Goal: Task Accomplishment & Management: Use online tool/utility

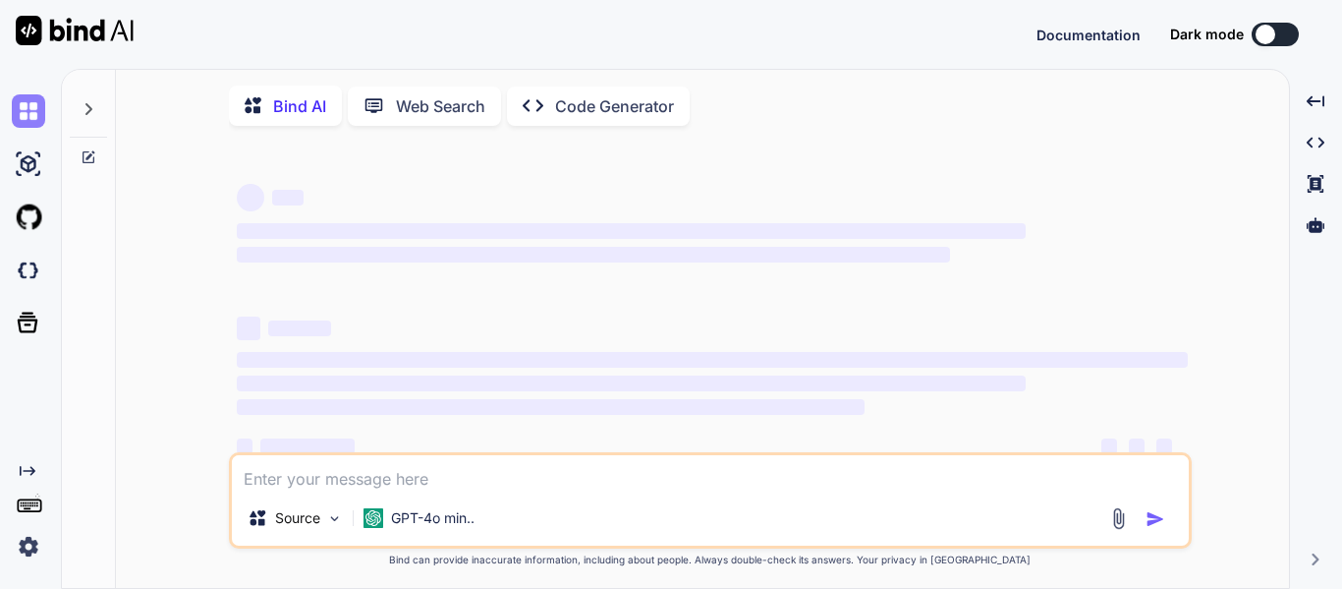
click at [20, 118] on img at bounding box center [28, 110] width 33 height 33
type textarea "x"
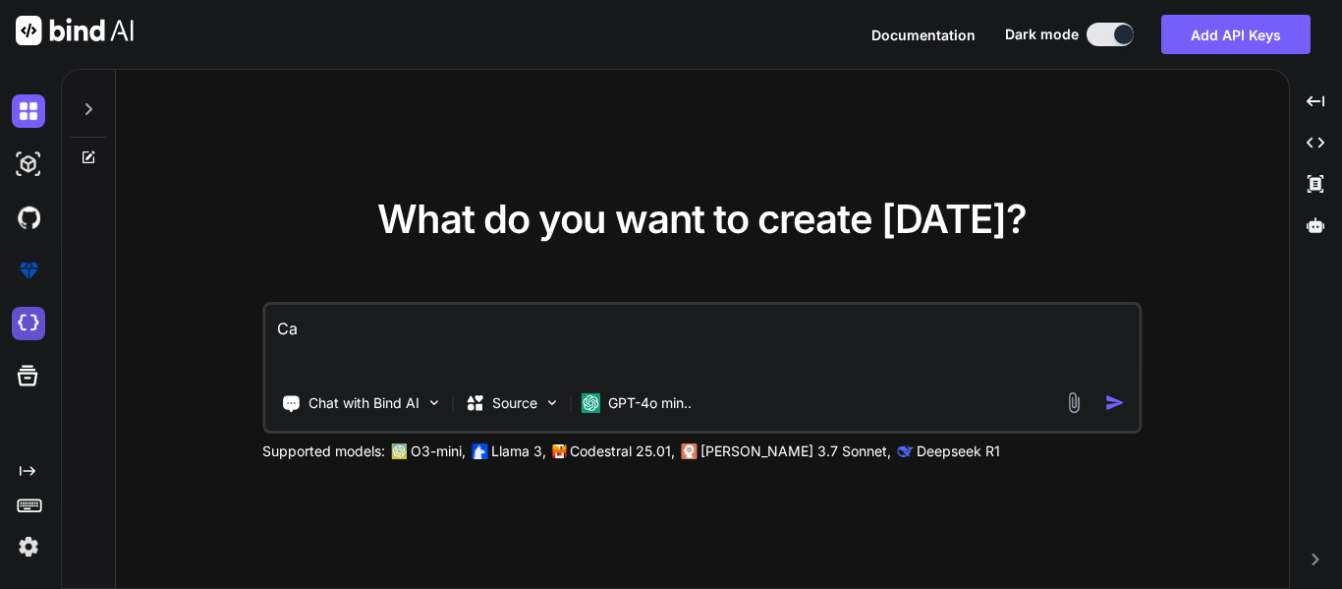
click at [28, 321] on img at bounding box center [28, 323] width 33 height 33
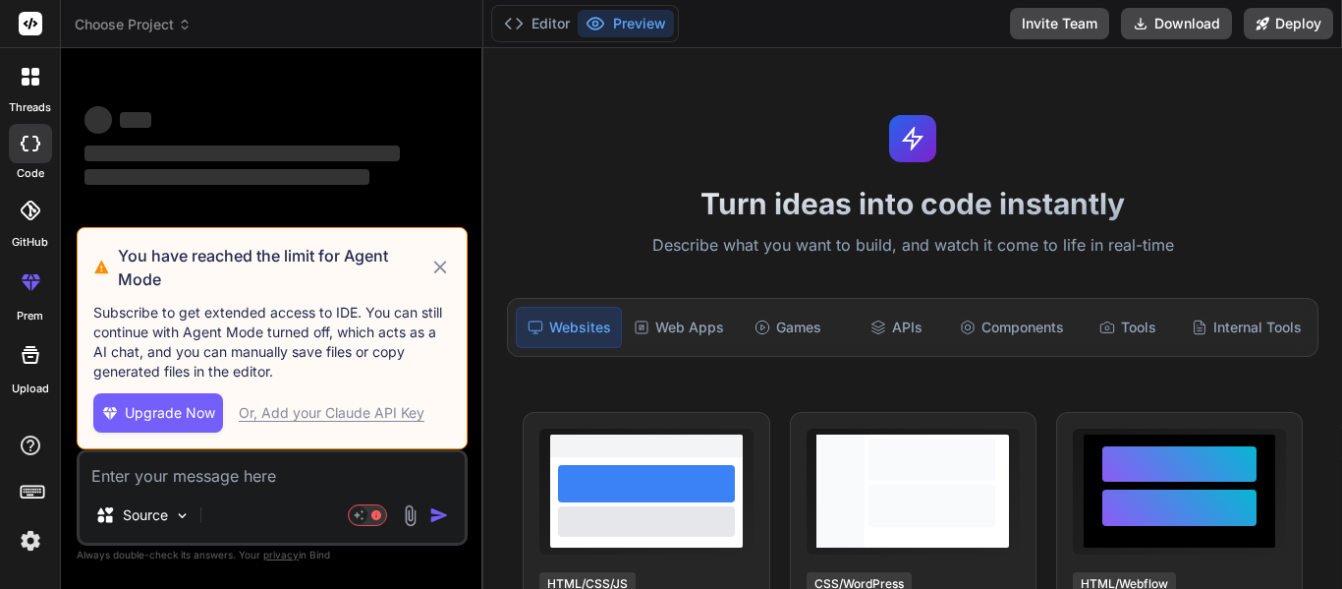
click at [28, 76] on icon at bounding box center [31, 77] width 18 height 18
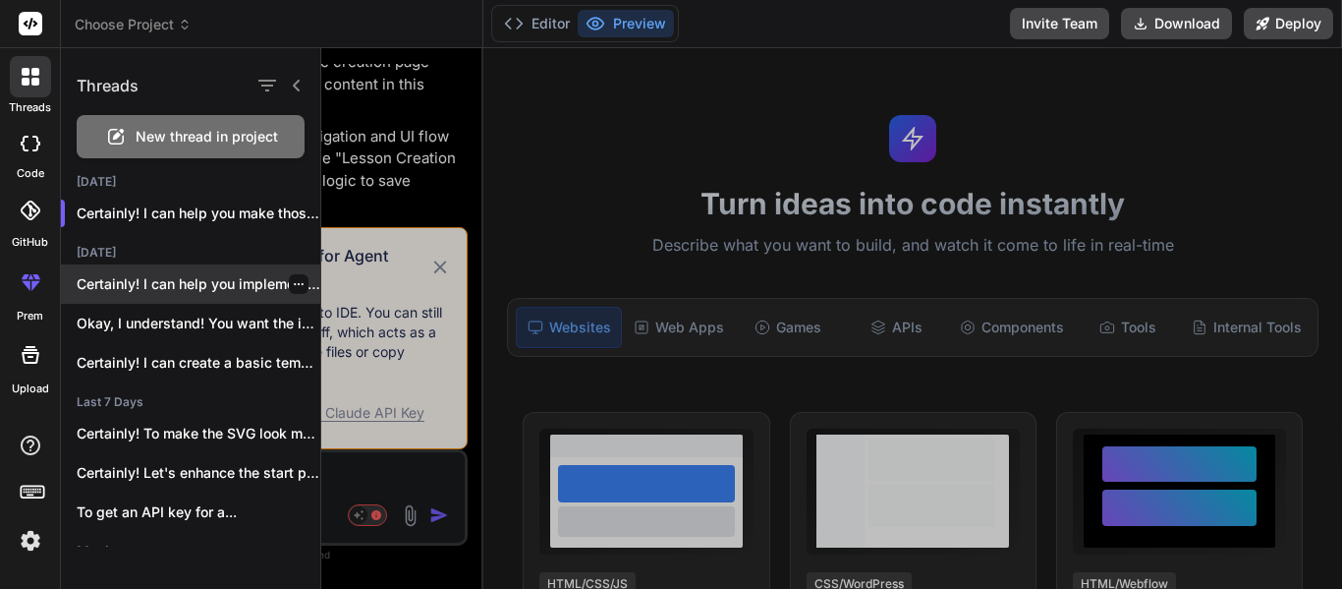
scroll to position [1634, 0]
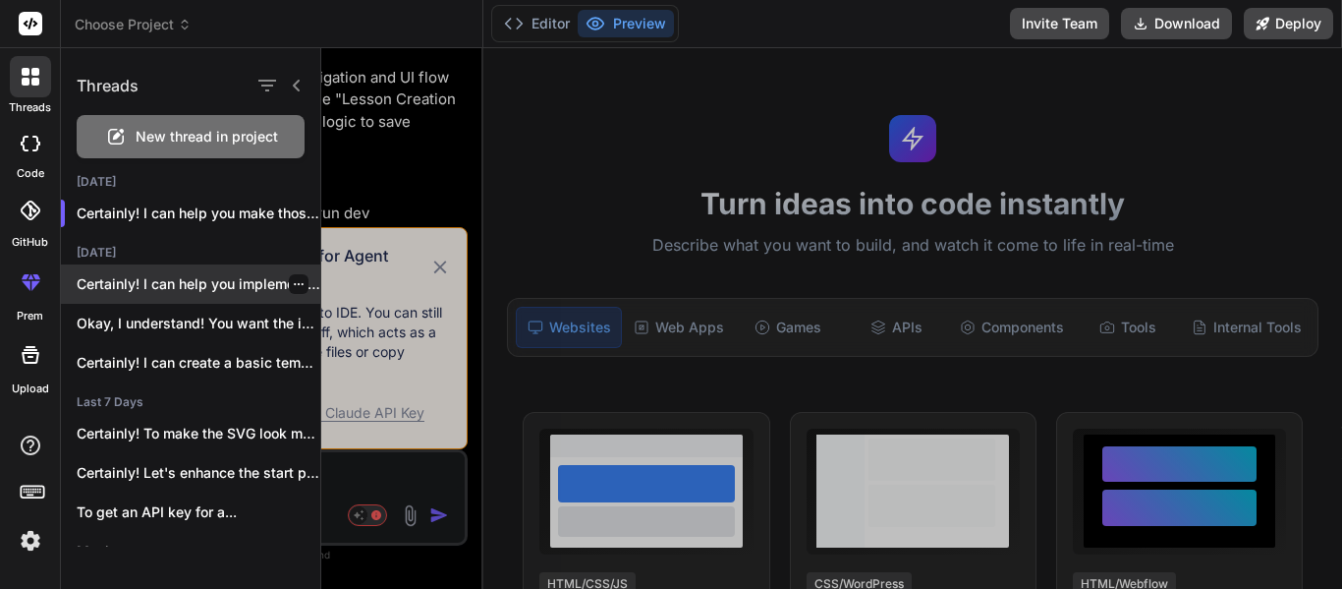
click at [182, 296] on div "Certainly! I can help you implement these..." at bounding box center [190, 283] width 259 height 39
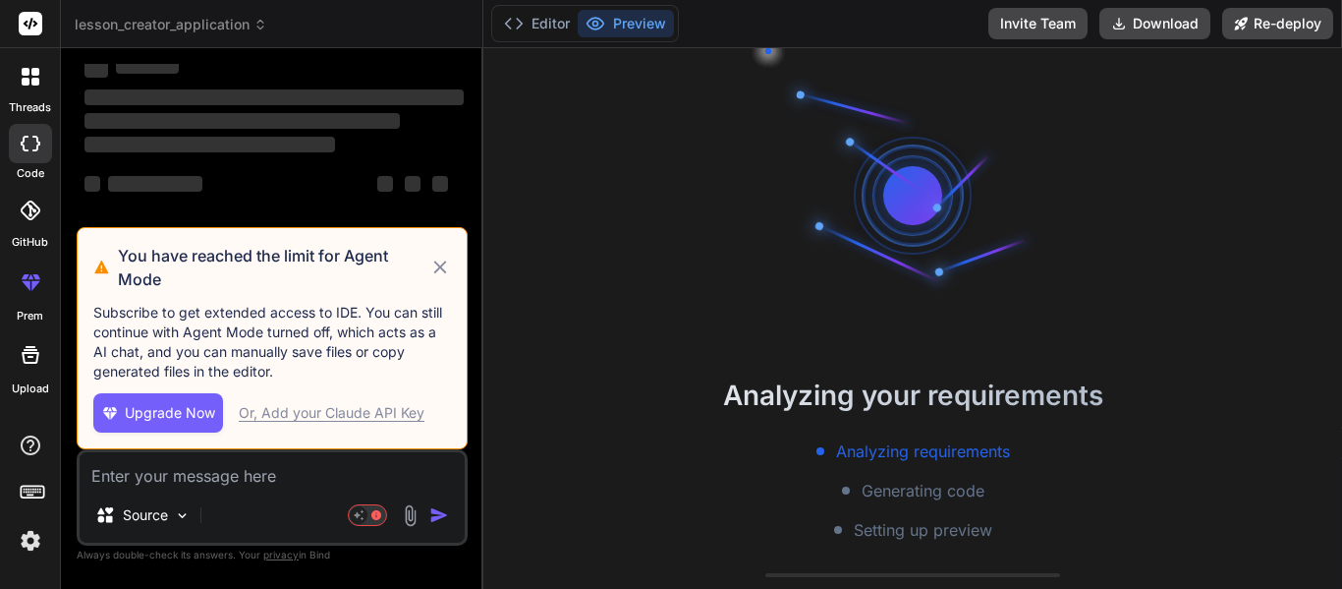
scroll to position [79, 0]
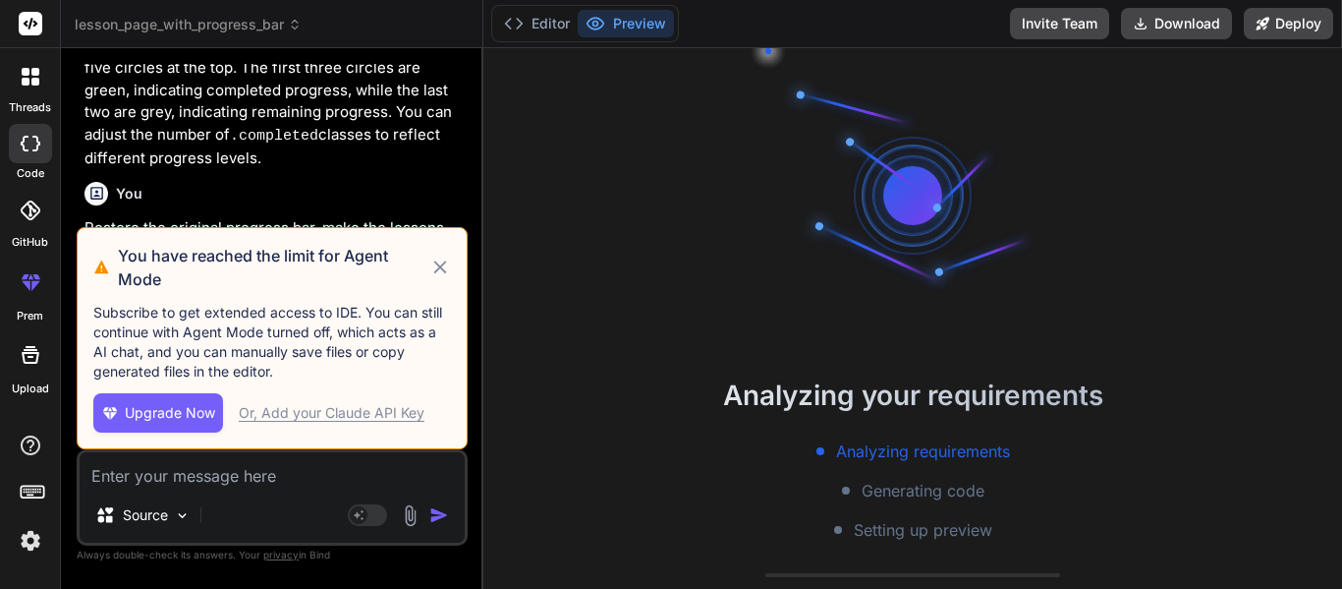
click at [443, 268] on icon at bounding box center [440, 267] width 23 height 24
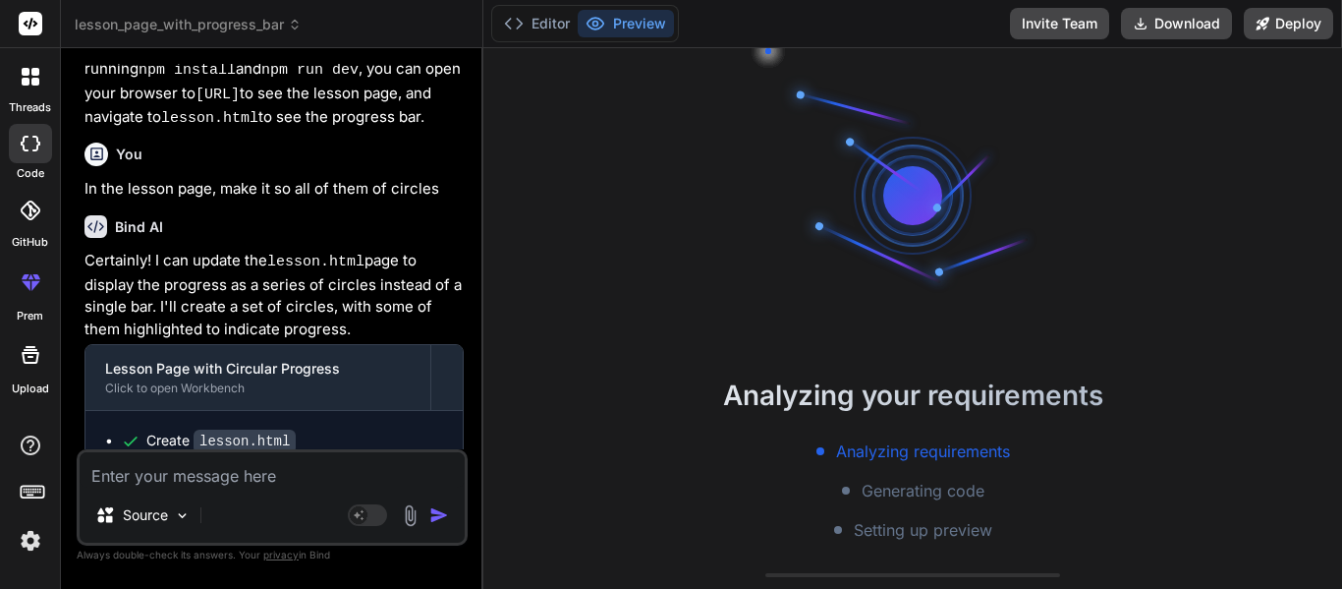
scroll to position [1617, 0]
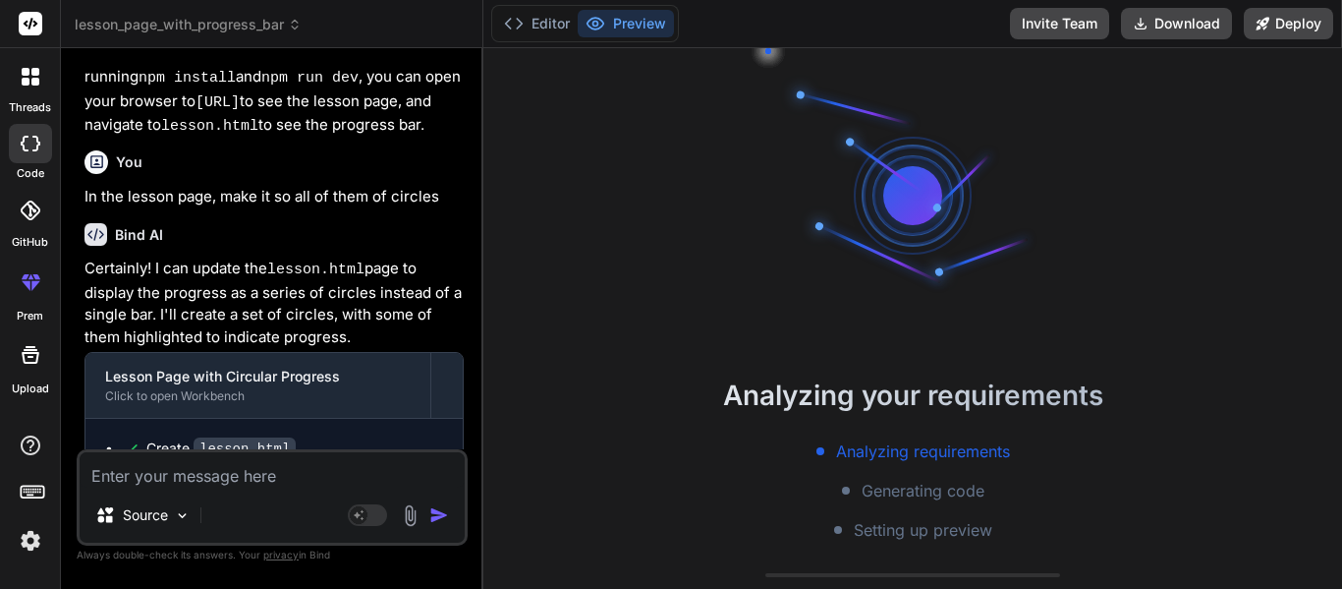
click at [30, 61] on div at bounding box center [30, 76] width 41 height 41
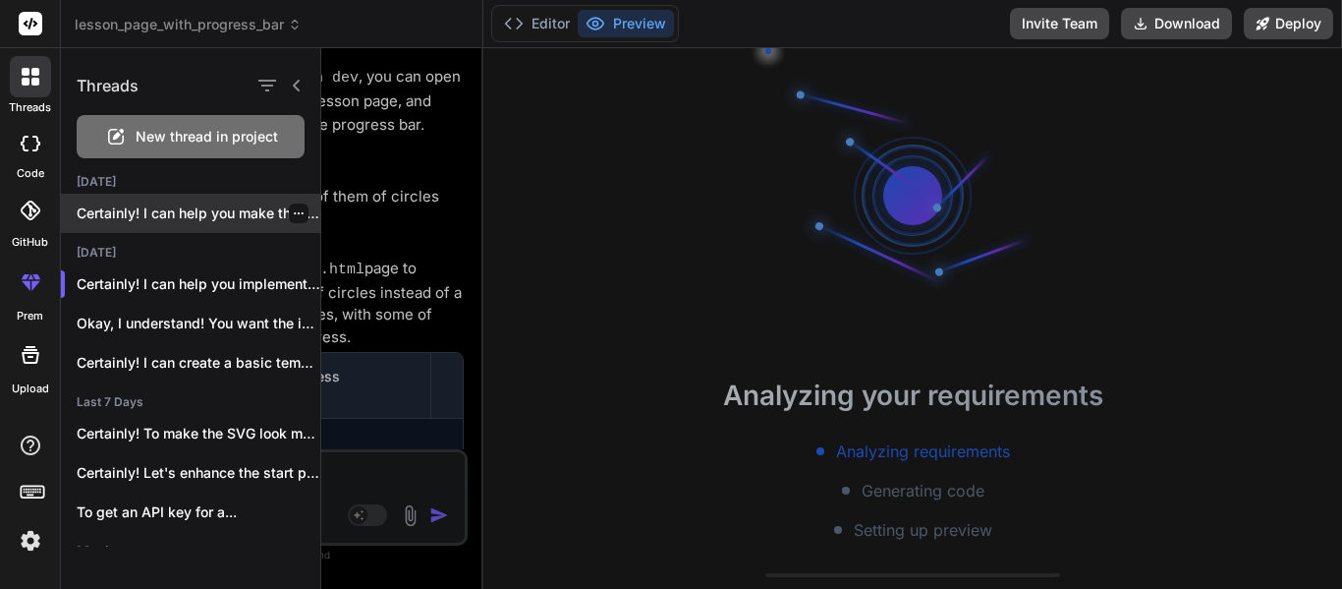
scroll to position [216, 0]
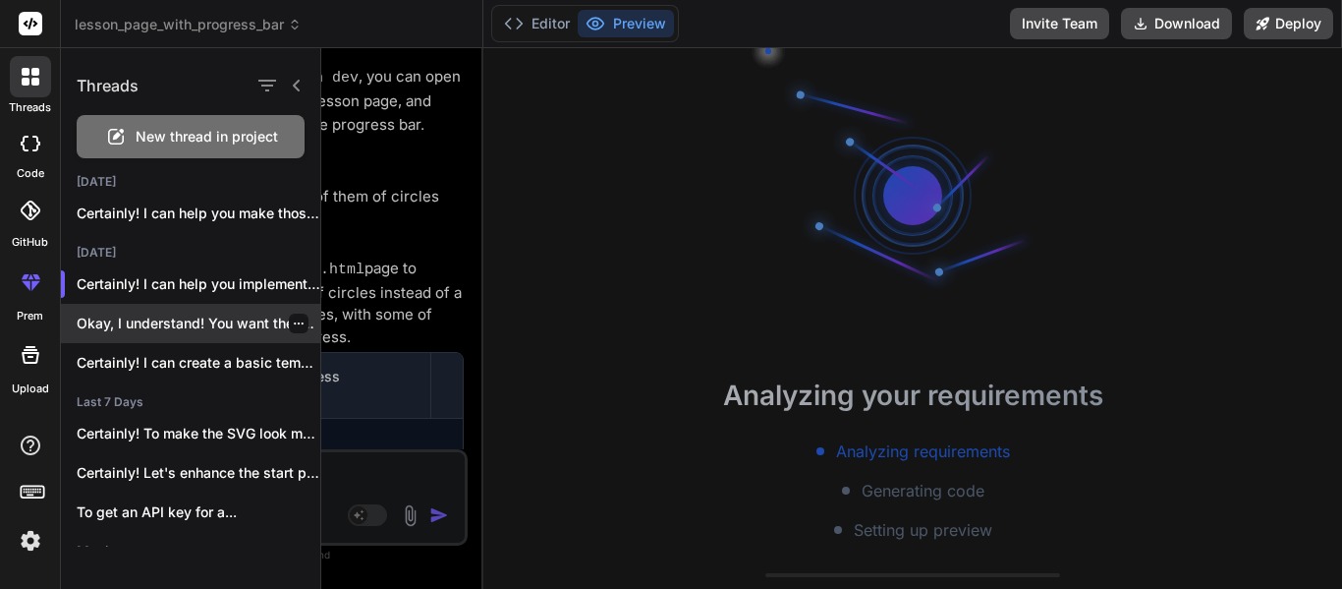
click at [150, 340] on div "Okay, I understand! You want the initial..." at bounding box center [190, 323] width 259 height 39
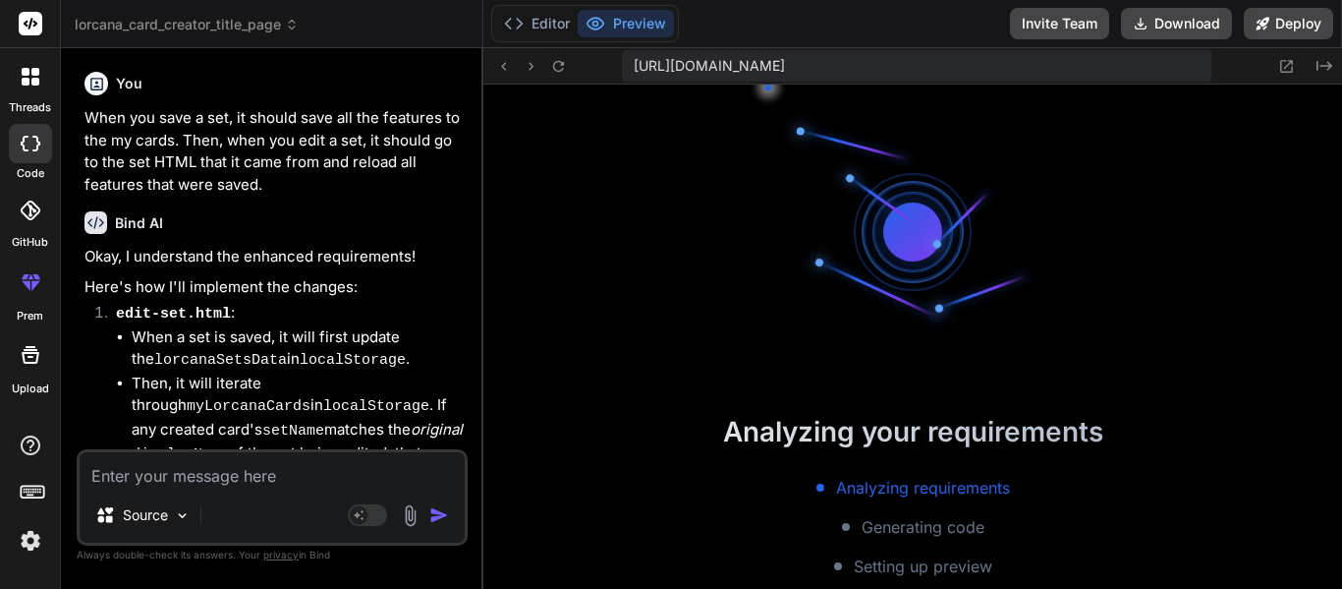
scroll to position [924, 0]
click at [257, 495] on div "Source" at bounding box center [272, 518] width 385 height 47
click at [228, 472] on textarea at bounding box center [272, 469] width 385 height 35
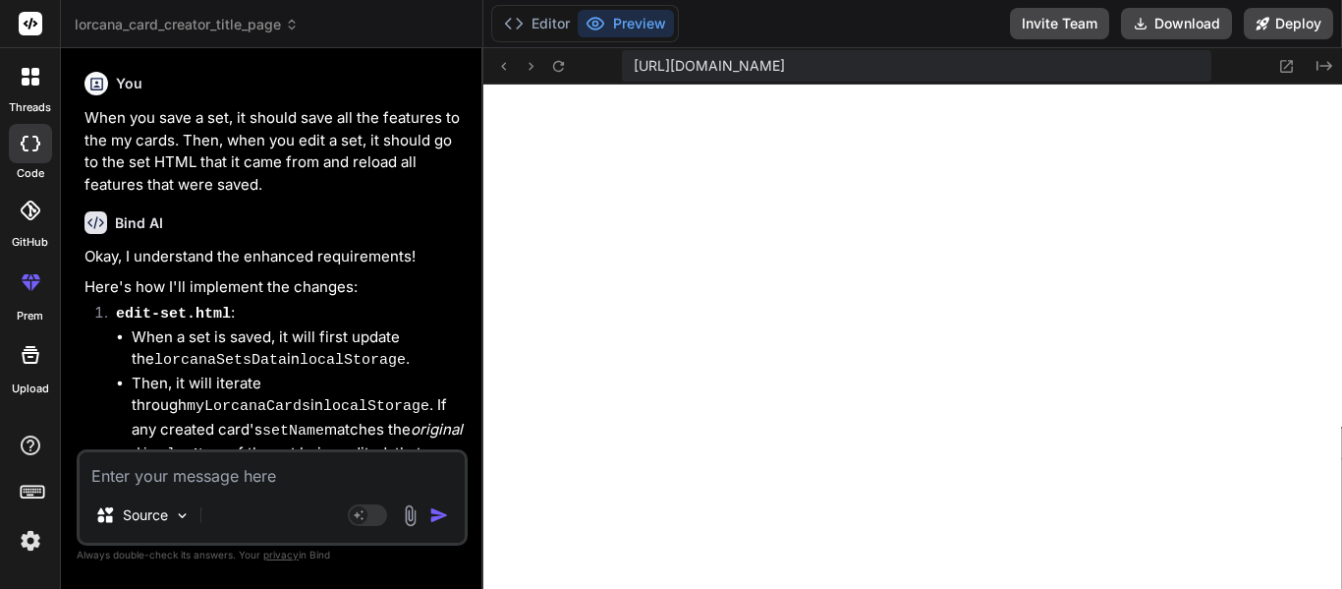
scroll to position [1729, 0]
click at [1327, 69] on icon at bounding box center [1325, 66] width 16 height 10
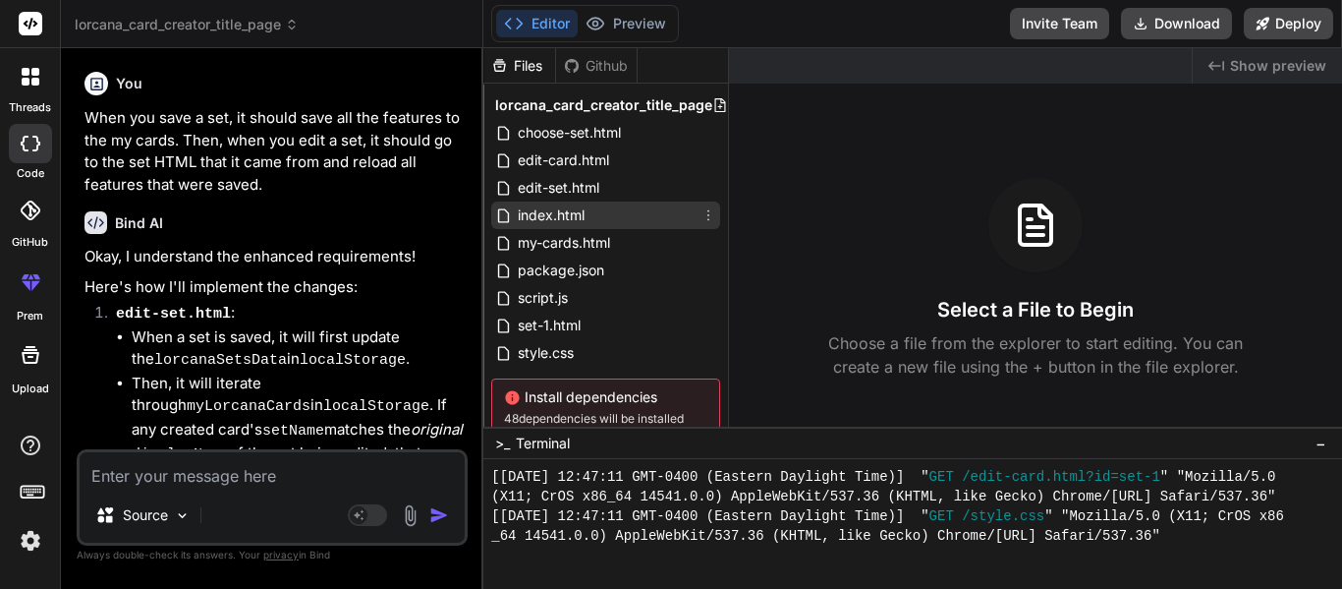
click at [687, 225] on div "index.html" at bounding box center [605, 215] width 229 height 28
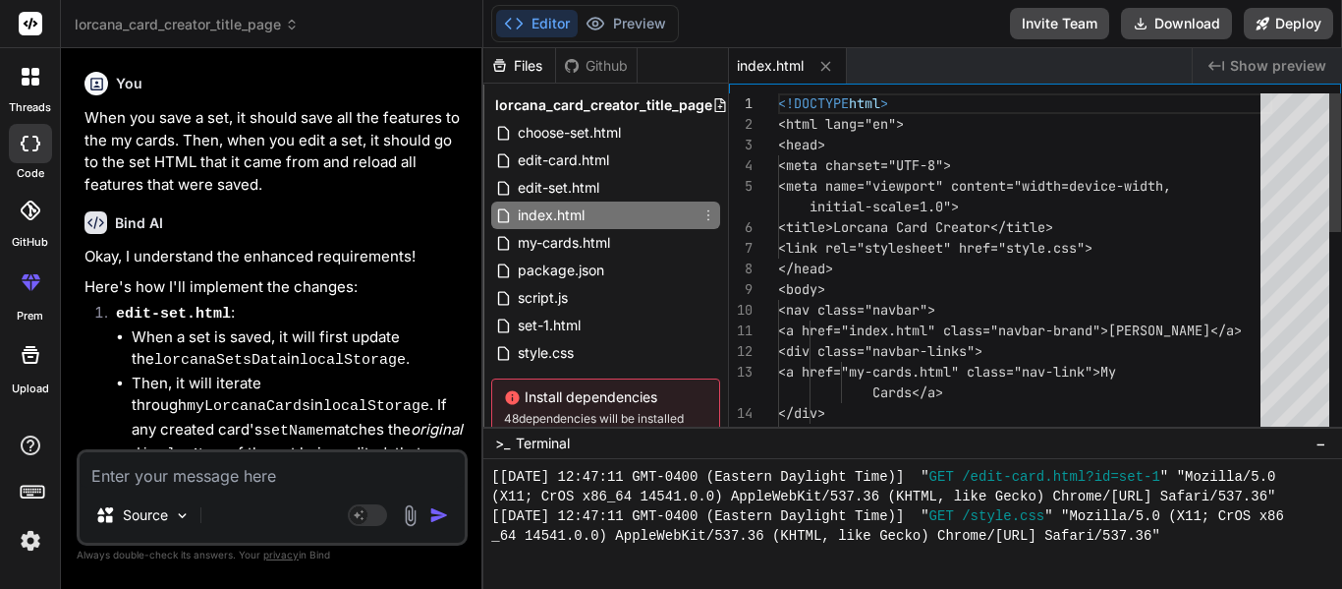
type textarea "x"
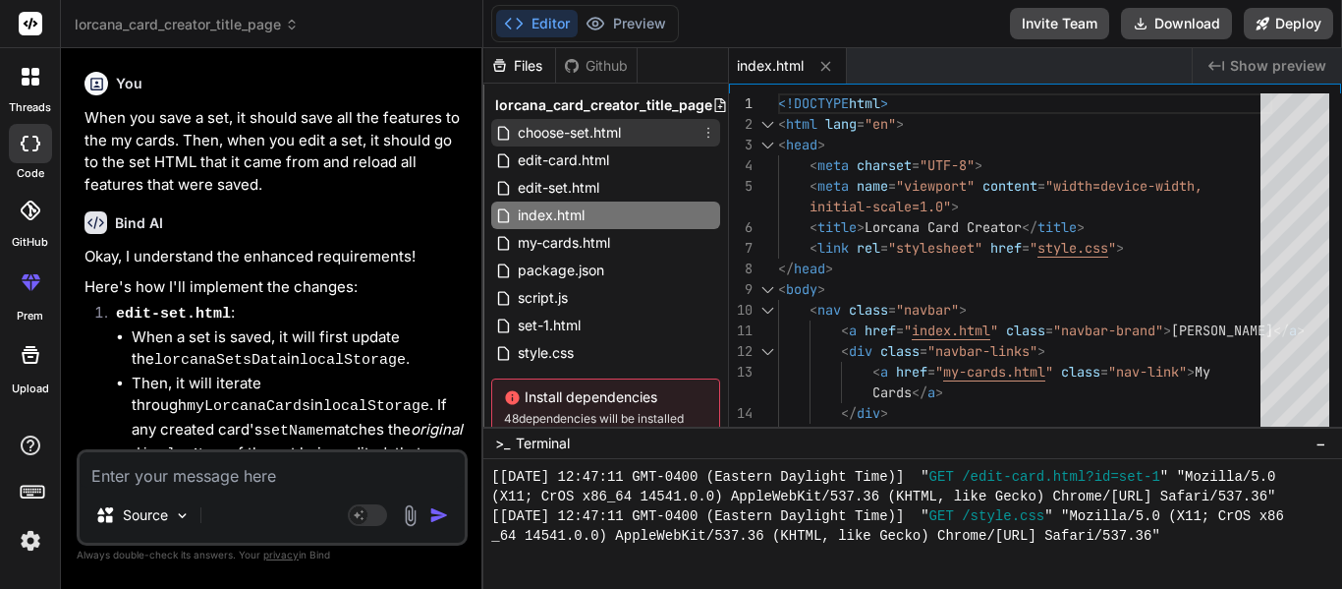
click at [701, 132] on icon at bounding box center [709, 133] width 16 height 16
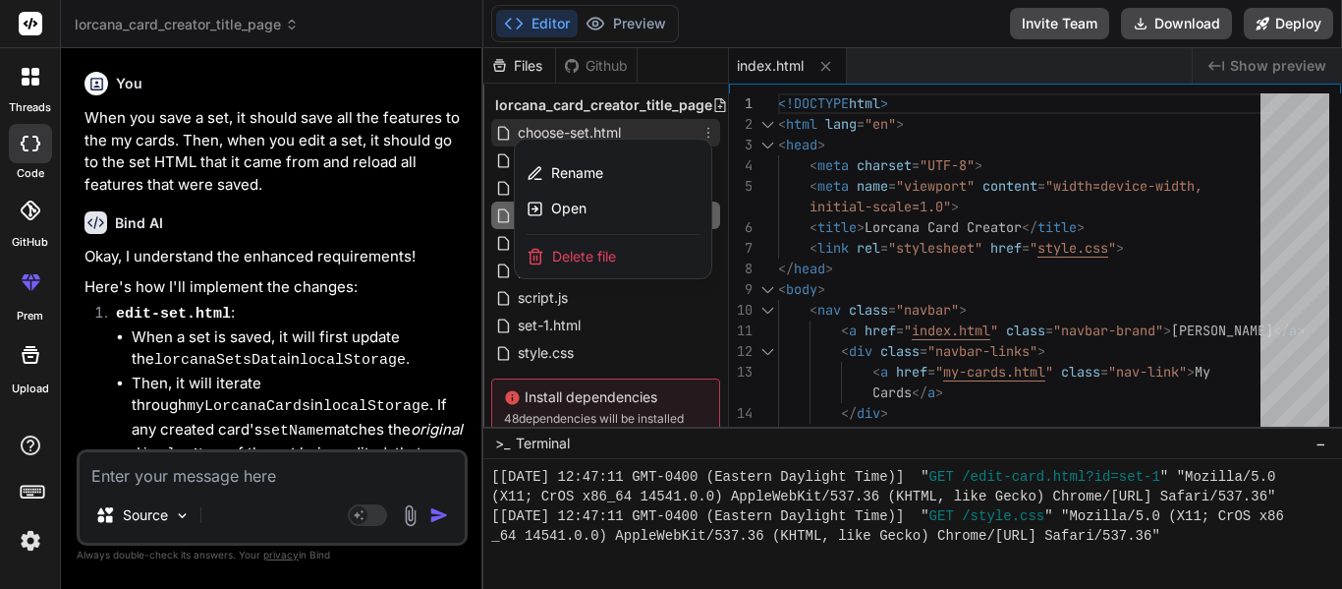
click at [621, 251] on div "Delete file" at bounding box center [613, 256] width 197 height 43
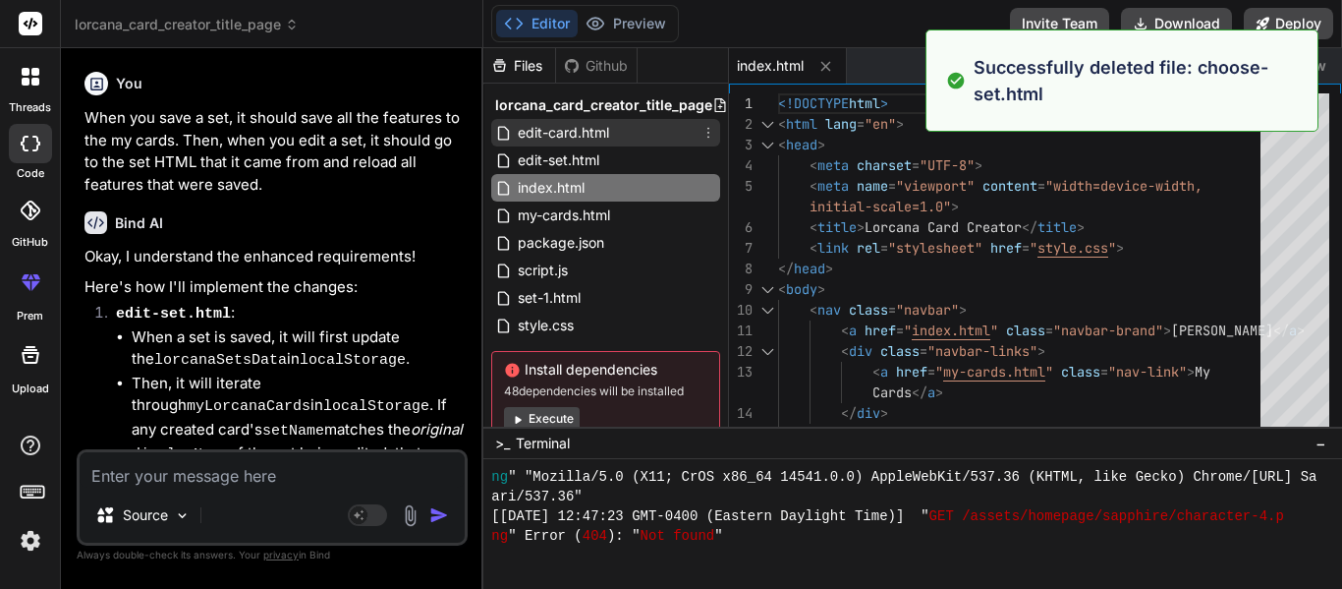
click at [701, 136] on icon at bounding box center [709, 133] width 16 height 16
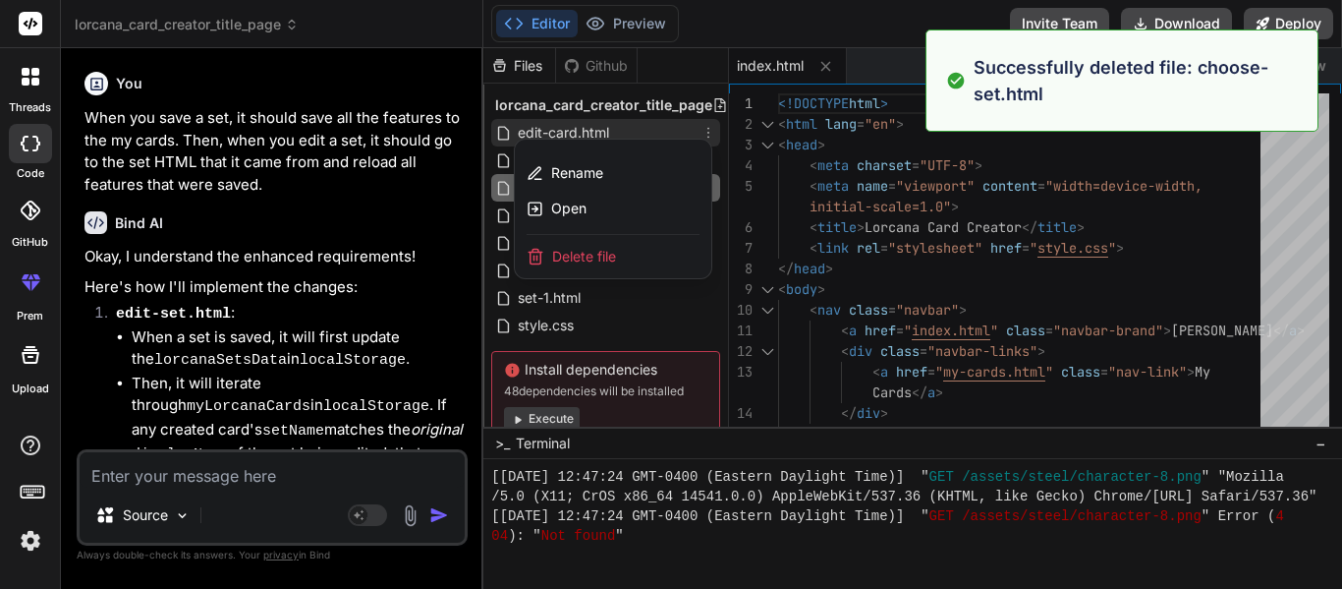
scroll to position [2221, 0]
click at [600, 260] on span "Delete file" at bounding box center [584, 257] width 64 height 20
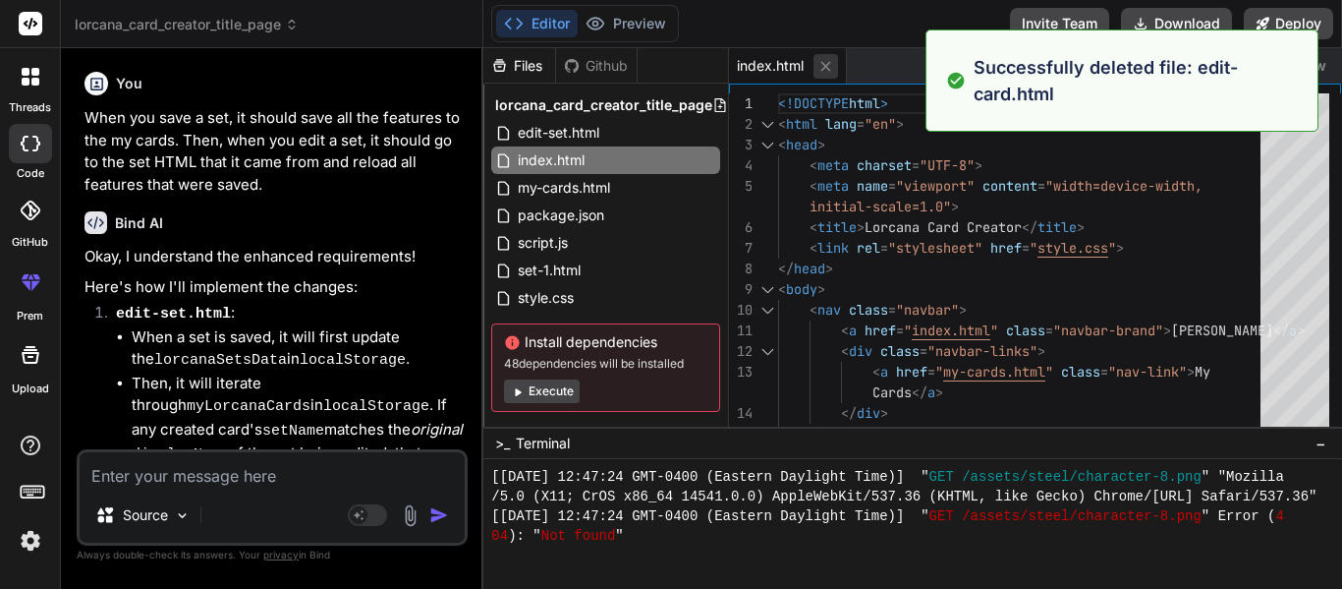
scroll to position [2634, 0]
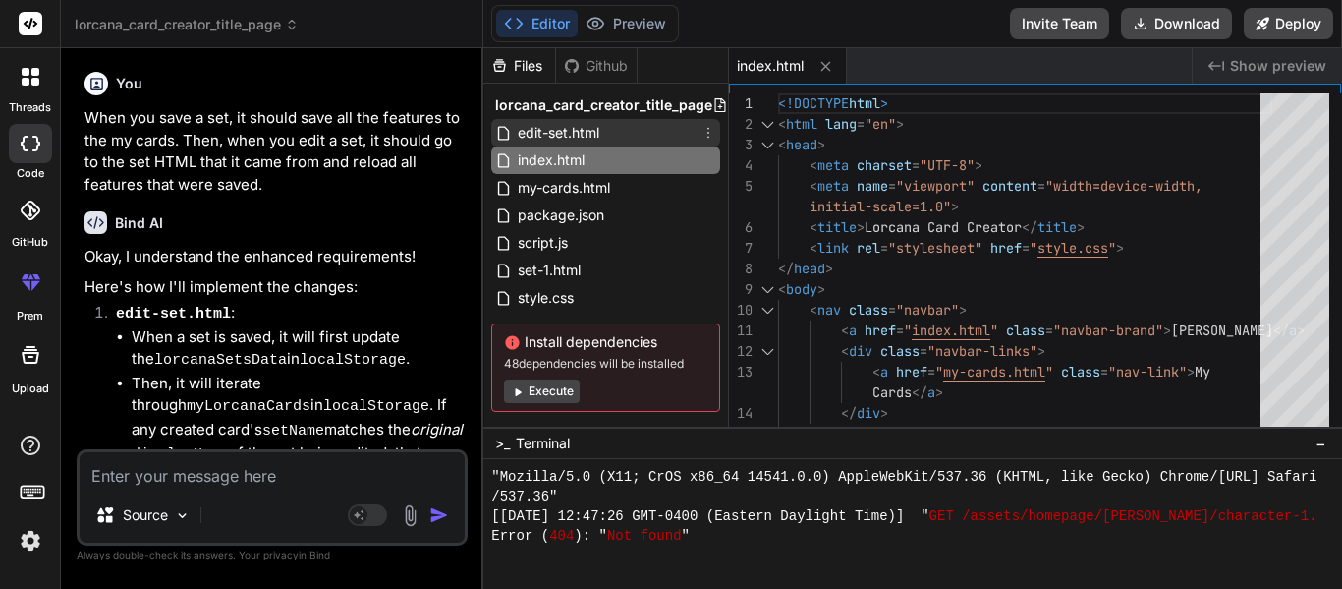
click at [703, 131] on icon at bounding box center [709, 133] width 16 height 16
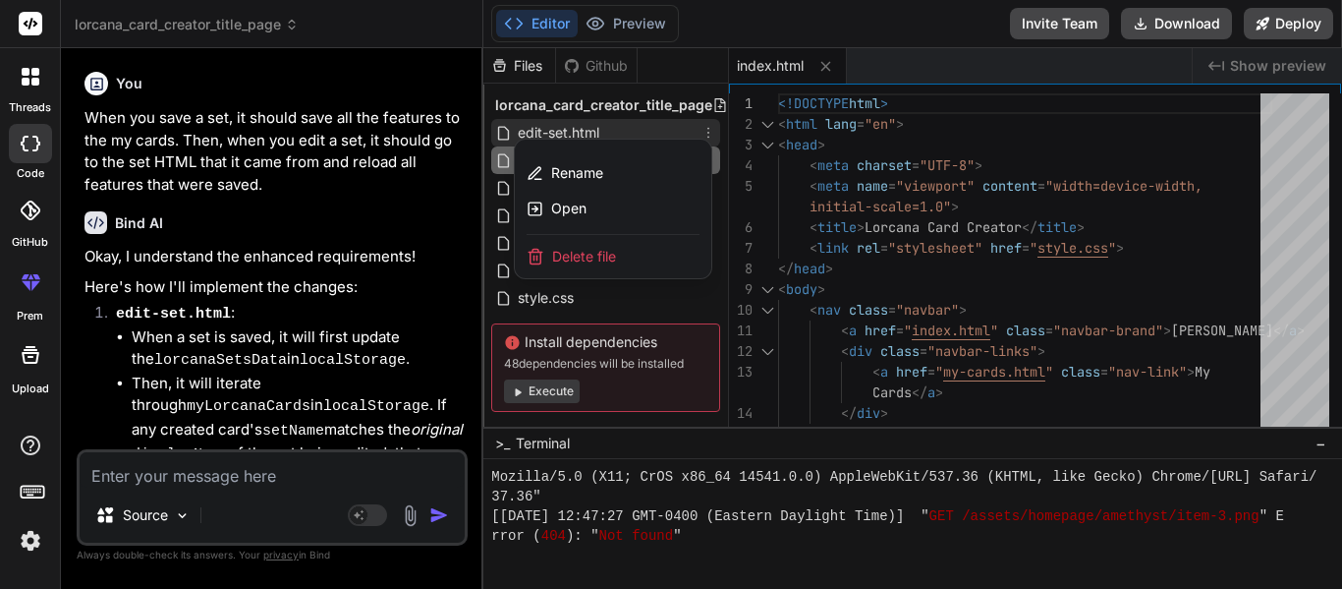
scroll to position [2909, 0]
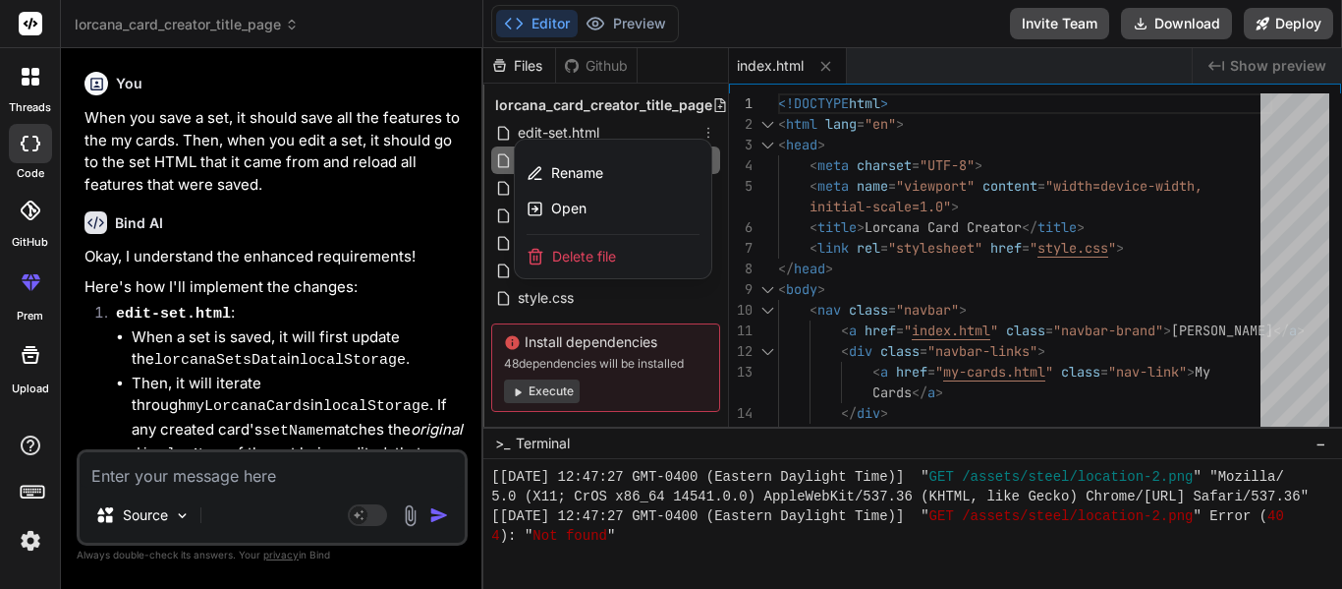
click at [616, 250] on div "Delete file" at bounding box center [613, 256] width 197 height 43
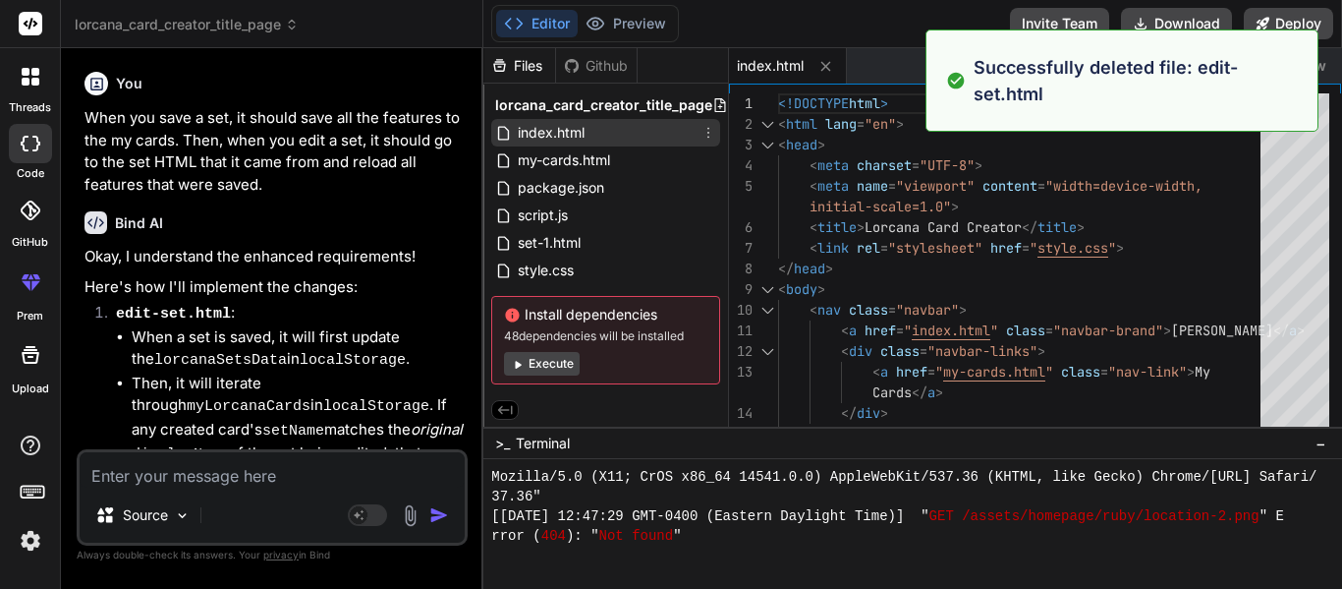
click at [706, 134] on icon at bounding box center [709, 133] width 16 height 16
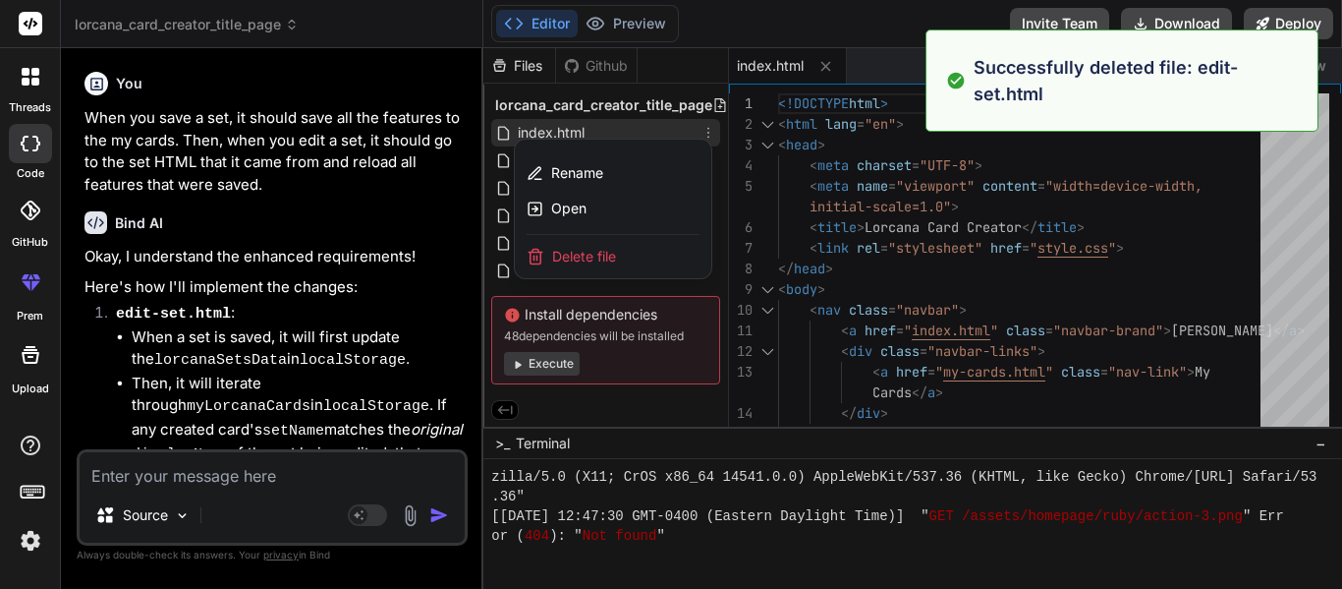
scroll to position [3616, 0]
click at [639, 254] on div "Delete file" at bounding box center [613, 256] width 197 height 43
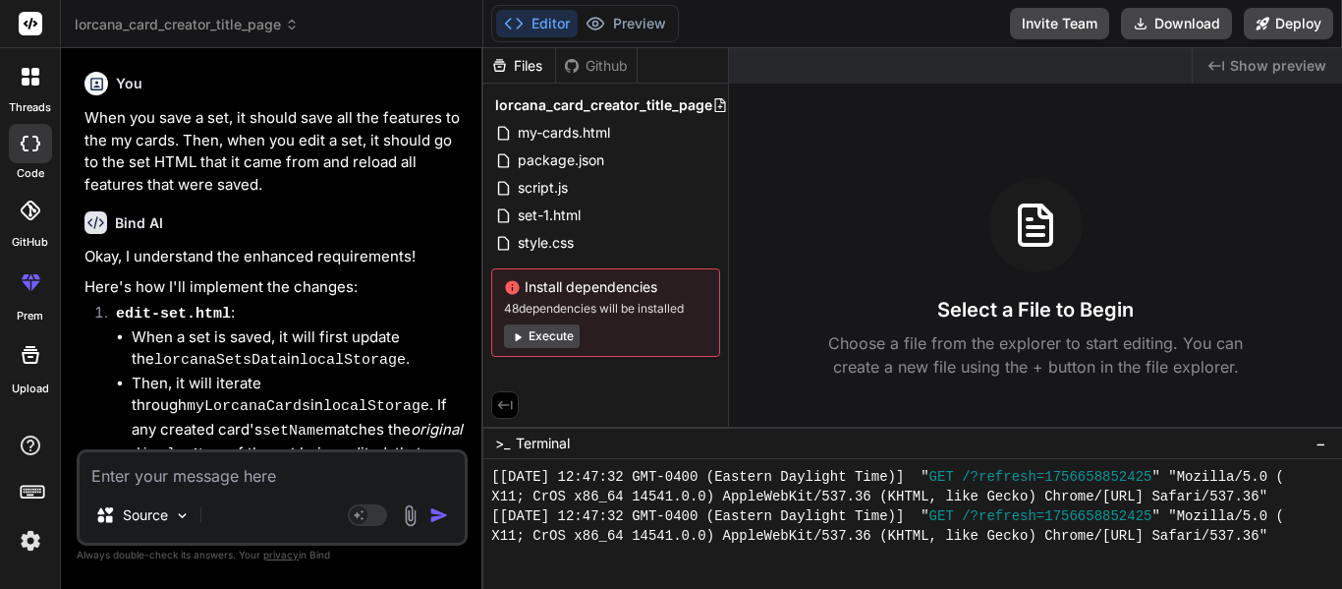
scroll to position [3990, 0]
click at [707, 140] on icon at bounding box center [709, 133] width 16 height 16
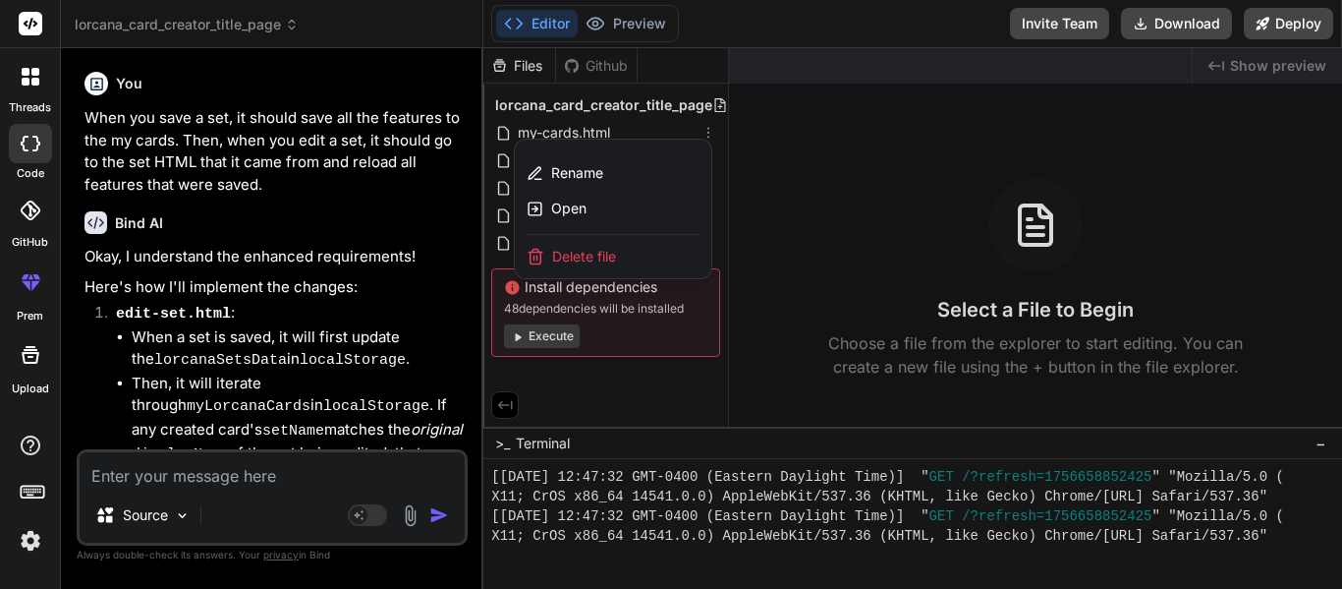
click at [638, 256] on div "Delete file" at bounding box center [613, 256] width 197 height 43
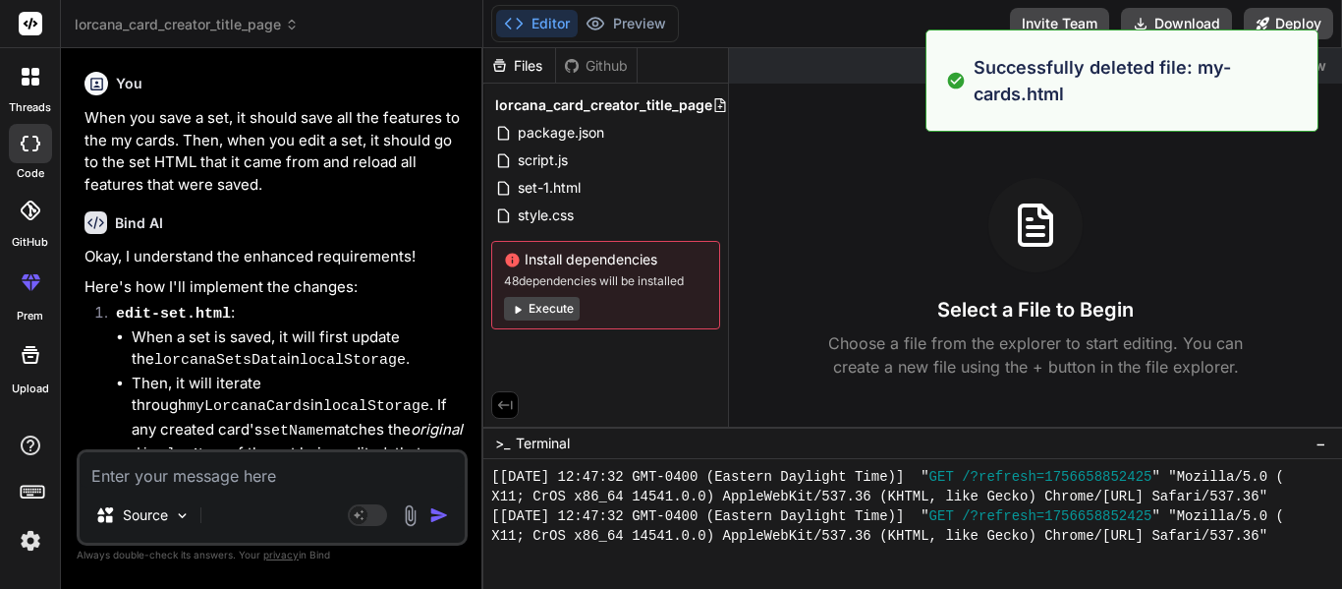
scroll to position [4029, 0]
click at [708, 131] on icon at bounding box center [709, 133] width 16 height 16
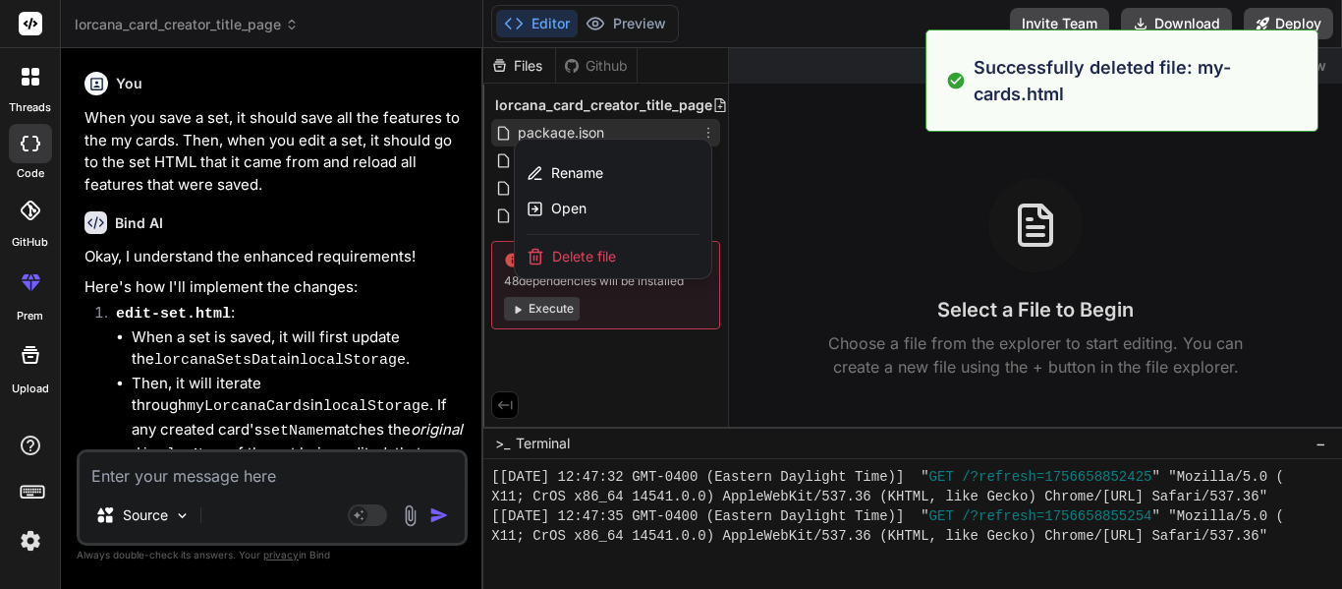
click at [656, 251] on div "Delete file" at bounding box center [613, 256] width 197 height 43
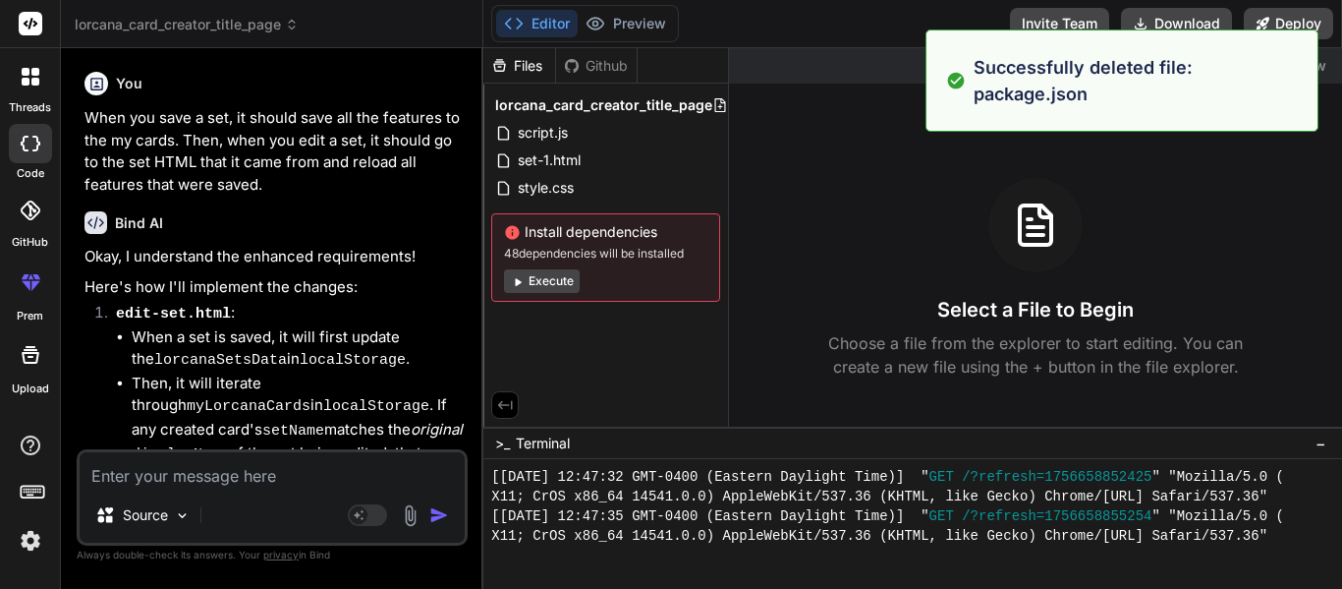
scroll to position [4068, 0]
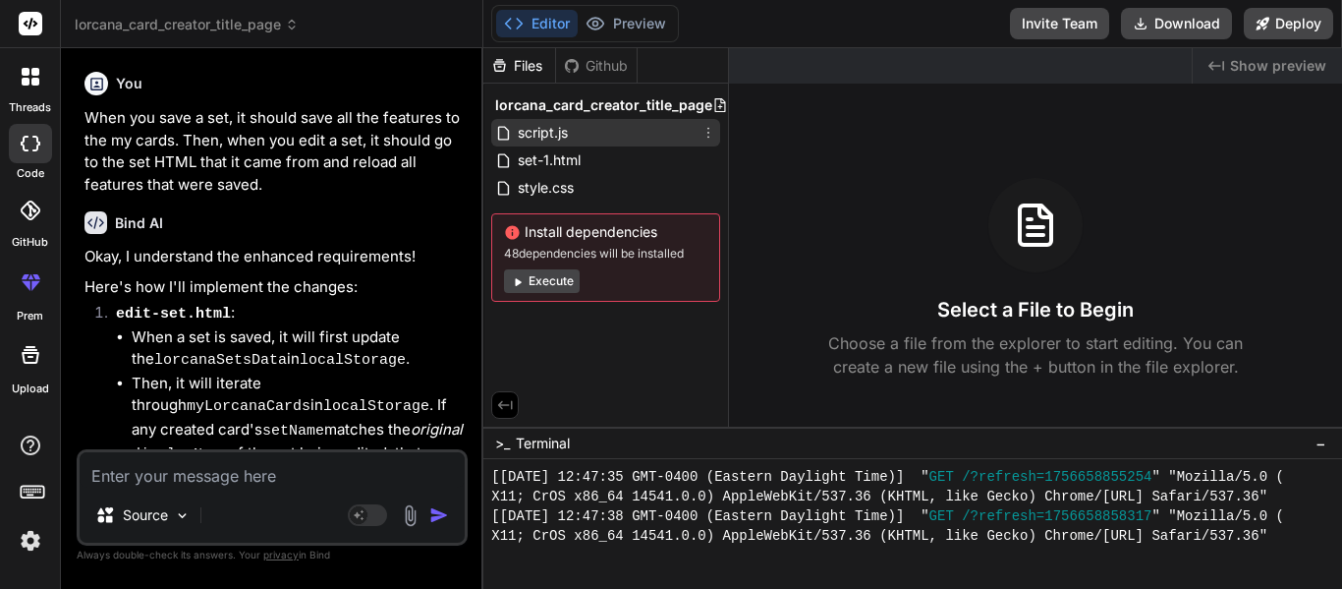
click at [710, 132] on icon at bounding box center [709, 133] width 16 height 16
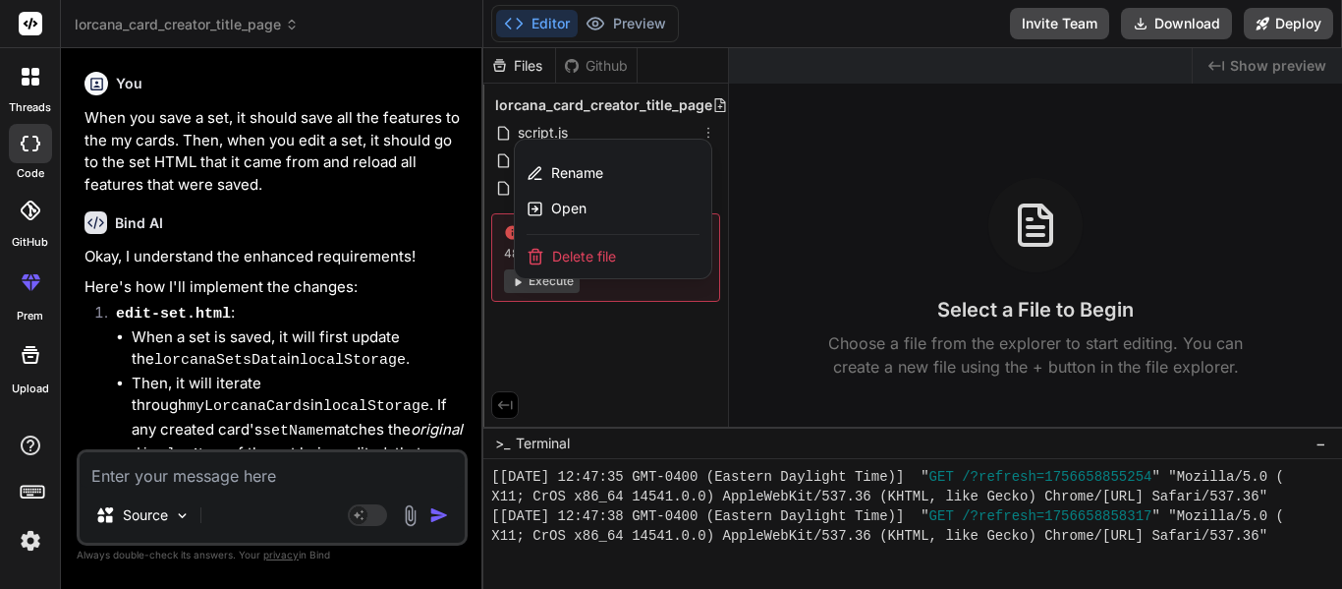
click at [636, 251] on div "Delete file" at bounding box center [613, 256] width 197 height 43
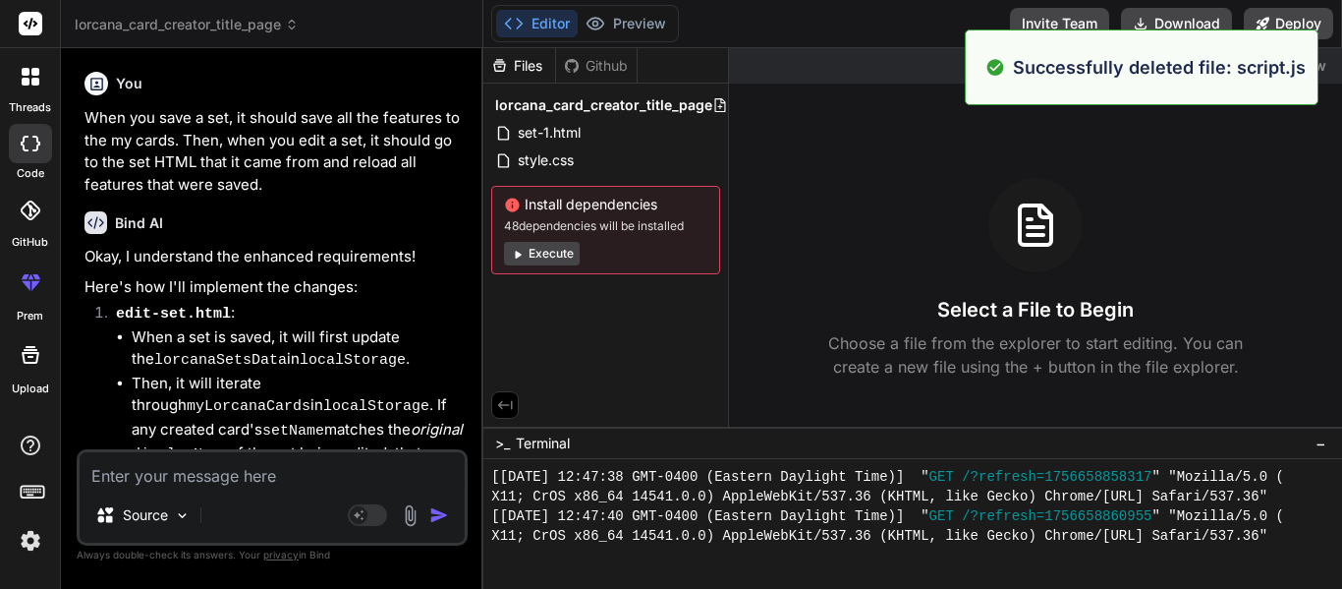
scroll to position [4108, 0]
click at [708, 132] on icon at bounding box center [709, 133] width 16 height 16
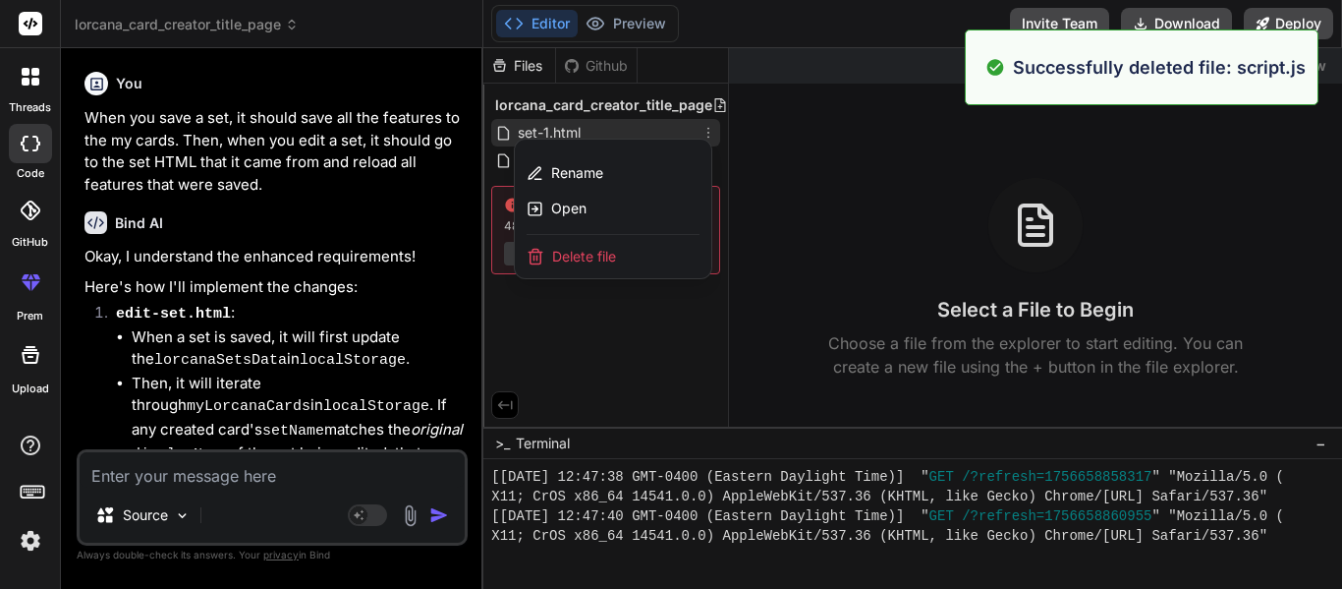
click at [606, 243] on div "Delete file" at bounding box center [613, 256] width 197 height 43
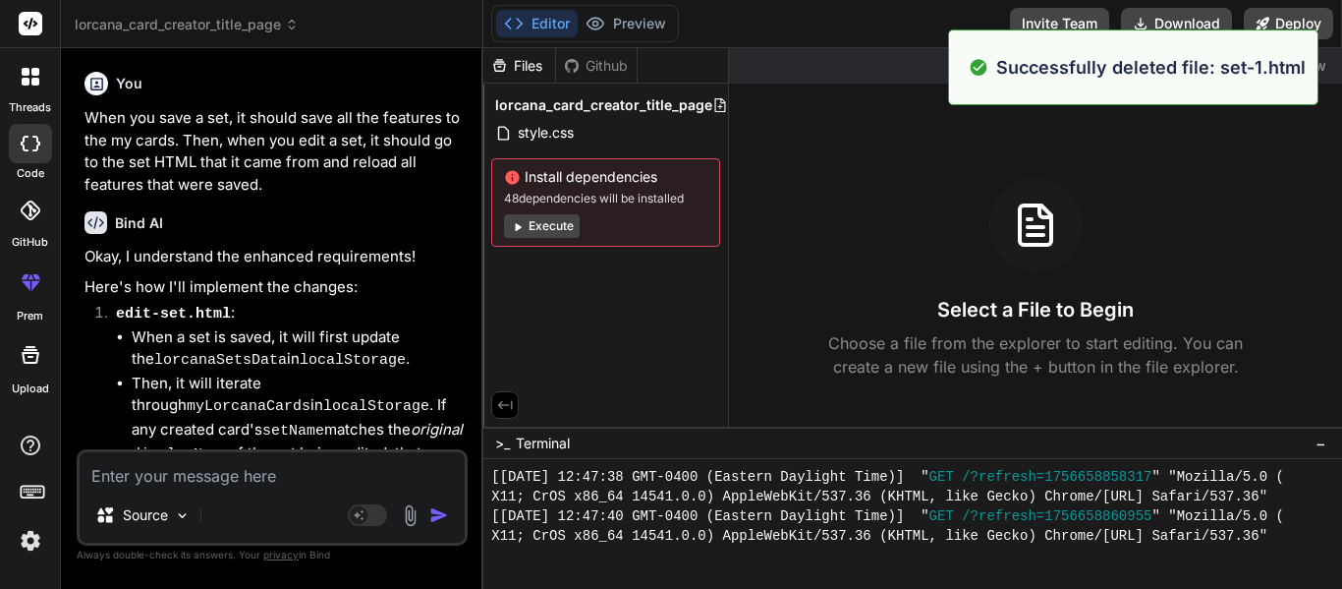
scroll to position [4147, 0]
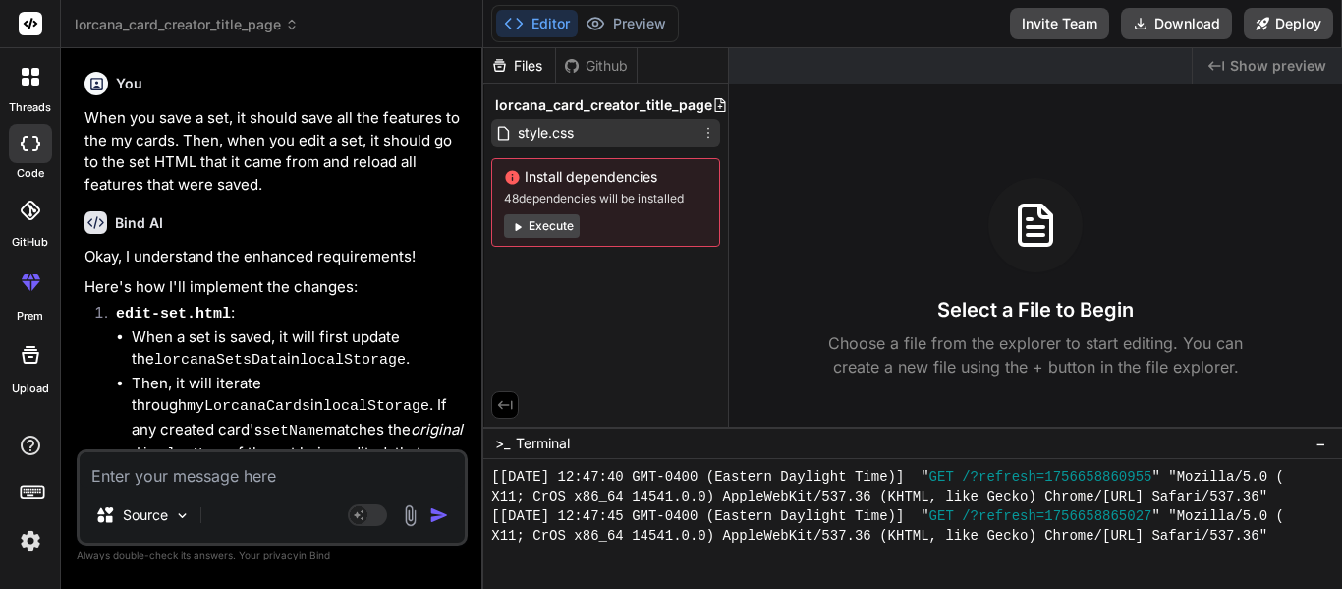
click at [711, 132] on icon at bounding box center [709, 133] width 16 height 16
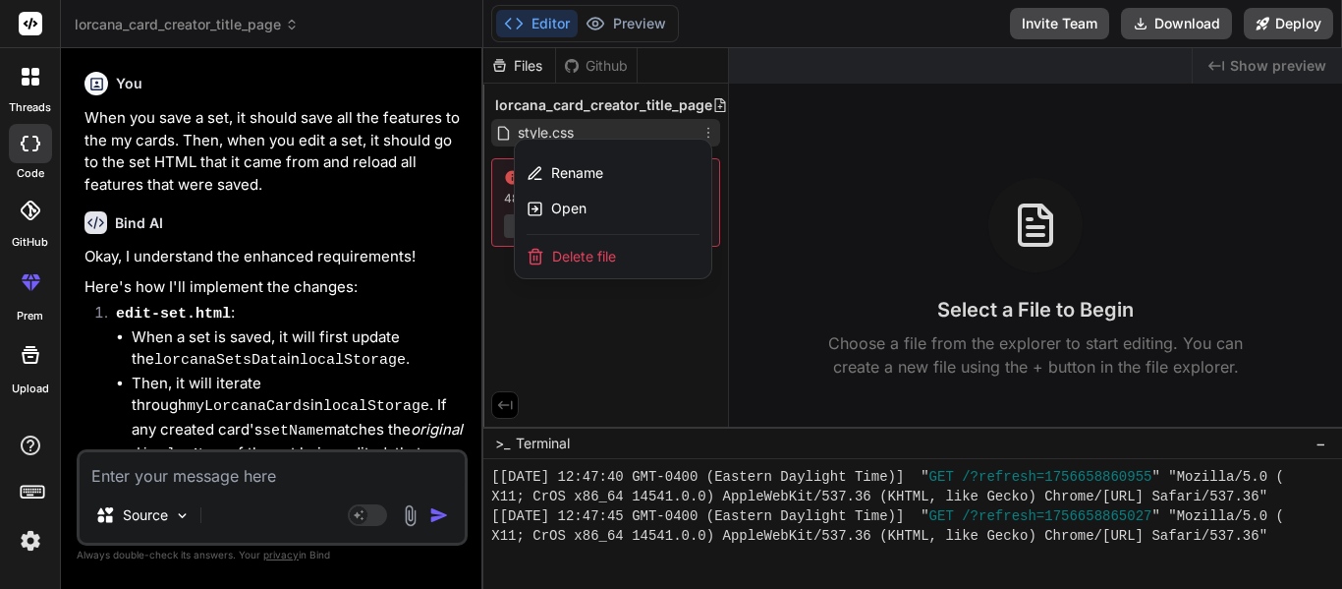
click at [595, 242] on div "Delete file" at bounding box center [613, 256] width 197 height 43
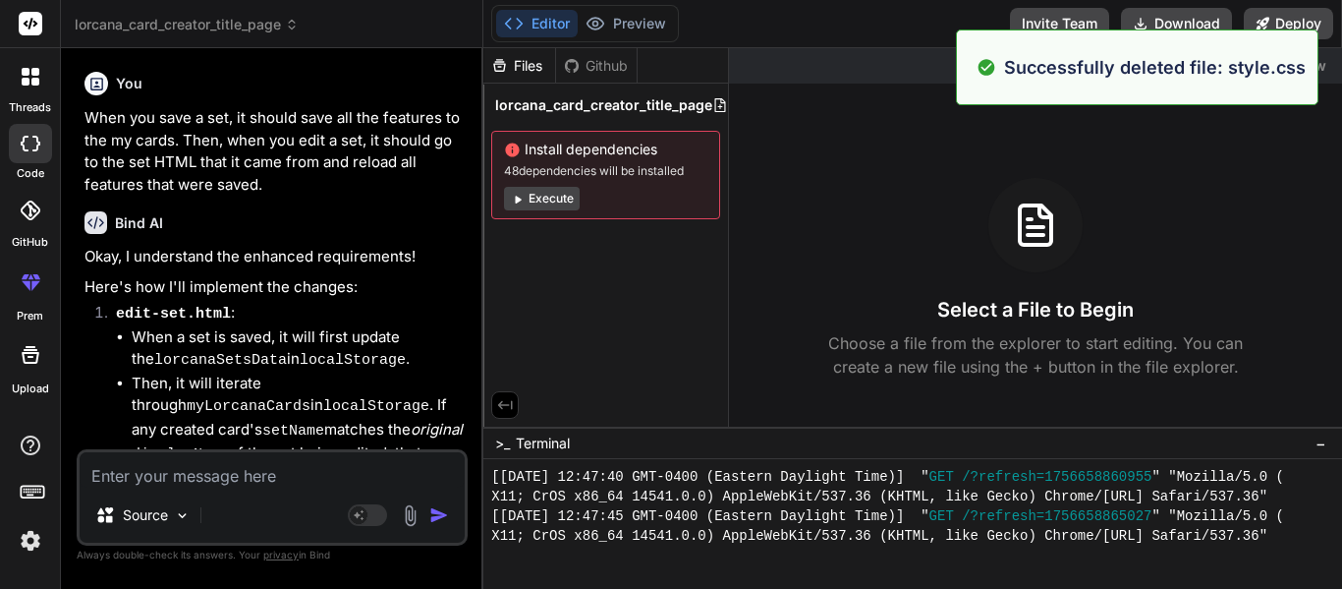
scroll to position [4186, 0]
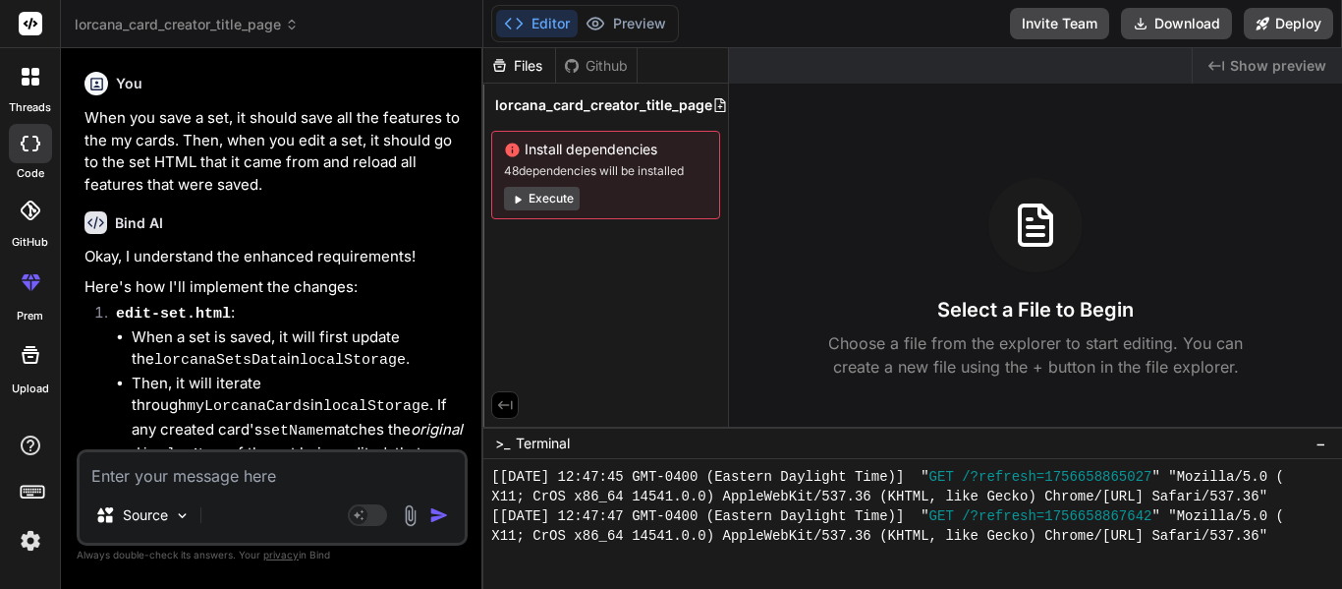
click at [712, 102] on icon at bounding box center [720, 105] width 16 height 16
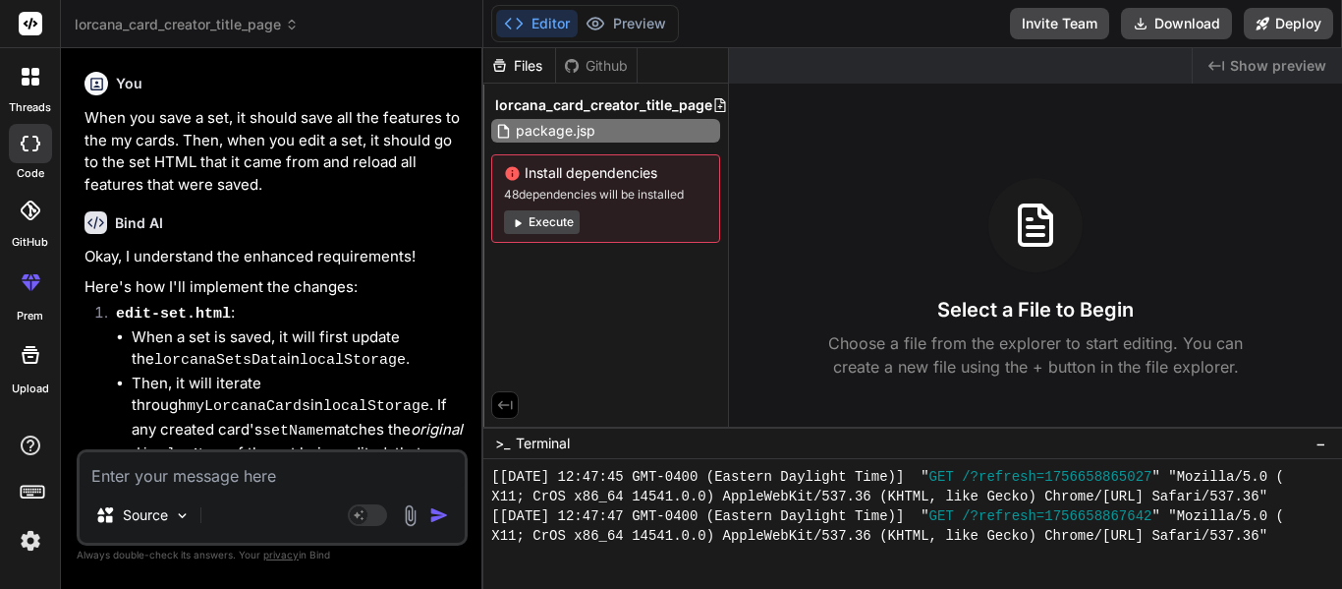
type input "package.jspn"
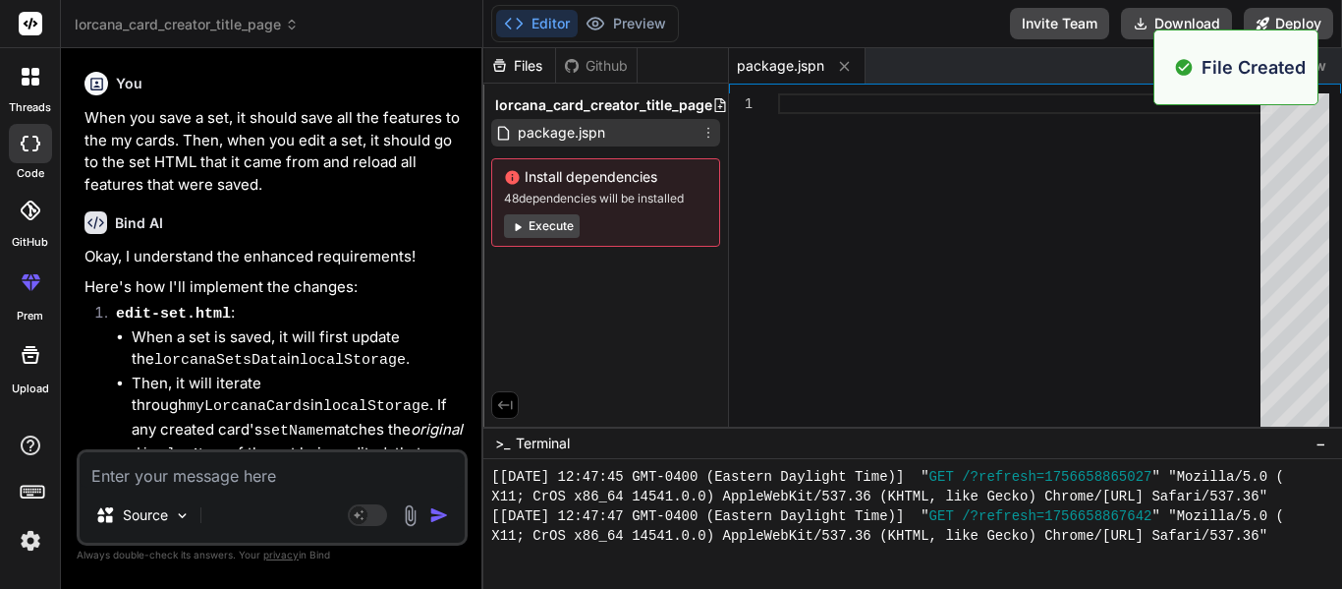
click at [702, 142] on div "package.jspn" at bounding box center [605, 133] width 229 height 28
click at [703, 139] on icon at bounding box center [709, 133] width 16 height 16
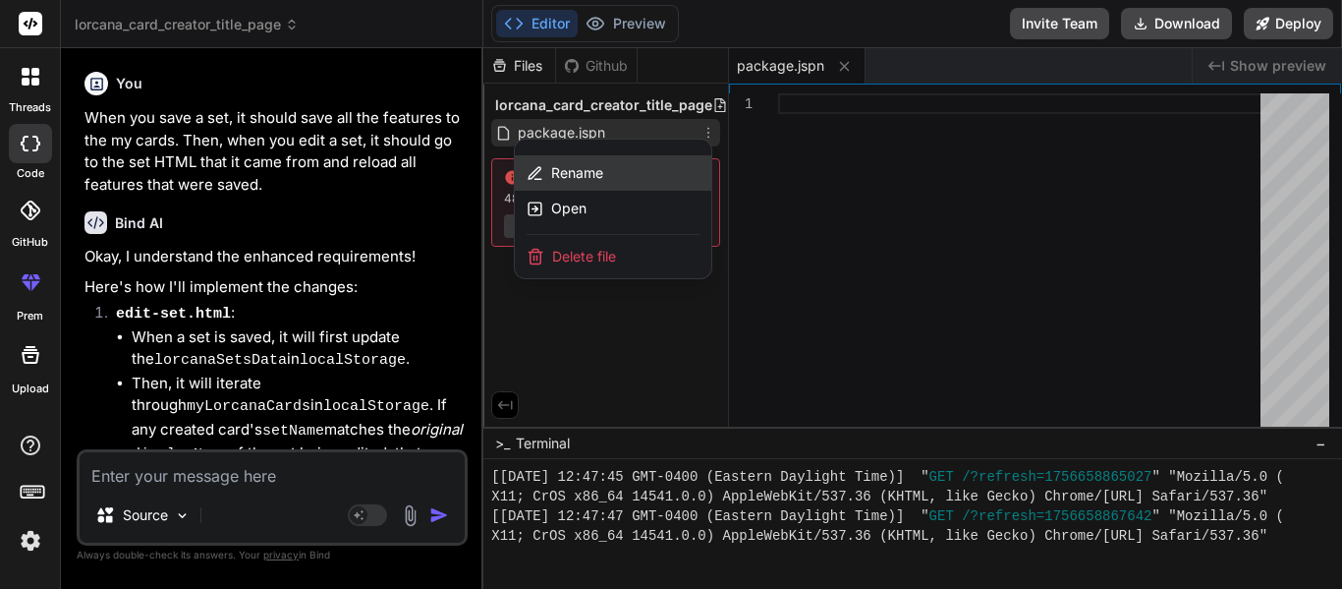
click at [652, 169] on div "Rename" at bounding box center [613, 172] width 197 height 35
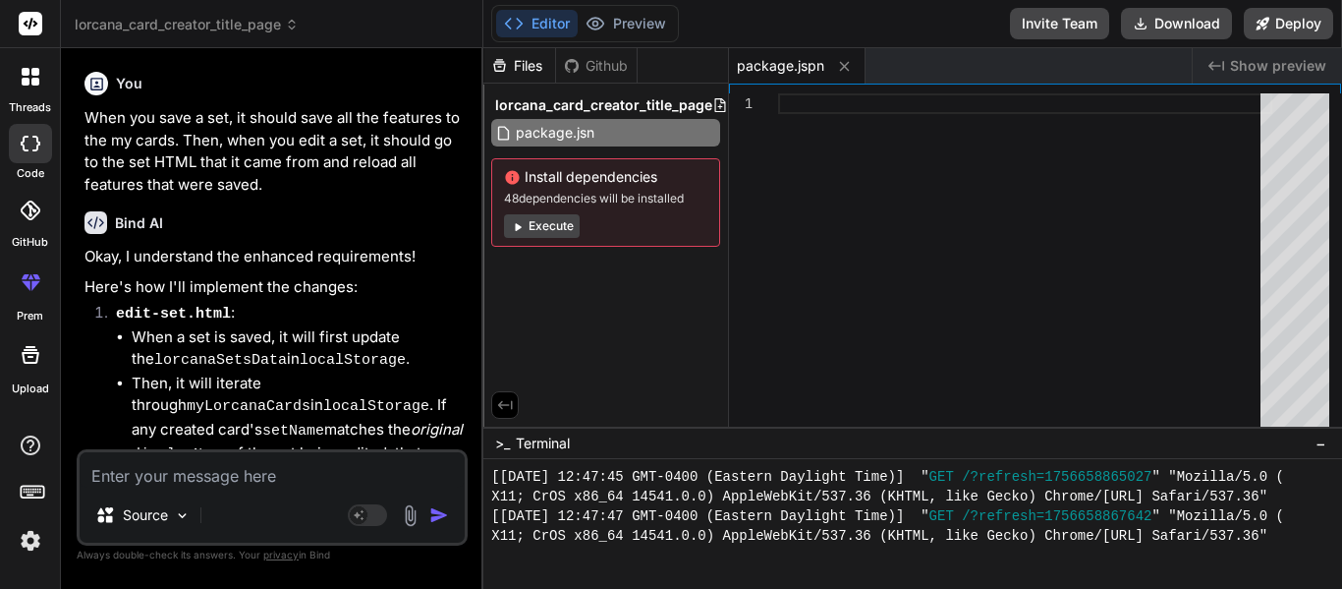
type input "package.json"
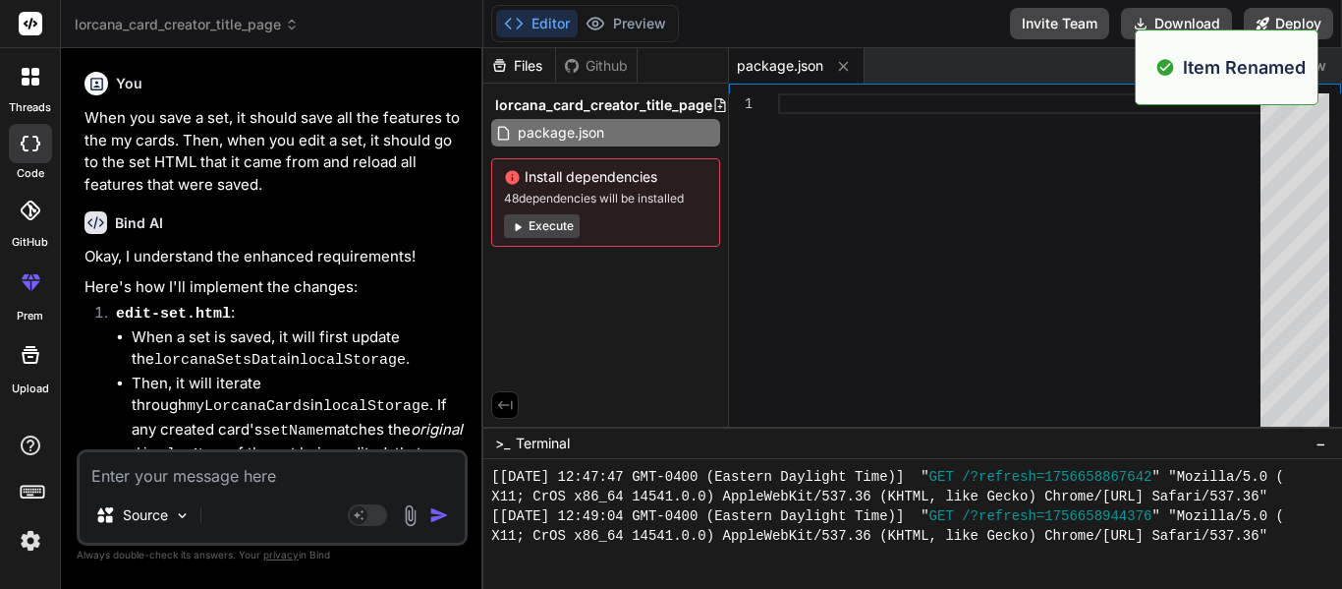
click at [801, 165] on div at bounding box center [1025, 264] width 494 height 343
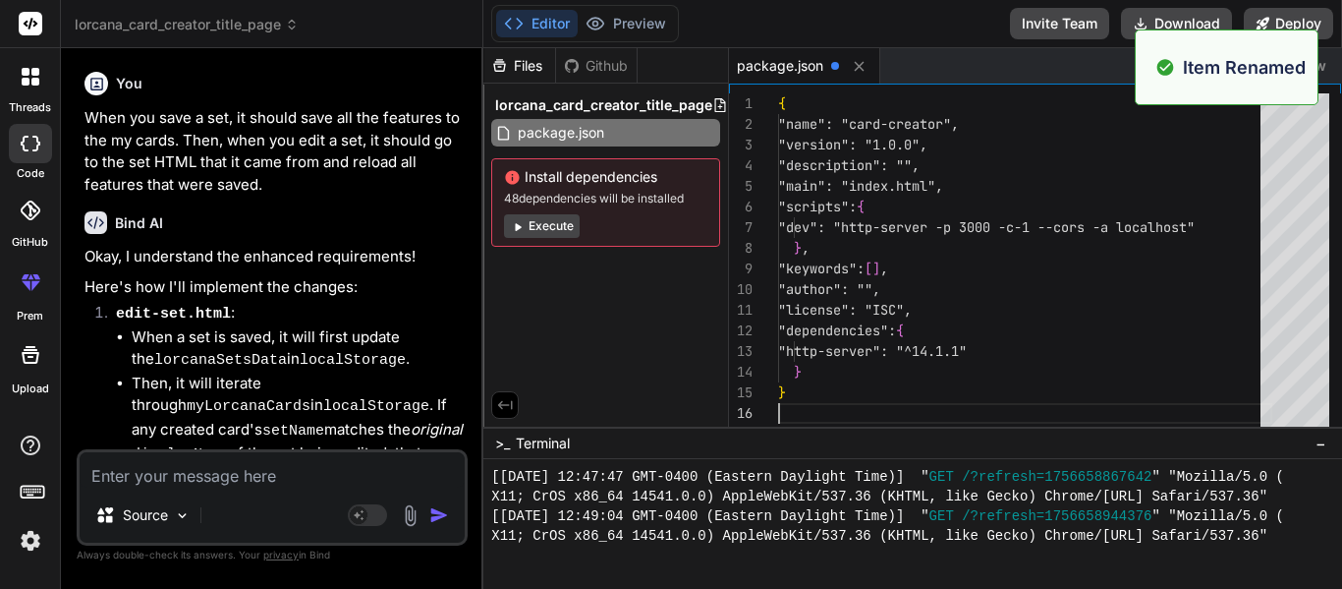
type textarea ""license": "ISC", "dependencies": { "http-server": "^14.1.1" } }"
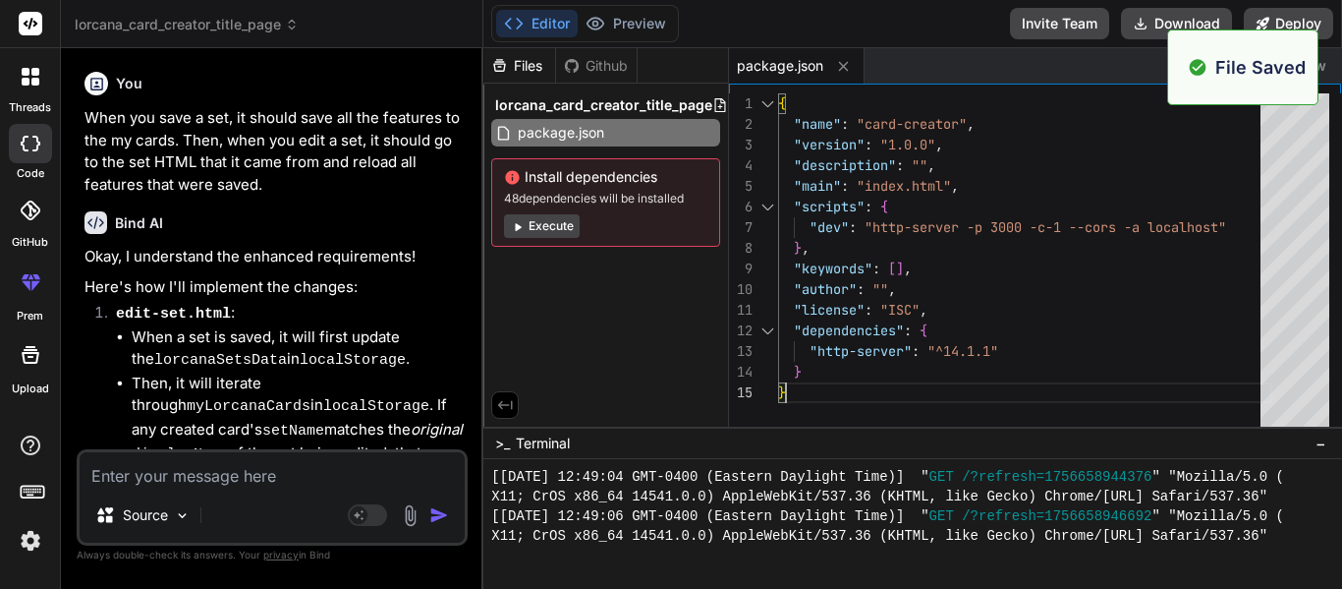
scroll to position [4265, 0]
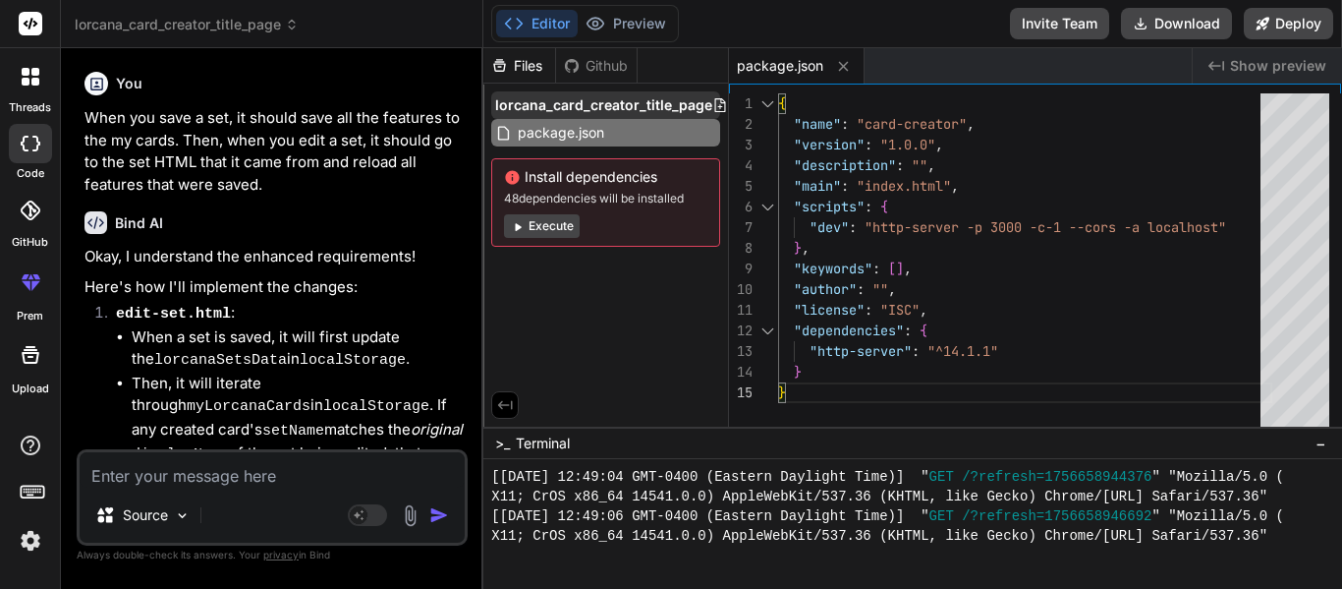
click at [714, 105] on icon at bounding box center [720, 105] width 16 height 16
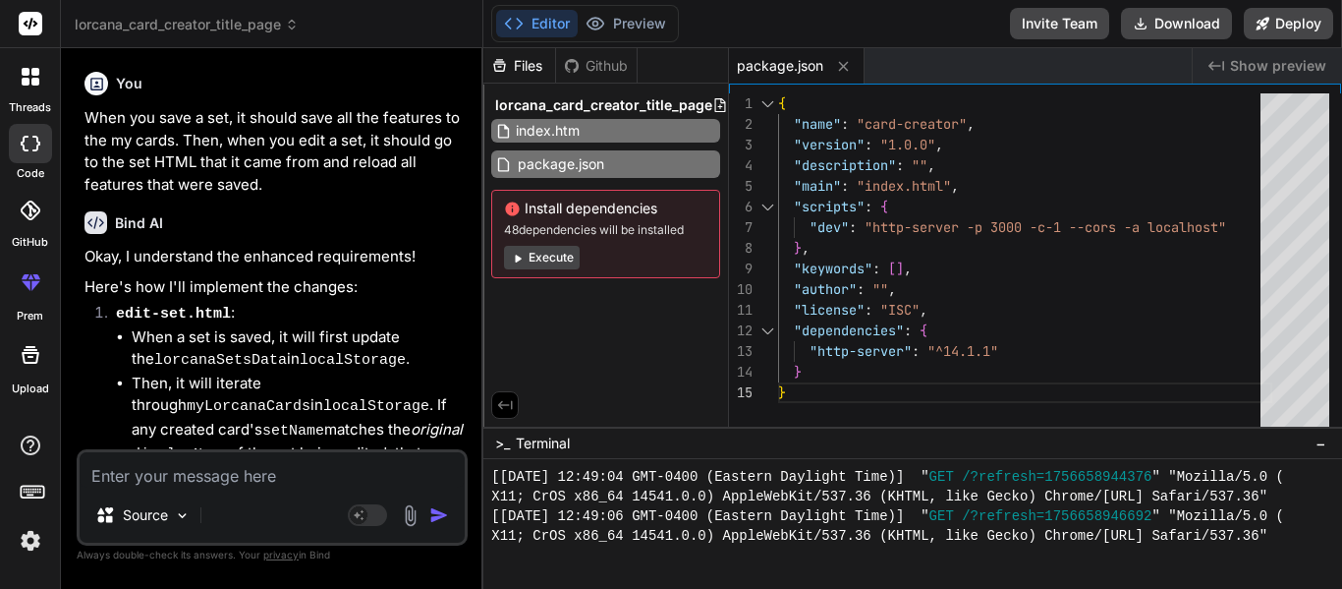
type input "index.html"
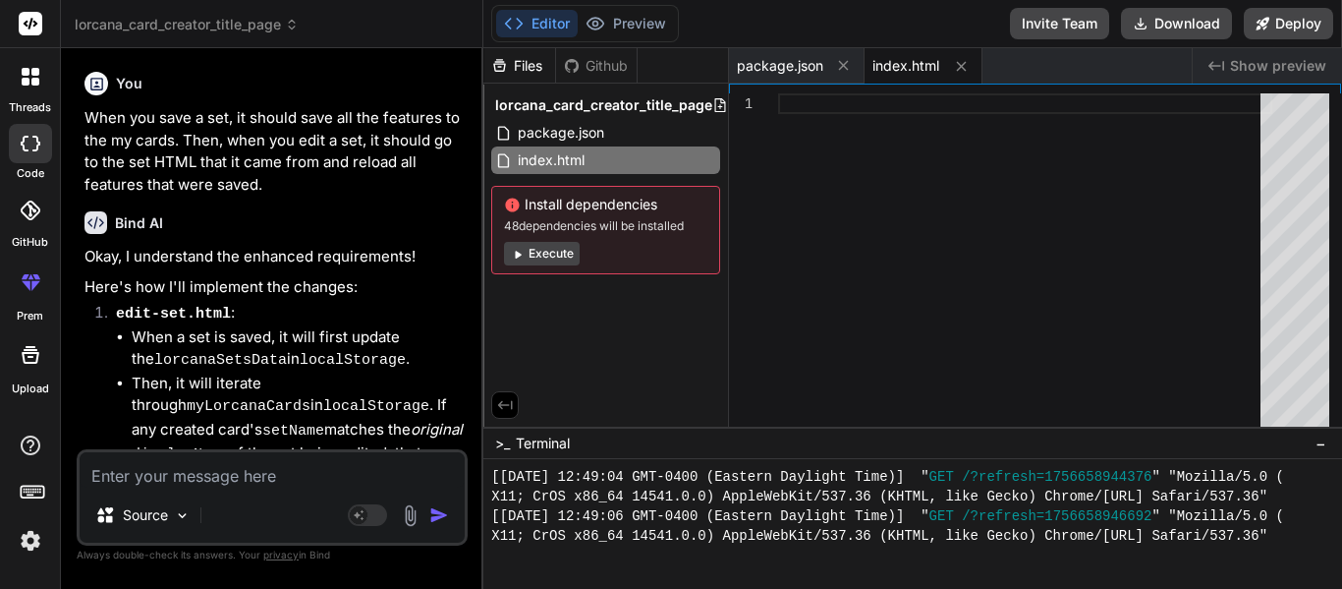
click at [956, 233] on div at bounding box center [1025, 264] width 494 height 343
type textarea "</html>"
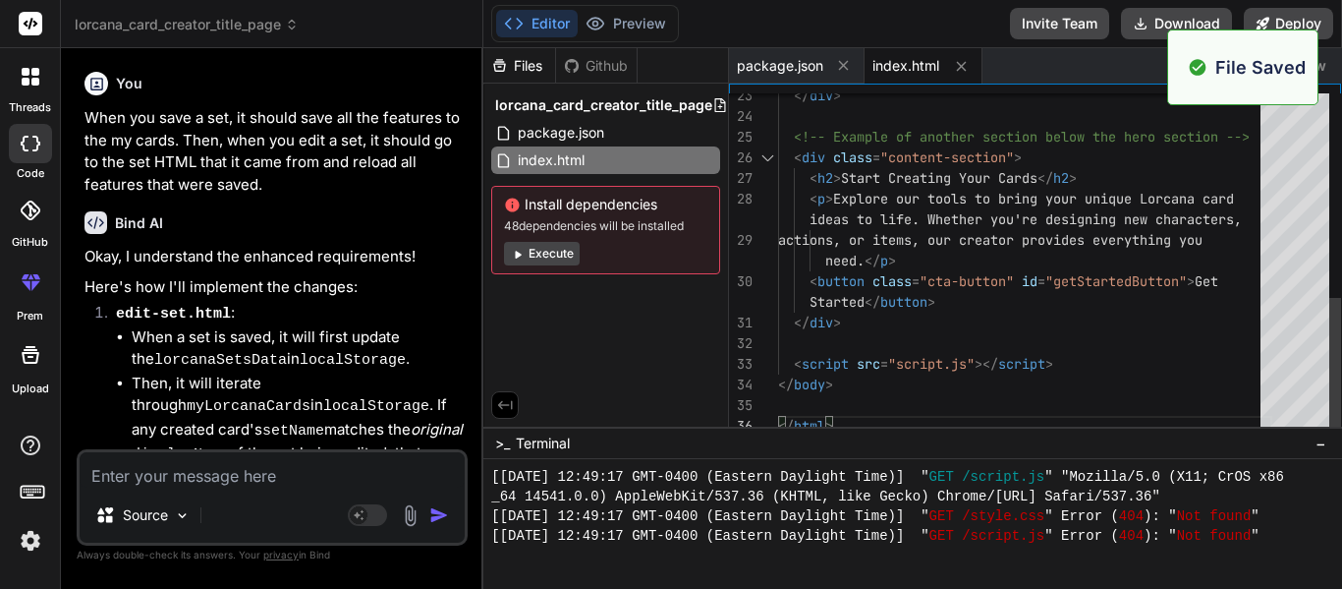
scroll to position [4422, 0]
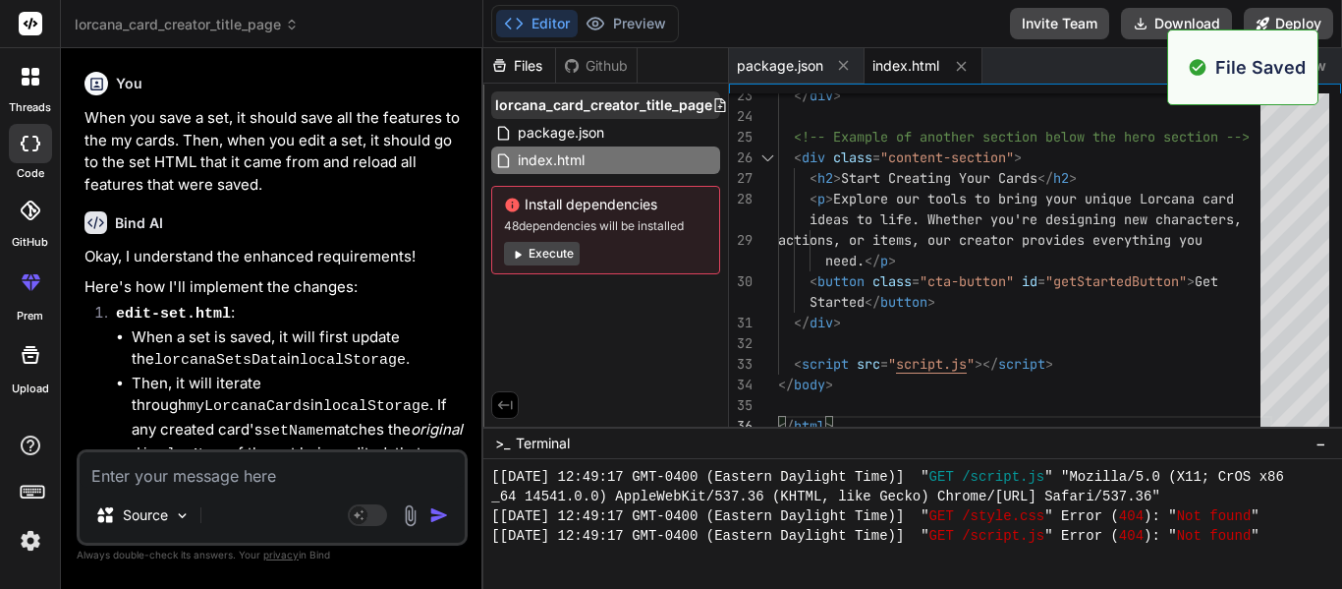
click at [717, 107] on icon at bounding box center [720, 105] width 16 height 16
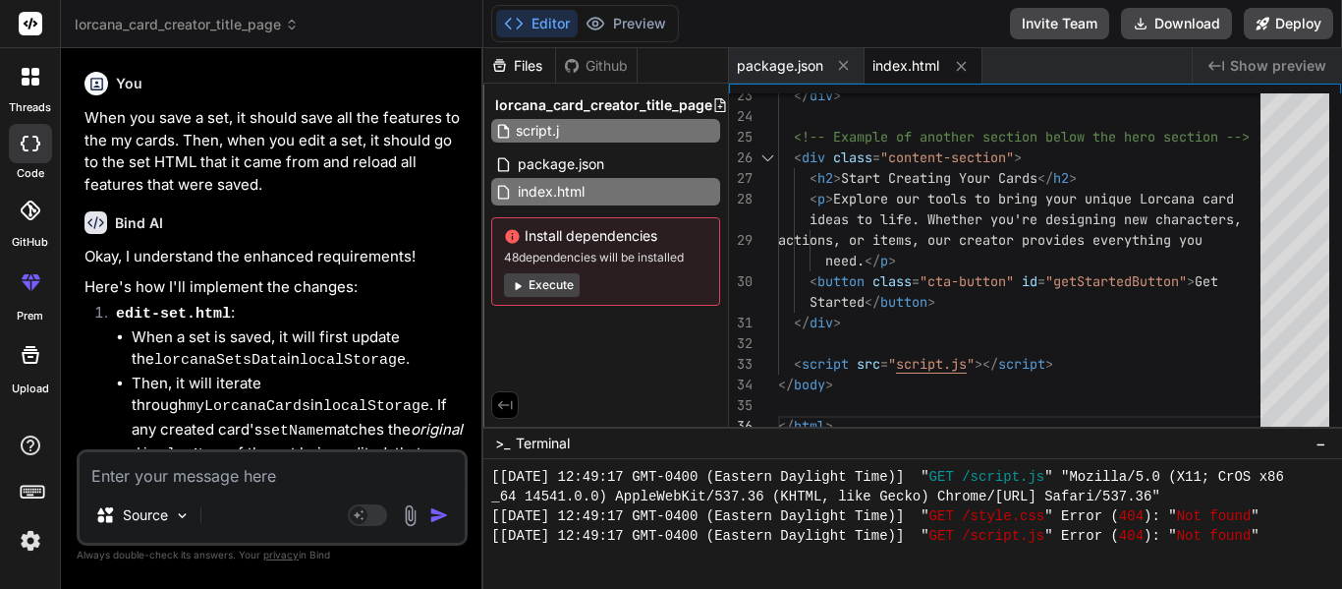
type input "script.js"
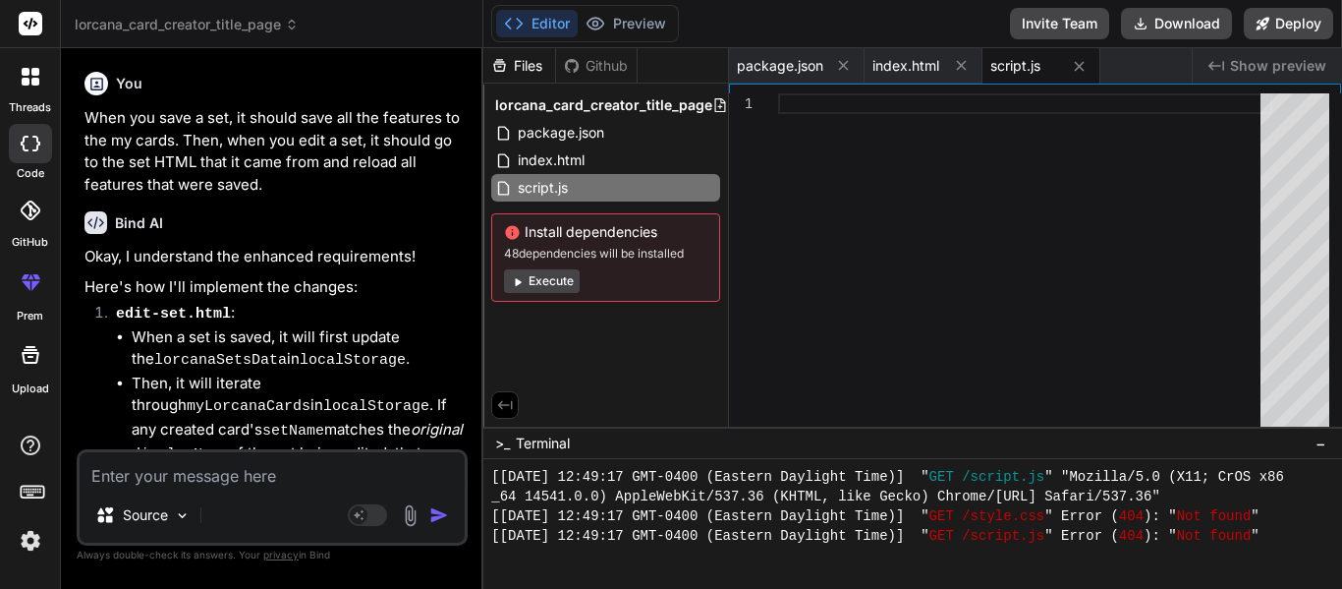
click at [959, 196] on div at bounding box center [1025, 264] width 494 height 343
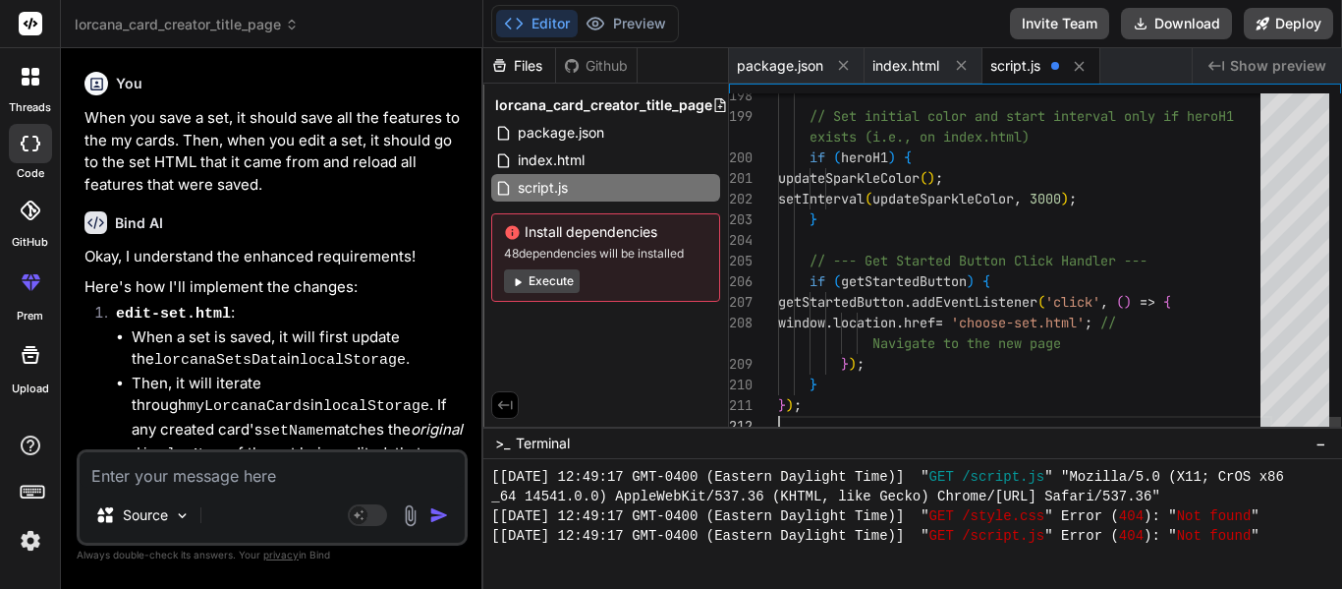
type textarea "to the new page }); } });"
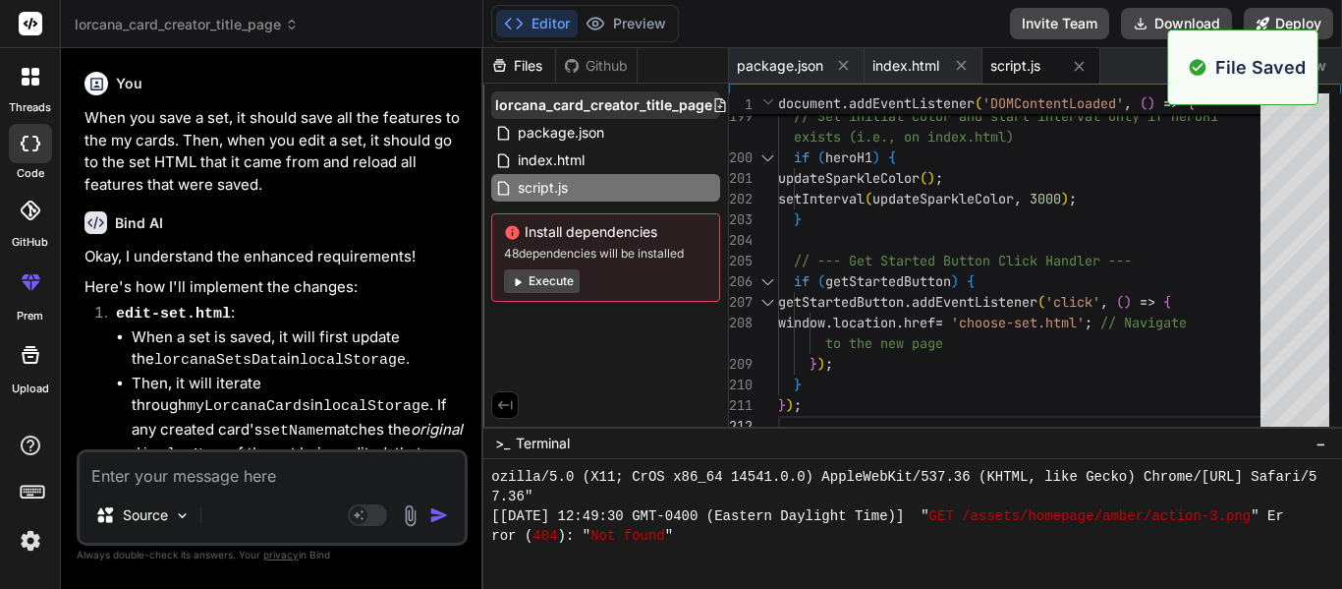
click at [714, 103] on icon at bounding box center [720, 105] width 16 height 16
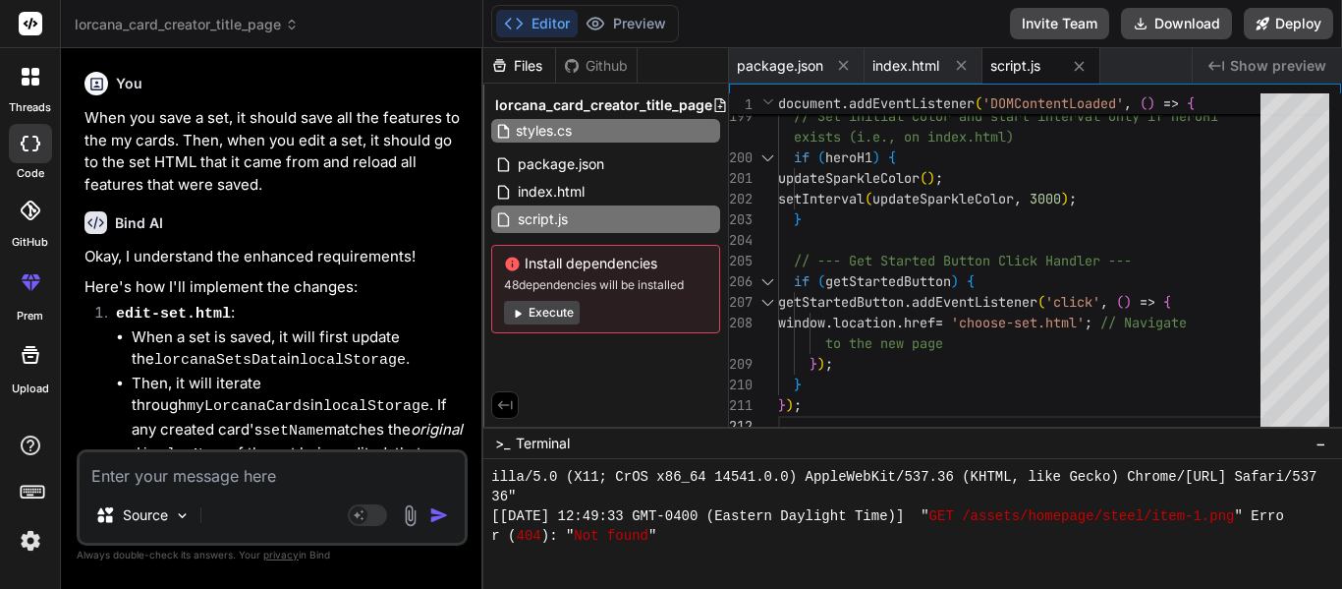
type input "styles.css"
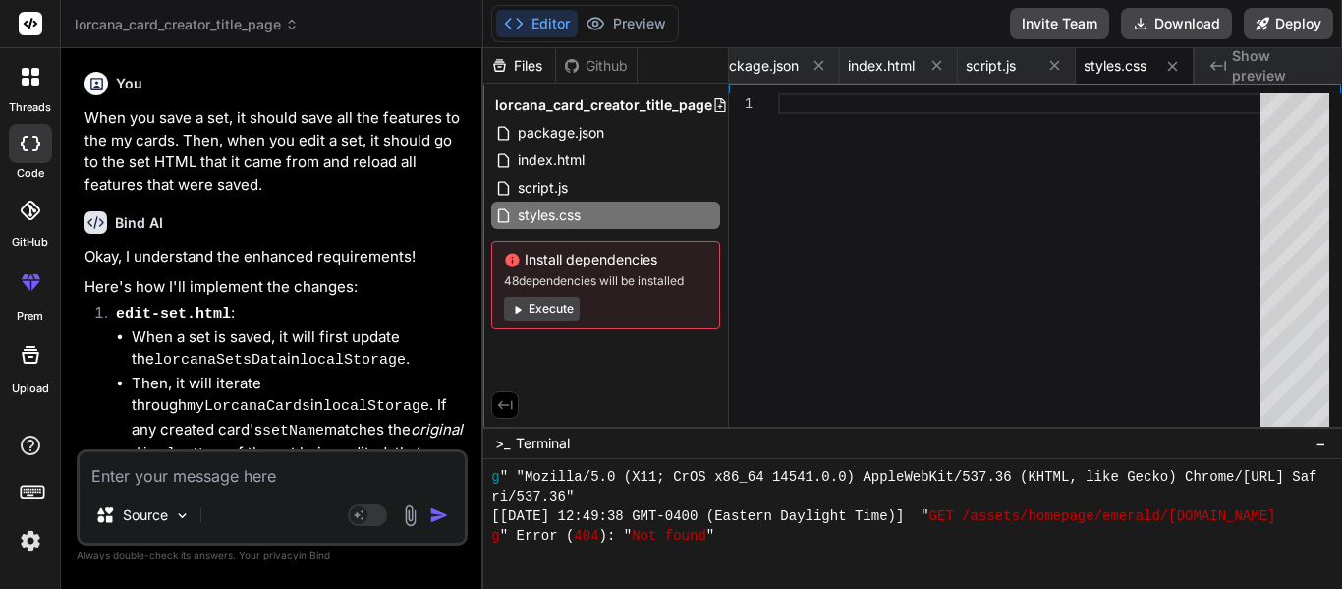
scroll to position [6309, 0]
click at [1051, 312] on div at bounding box center [1025, 264] width 494 height 343
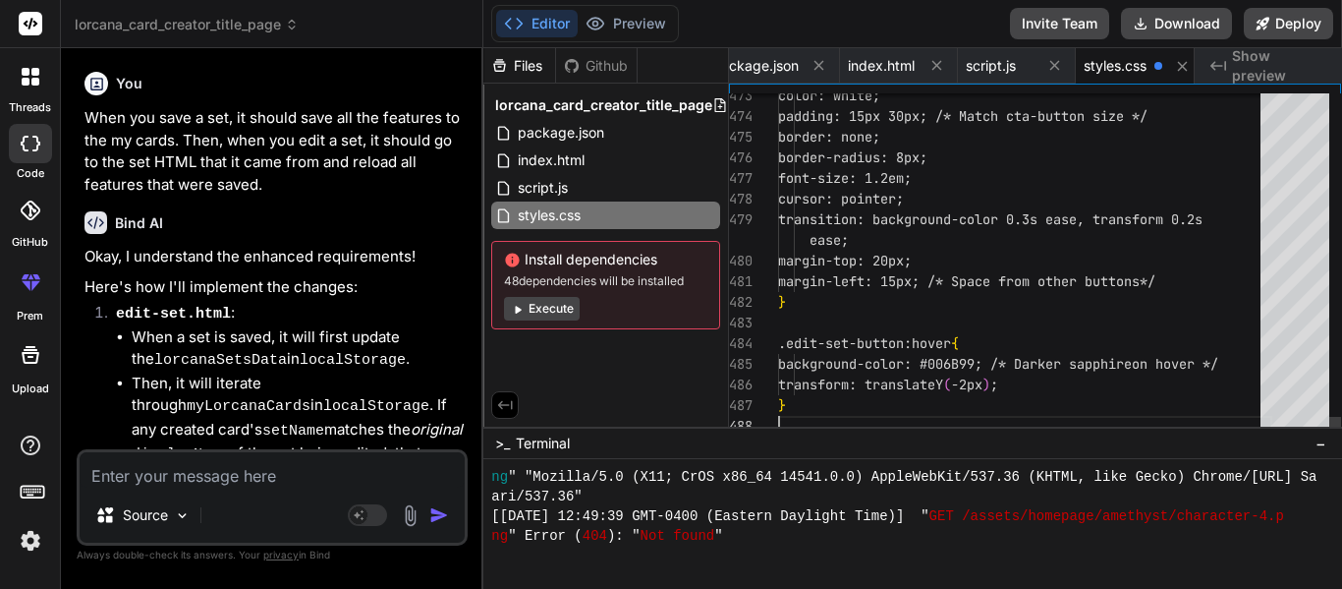
scroll to position [0, 36]
type textarea ".edit-set-button:hover { background-color: #006B99; /* Darker sapphire on hover…"
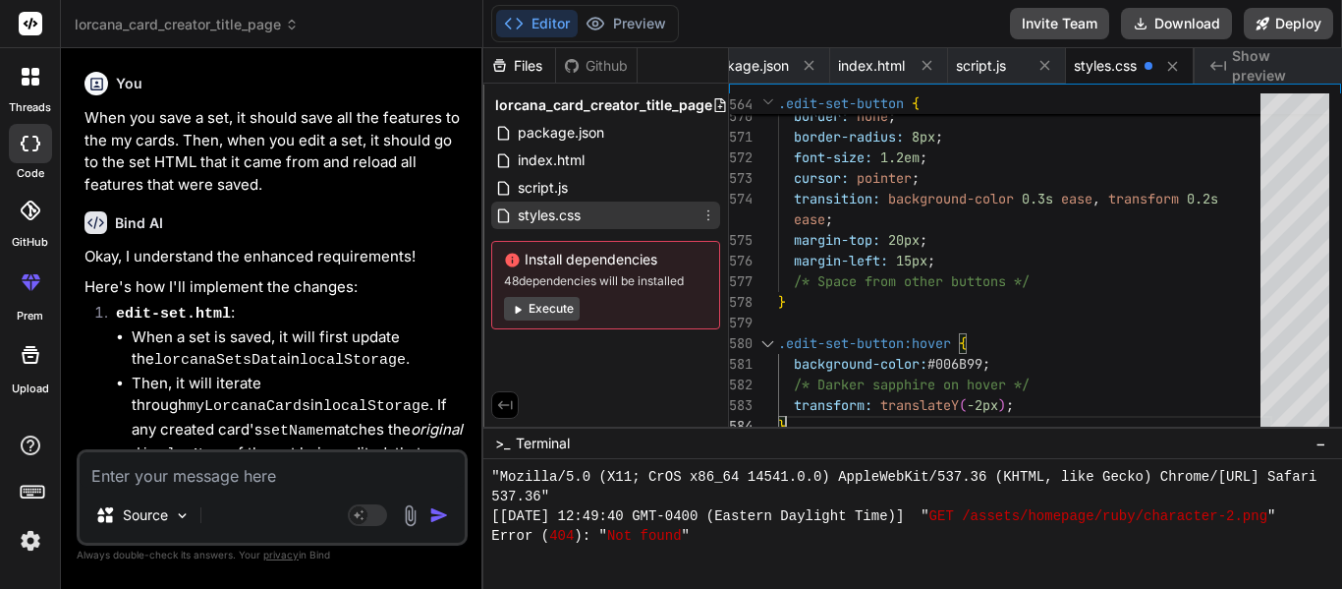
click at [706, 216] on icon at bounding box center [709, 215] width 16 height 16
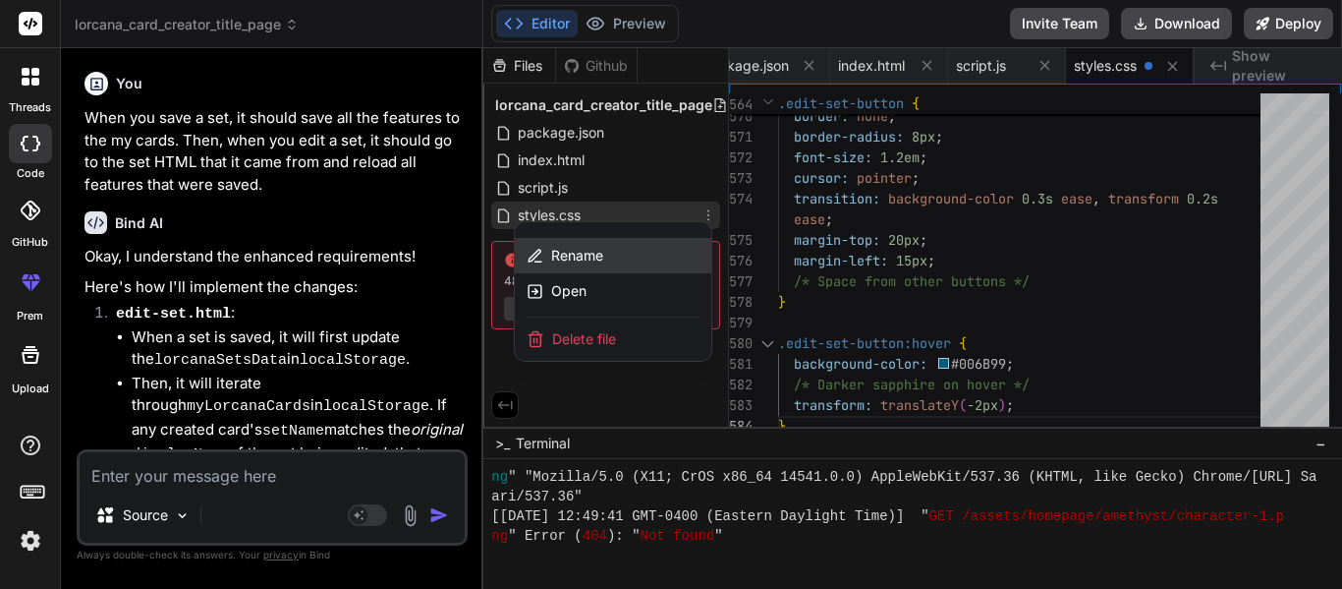
click at [626, 251] on div "Rename" at bounding box center [613, 255] width 197 height 35
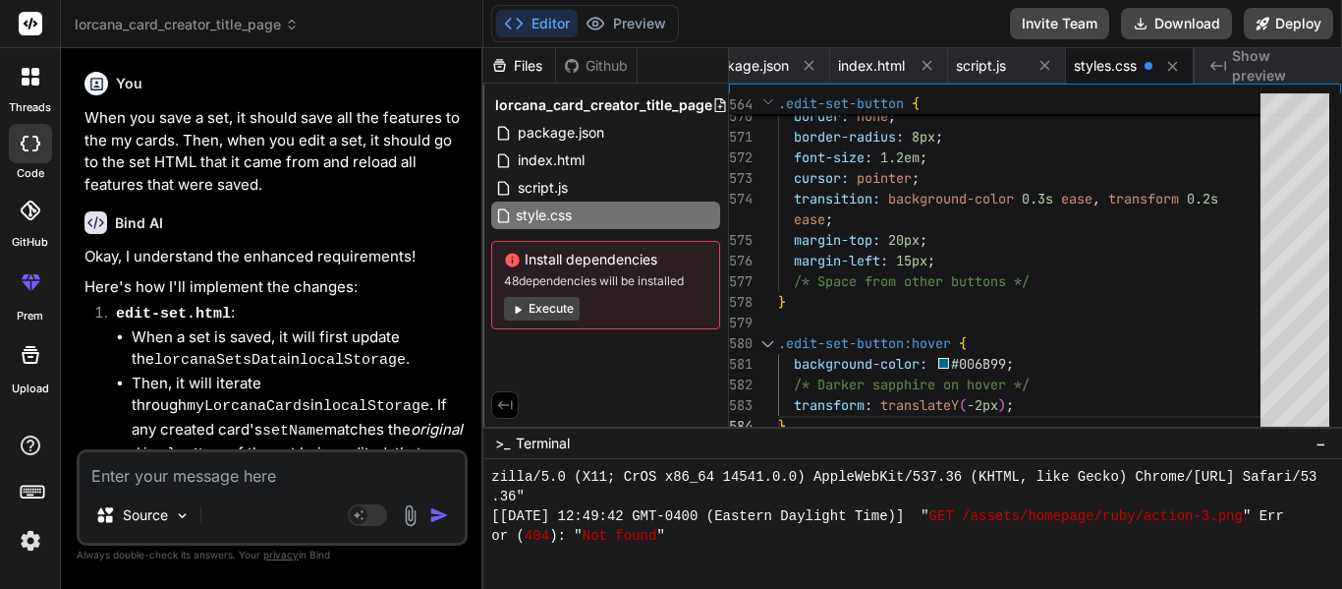
scroll to position [7036, 0]
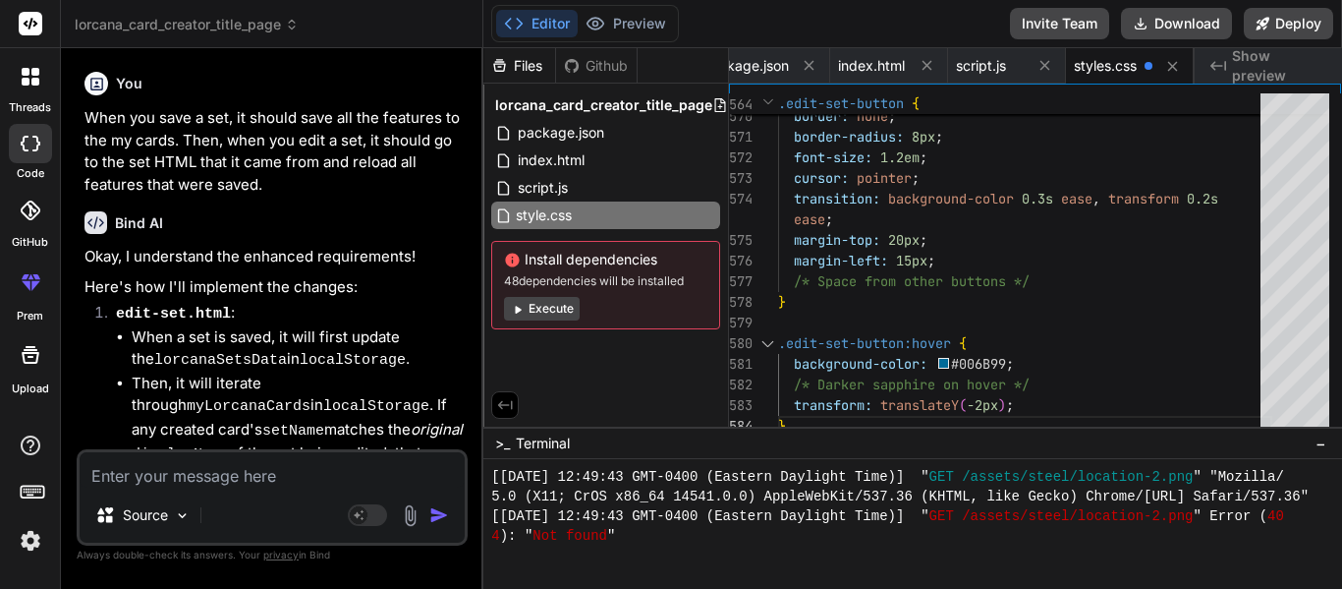
type input "style.css"
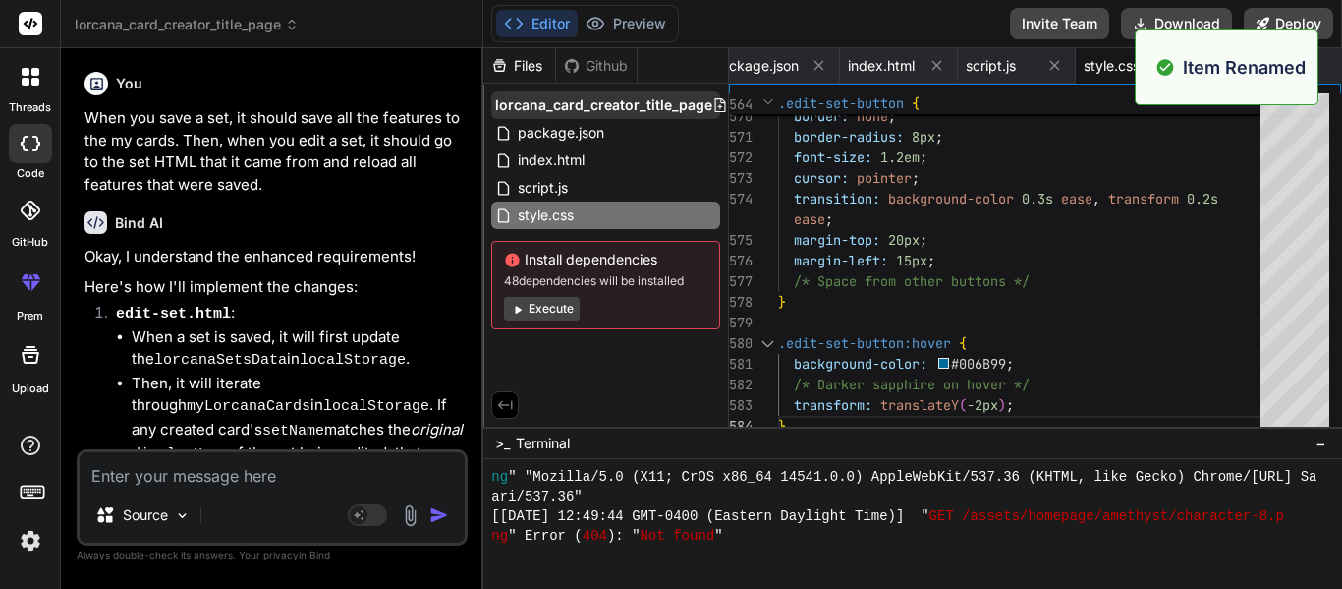
click at [715, 106] on icon at bounding box center [720, 105] width 11 height 14
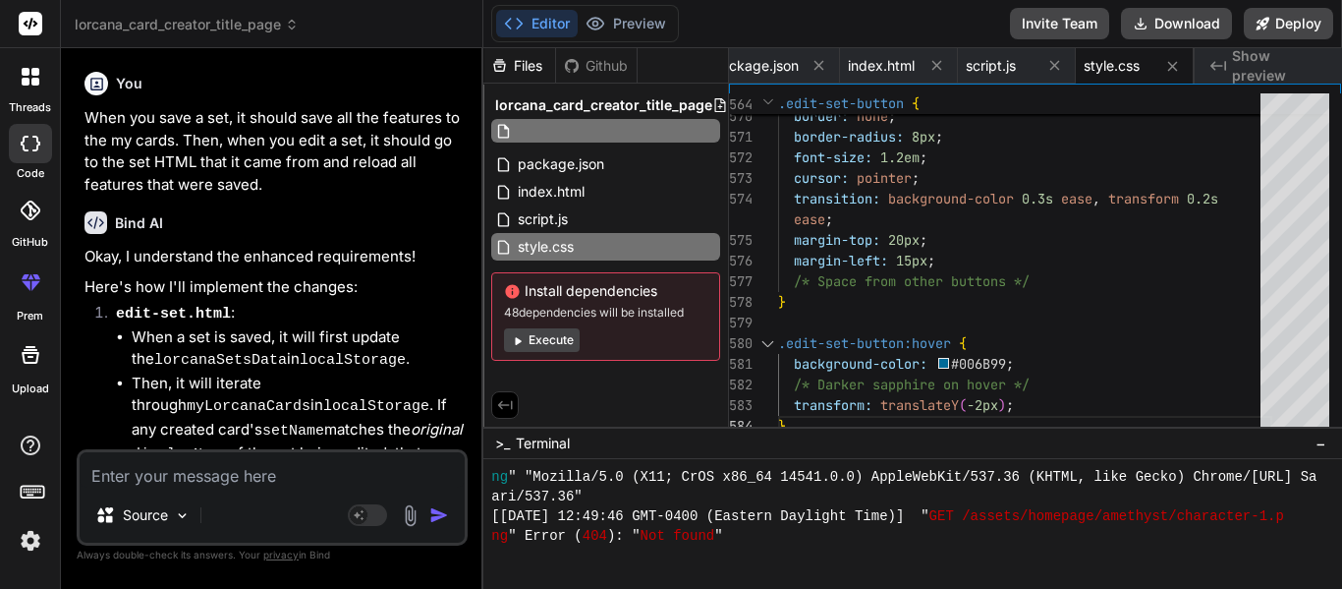
scroll to position [7822, 0]
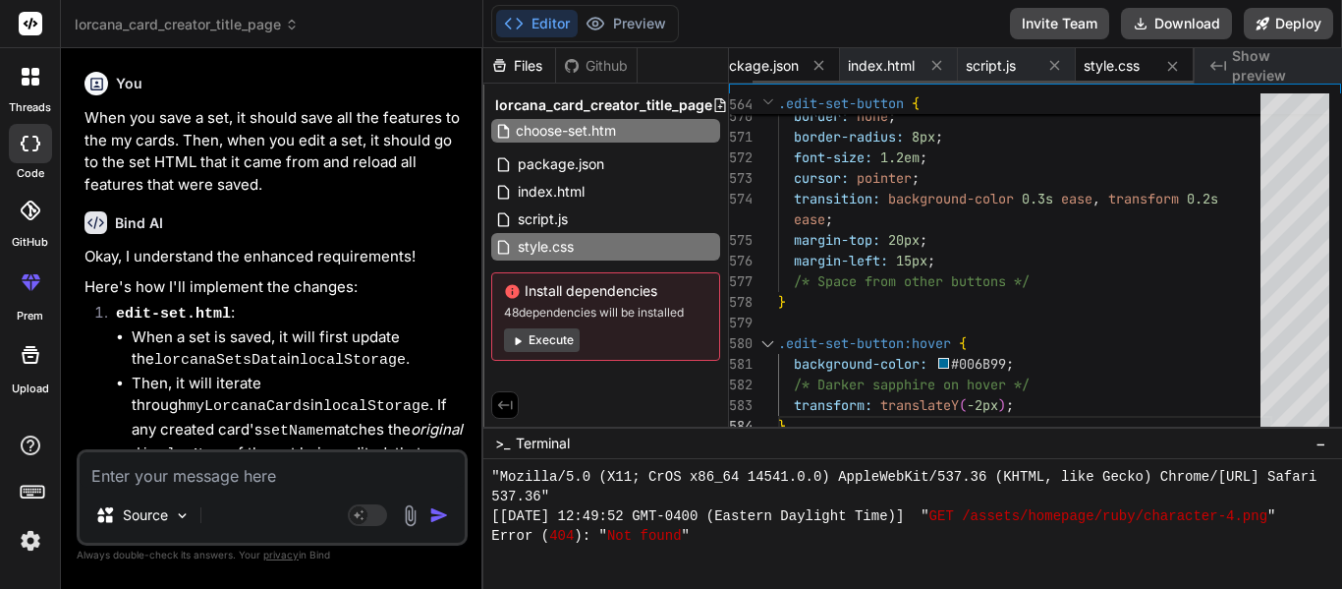
type input "choose-set.html"
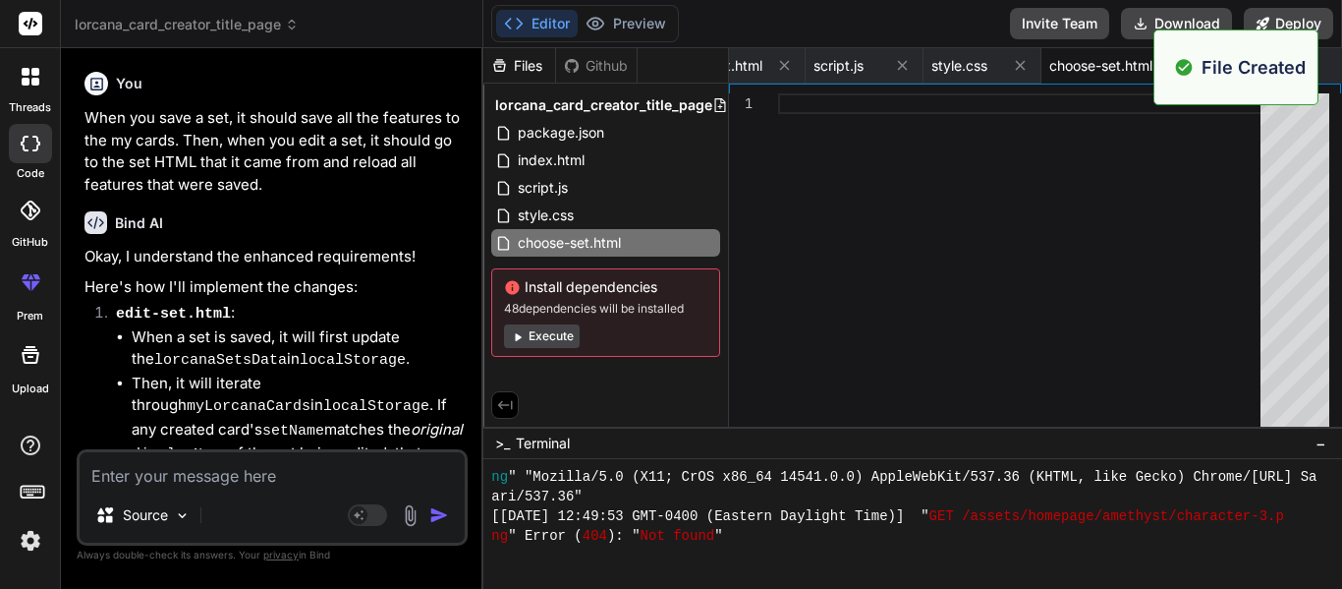
scroll to position [8942, 0]
click at [912, 182] on div at bounding box center [1025, 264] width 494 height 343
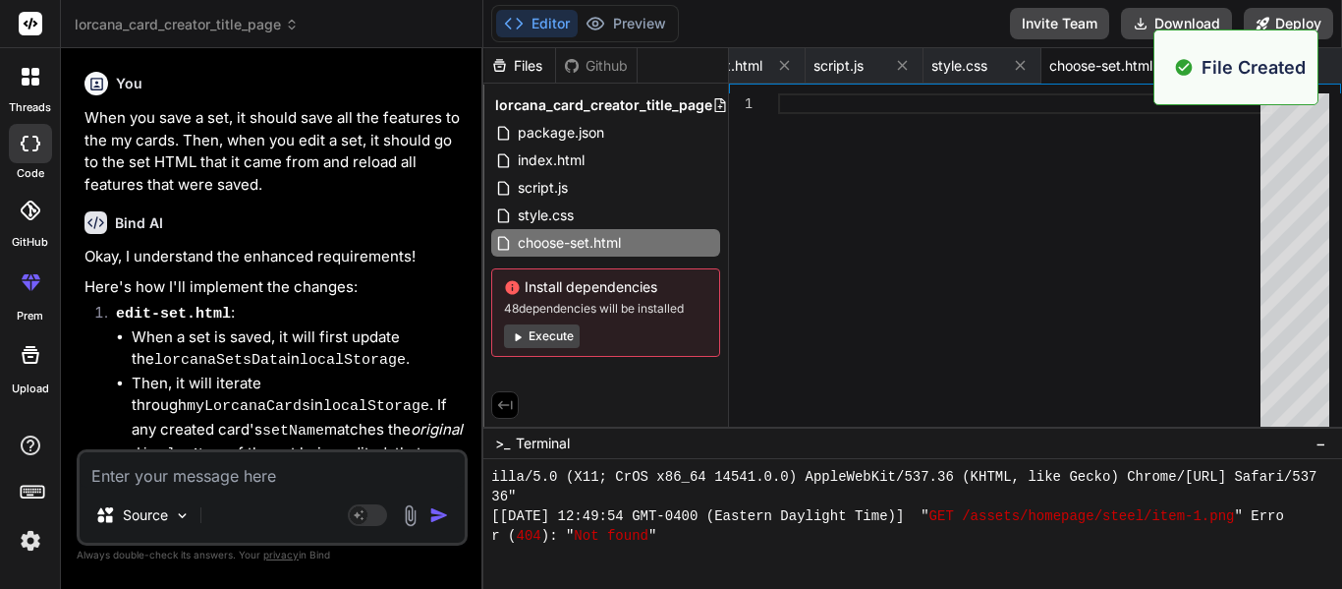
scroll to position [0, 196]
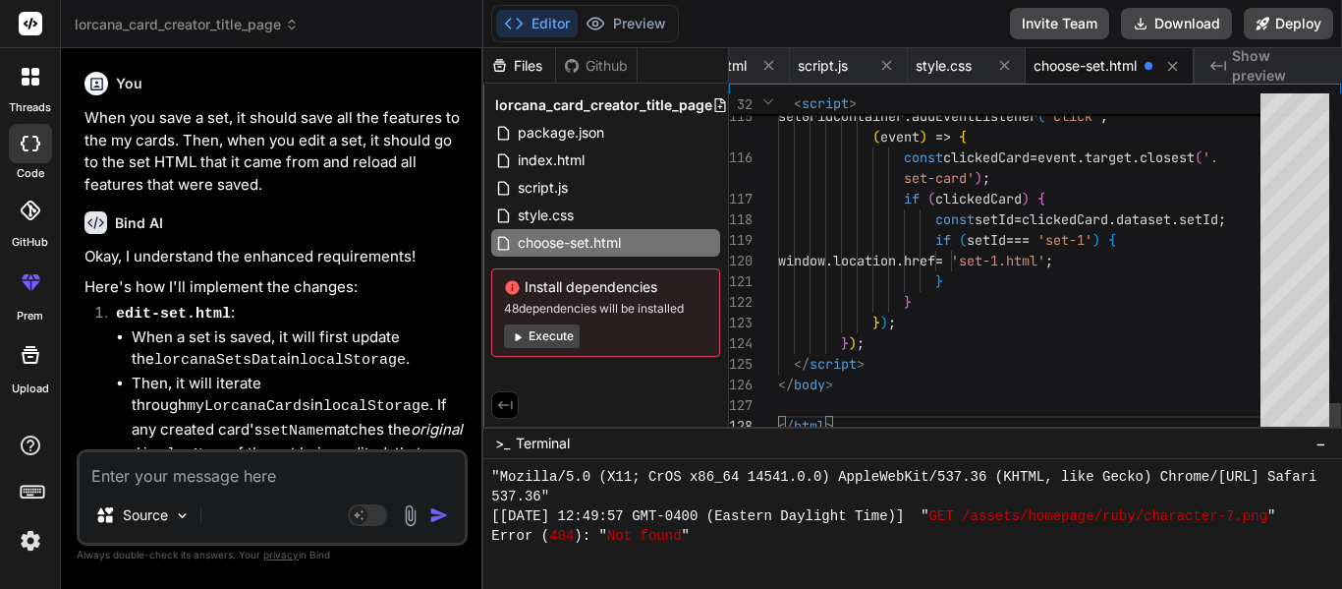
type textarea "renderSetCards(setsData); // Event delegation for clicking the card itself (for…"
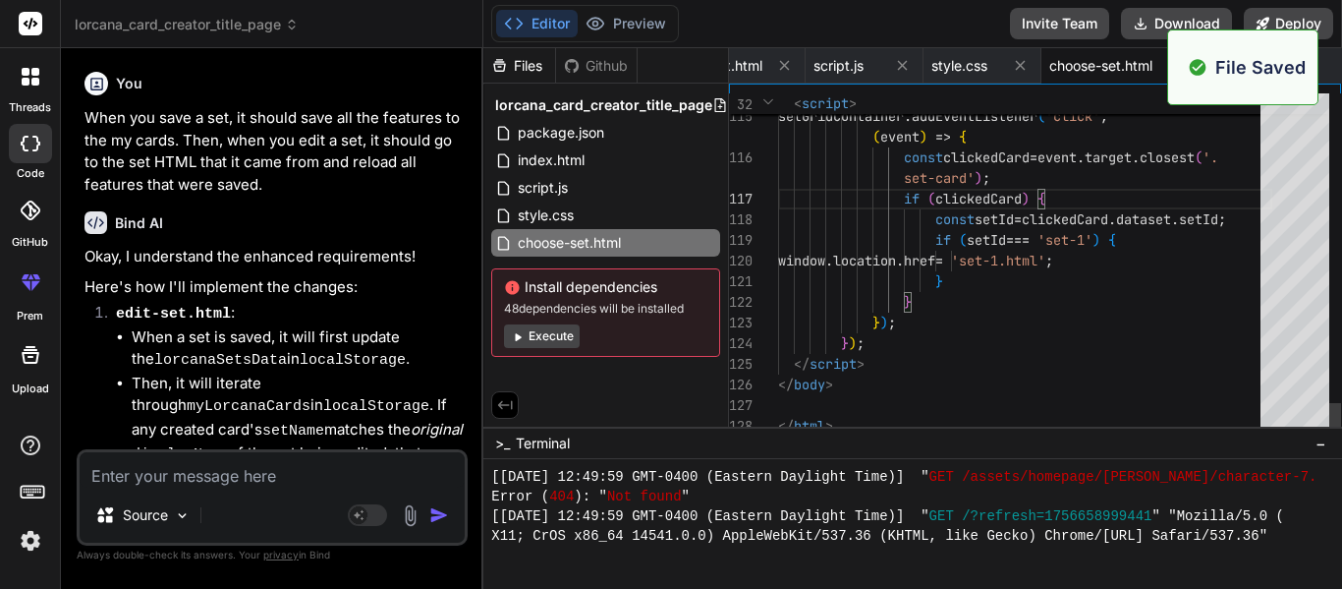
scroll to position [0, 180]
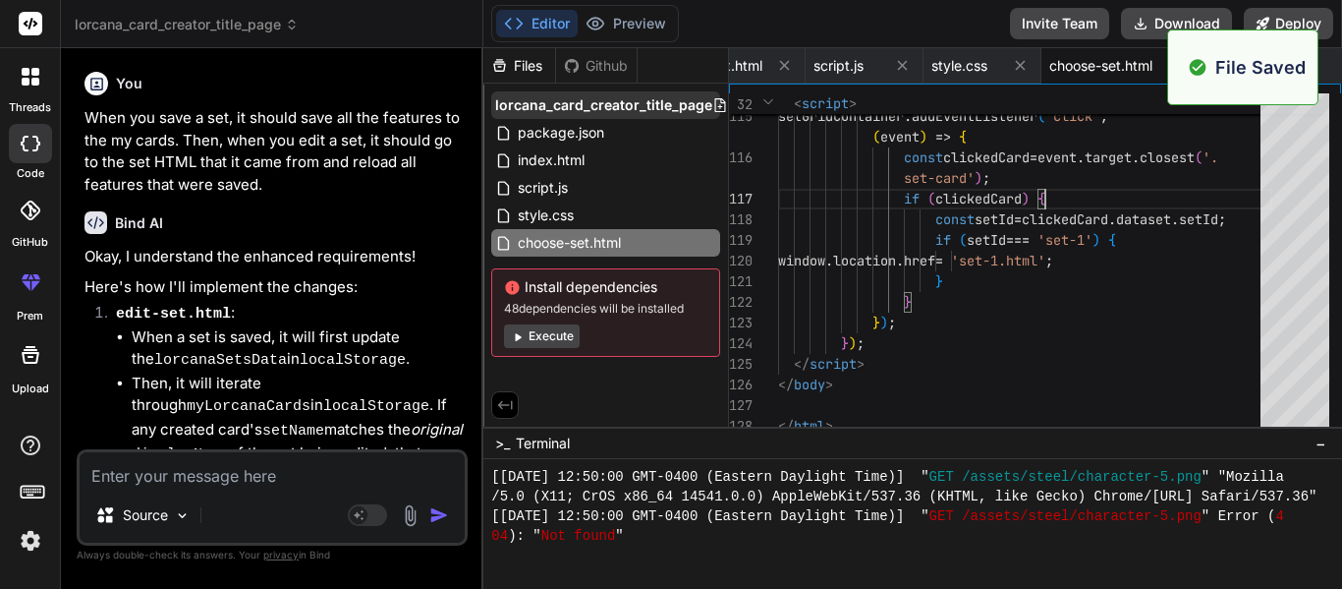
click at [715, 106] on icon at bounding box center [720, 105] width 11 height 14
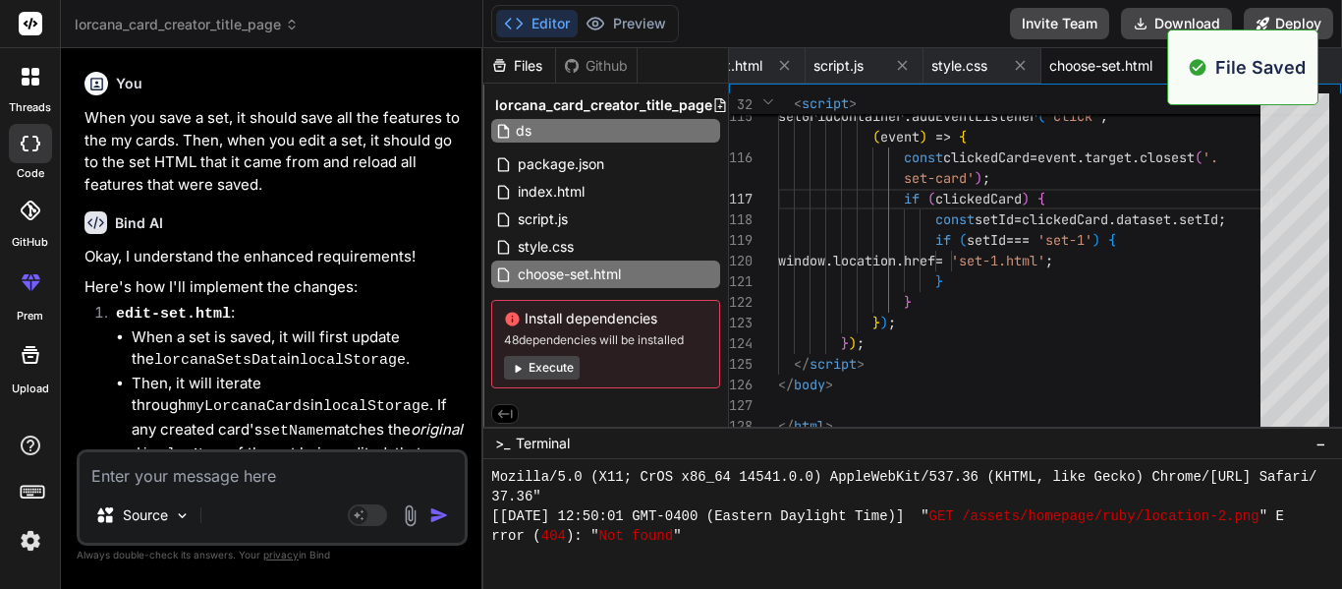
type input "d"
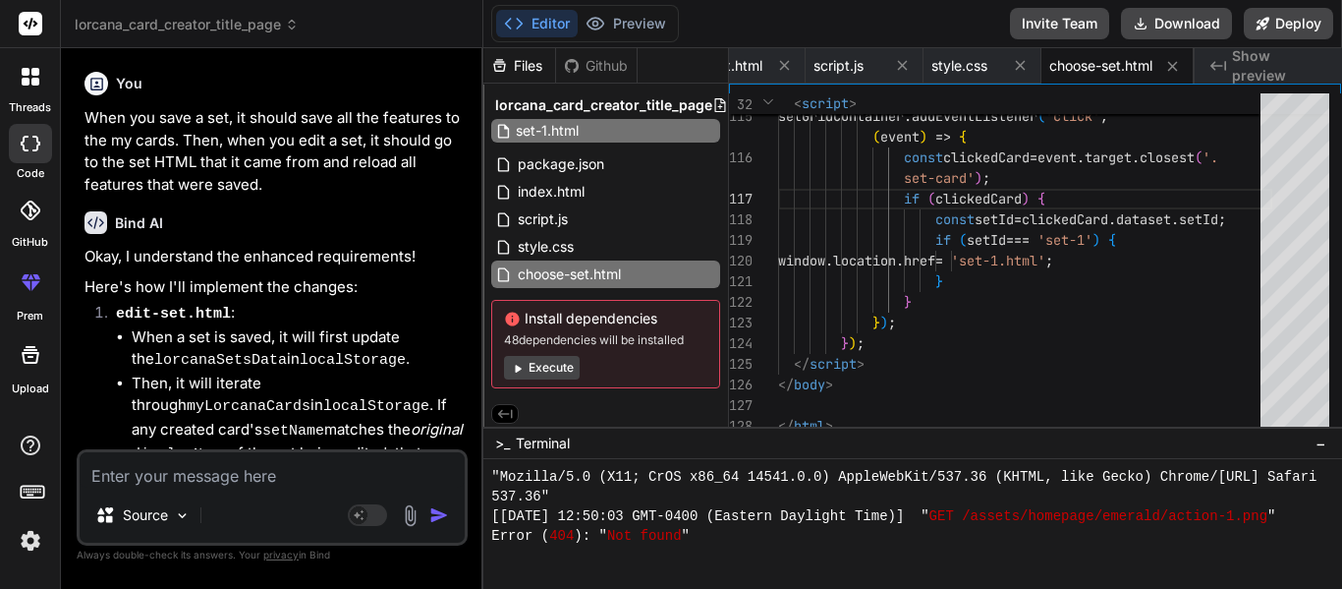
scroll to position [11084, 0]
type input "set-1.html"
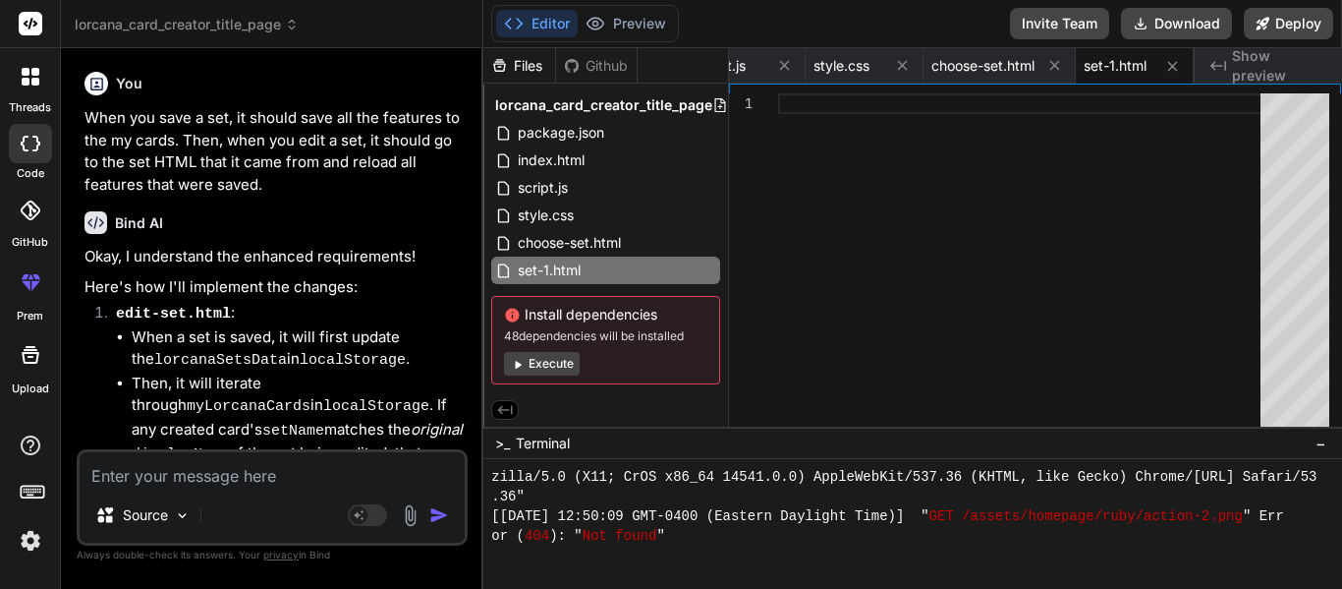
scroll to position [11969, 0]
click at [879, 189] on div at bounding box center [1025, 264] width 494 height 343
type textarea "</script> </body> </html>"
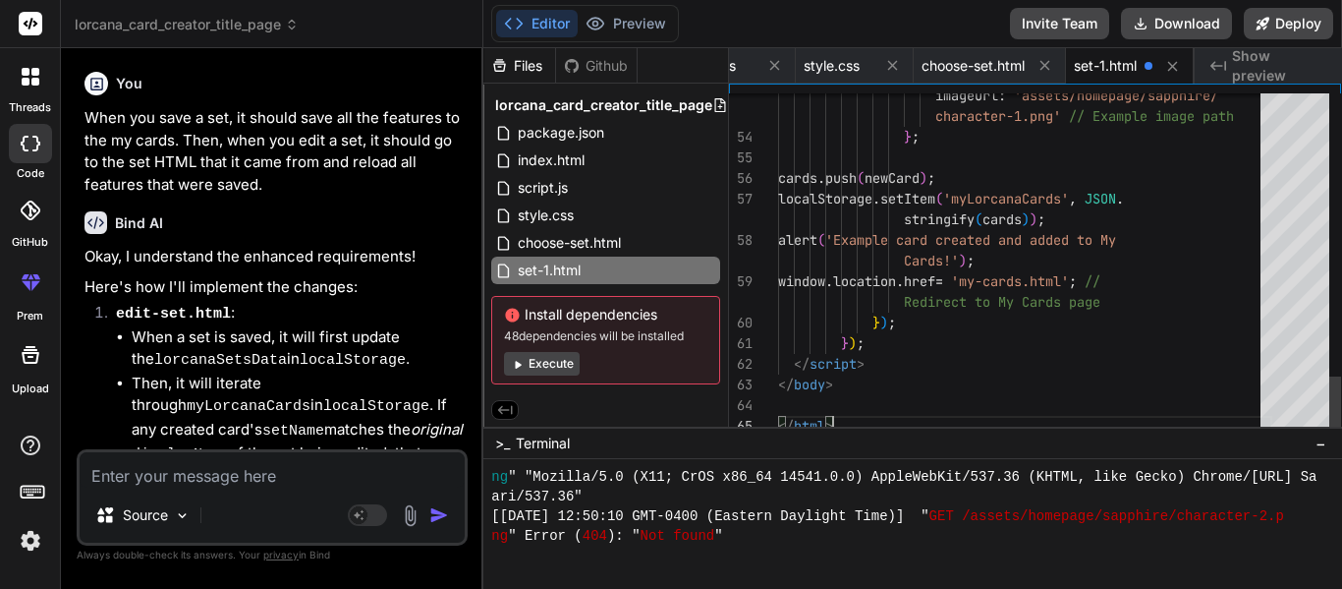
scroll to position [0, 298]
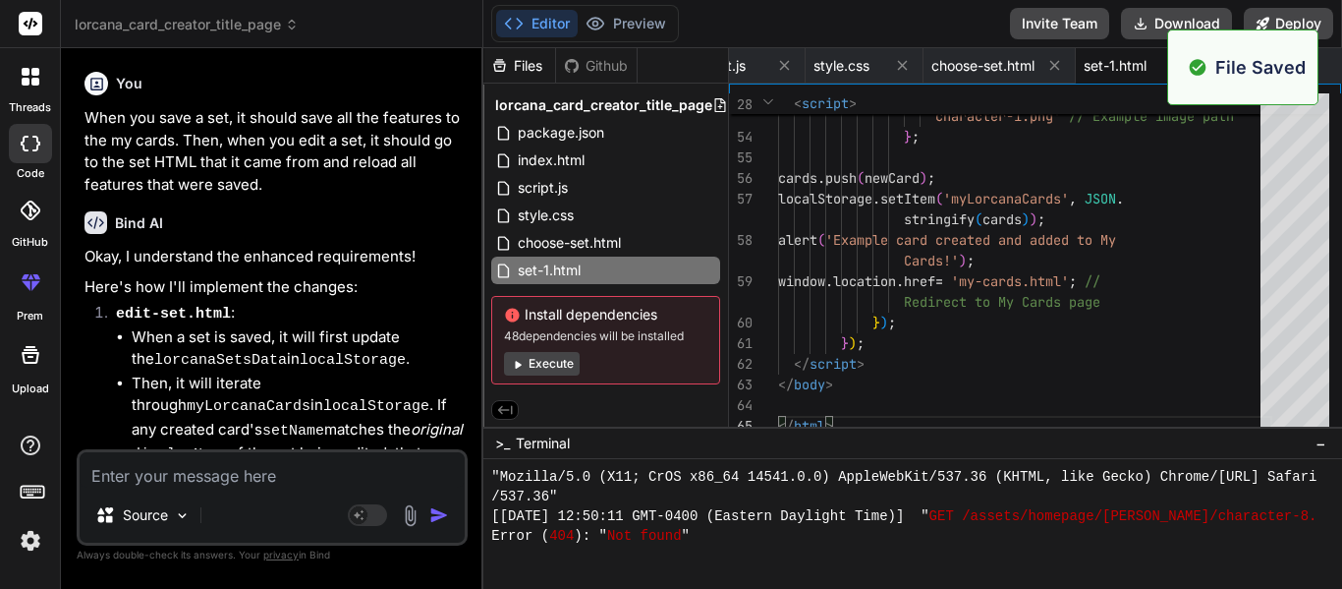
click at [715, 109] on icon at bounding box center [720, 105] width 16 height 16
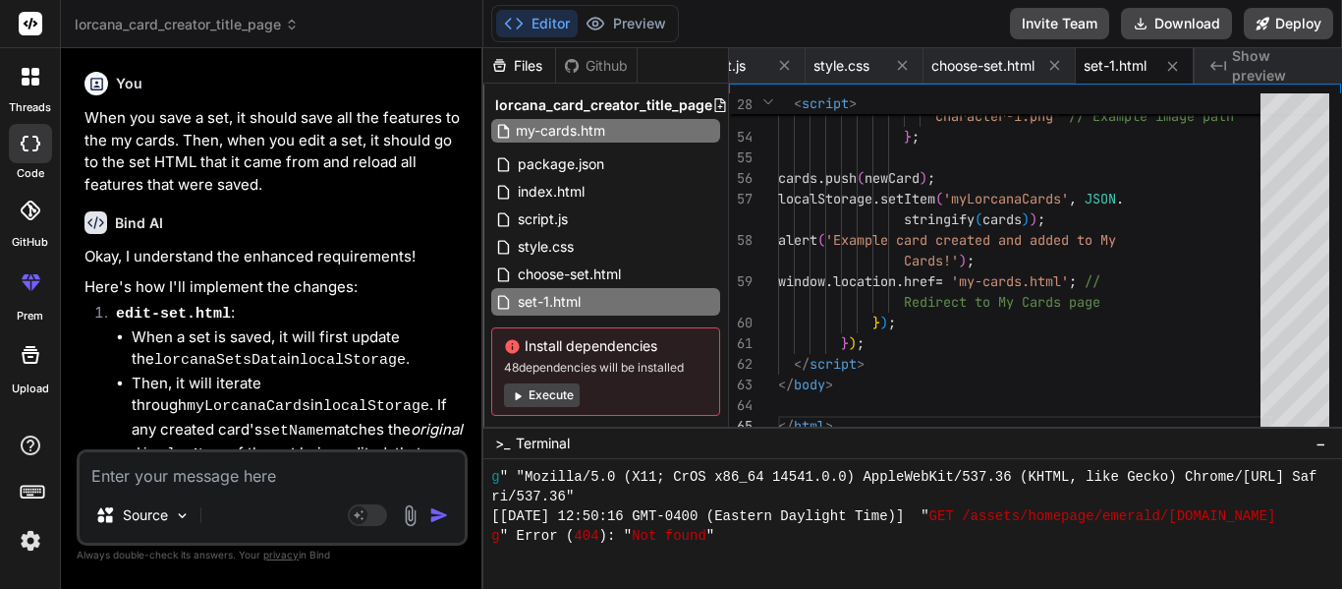
type input "my-cards.html"
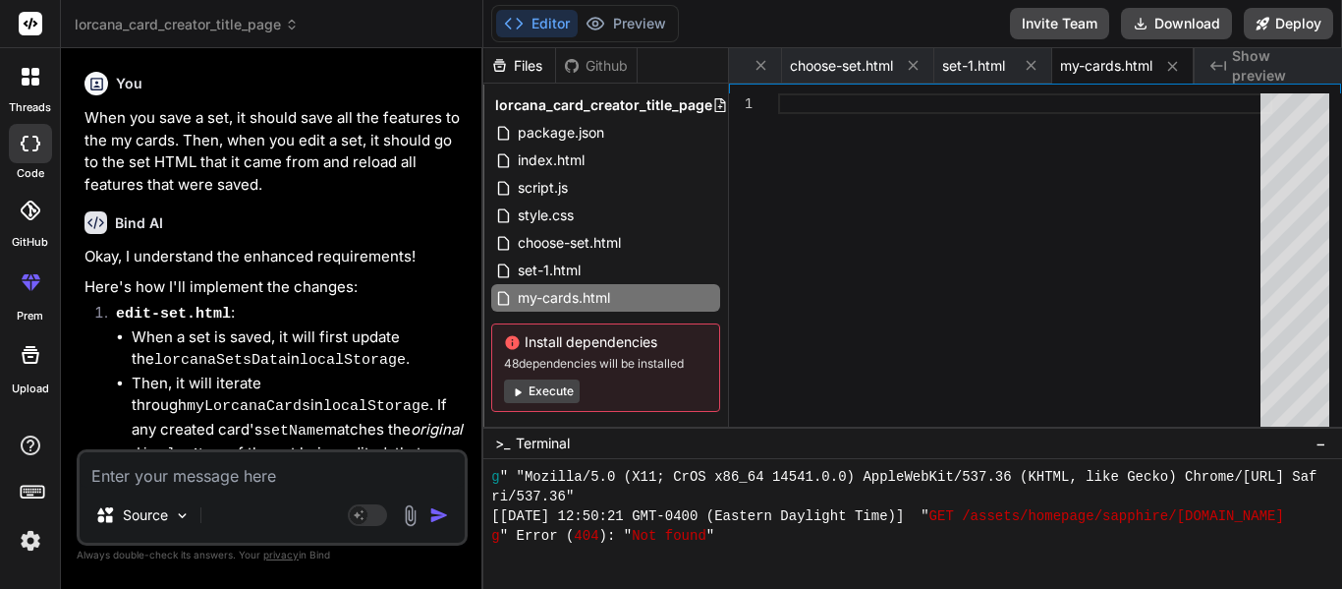
scroll to position [14347, 0]
click at [926, 198] on div at bounding box center [1025, 264] width 494 height 343
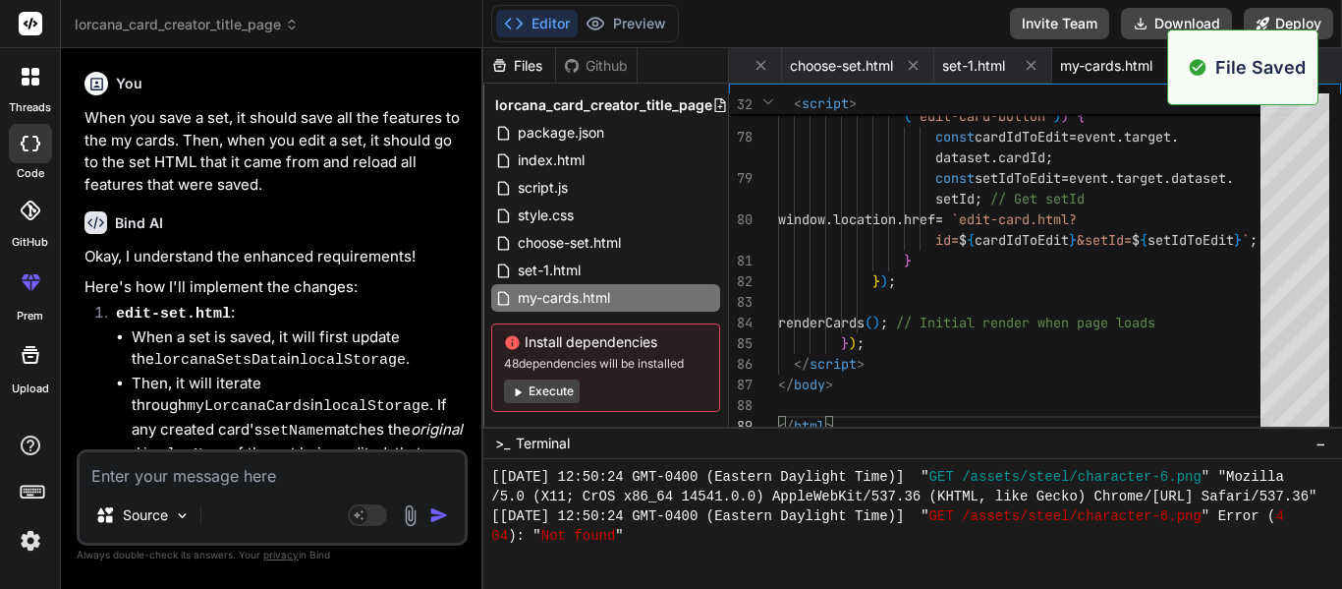
click at [1321, 69] on span "Show preview" at bounding box center [1279, 65] width 94 height 39
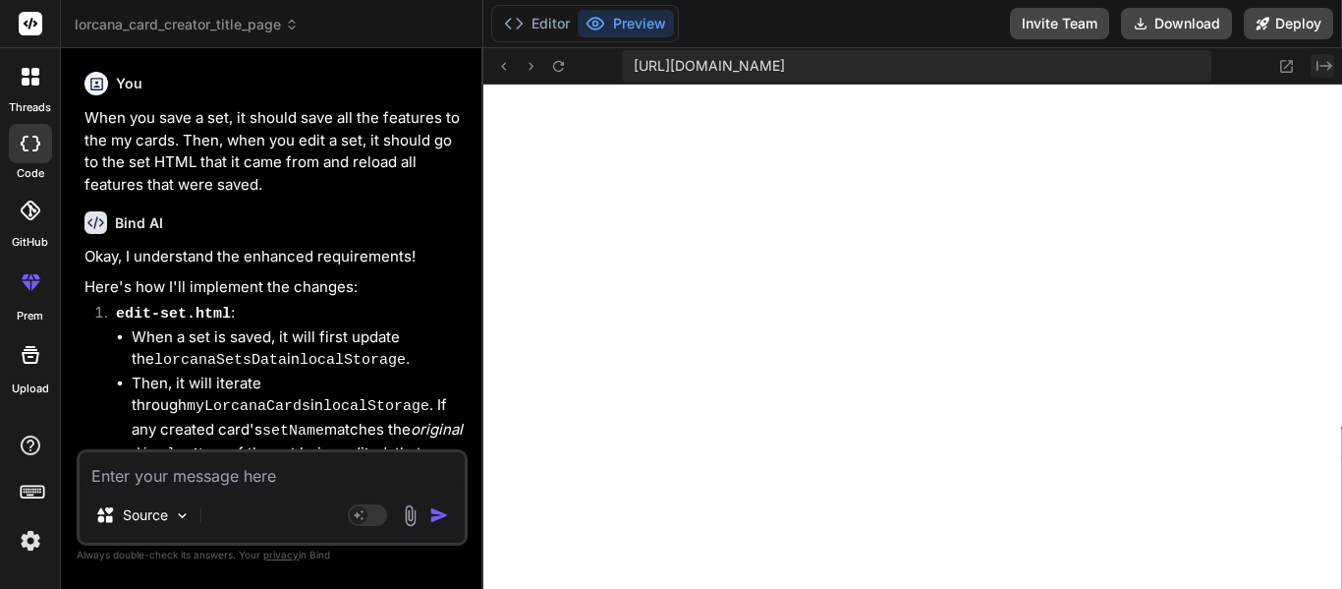
click at [1319, 67] on icon "Created with Pixso." at bounding box center [1325, 66] width 16 height 16
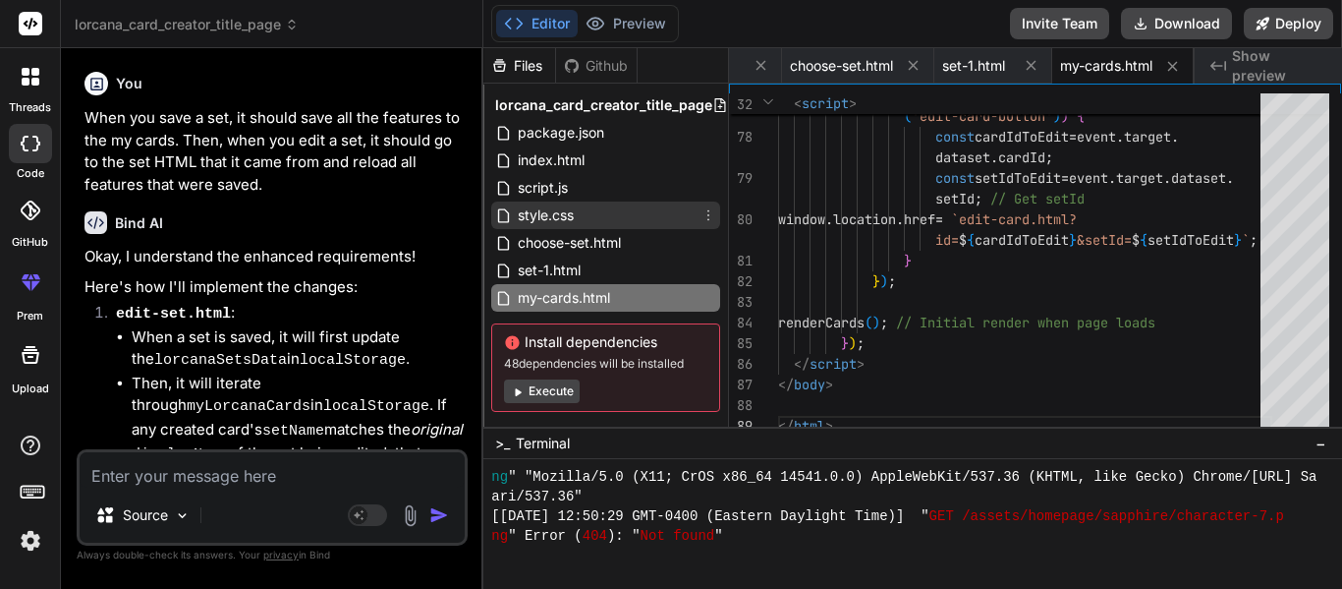
click at [648, 213] on div "style.css" at bounding box center [605, 215] width 229 height 28
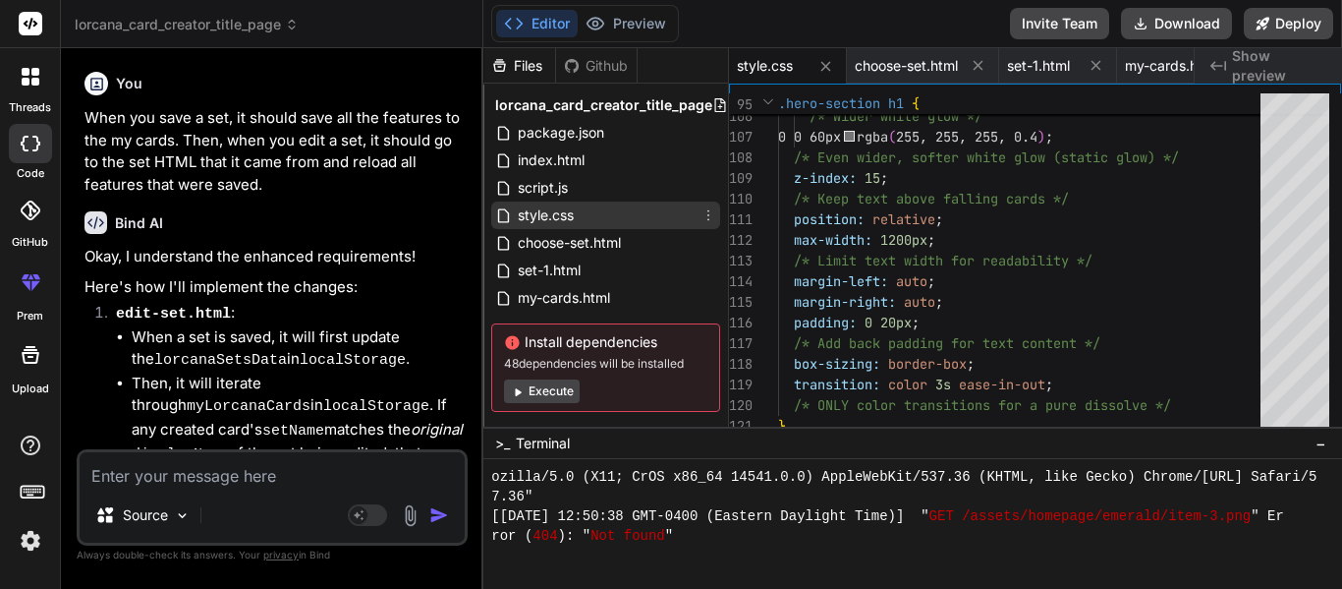
click at [647, 212] on div "style.css" at bounding box center [605, 215] width 229 height 28
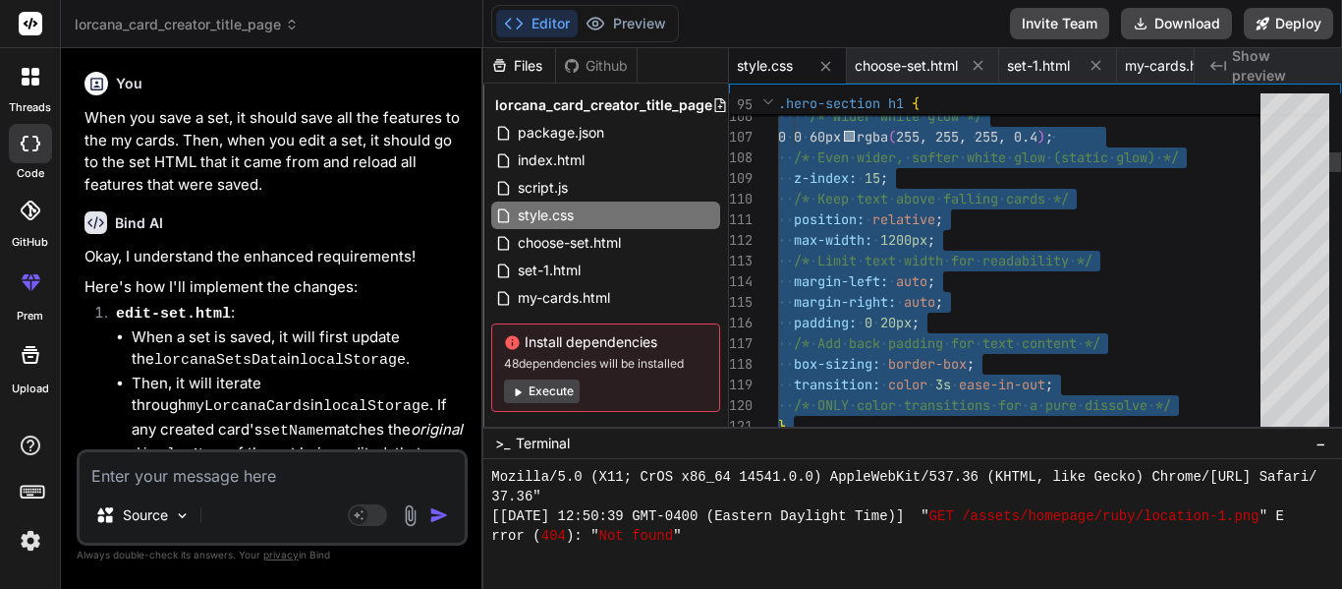
type textarea ".edit-set-button:hover { background-color: #006B99; /* Darker sapphire on hover…"
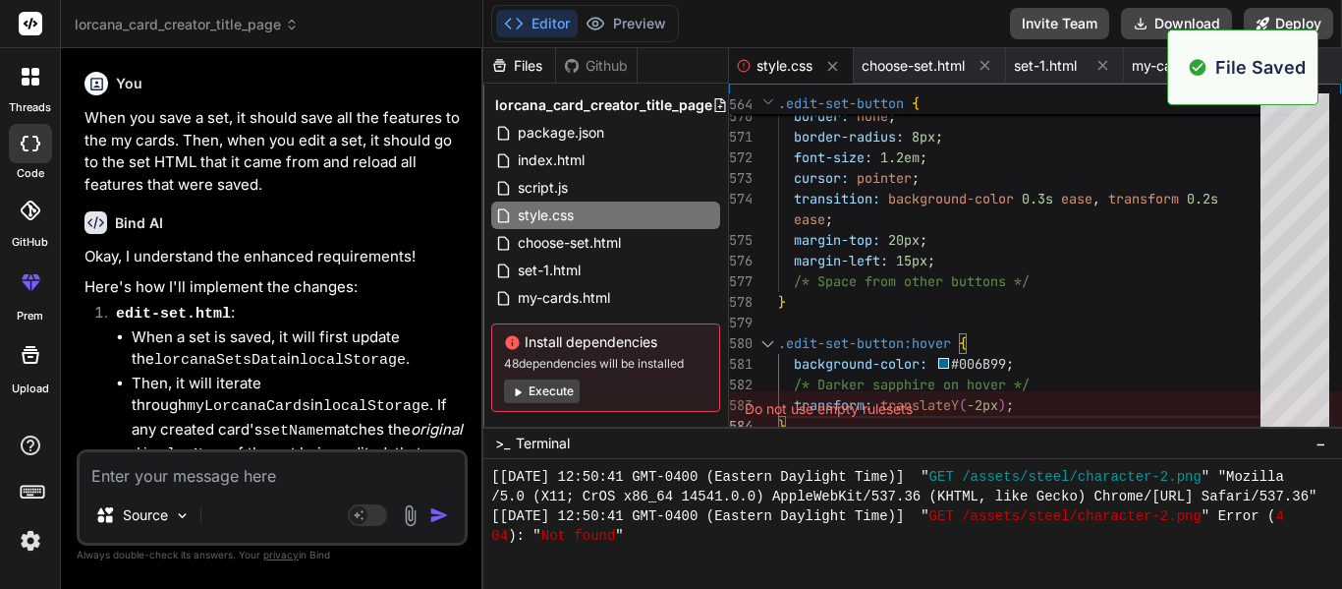
click at [1339, 65] on div "Created with Pixso. Show preview" at bounding box center [1268, 65] width 147 height 35
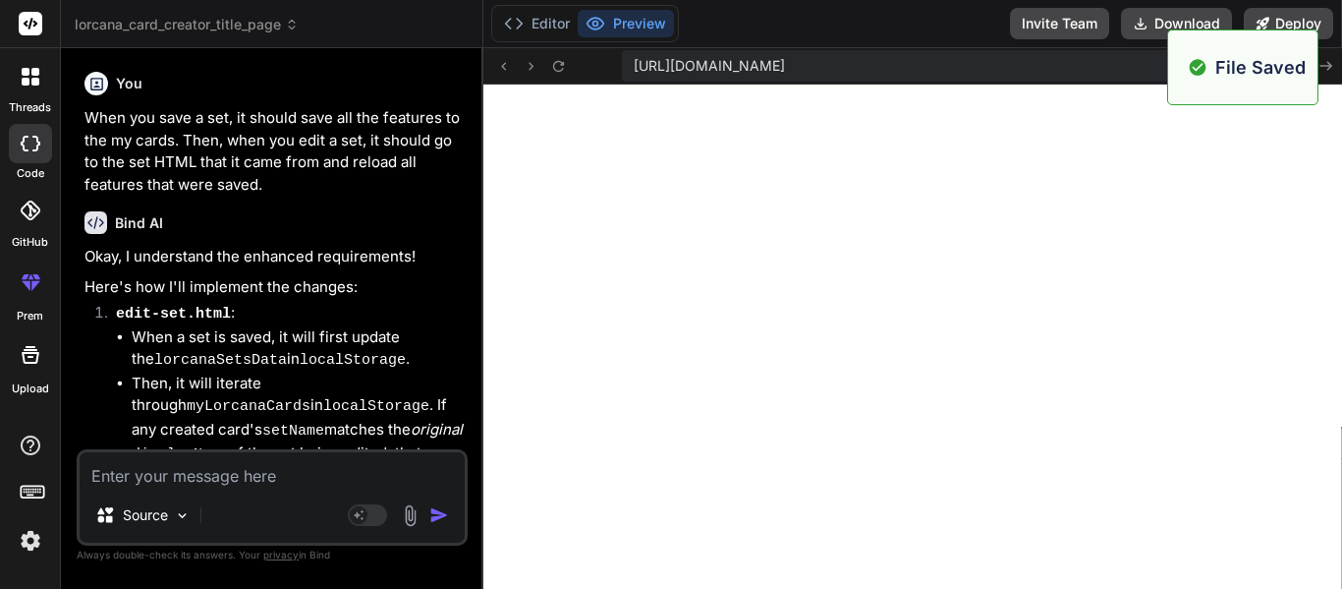
click at [1334, 64] on div "[URL][DOMAIN_NAME] Created with Pixso." at bounding box center [912, 66] width 859 height 36
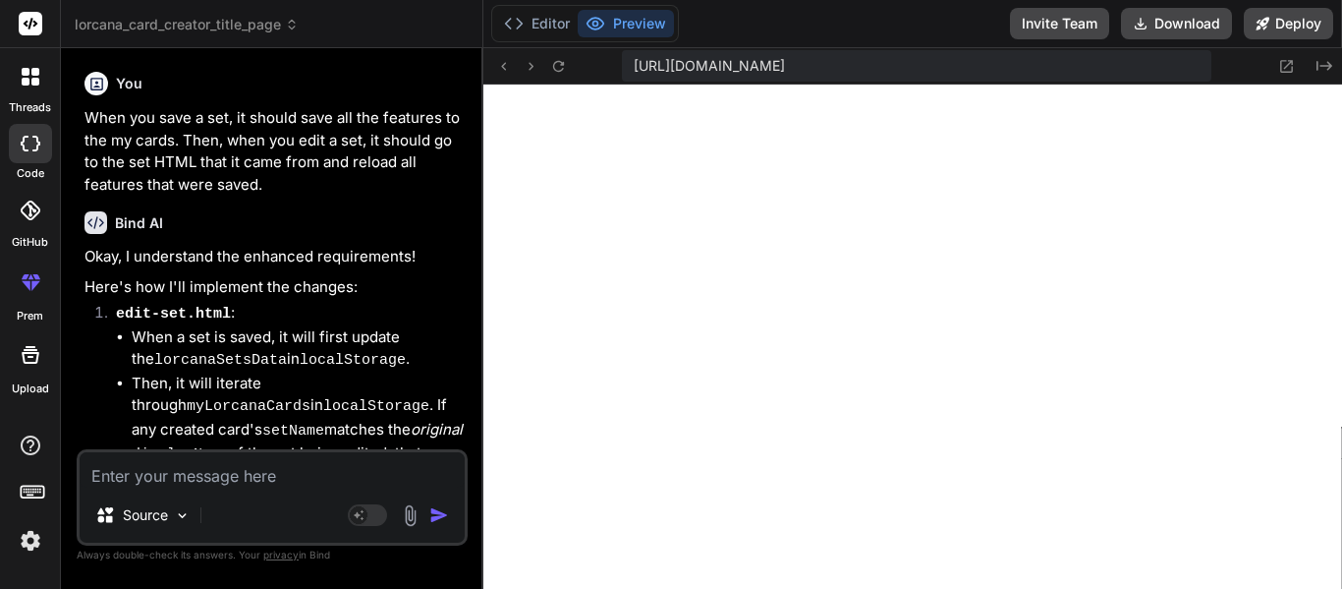
click at [212, 458] on textarea at bounding box center [272, 469] width 385 height 35
type textarea "x"
type textarea "R"
type textarea "x"
type textarea "Re"
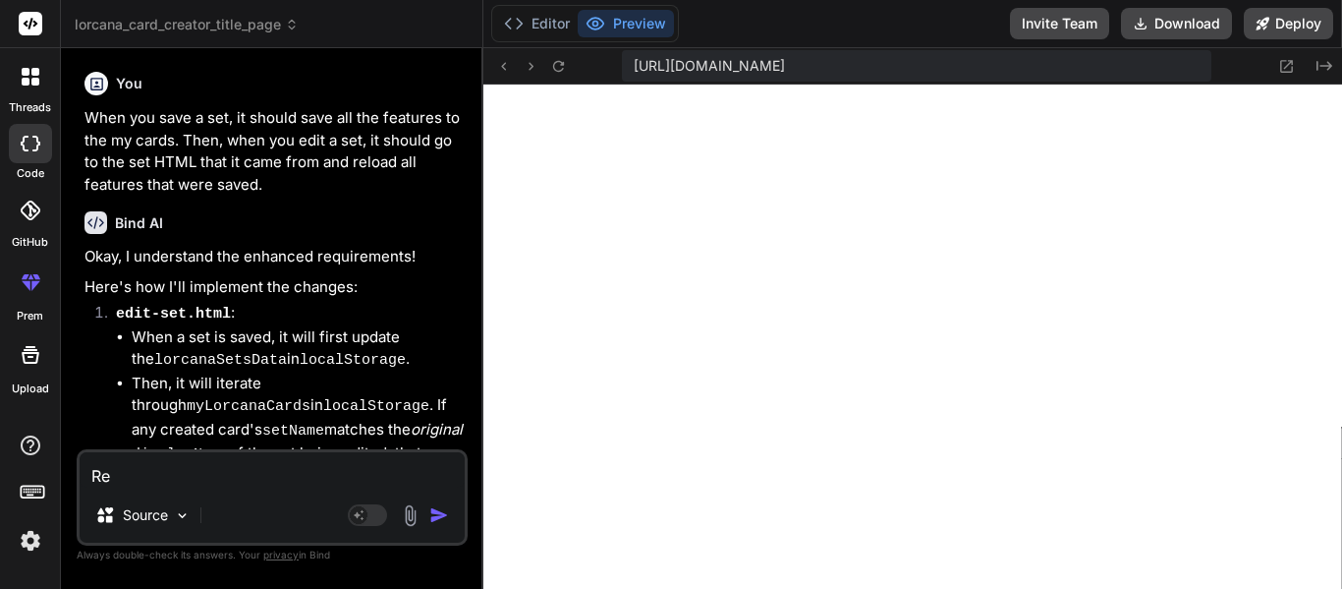
type textarea "x"
type textarea "Rem"
type textarea "x"
type textarea "Re"
type textarea "x"
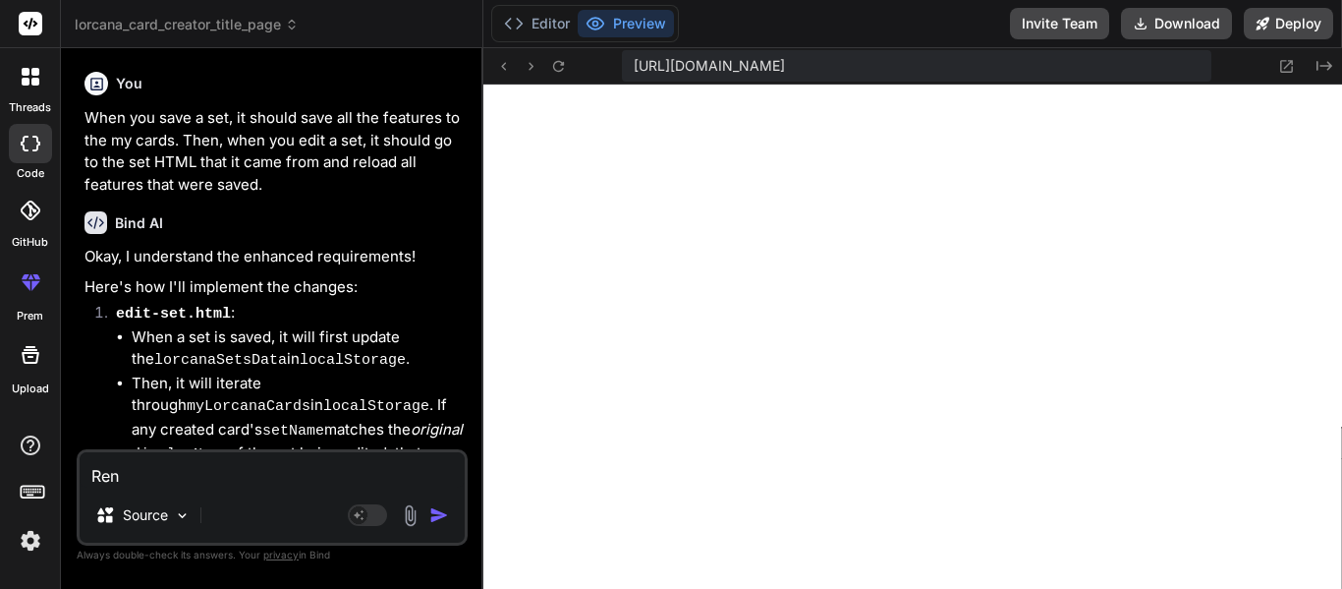
type textarea "[PERSON_NAME]"
type textarea "x"
type textarea "Rename"
type textarea "x"
type textarea "Rename"
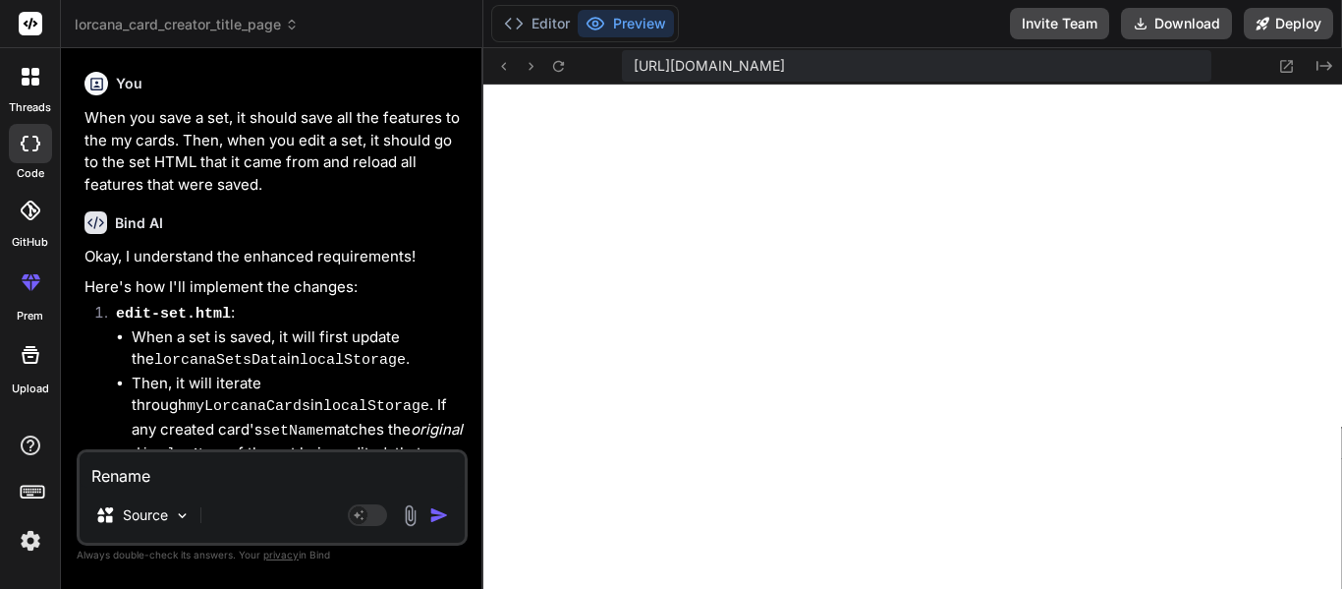
type textarea "x"
type textarea "Rename y"
type textarea "x"
type textarea "Rename yht"
type textarea "x"
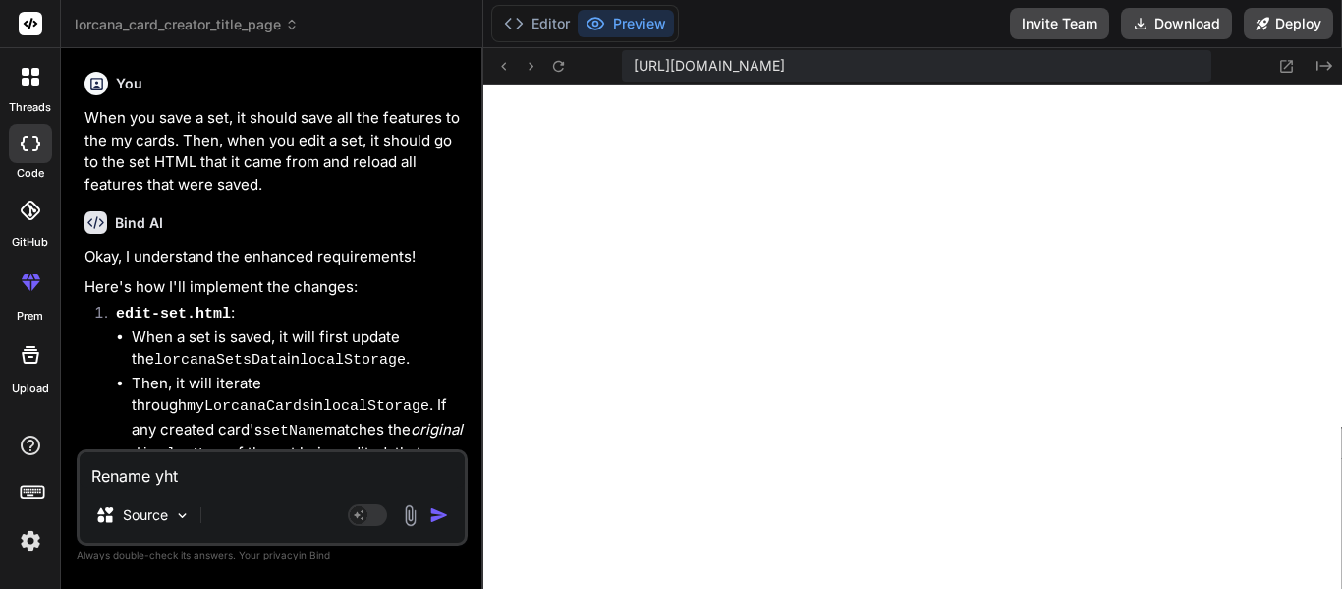
type textarea "Rename yh"
type textarea "x"
type textarea "Rename y"
type textarea "x"
type textarea "Rename"
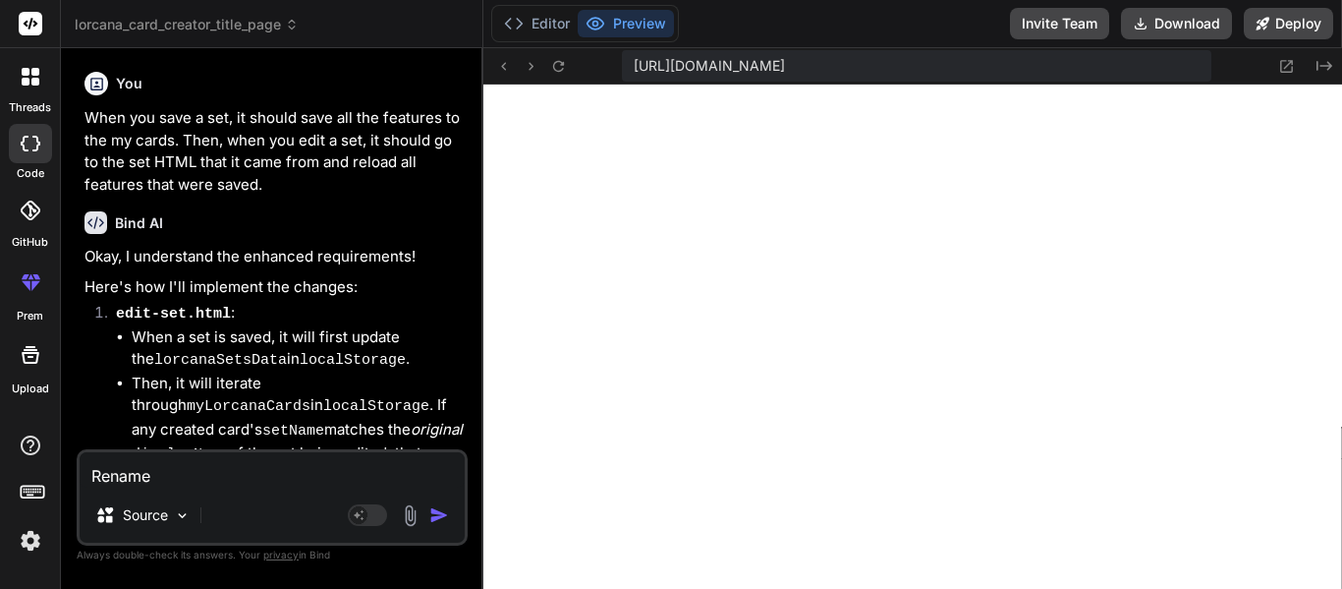
type textarea "x"
type textarea "Rename t"
type textarea "x"
type textarea "Rename th"
type textarea "x"
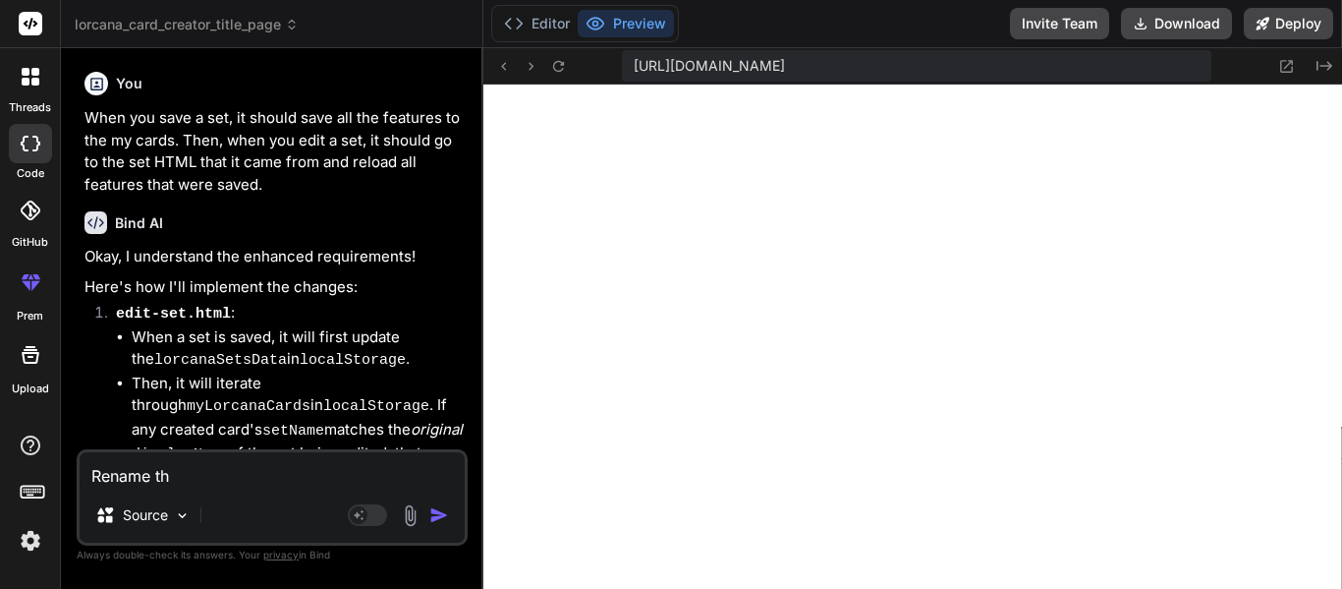
type textarea "Rename the"
type textarea "x"
type textarea "Rename the"
type textarea "x"
type textarea "Rename the s"
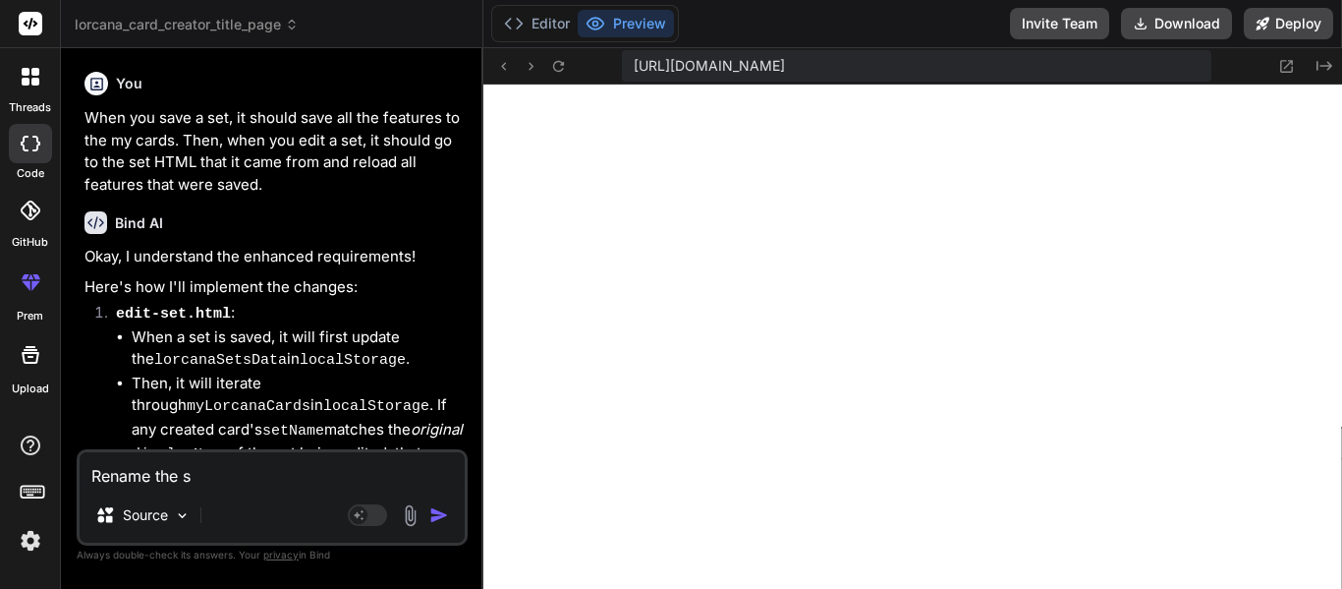
type textarea "x"
type textarea "Rename the se"
type textarea "x"
type textarea "Rename the set"
type textarea "x"
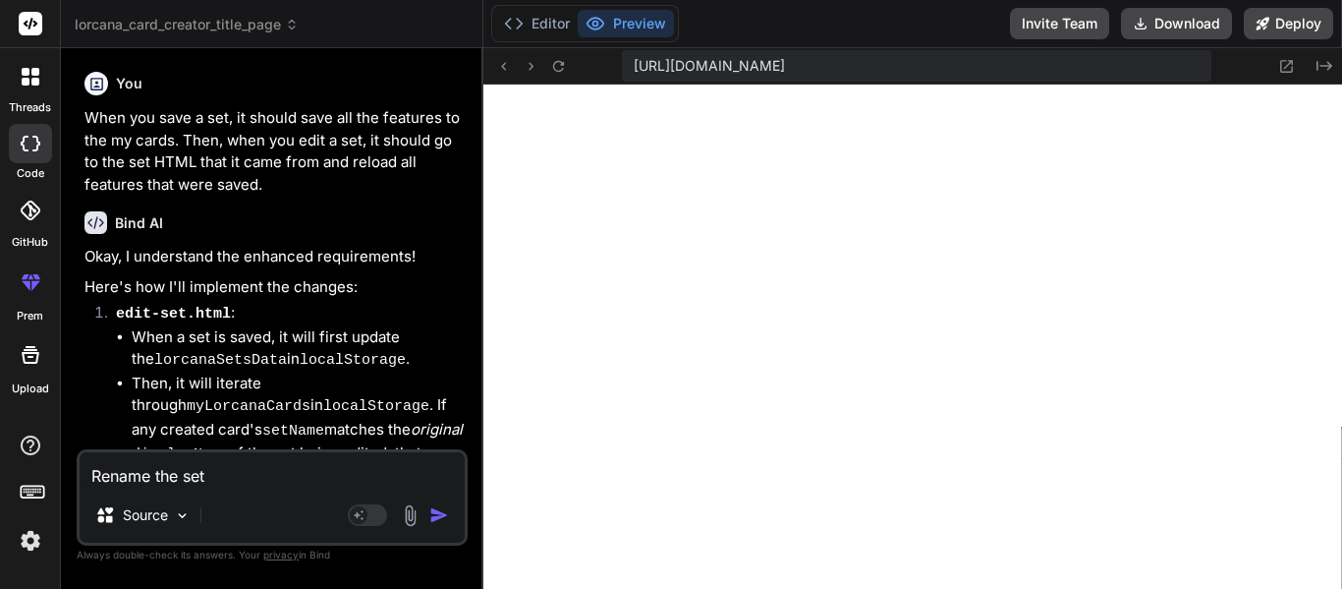
type textarea "Rename the set0"
type textarea "x"
type textarea "Rename the set01"
type textarea "x"
type textarea "Rename the set0"
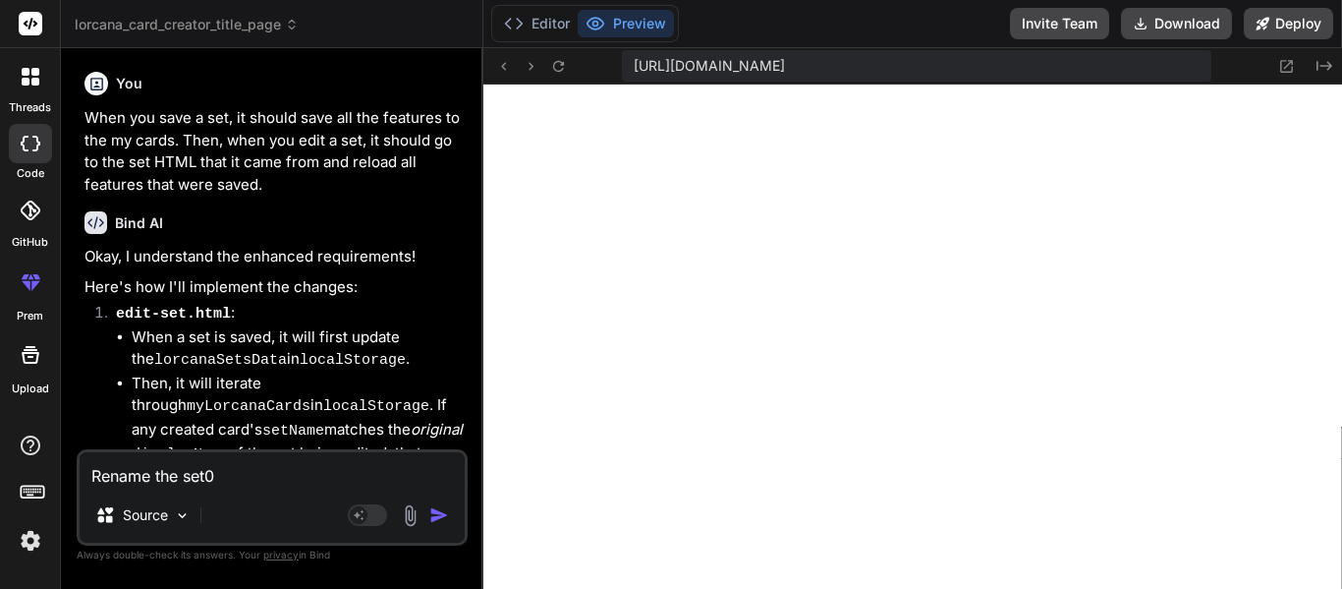
type textarea "x"
type textarea "Rename the set"
type textarea "x"
type textarea "Rename the set-"
type textarea "x"
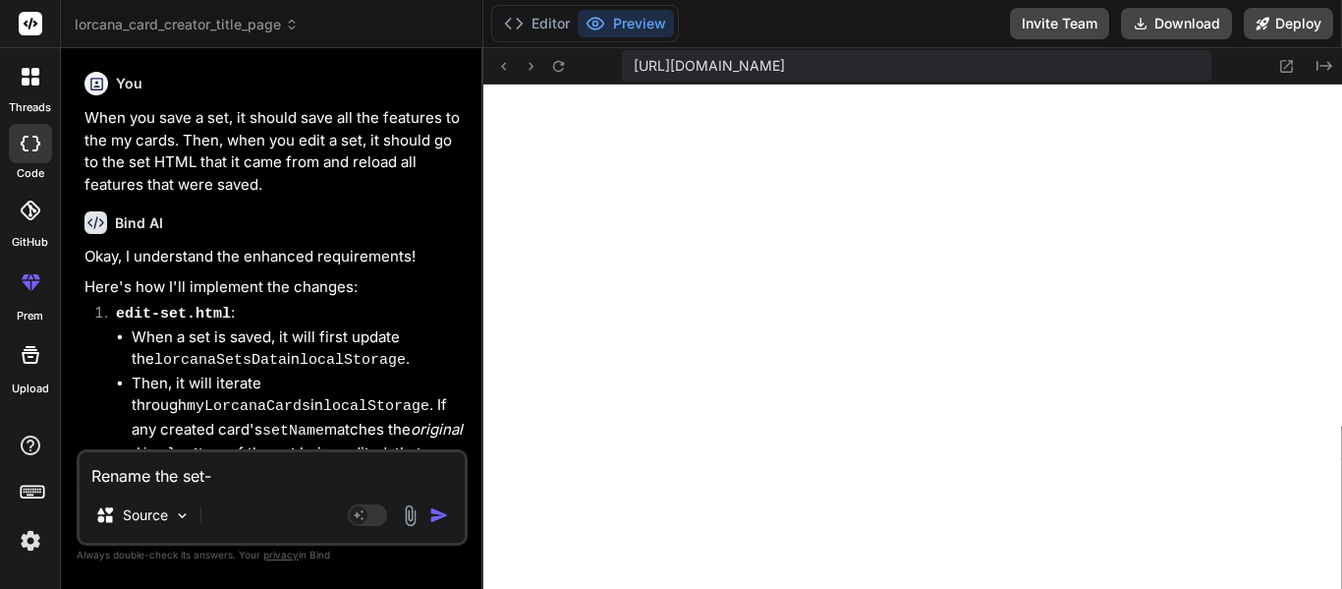
type textarea "Rename the set-1"
type textarea "x"
type textarea "Rename the set-1."
type textarea "x"
type textarea "Rename the set-1.h"
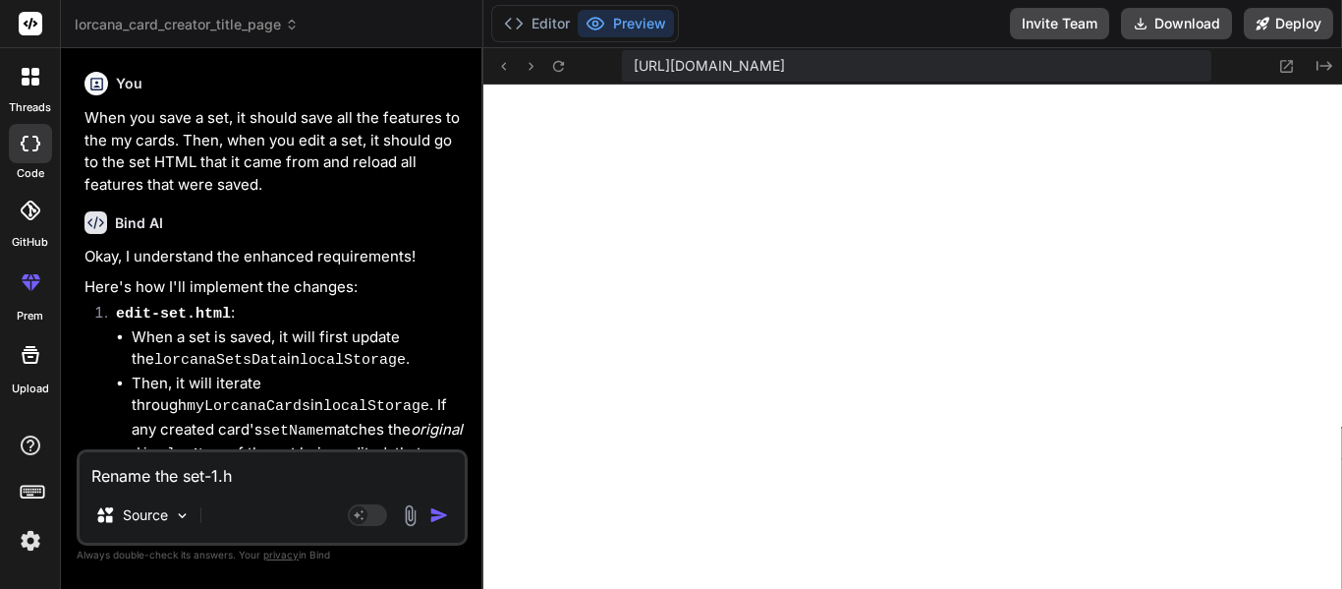
type textarea "x"
type textarea "Rename the set-1.htm"
type textarea "x"
type textarea "Rename the set-1.html"
type textarea "x"
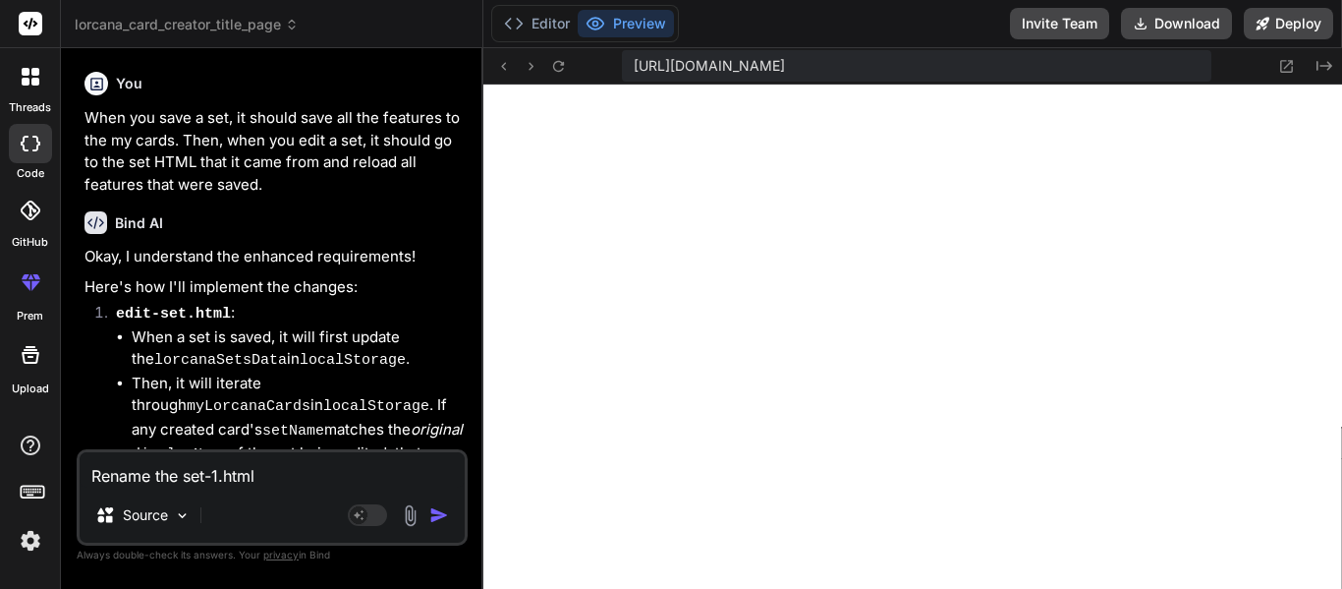
type textarea "Rename the set-1.html"
type textarea "x"
type textarea "Rename the set-1.html t"
type textarea "x"
type textarea "Rename the set-1.html to"
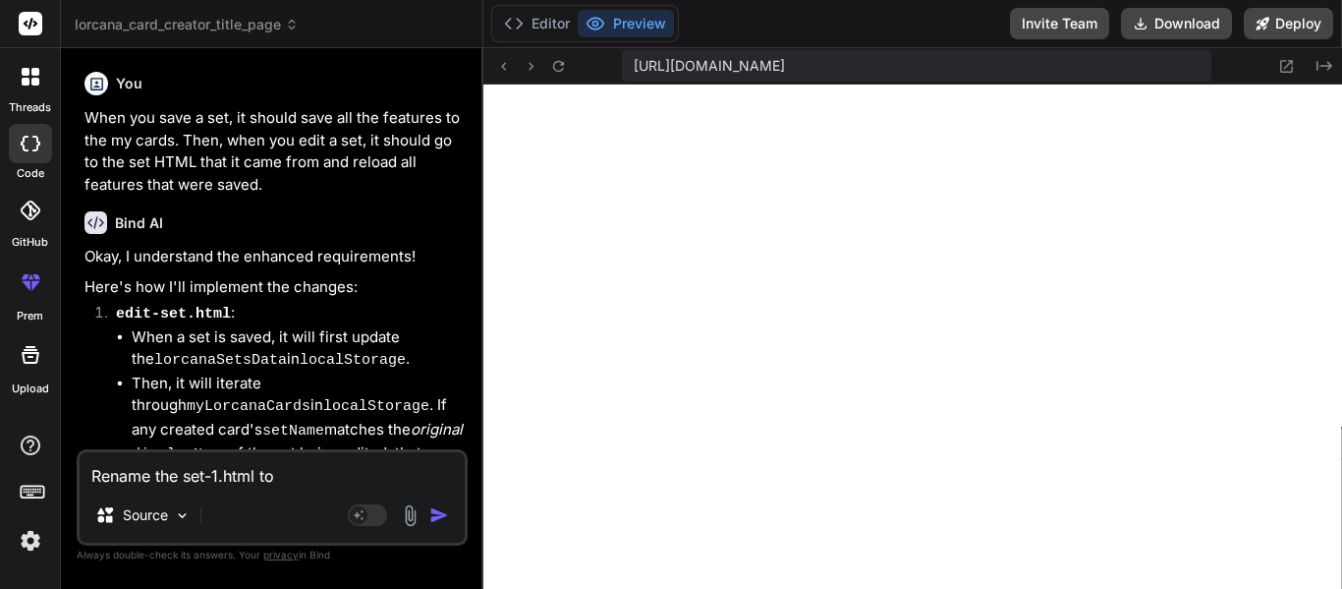
type textarea "x"
type textarea "Rename the set-1.html to"
type textarea "x"
type textarea "Rename the set-1.html to e"
type textarea "x"
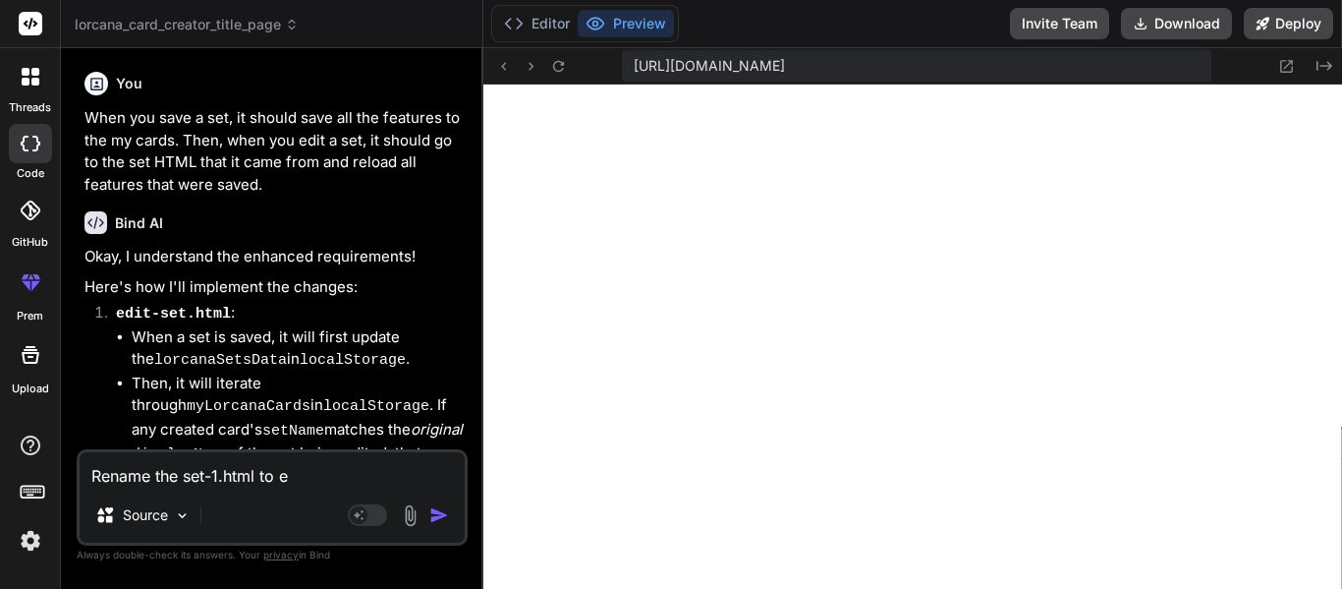
type textarea "Rename the set-1.html to ed"
type textarea "x"
type textarea "Rename the set-1.html to edi"
type textarea "x"
type textarea "Rename the set-1.html to edit"
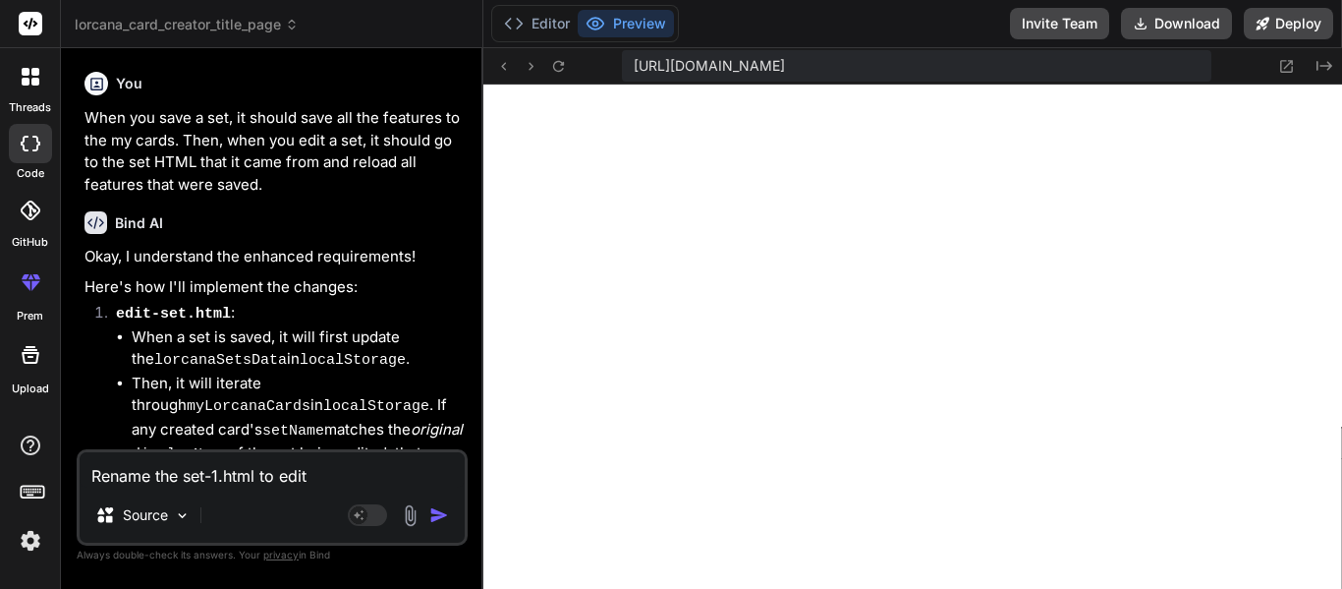
type textarea "x"
type textarea "Rename the set-1.html to edit-"
type textarea "x"
type textarea "Rename the set-1.html to edit-c"
type textarea "x"
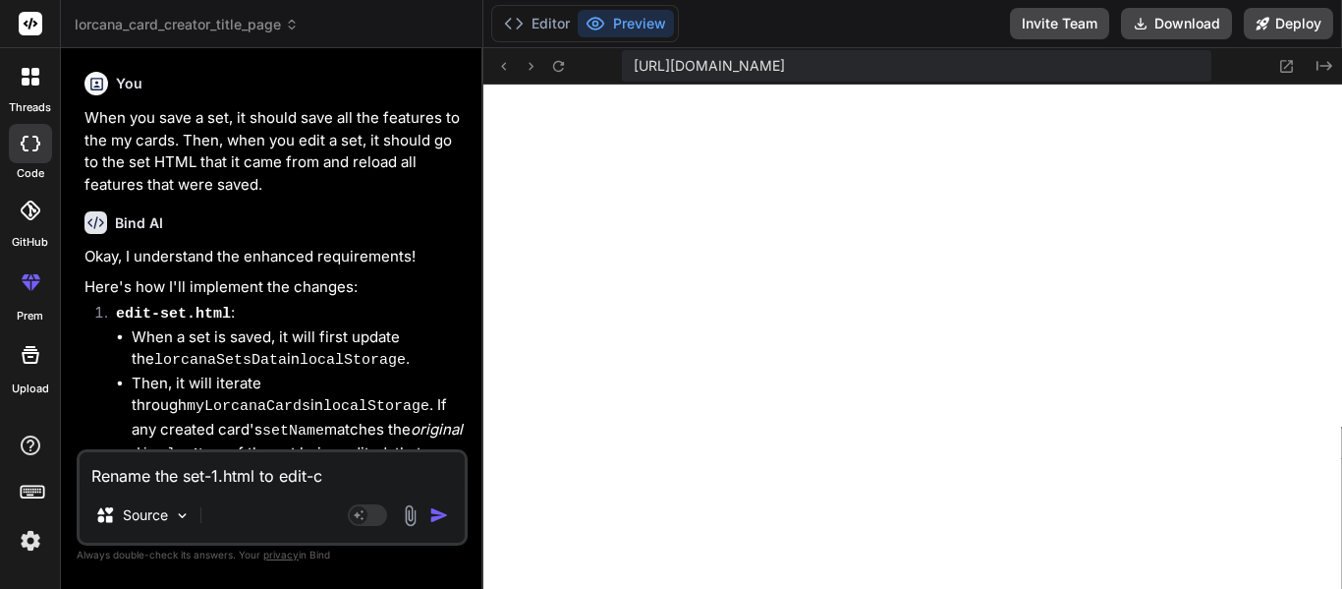
type textarea "Rename the set-1.html to edit-cs"
type textarea "x"
type textarea "Rename the set-1.html to edit-ca"
type textarea "x"
type textarea "Rename the set-1.html to edit-car"
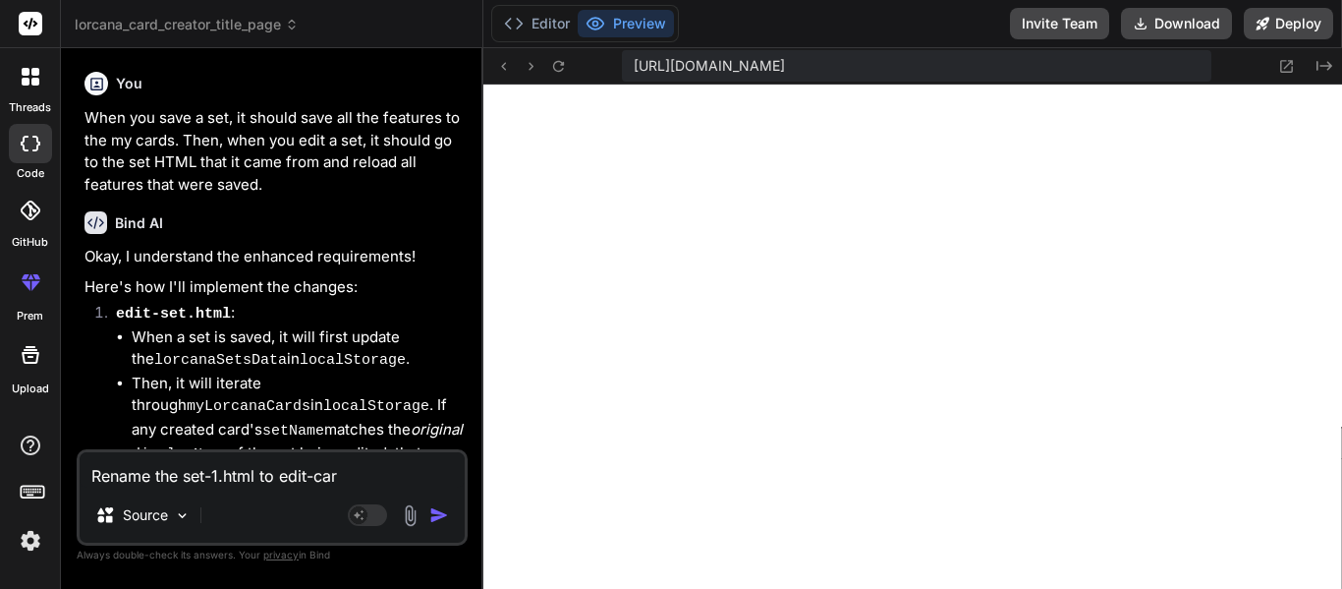
type textarea "x"
type textarea "Rename the set-1.html to edit-card."
type textarea "x"
type textarea "Rename the set-1.html to edit-card.h"
type textarea "x"
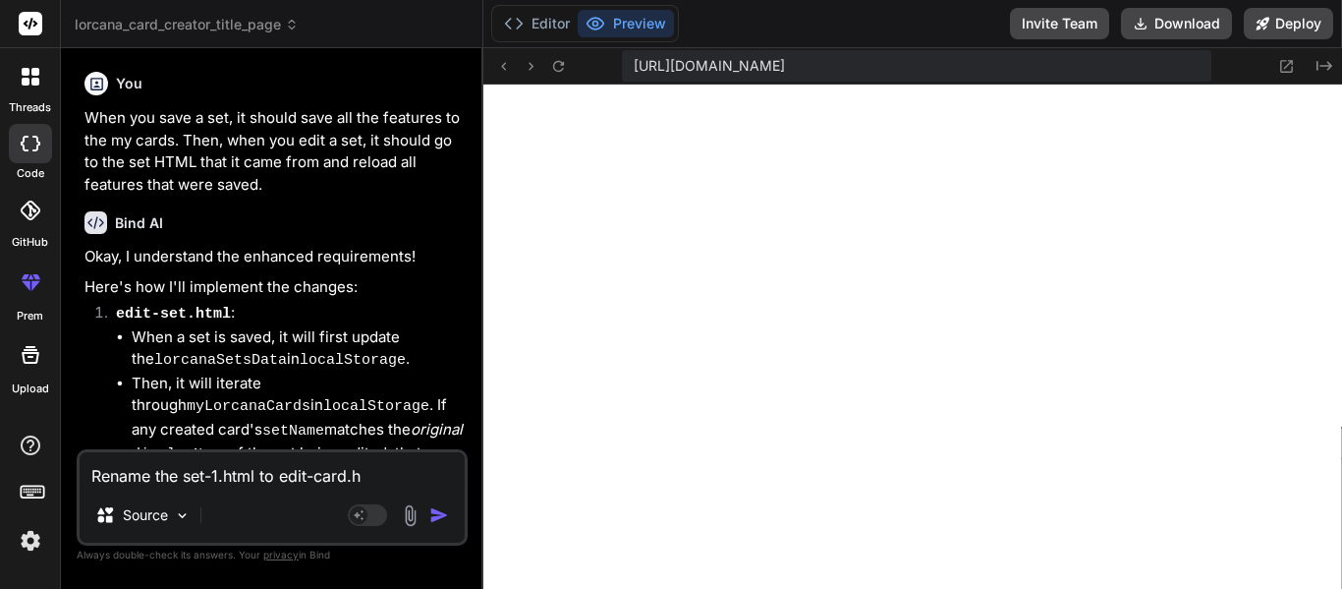
type textarea "Rename the set-1.html to [DOMAIN_NAME]"
type textarea "x"
type textarea "Rename the set-1.html to edit-card.htm"
type textarea "x"
type textarea "Rename the set-1.html to edit-card.html"
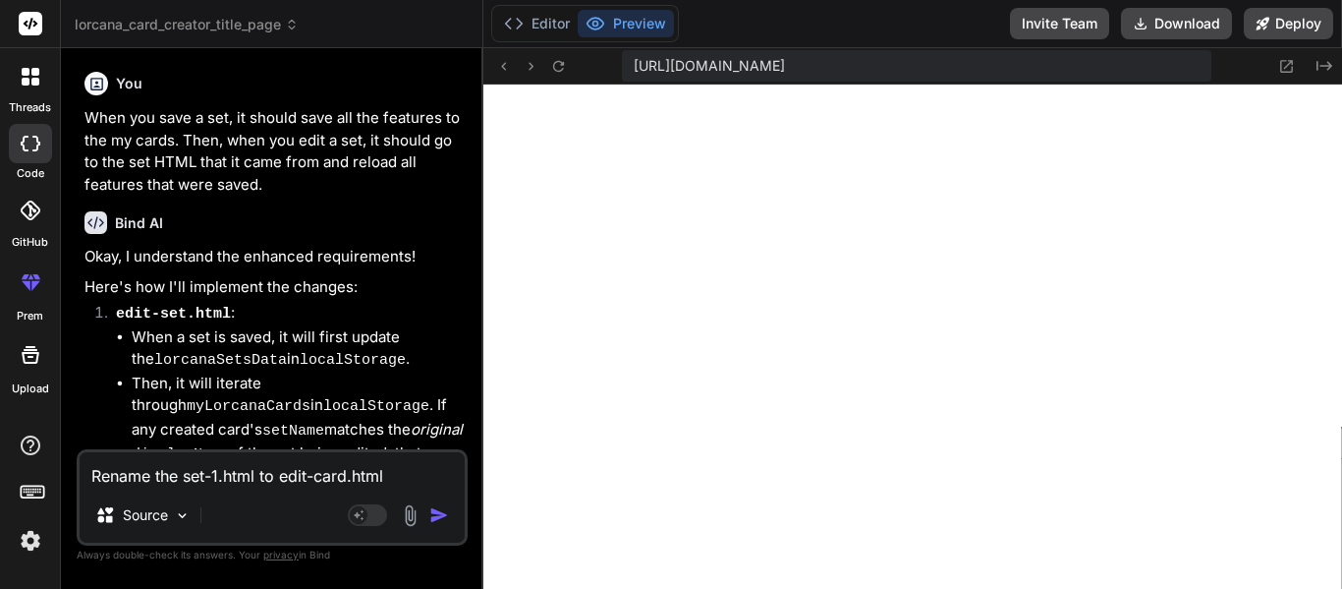
type textarea "x"
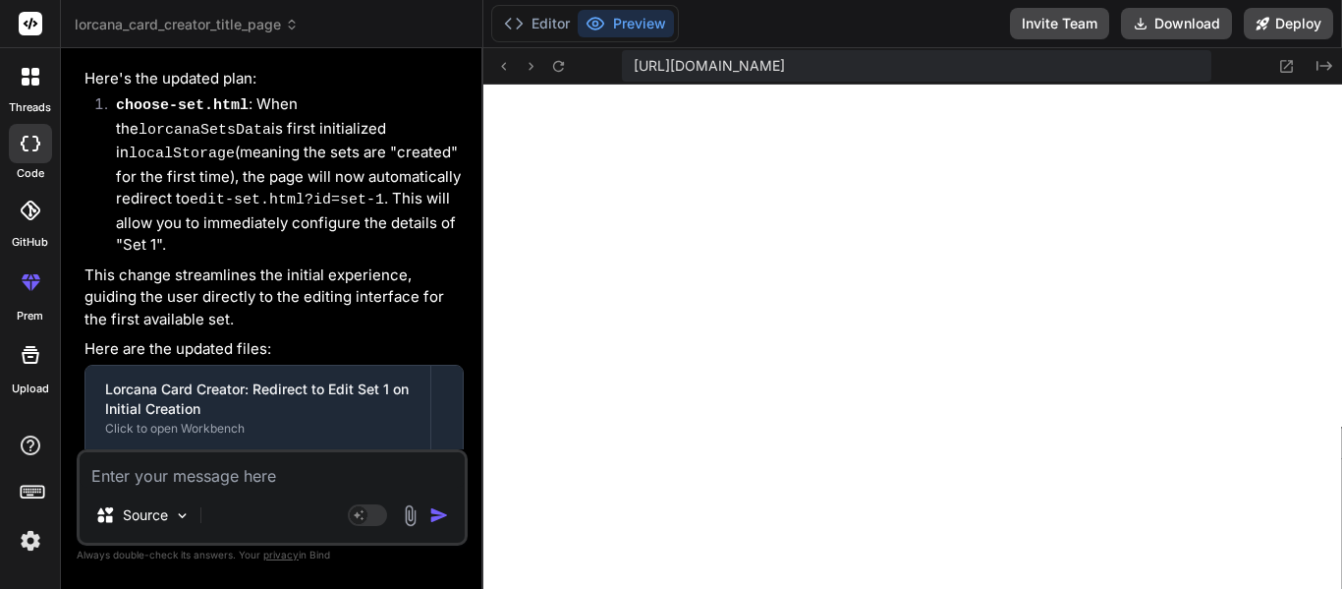
scroll to position [6280, 0]
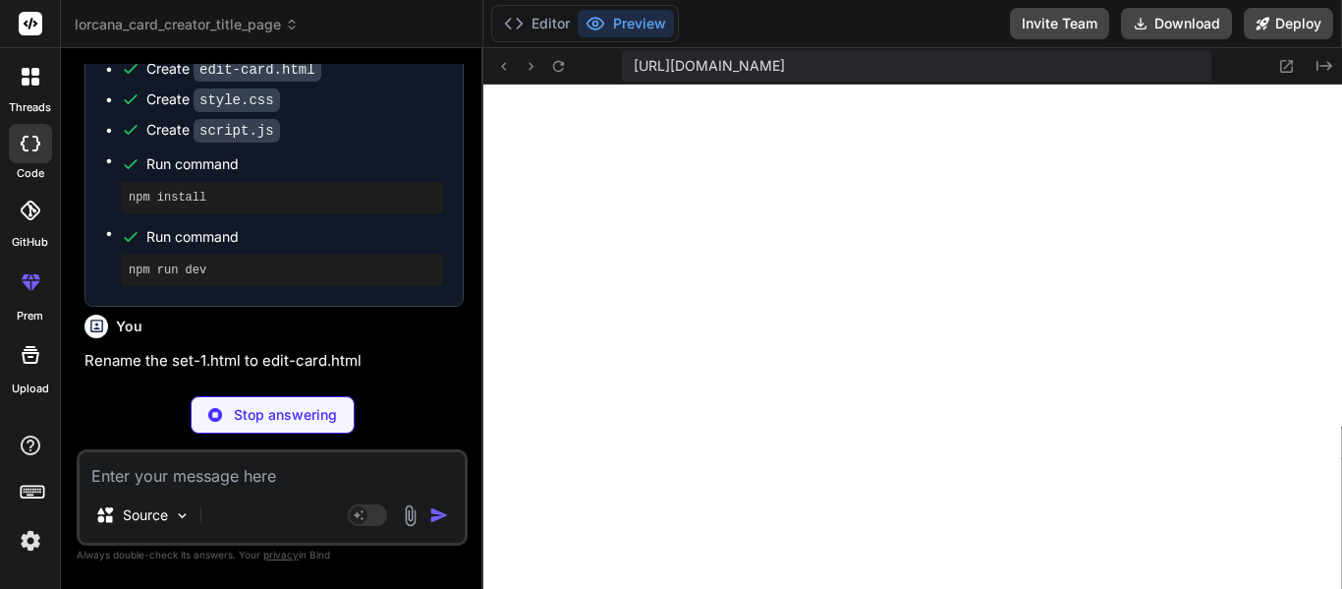
type textarea "x"
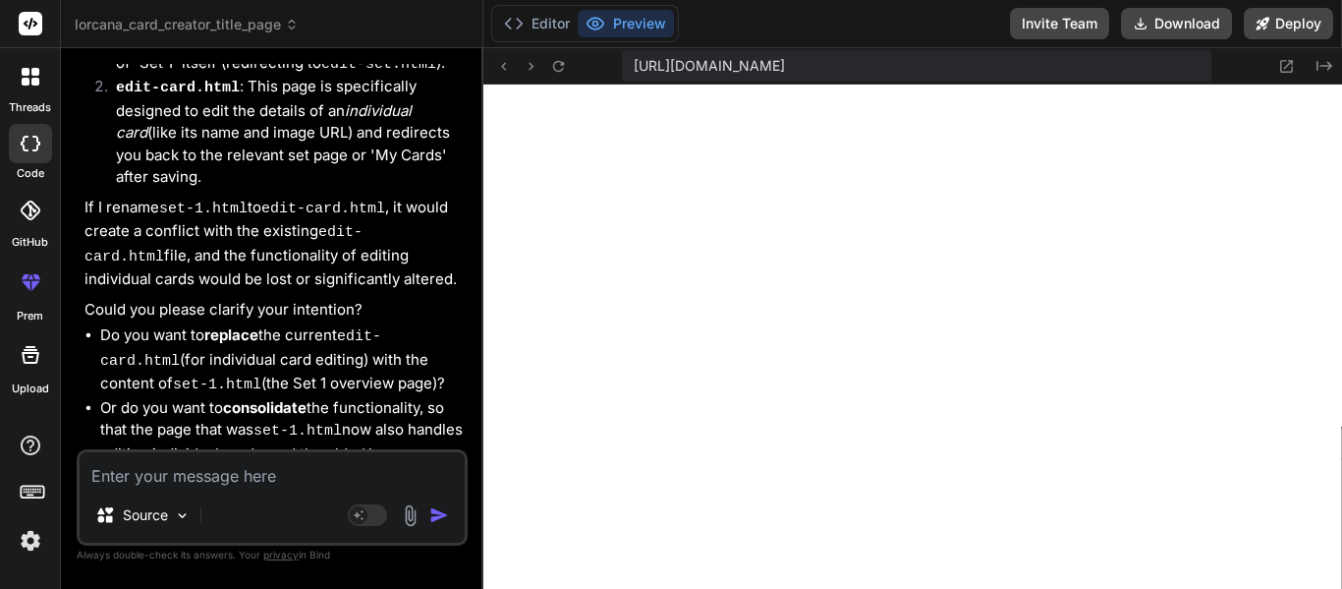
scroll to position [6772, 0]
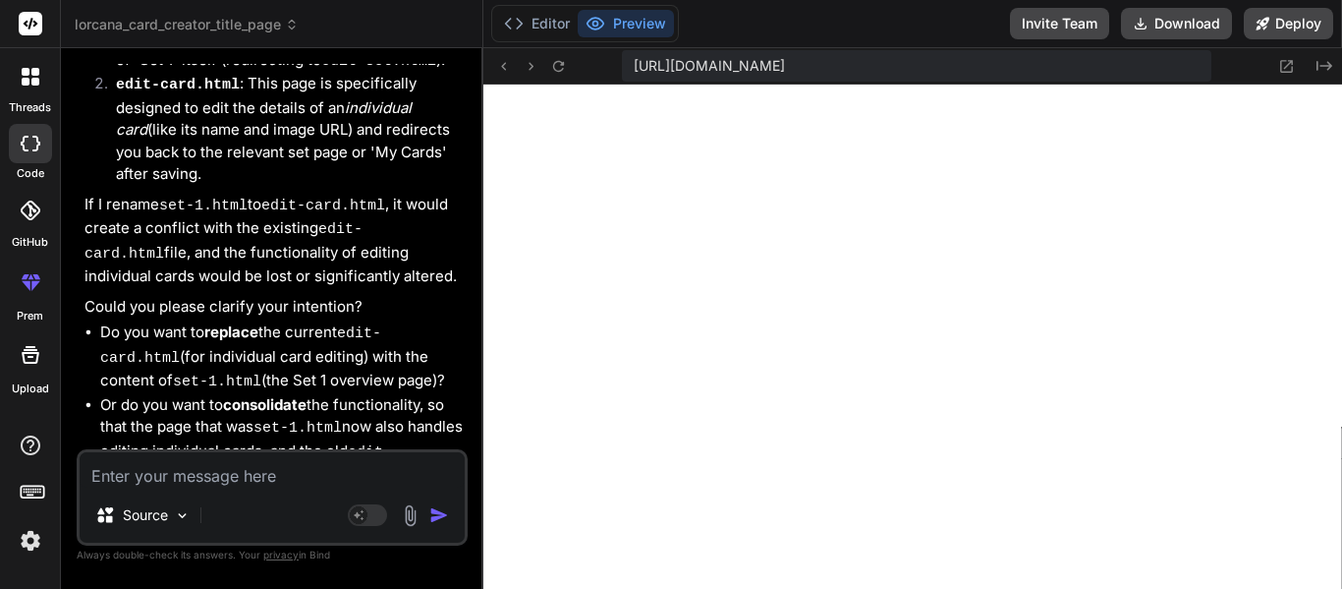
type textarea "J"
type textarea "x"
type textarea "Ju"
type textarea "x"
type textarea "[DEMOGRAPHIC_DATA]"
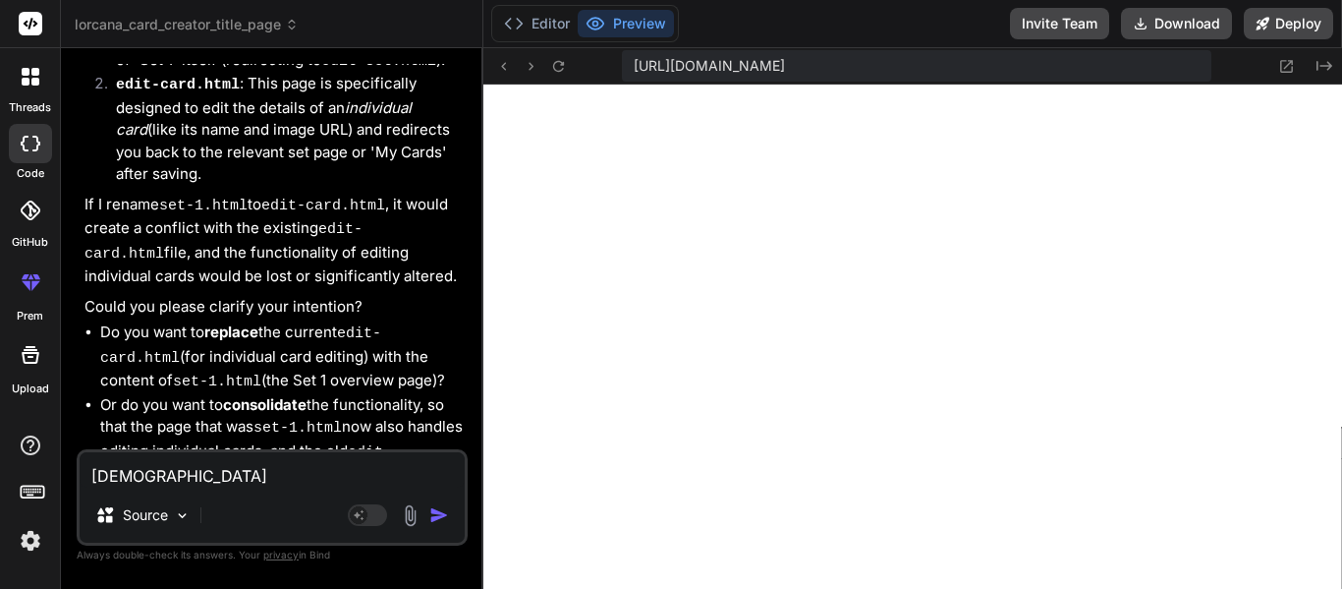
type textarea "x"
type textarea "Just"
type textarea "x"
type textarea "Just"
type textarea "x"
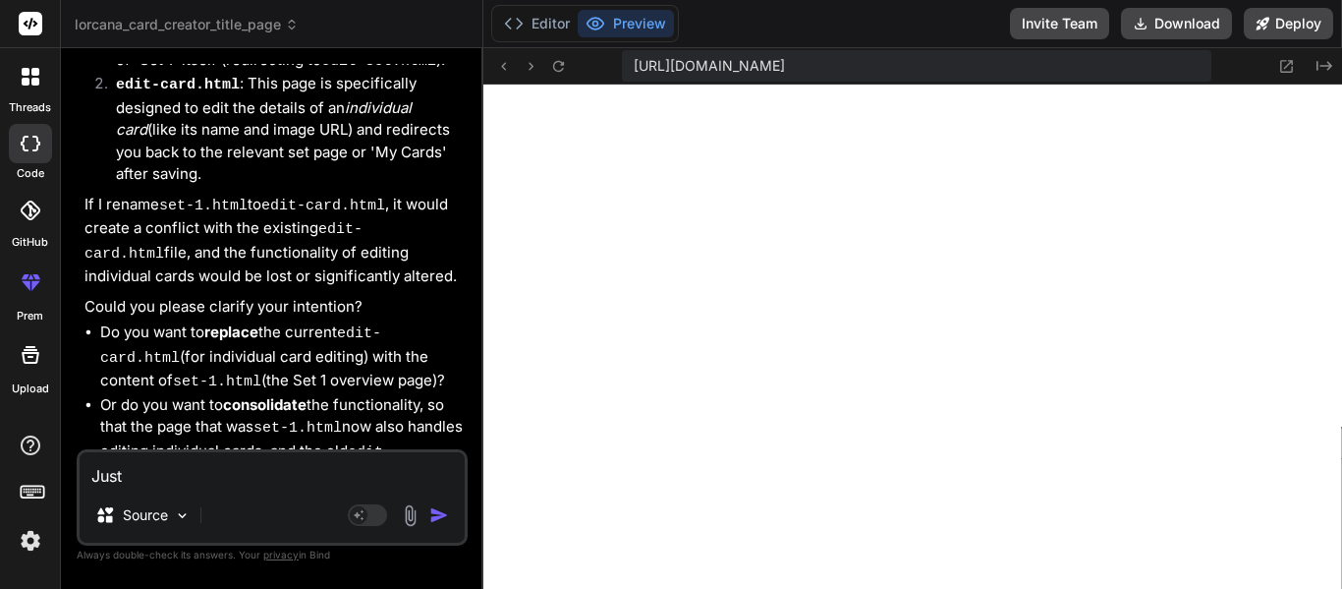
type textarea "Just r"
type textarea "x"
type textarea "Just re"
type textarea "x"
type textarea "Just ren"
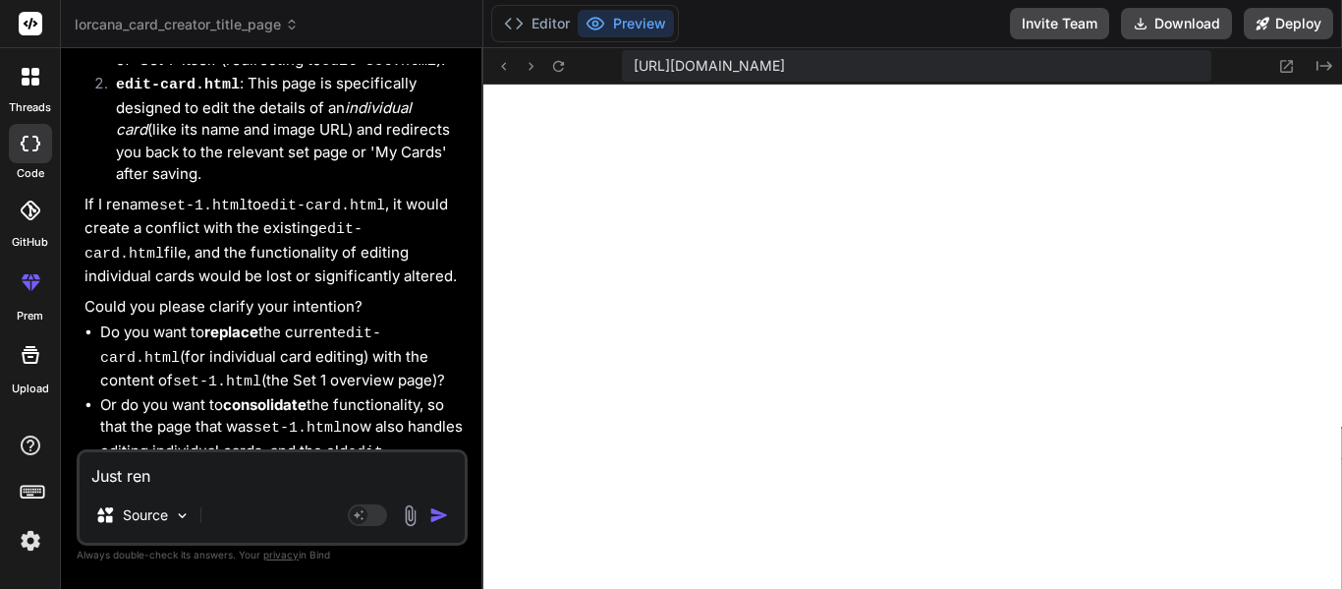
type textarea "x"
type textarea "Just [PERSON_NAME]"
type textarea "x"
type textarea "Just renam"
type textarea "x"
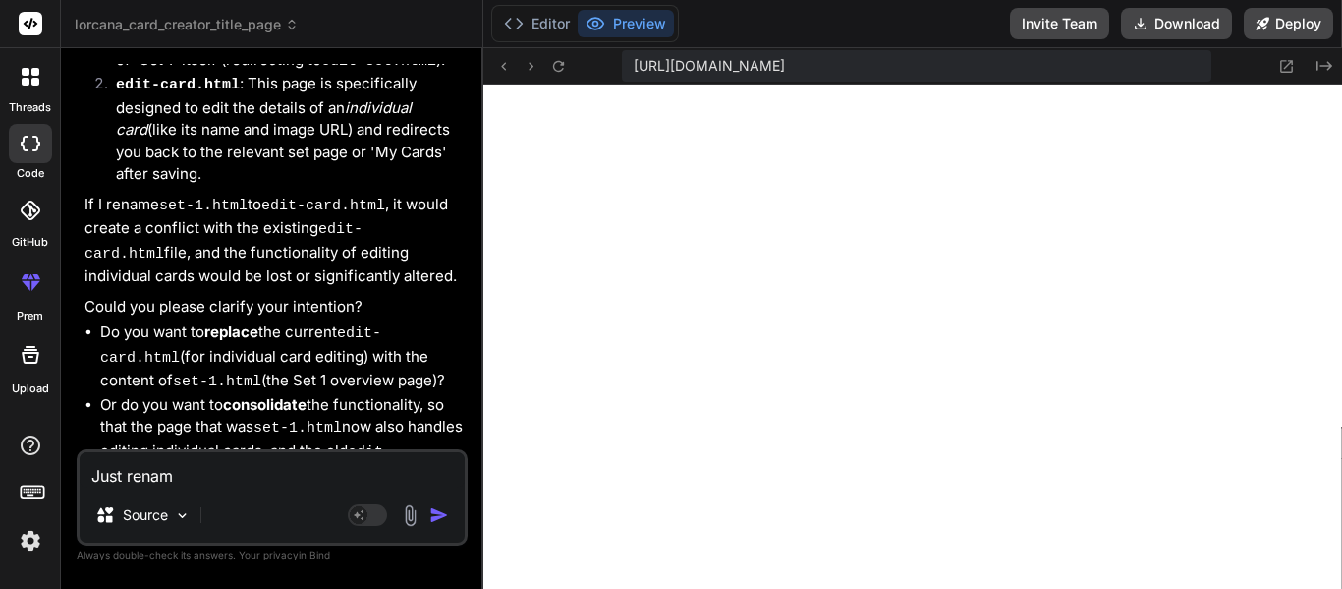
type textarea "Just rename"
type textarea "x"
type textarea "Just rename"
type textarea "x"
type textarea "Just rename e"
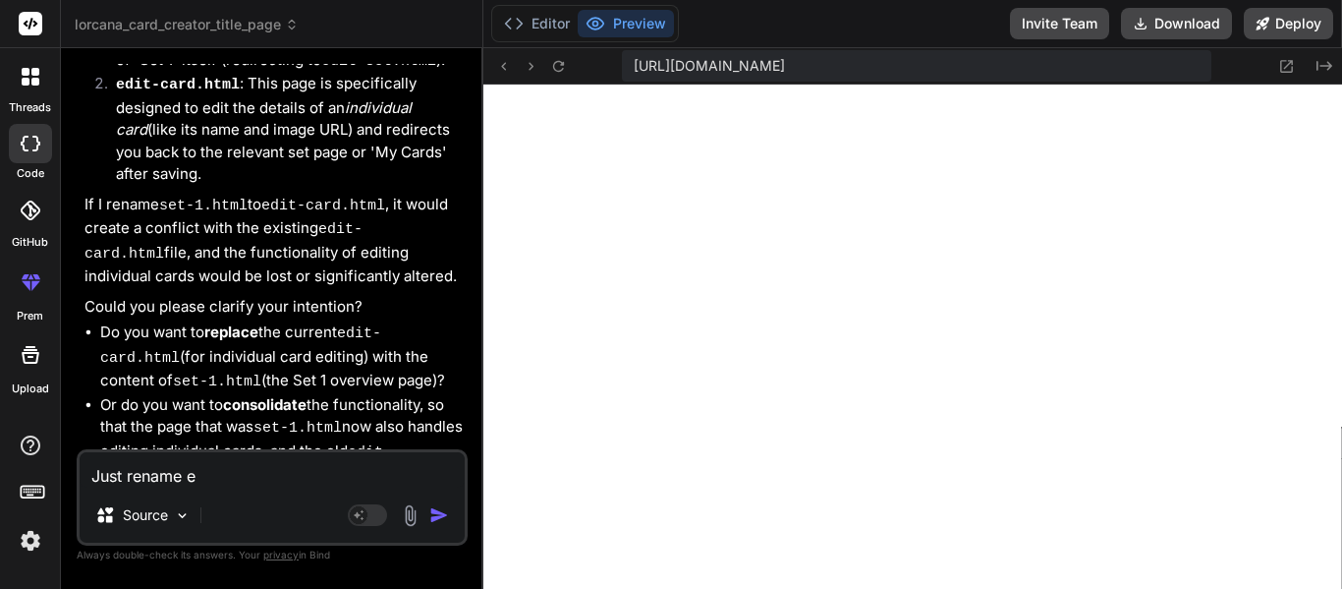
type textarea "x"
type textarea "Just rename"
type textarea "x"
type textarea "Just rename s"
type textarea "x"
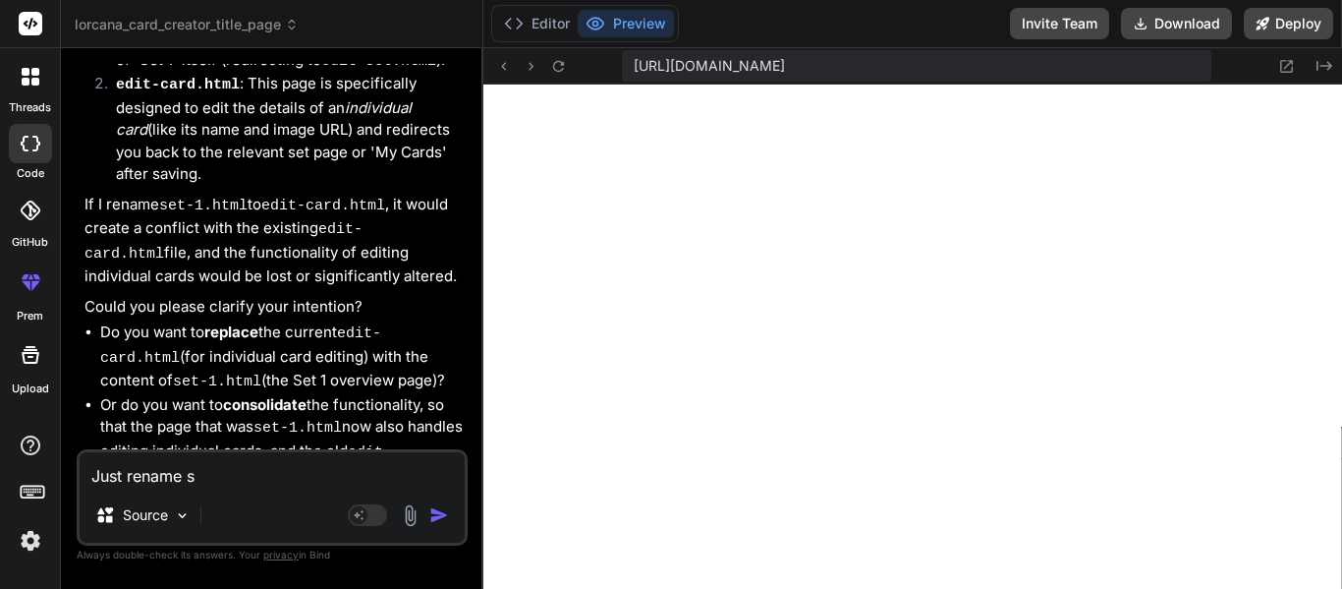
type textarea "Just rename se"
type textarea "x"
type textarea "Just rename set"
type textarea "x"
type textarea "Just rename set-"
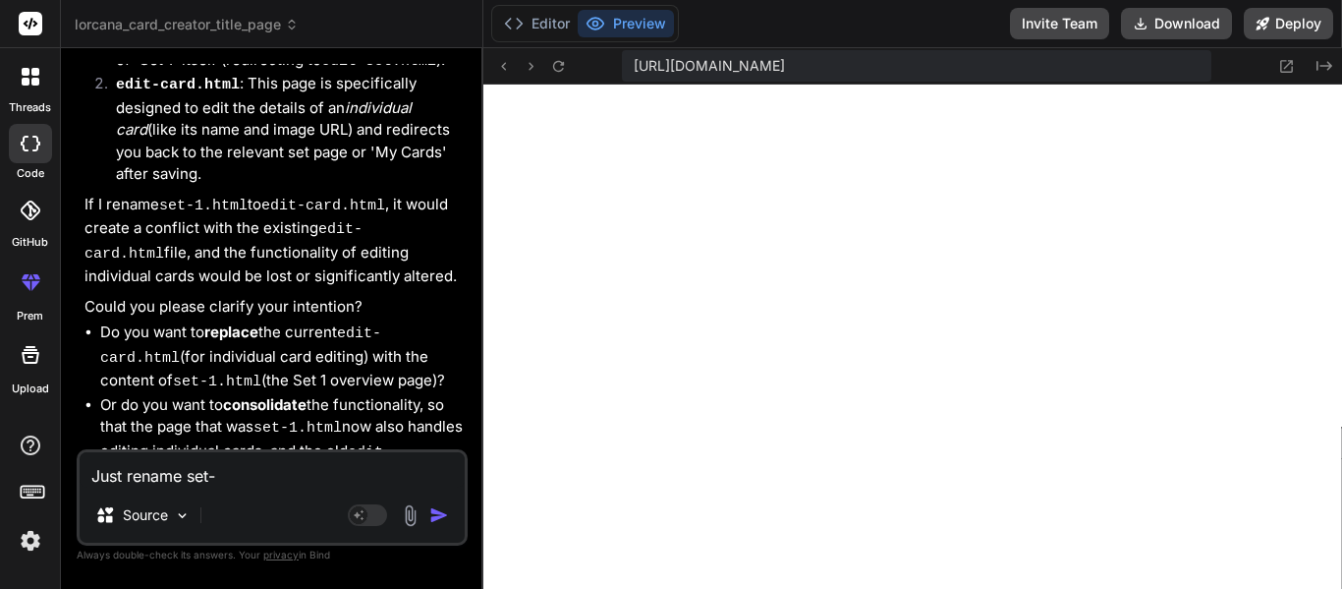
type textarea "x"
type textarea "Just rename set-1"
type textarea "x"
type textarea "Just rename set-1."
type textarea "x"
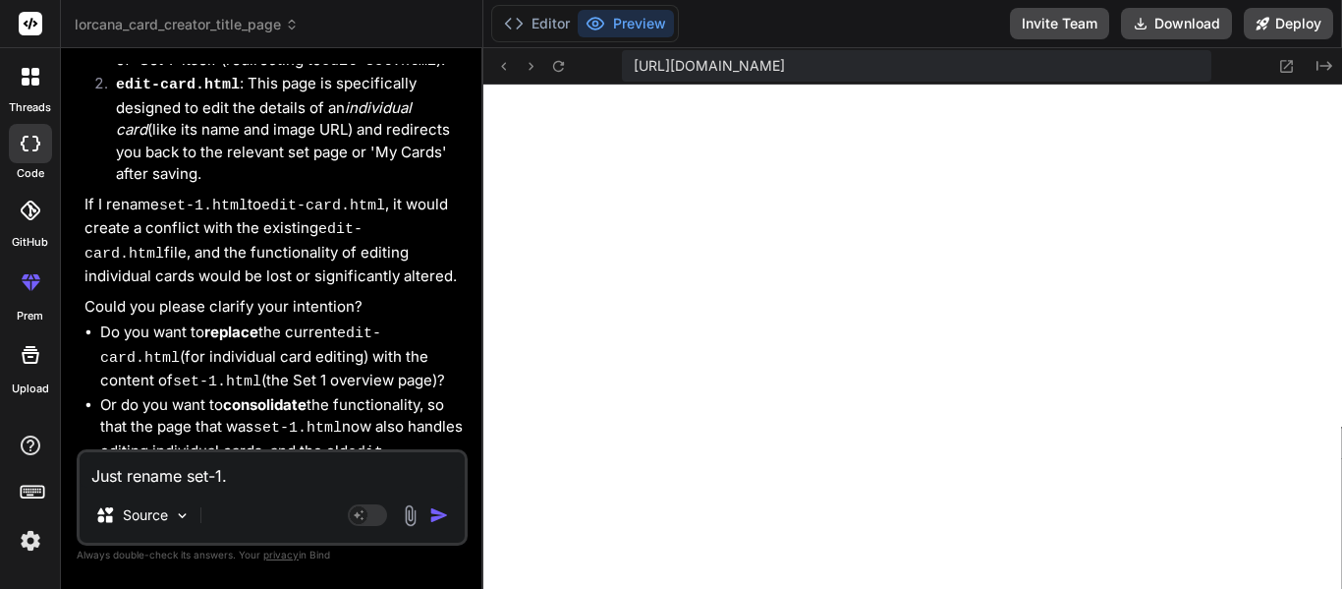
type textarea "Just rename set-1.t"
type textarea "x"
type textarea "Just rename set-1."
type textarea "x"
type textarea "Just rename set-1.h"
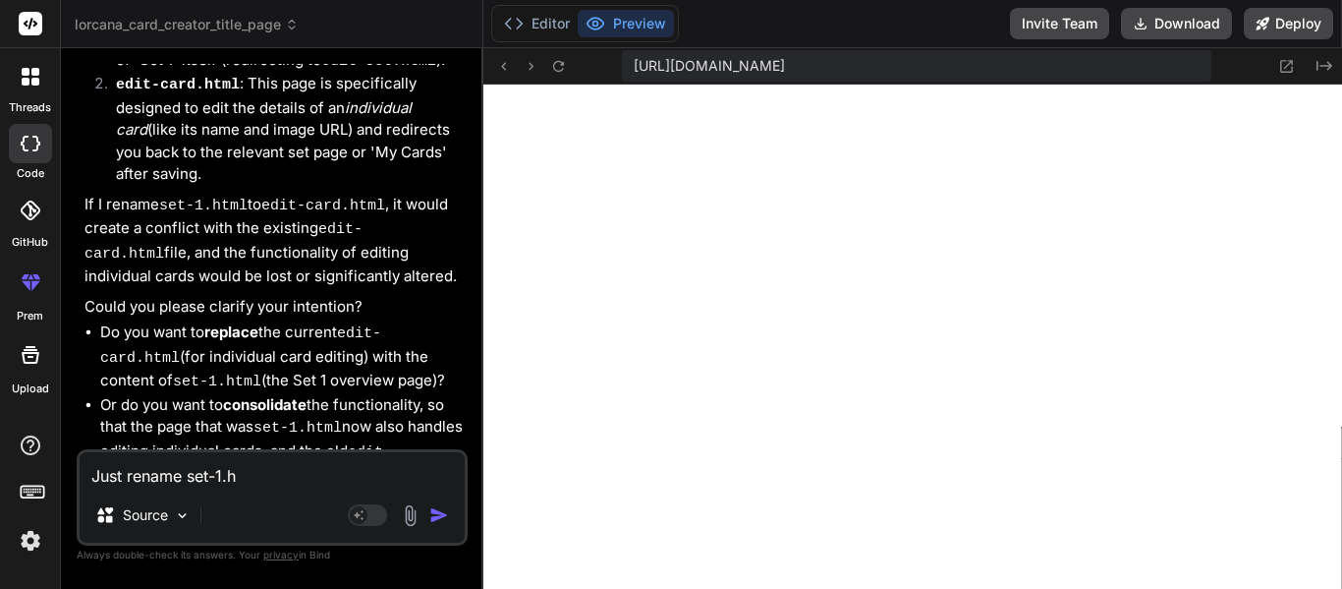
type textarea "x"
type textarea "Just rename [DOMAIN_NAME]"
type textarea "x"
type textarea "Just rename set-1.htm"
type textarea "x"
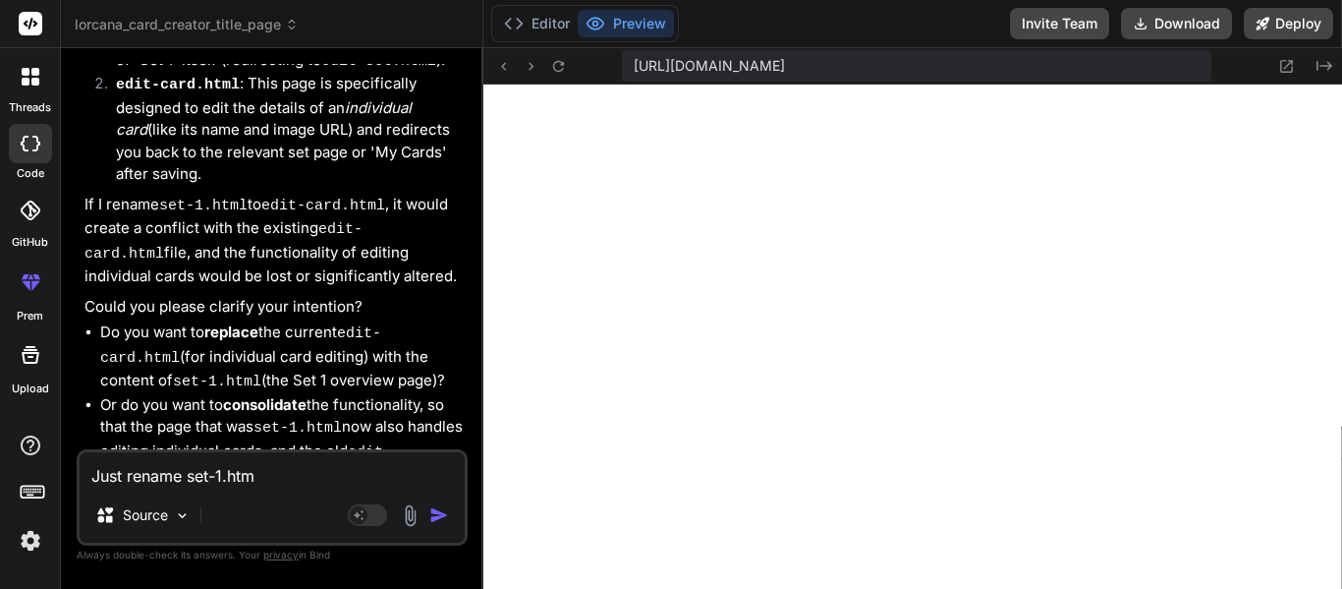
type textarea "Just rename set-1.html"
type textarea "x"
type textarea "Just rename set-1.html"
type textarea "x"
type textarea "Just rename set-1.html t"
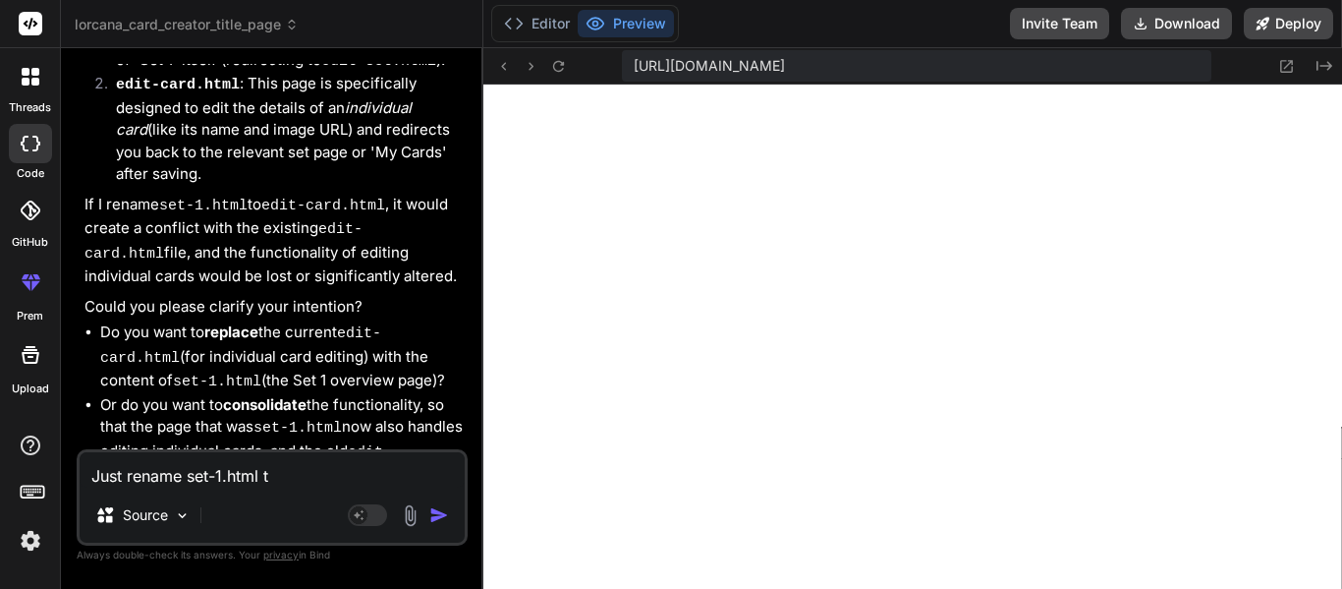
type textarea "x"
type textarea "Just rename set-1.html to"
type textarea "x"
type textarea "Just rename set-1.html to"
type textarea "x"
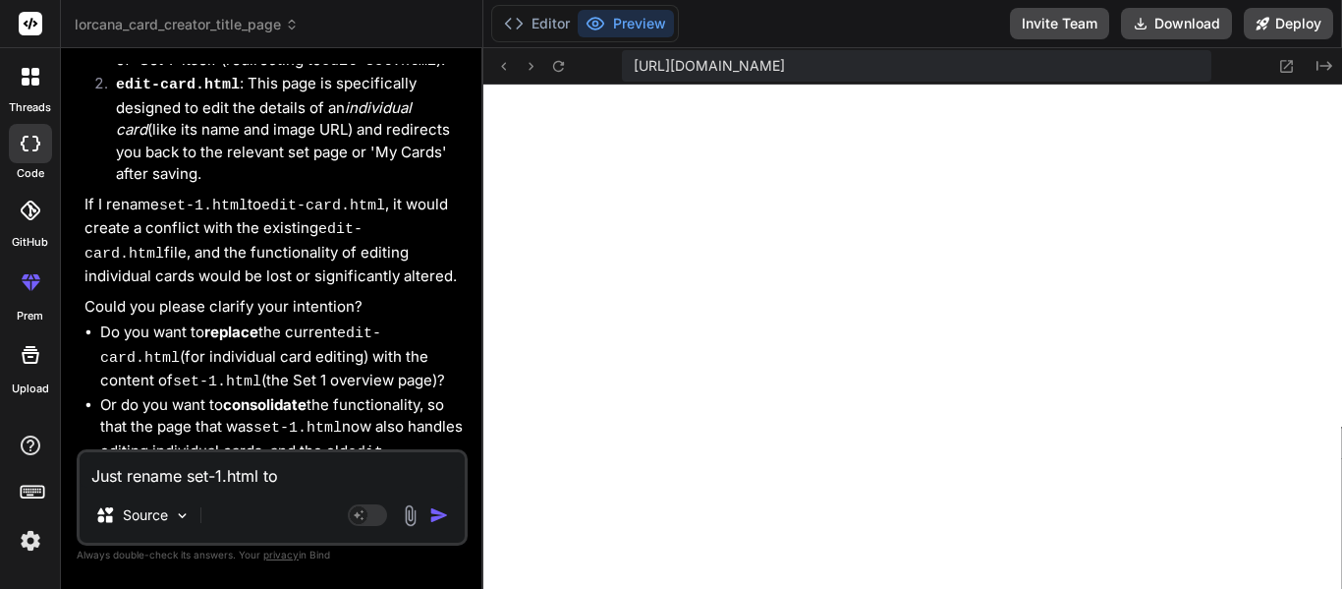
type textarea "Just rename set-1.html to e"
type textarea "x"
type textarea "Just rename set-1.html to edi"
type textarea "x"
type textarea "Just rename set-1.html to edit"
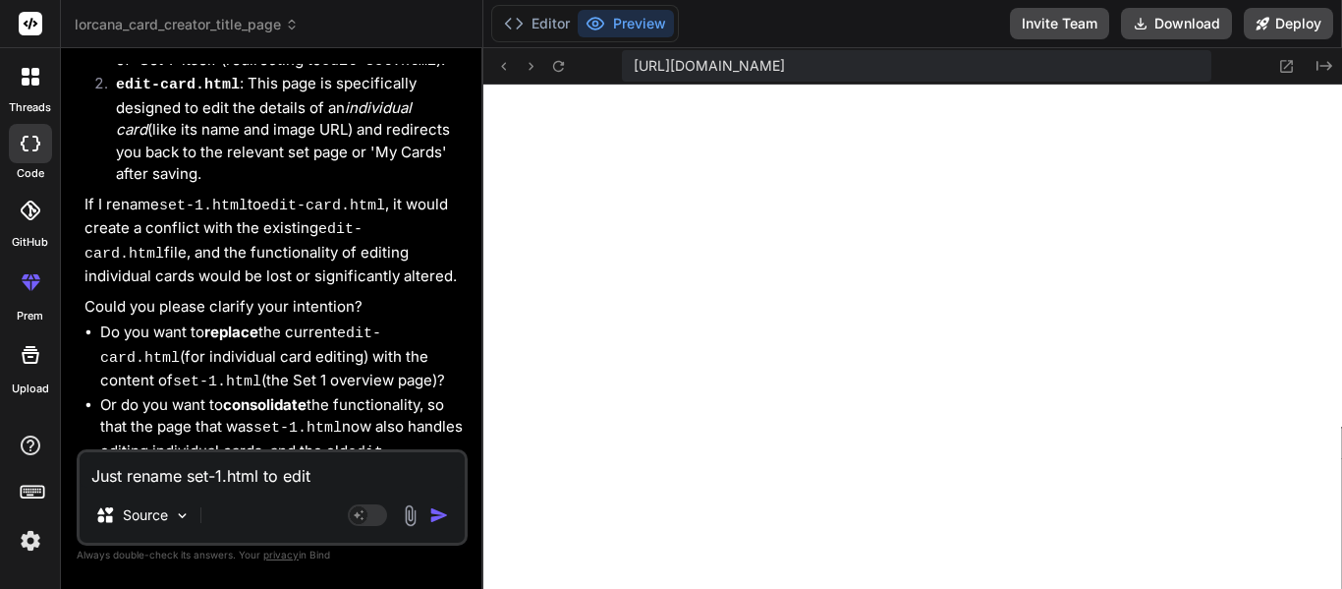
type textarea "x"
type textarea "Just rename set-1.html to edit-"
type textarea "x"
type textarea "Just rename set-1.html to edit-c"
type textarea "x"
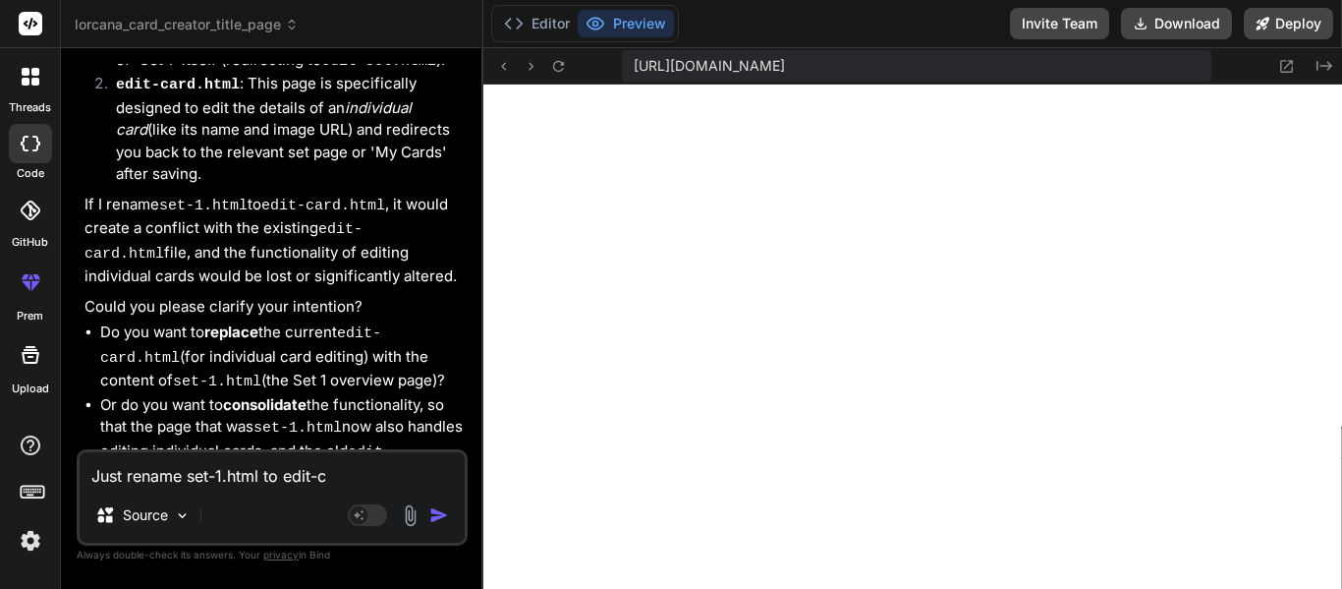
type textarea "Just rename set-1.html to edit-ca"
type textarea "x"
type textarea "Just rename set-1.html to edit-car"
type textarea "x"
type textarea "Just rename set-1.html to edit-card"
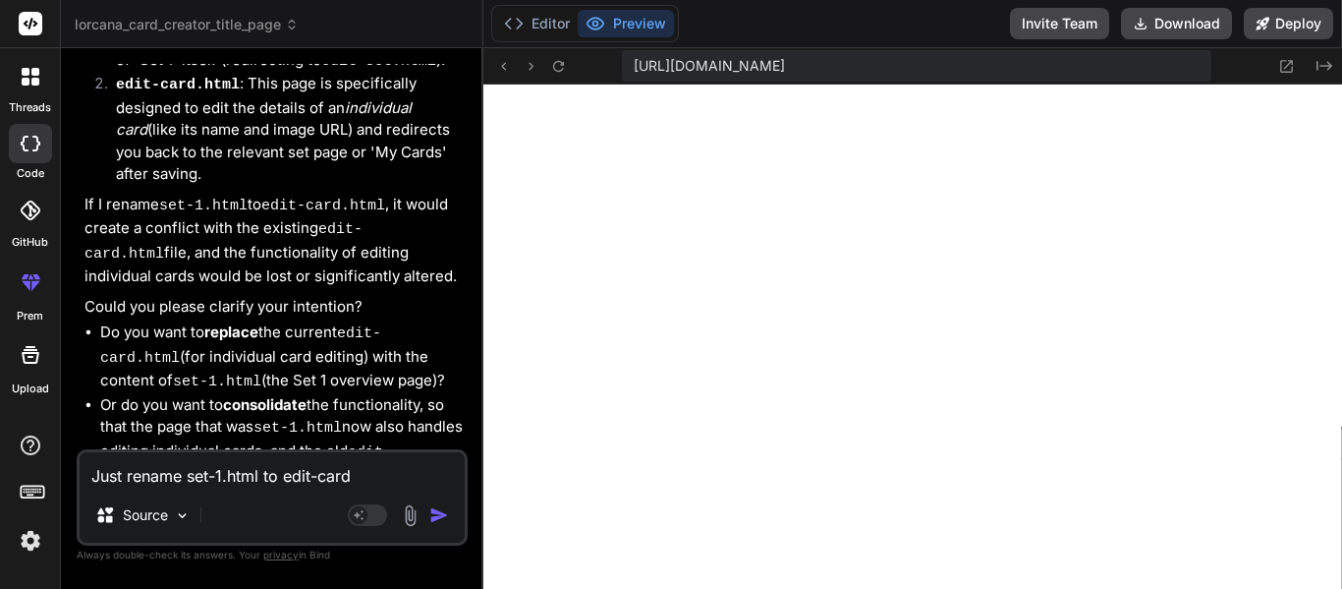
type textarea "x"
type textarea "Just rename set-1.html to edit-card."
type textarea "x"
type textarea "Just rename set-1.html to edit-card.h"
type textarea "x"
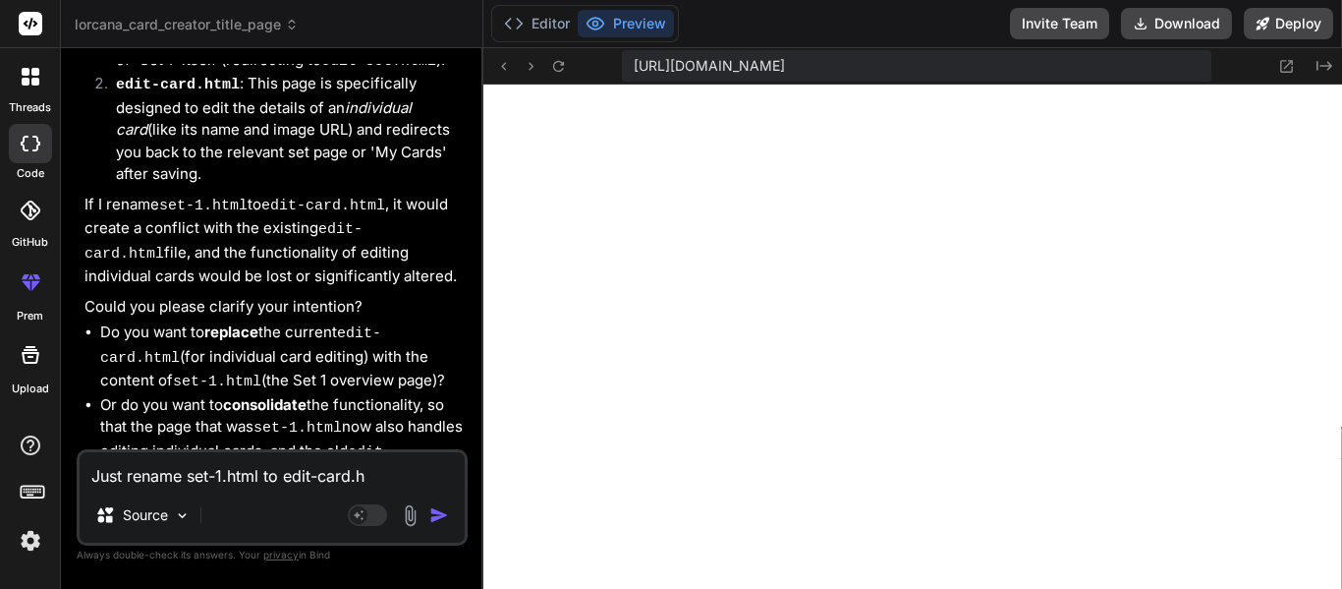
type textarea "Just rename set-1.html to [DOMAIN_NAME]"
type textarea "x"
type textarea "Just rename set-1.html to edit-card.htm"
type textarea "x"
type textarea "Just rename set-1.html to edit-card.html"
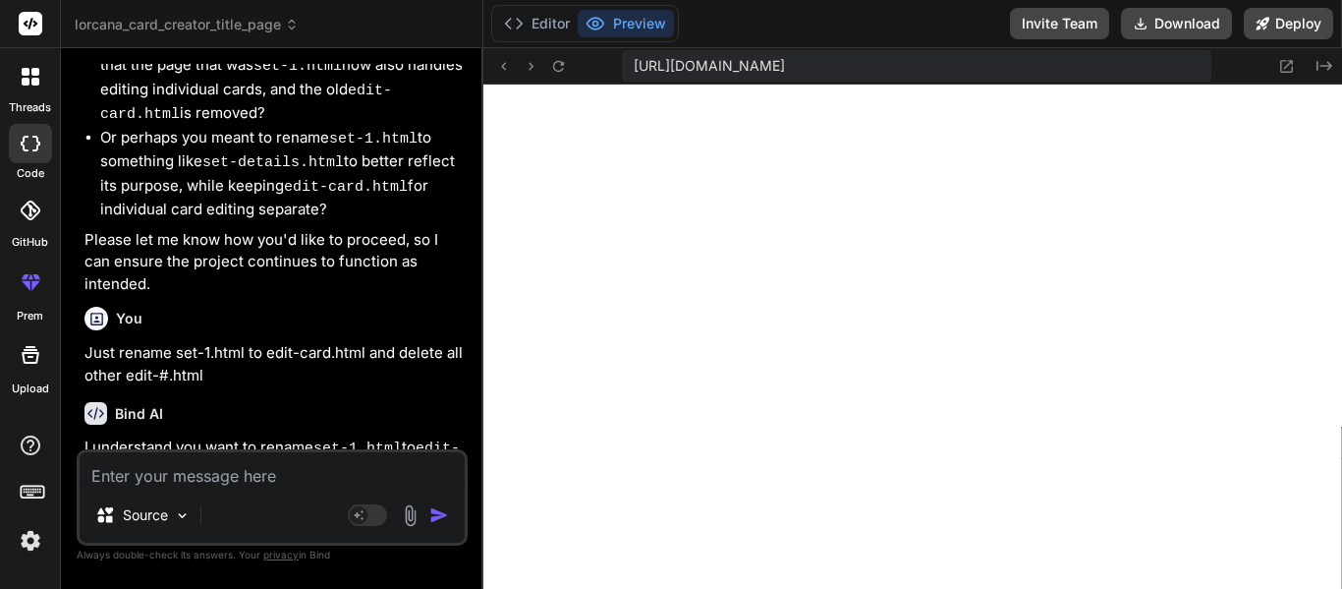
scroll to position [8038, 0]
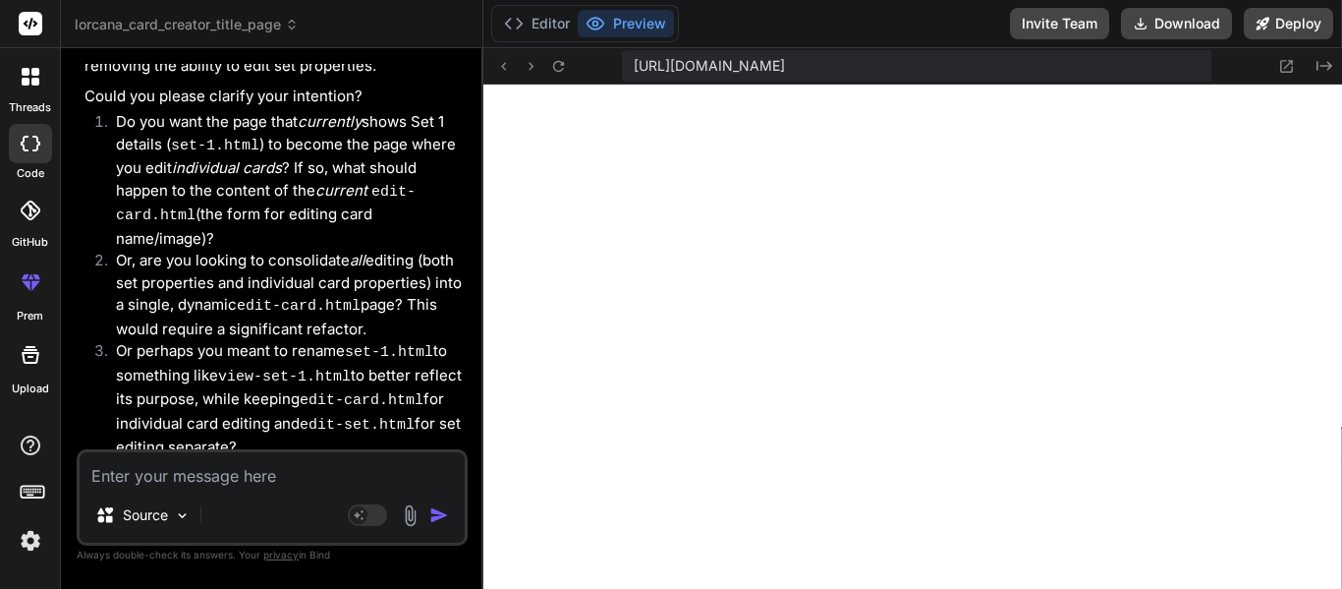
click at [1321, 48] on div "[URL][DOMAIN_NAME] Created with Pixso." at bounding box center [912, 66] width 859 height 36
click at [1322, 58] on icon "Created with Pixso." at bounding box center [1325, 66] width 16 height 16
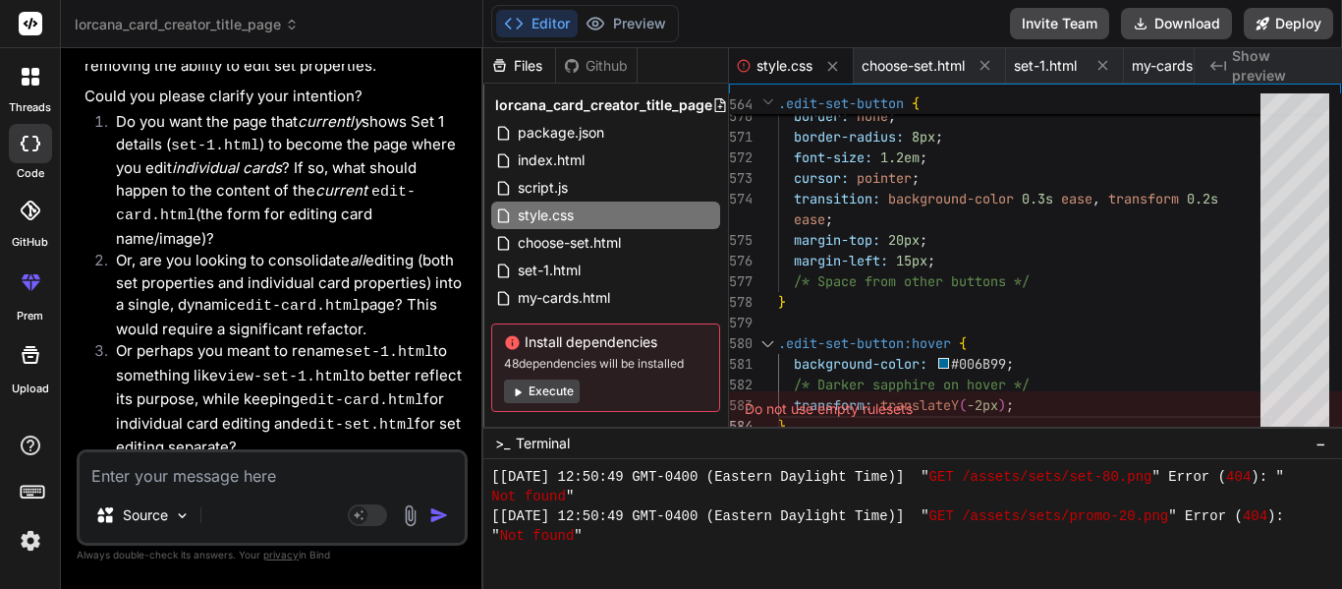
click at [252, 469] on textarea at bounding box center [272, 469] width 385 height 35
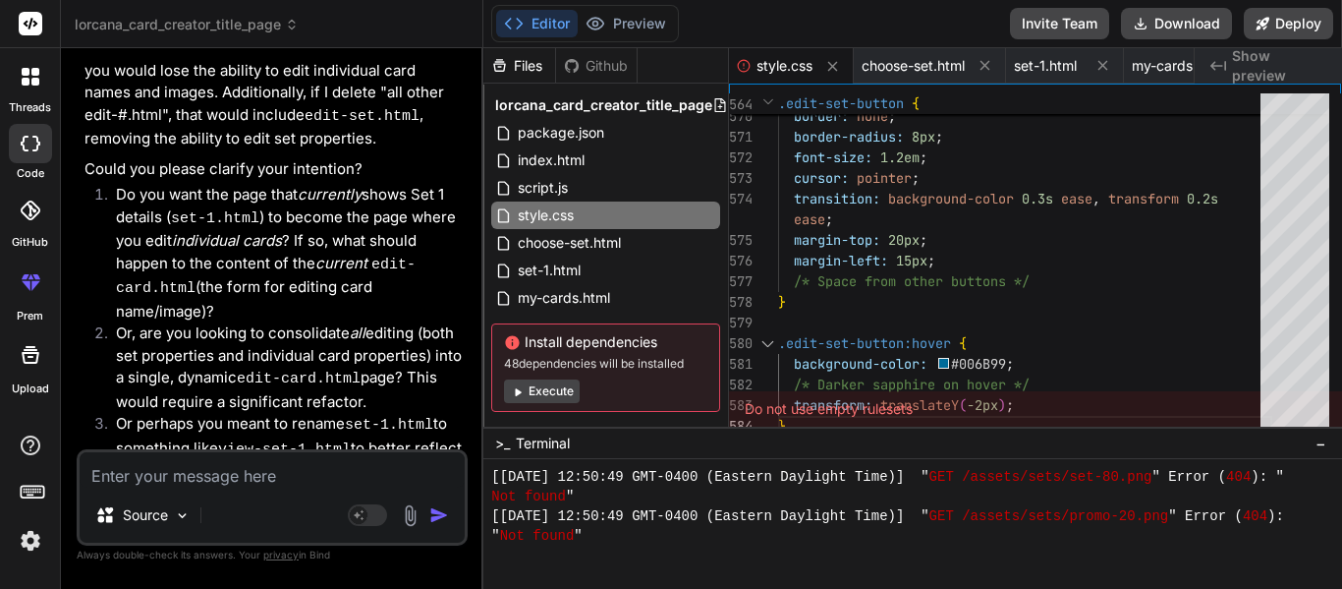
scroll to position [7961, 0]
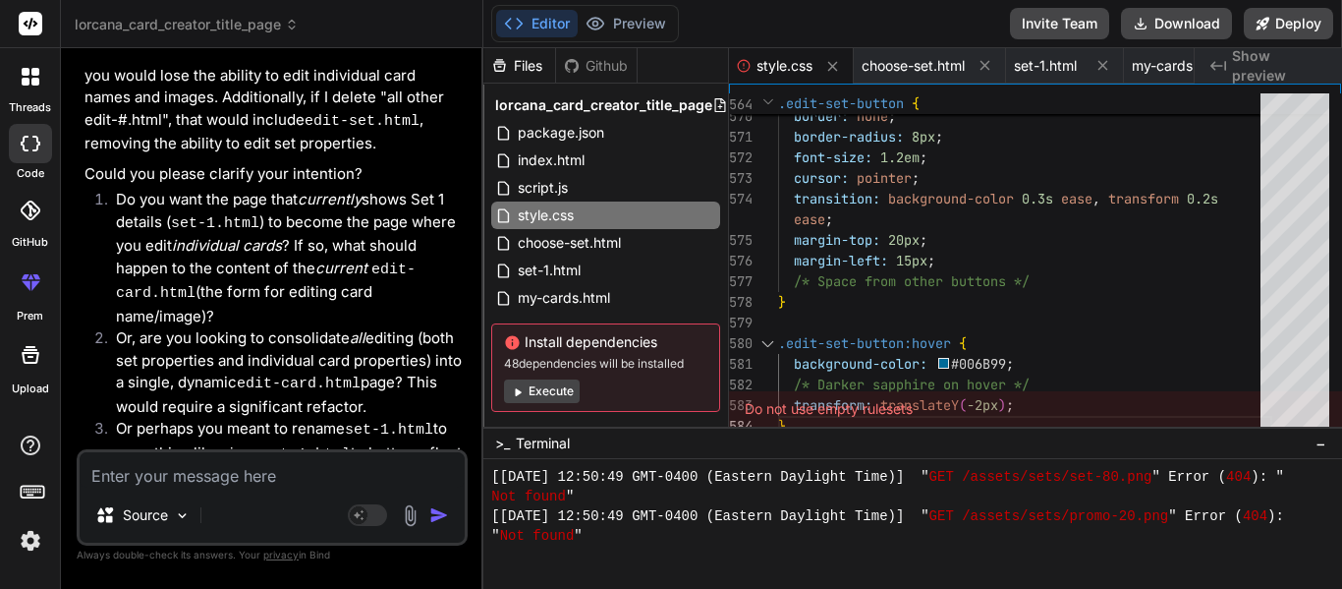
drag, startPoint x: 117, startPoint y: 142, endPoint x: 298, endPoint y: 249, distance: 210.2
click at [298, 249] on li "Do you want the page that currently shows Set 1 details ( set-1.html ) to becom…" at bounding box center [282, 258] width 364 height 139
copy li "Do you want the page that currently shows Set 1 details ( set-1.html ) to becom…"
click at [316, 467] on textarea at bounding box center [272, 469] width 385 height 35
paste textarea "Do you want the page that currently shows Set 1 details (set-1.html) to become …"
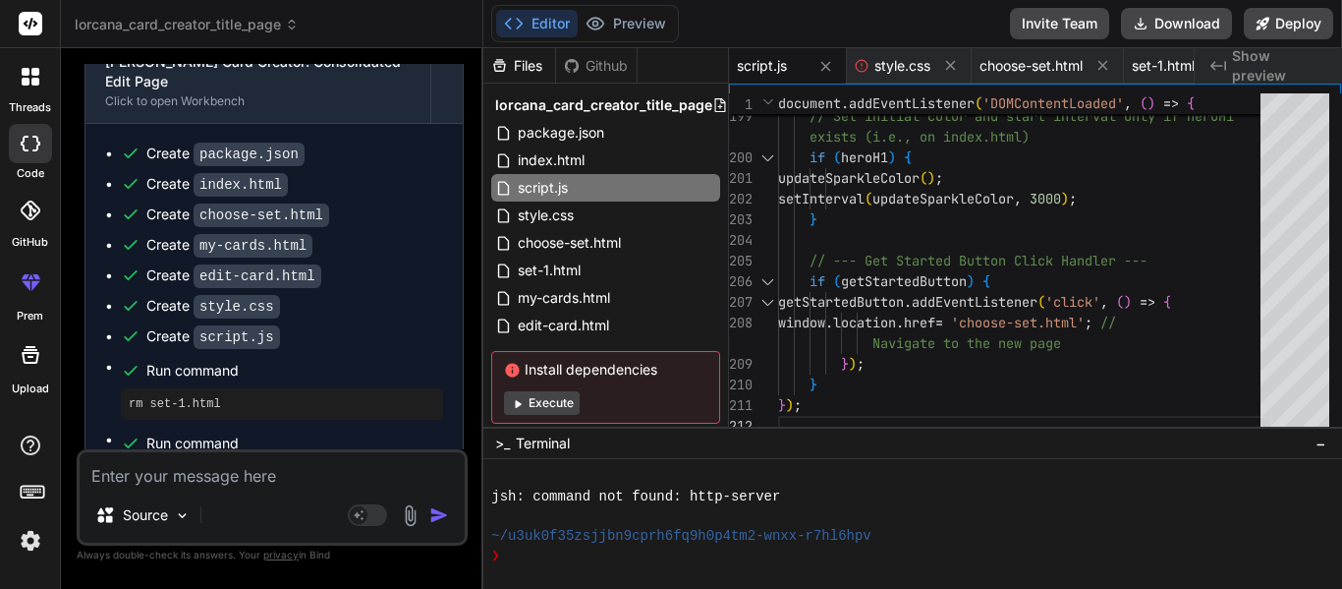
scroll to position [9694, 0]
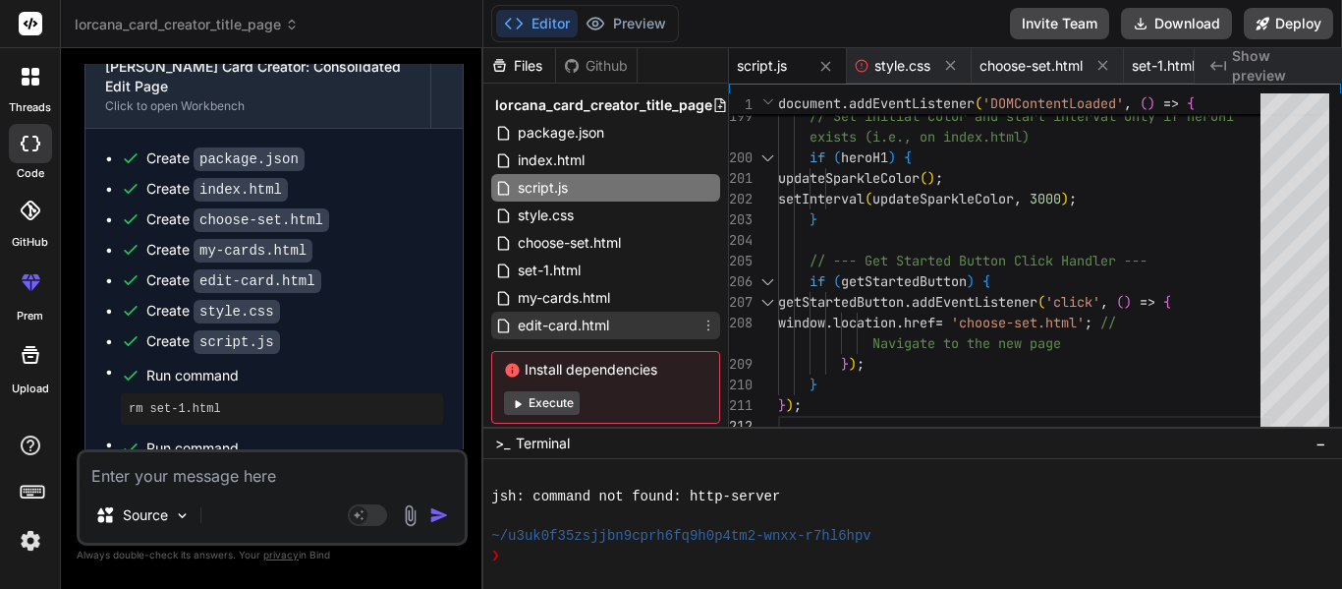
click at [636, 312] on div "edit-card.html" at bounding box center [605, 326] width 229 height 28
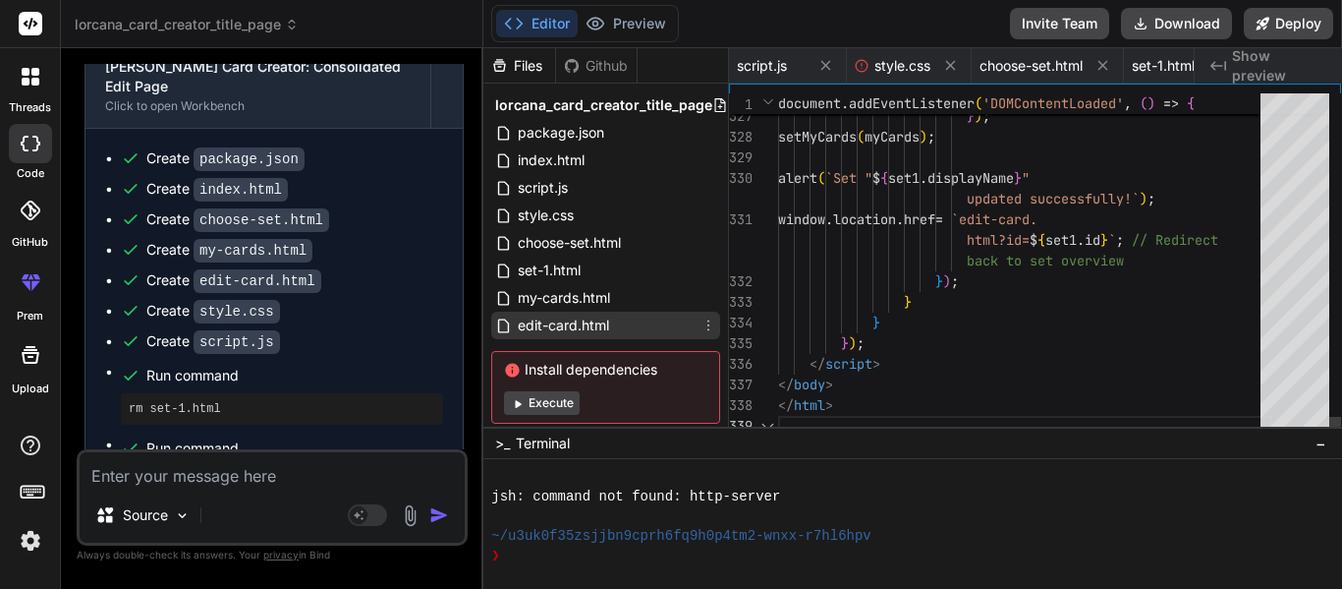
scroll to position [0, 590]
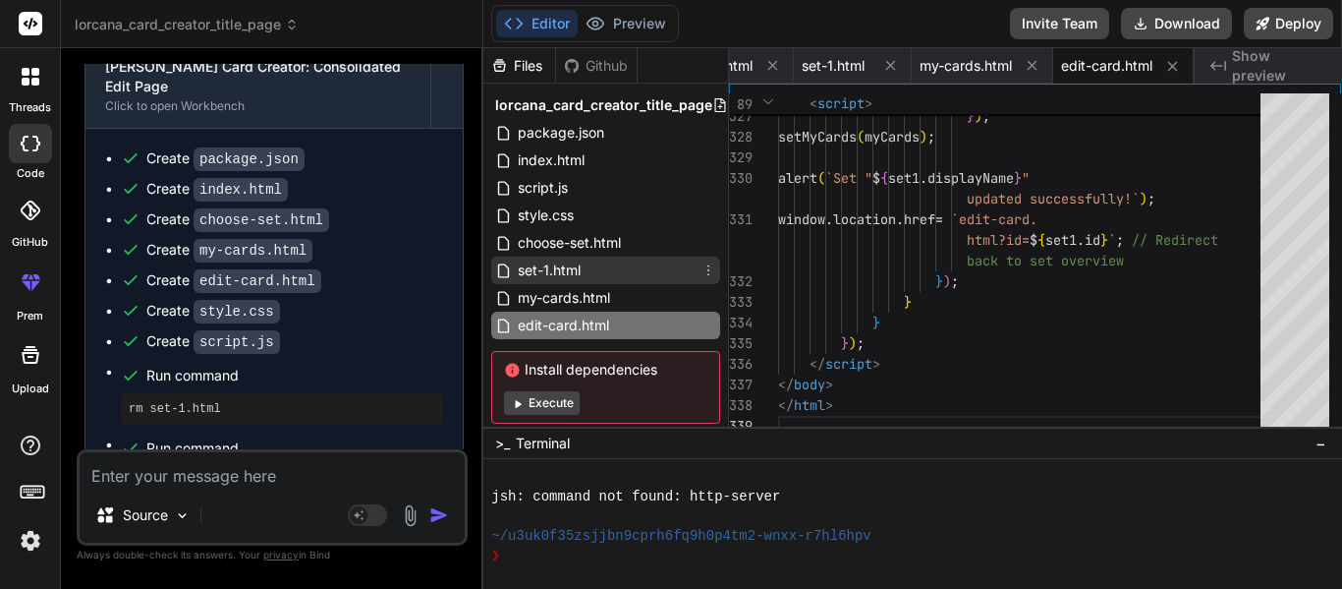
click at [630, 269] on div "set-1.html" at bounding box center [605, 270] width 229 height 28
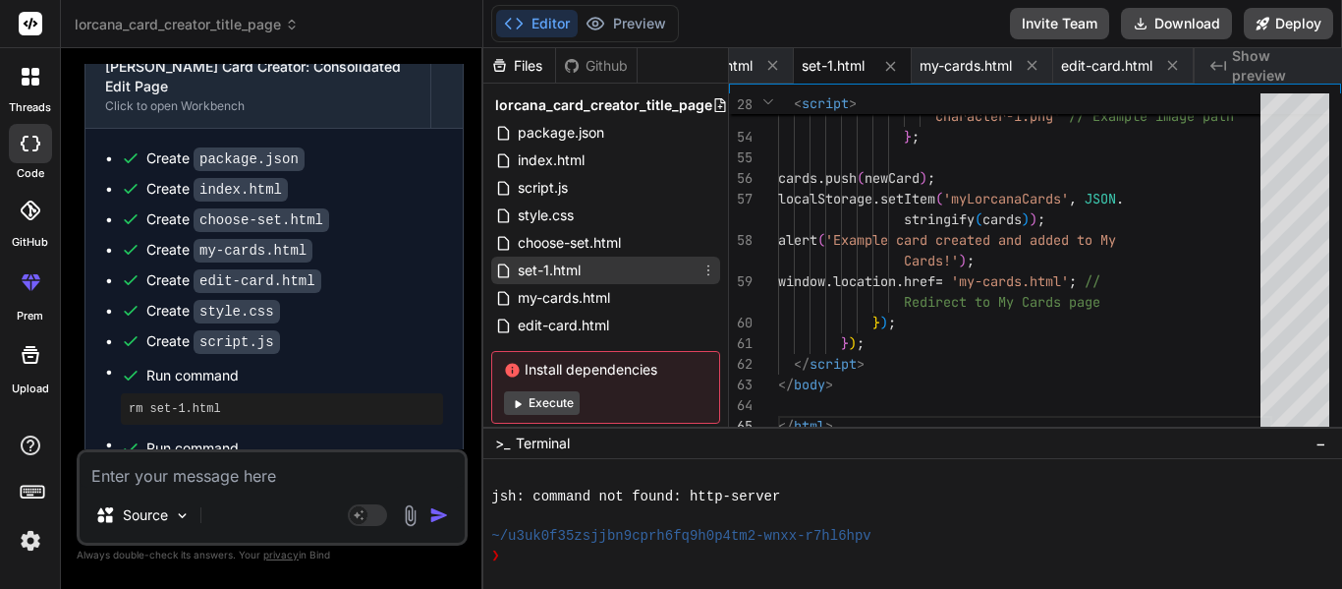
click at [701, 268] on icon at bounding box center [709, 270] width 16 height 16
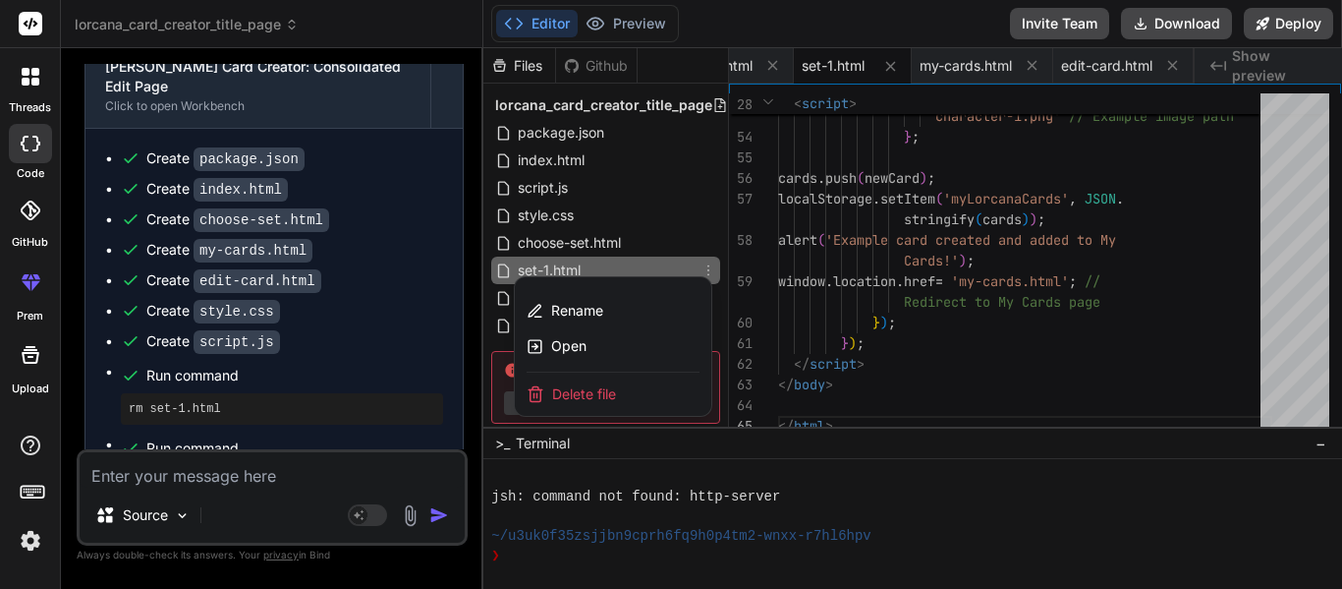
click at [588, 397] on span "Delete file" at bounding box center [584, 394] width 64 height 20
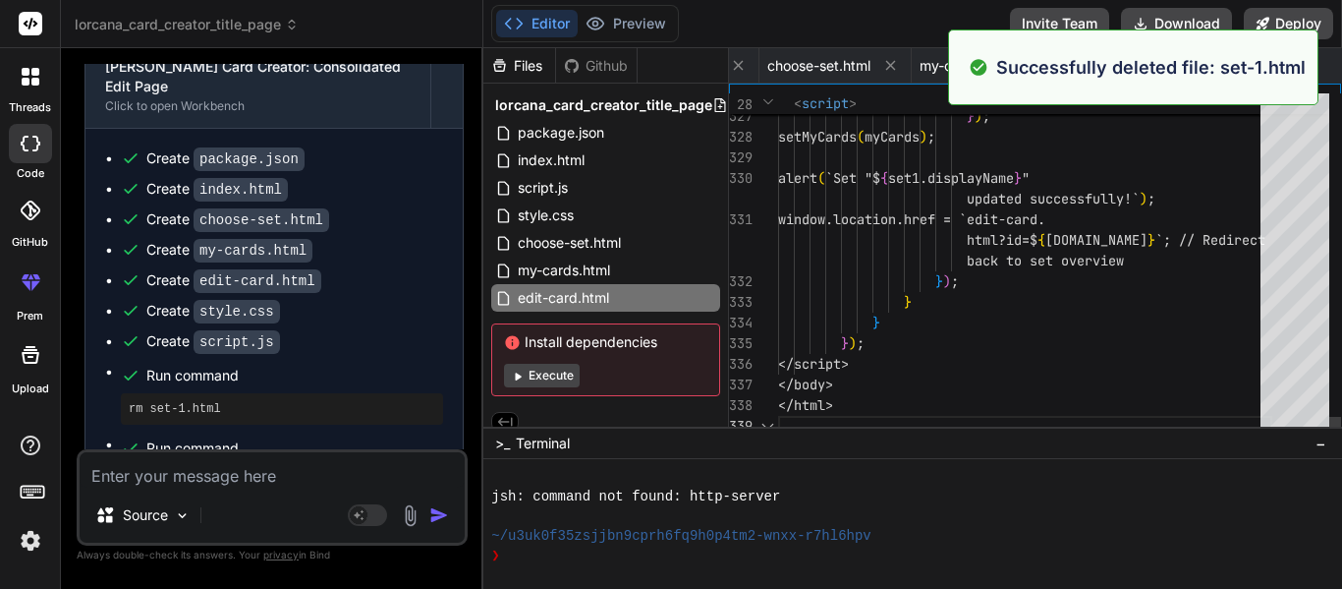
scroll to position [0, 472]
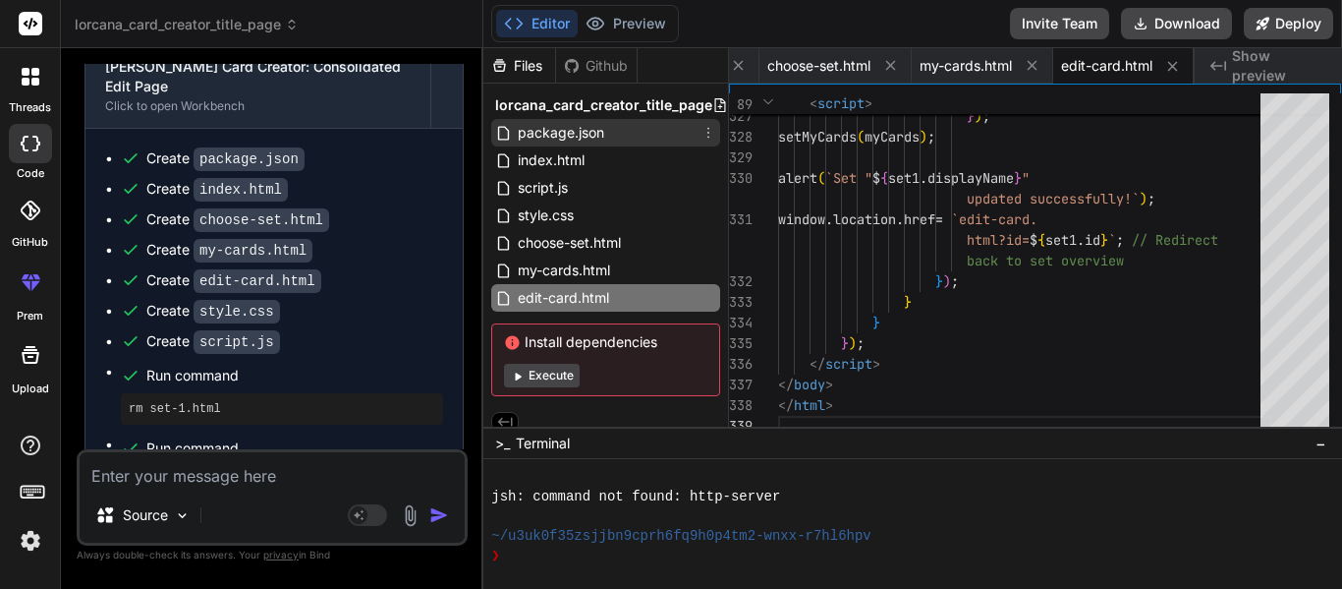
click at [619, 131] on div "package.json" at bounding box center [605, 133] width 229 height 28
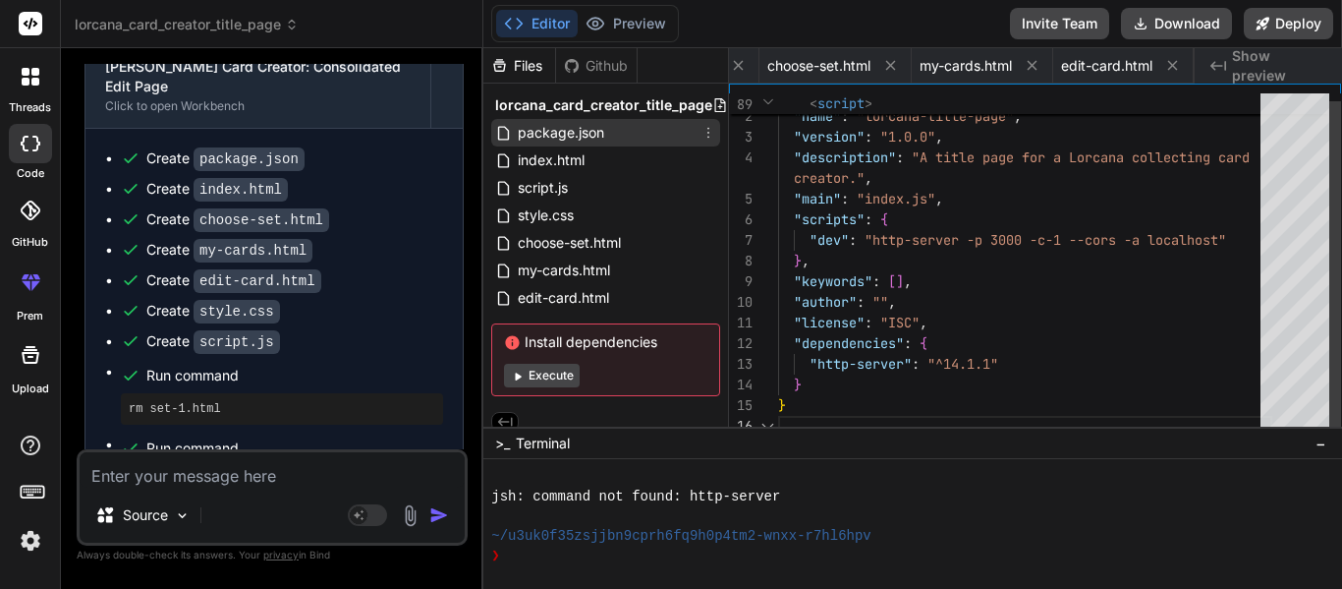
scroll to position [0, 0]
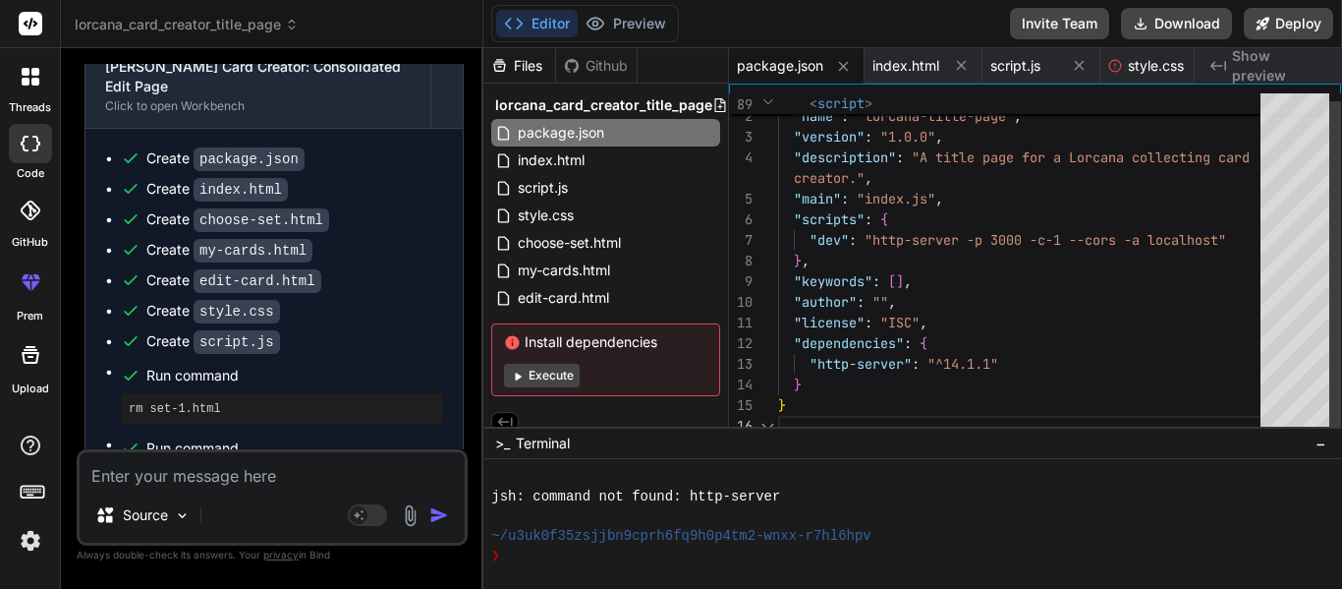
click at [856, 234] on div "{ "name" : "lorcana-title-page" , "version" : "1.0.0" , "description" : "A titl…" at bounding box center [1025, 260] width 494 height 351
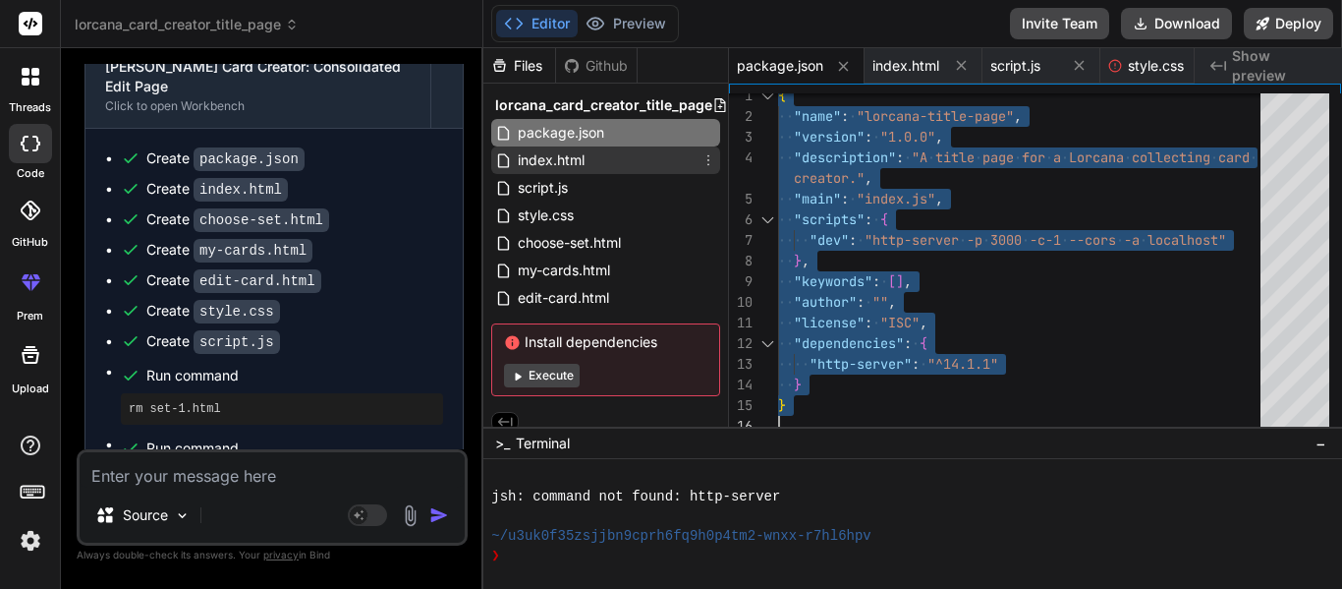
click at [608, 156] on div "index.html" at bounding box center [605, 160] width 229 height 28
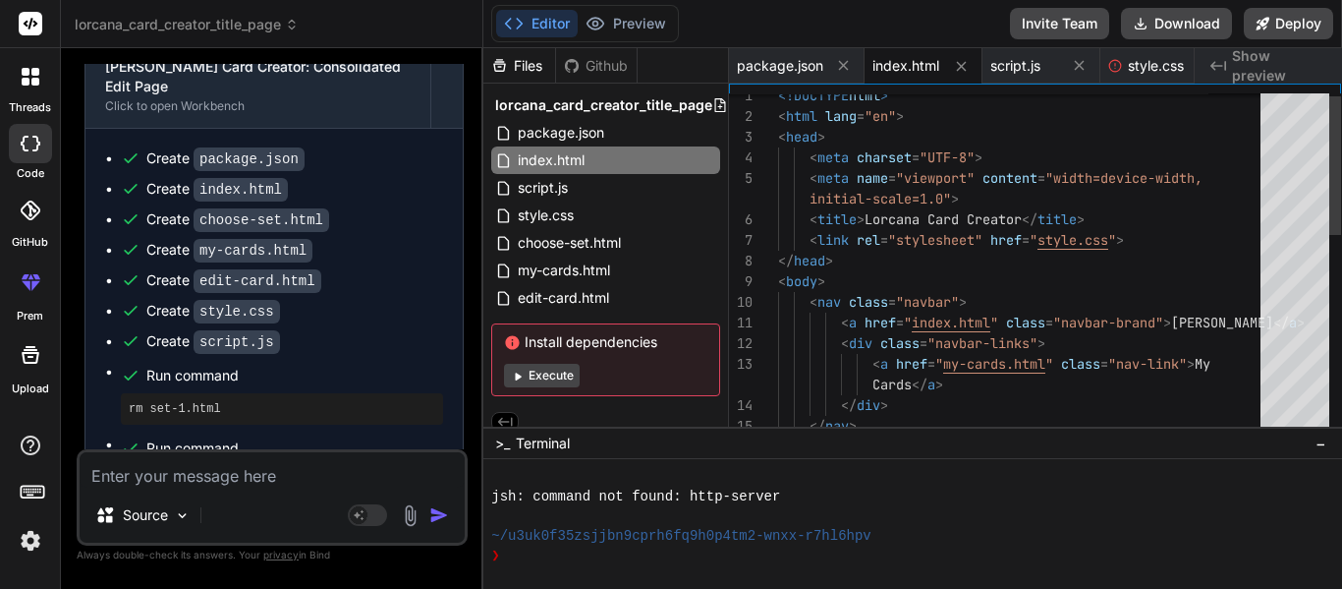
click at [868, 224] on div "<!DOCTYPE html > < html lang = "en" > < head > < meta charset = "UTF-8" > < met…" at bounding box center [1025, 508] width 494 height 846
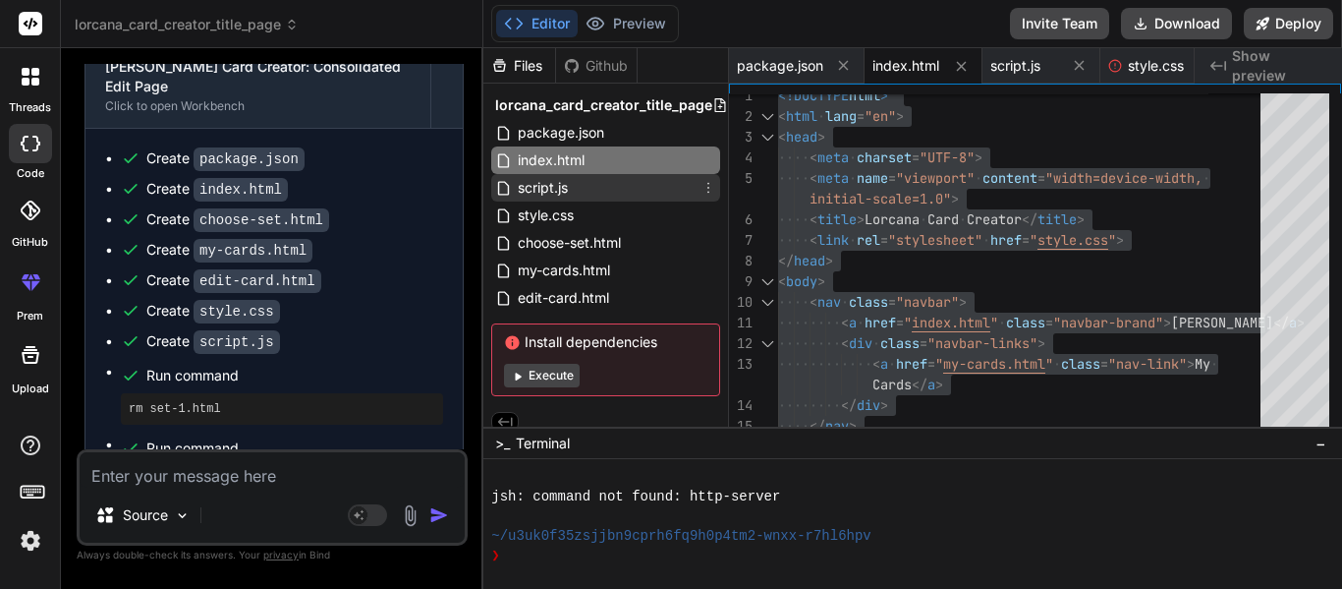
click at [654, 189] on div "script.js" at bounding box center [605, 188] width 229 height 28
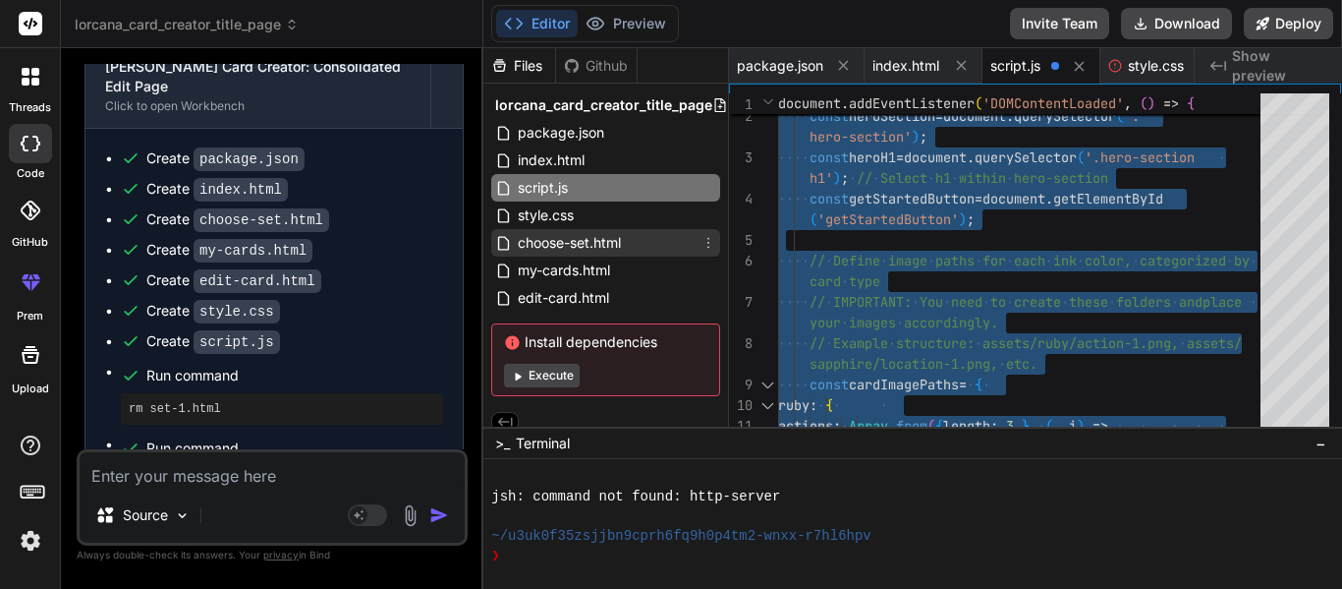
click at [593, 231] on span "choose-set.html" at bounding box center [569, 243] width 107 height 24
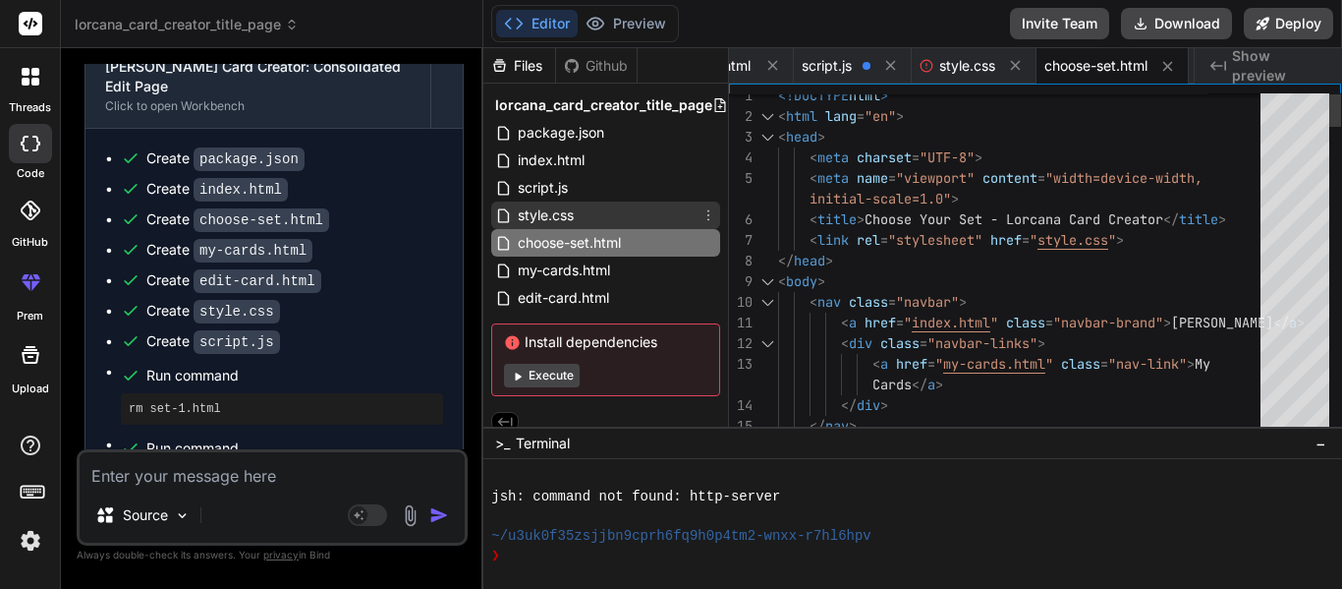
click at [589, 219] on div "style.css" at bounding box center [605, 215] width 229 height 28
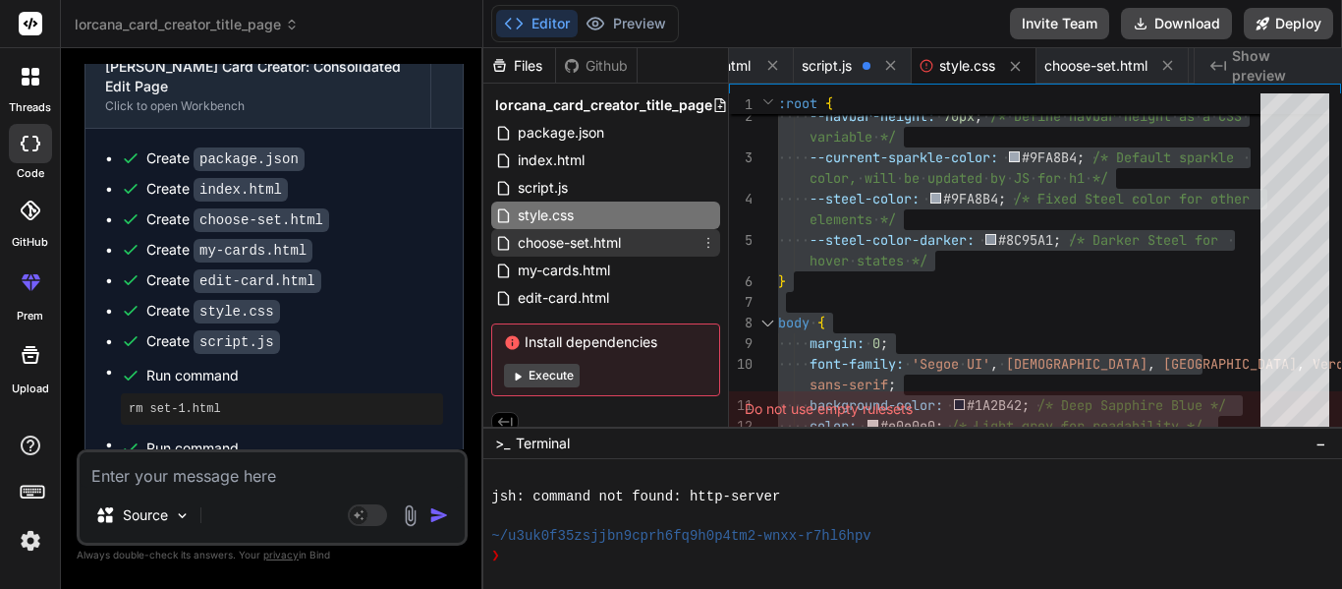
click at [615, 251] on span "choose-set.html" at bounding box center [569, 243] width 107 height 24
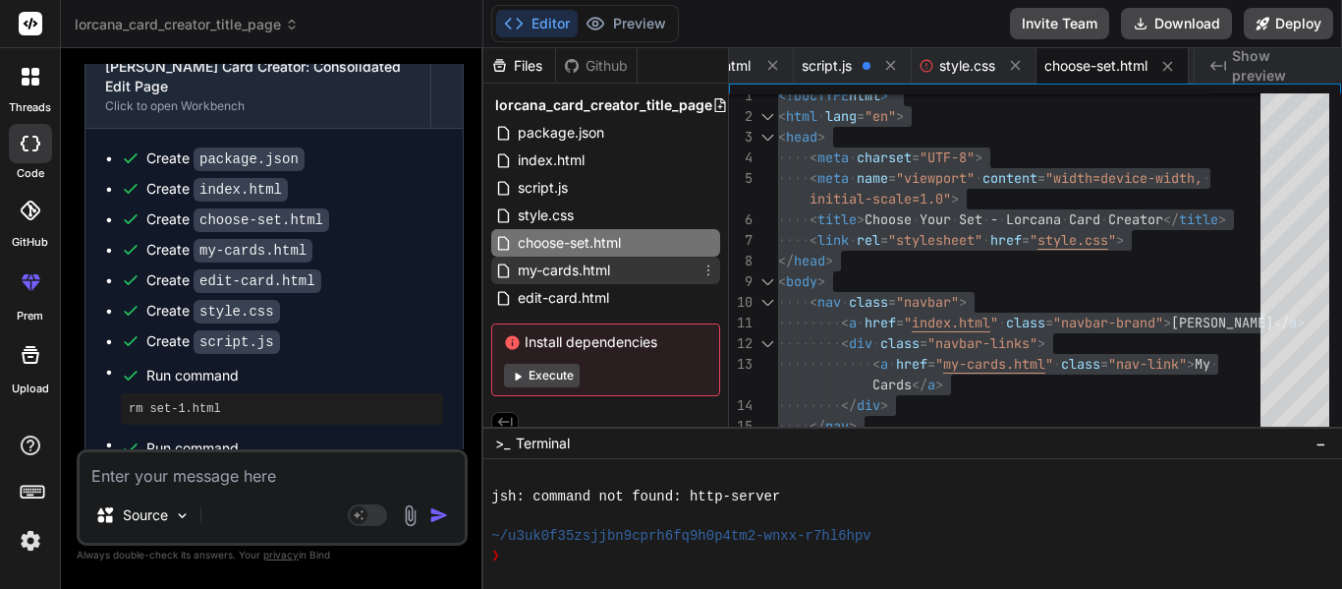
click at [604, 275] on span "my-cards.html" at bounding box center [564, 270] width 96 height 24
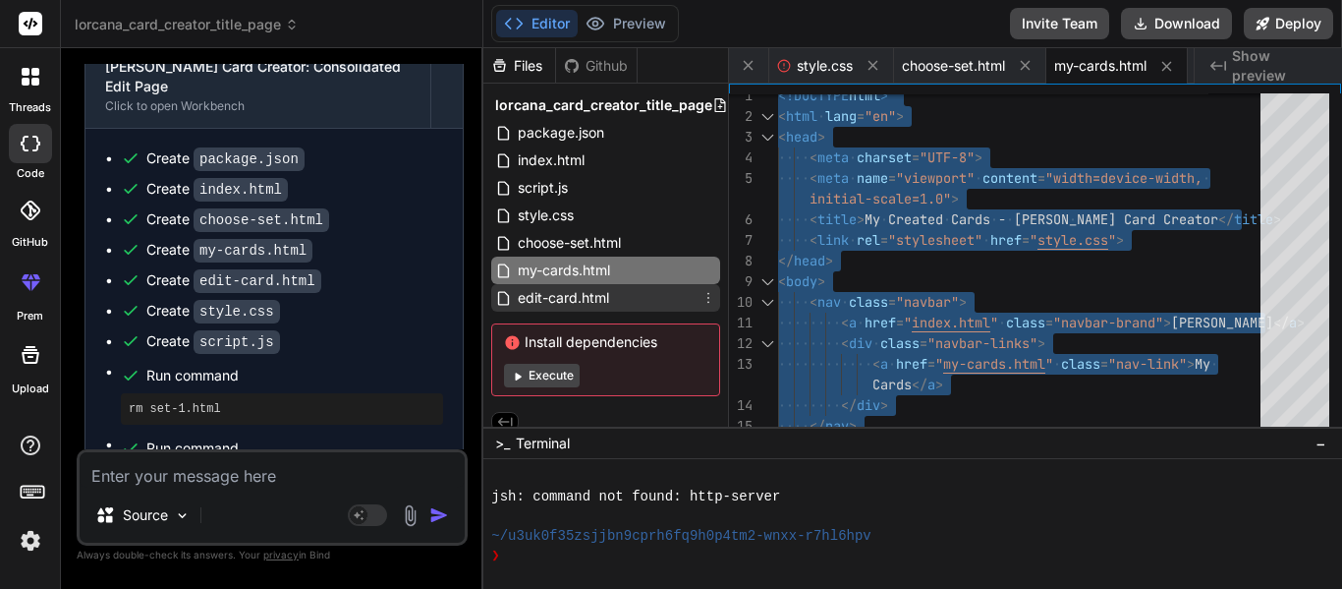
click at [592, 291] on span "edit-card.html" at bounding box center [563, 298] width 95 height 24
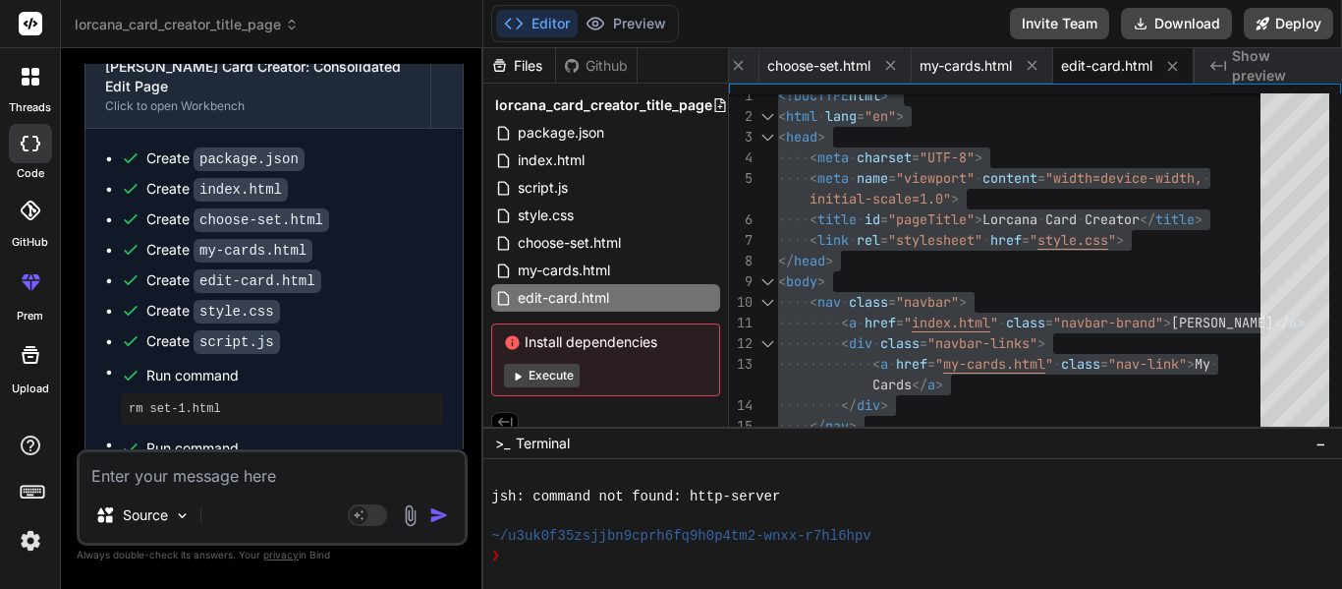
click at [223, 477] on textarea at bounding box center [272, 469] width 385 height 35
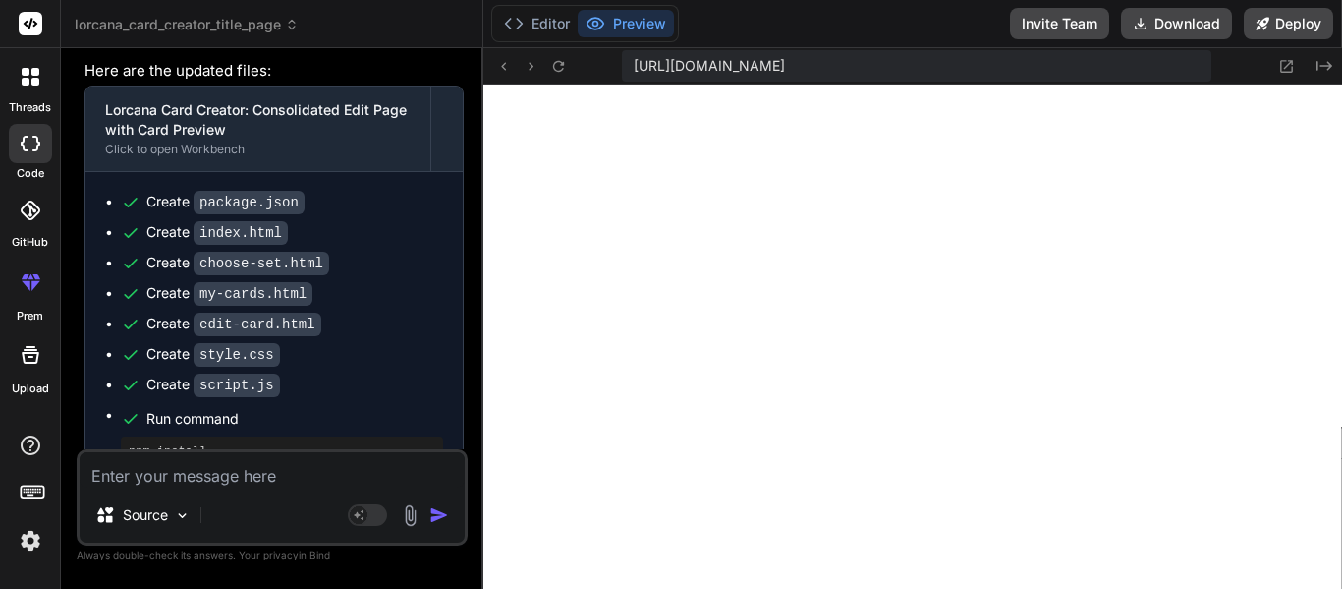
scroll to position [11329, 0]
click at [1317, 66] on icon at bounding box center [1325, 66] width 16 height 10
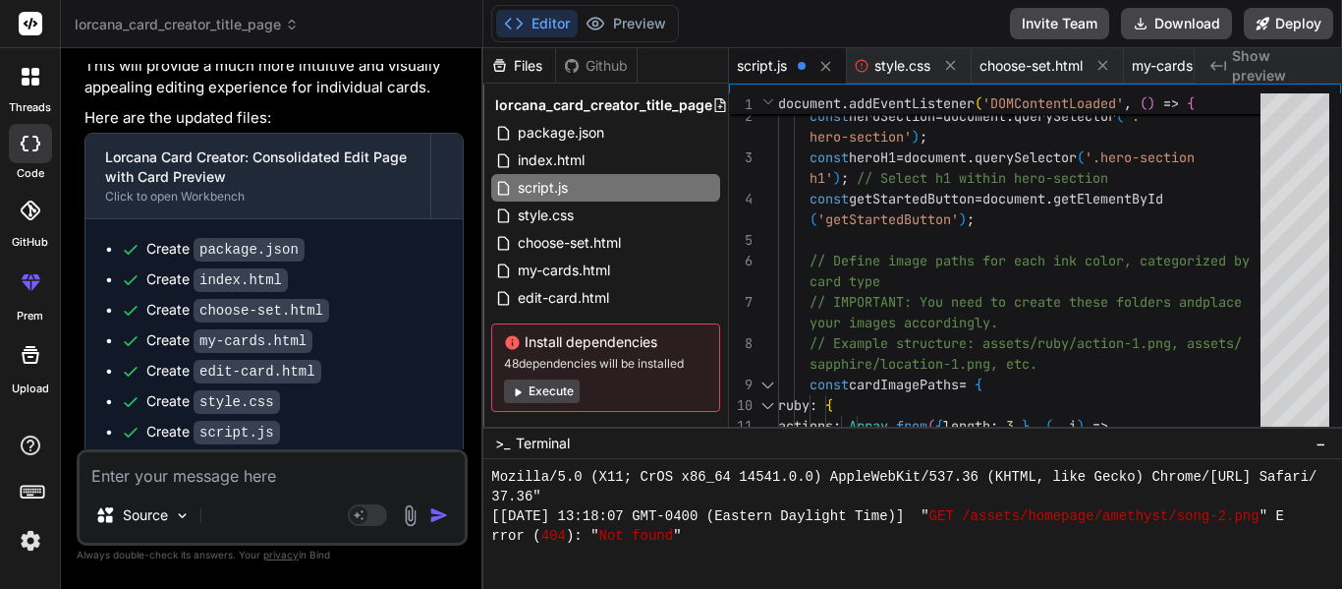
scroll to position [11286, 0]
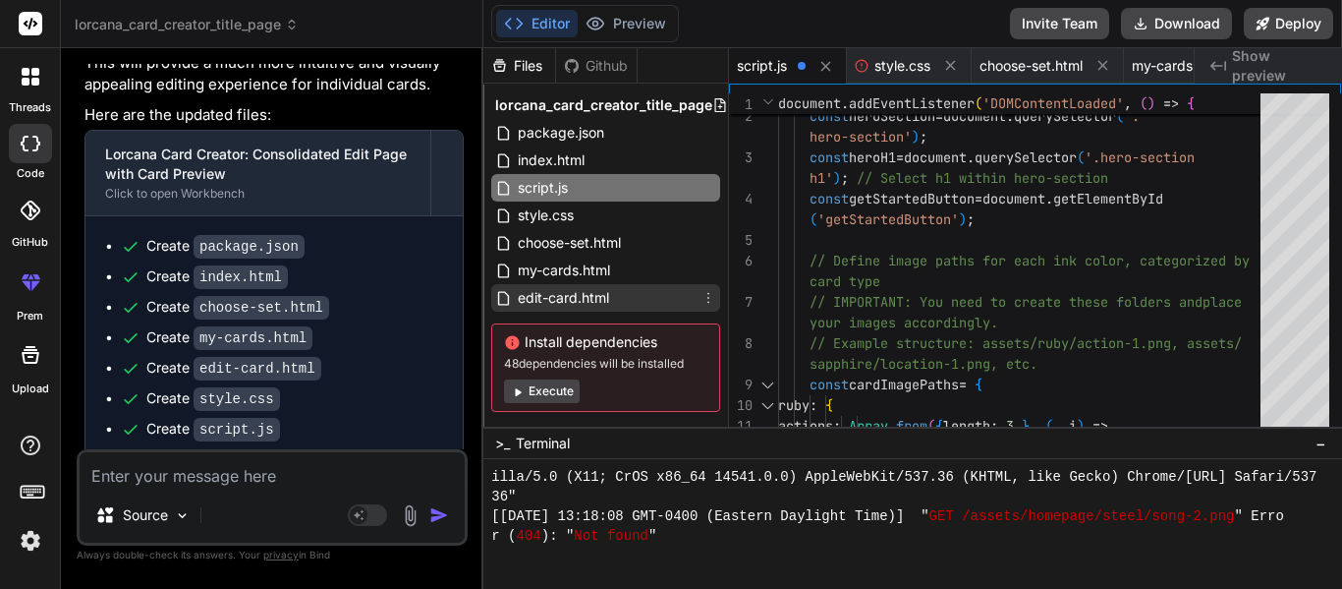
click at [554, 297] on span "edit-card.html" at bounding box center [563, 298] width 95 height 24
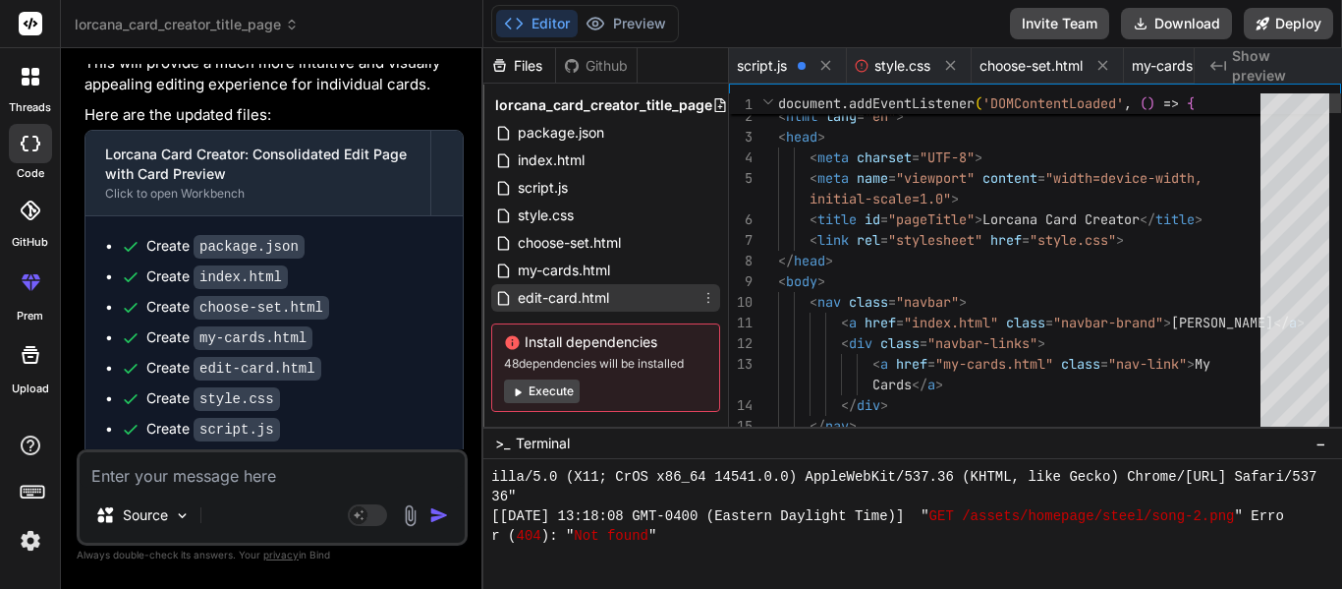
scroll to position [0, 472]
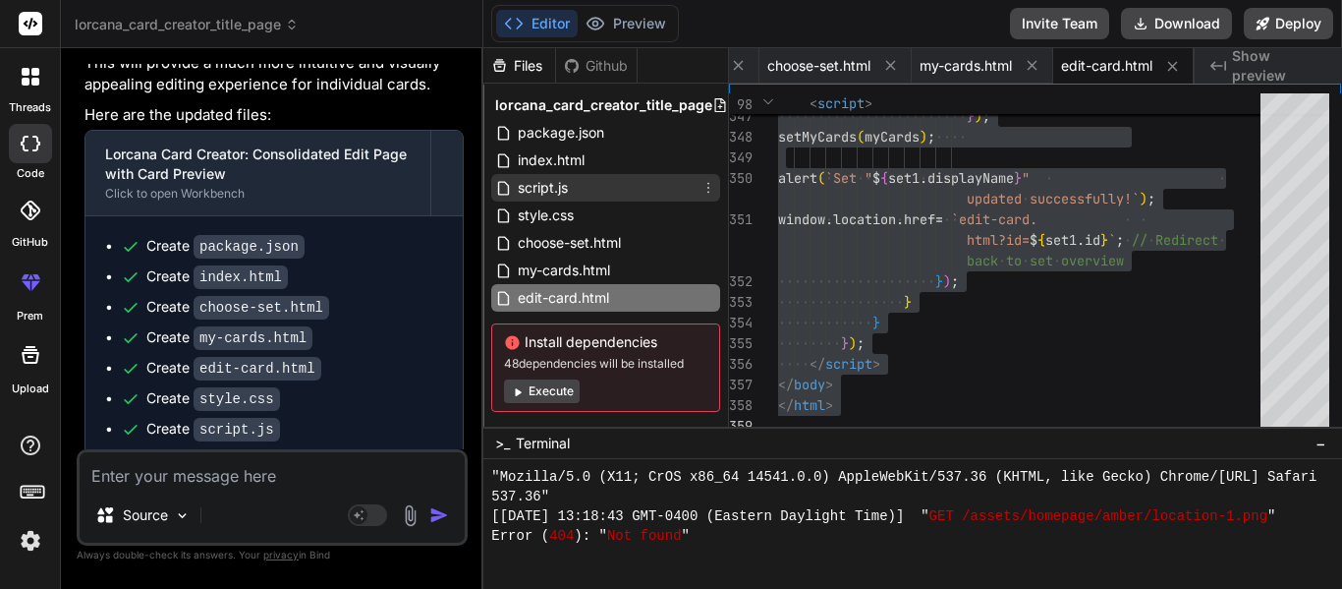
click at [591, 186] on div "script.js" at bounding box center [605, 188] width 229 height 28
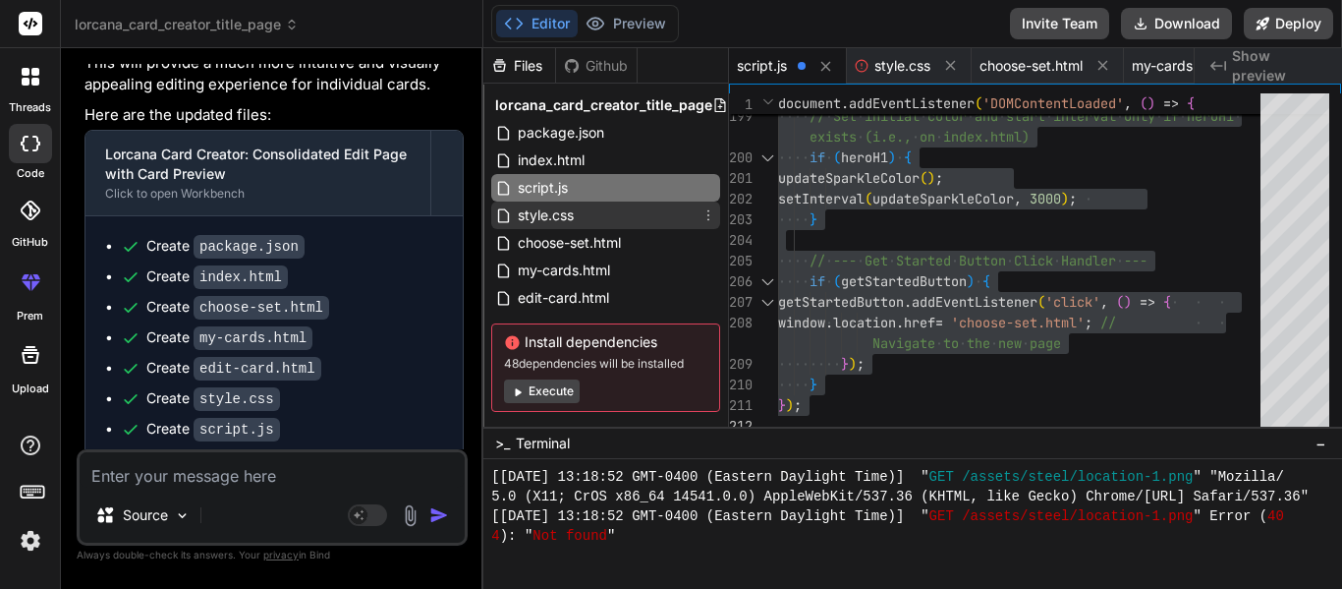
click at [622, 211] on div "style.css" at bounding box center [605, 215] width 229 height 28
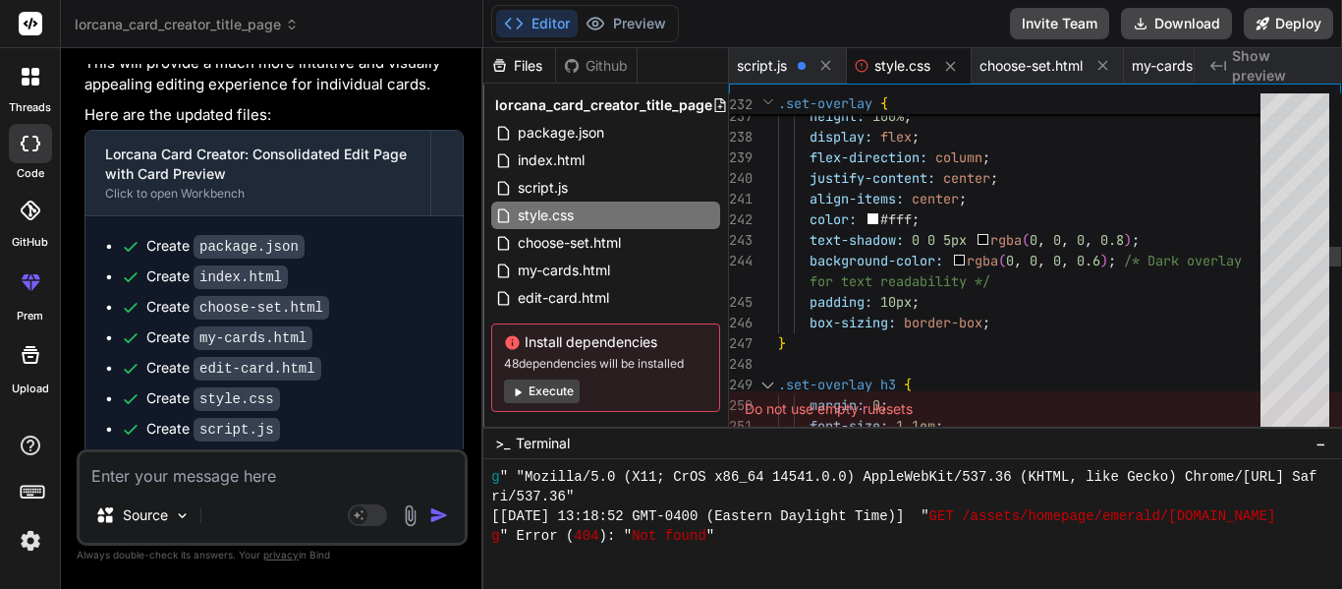
click at [789, 220] on div "width: 100% ; height: 100% ; display: flex ; flex-direction: column ; justify-c…" at bounding box center [1025, 581] width 494 height 12588
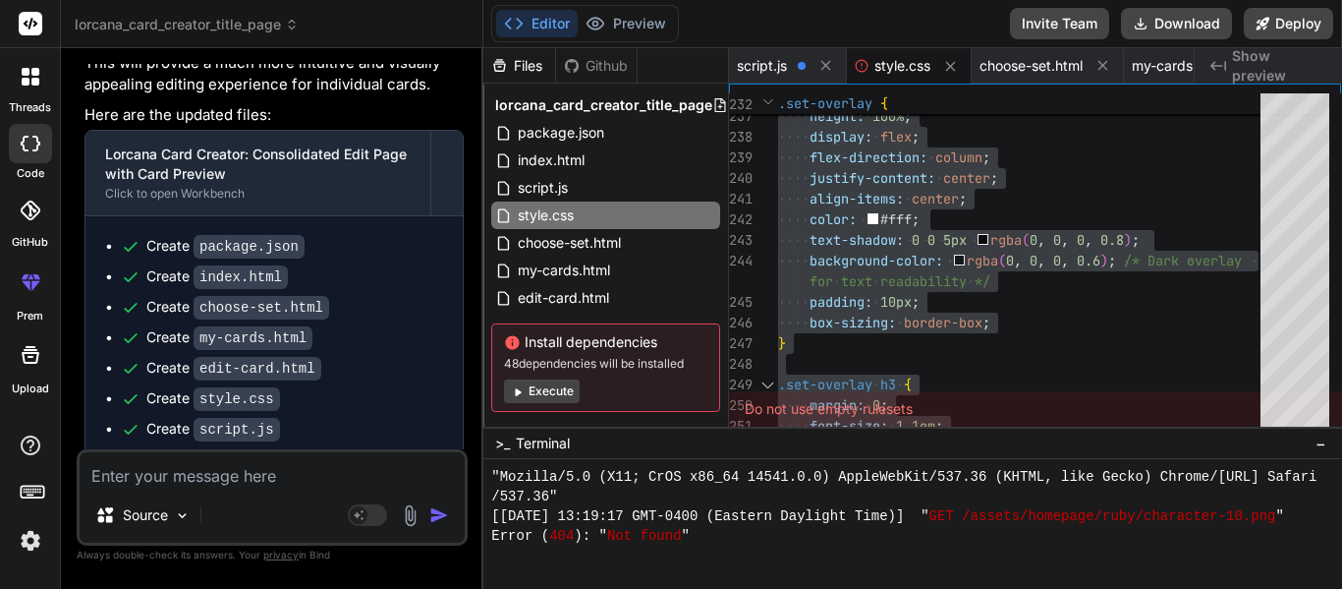
click at [162, 464] on textarea at bounding box center [272, 469] width 385 height 35
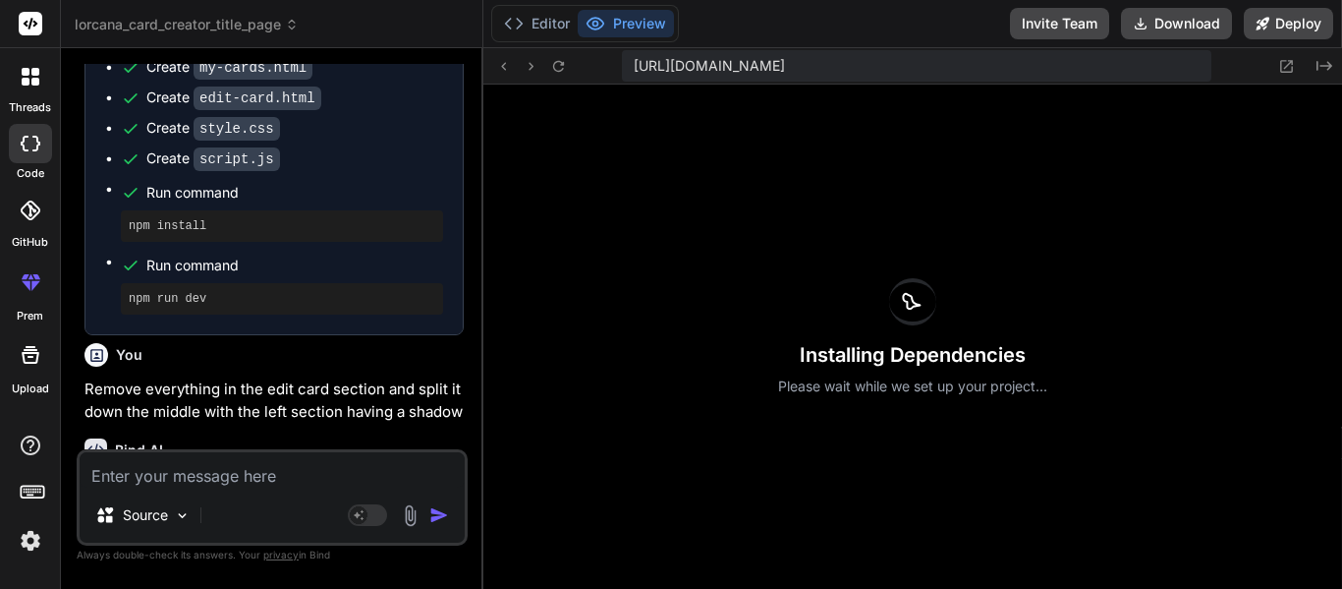
scroll to position [12655, 0]
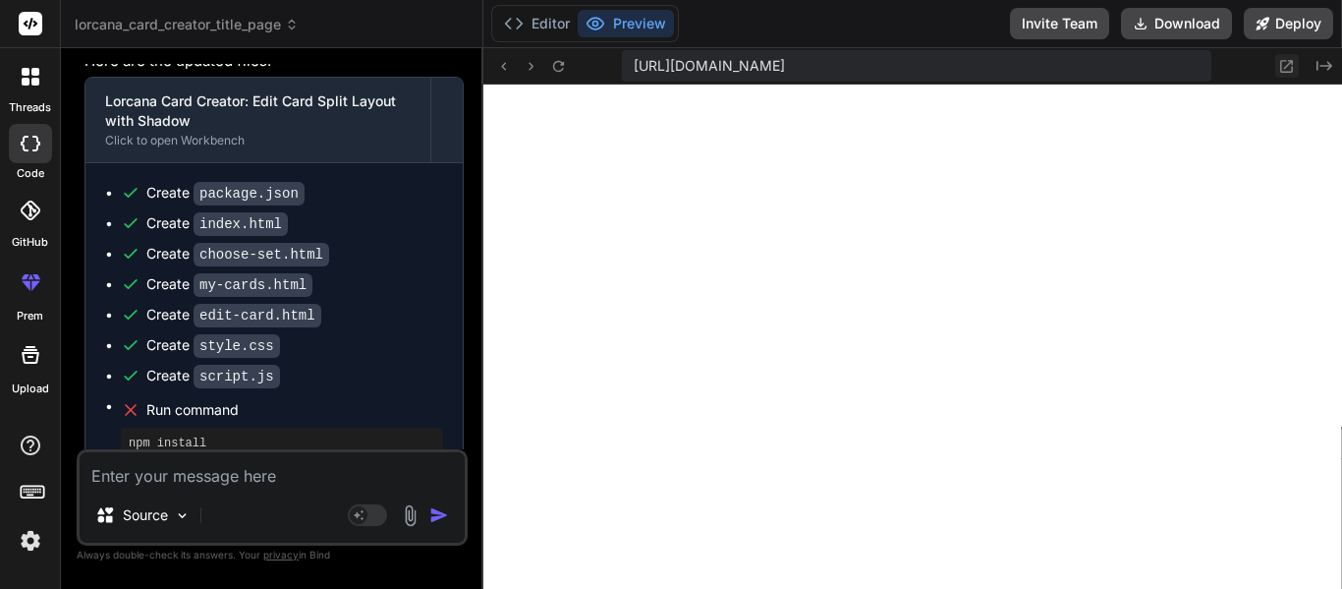
click at [1281, 63] on icon at bounding box center [1287, 66] width 13 height 13
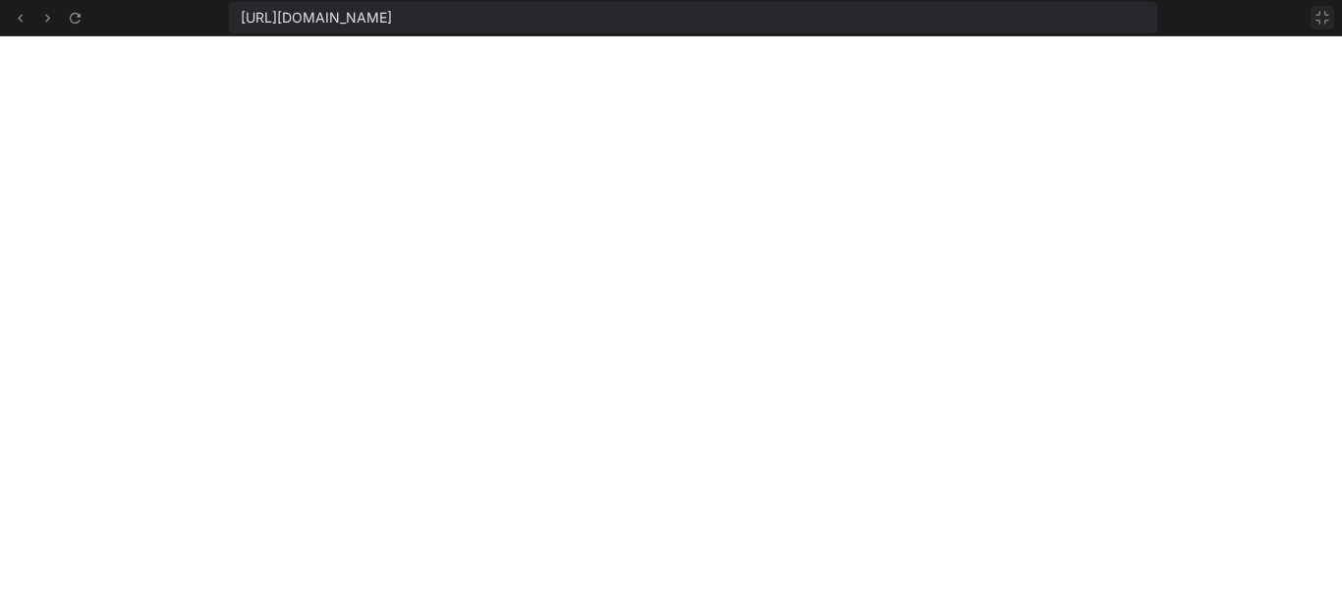
click at [1315, 23] on icon at bounding box center [1323, 18] width 16 height 16
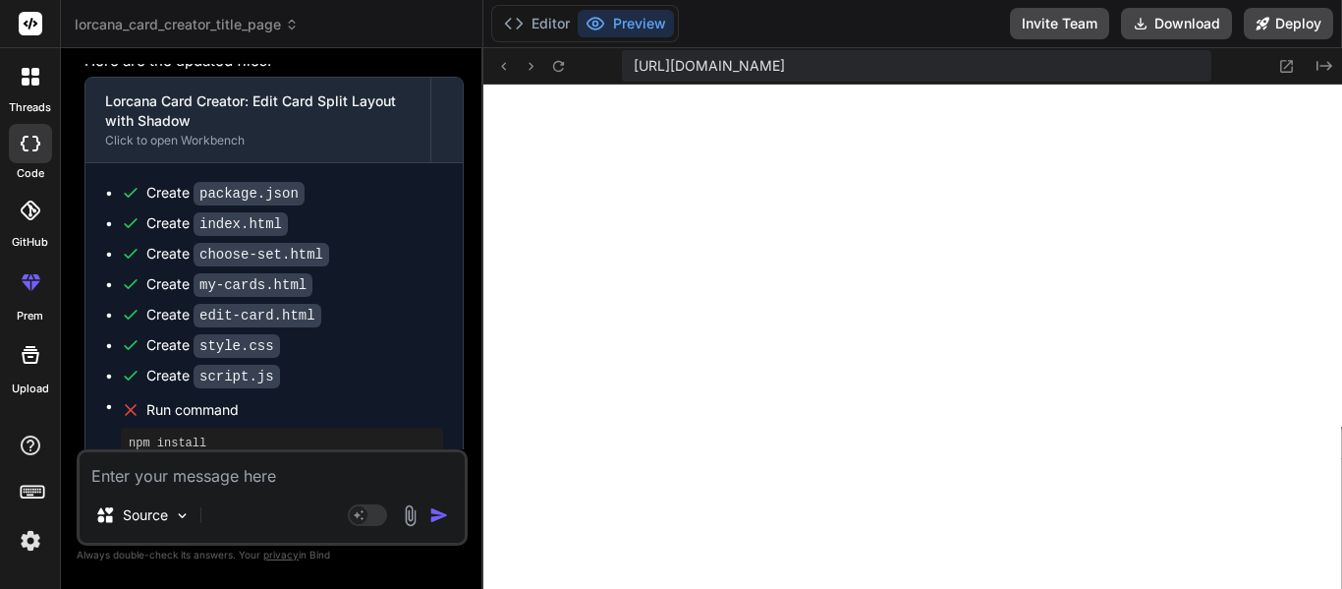
click at [243, 490] on div "Source Agent Mode. When this toggle is activated, AI automatically makes decisi…" at bounding box center [272, 497] width 391 height 96
click at [225, 477] on textarea at bounding box center [272, 469] width 385 height 35
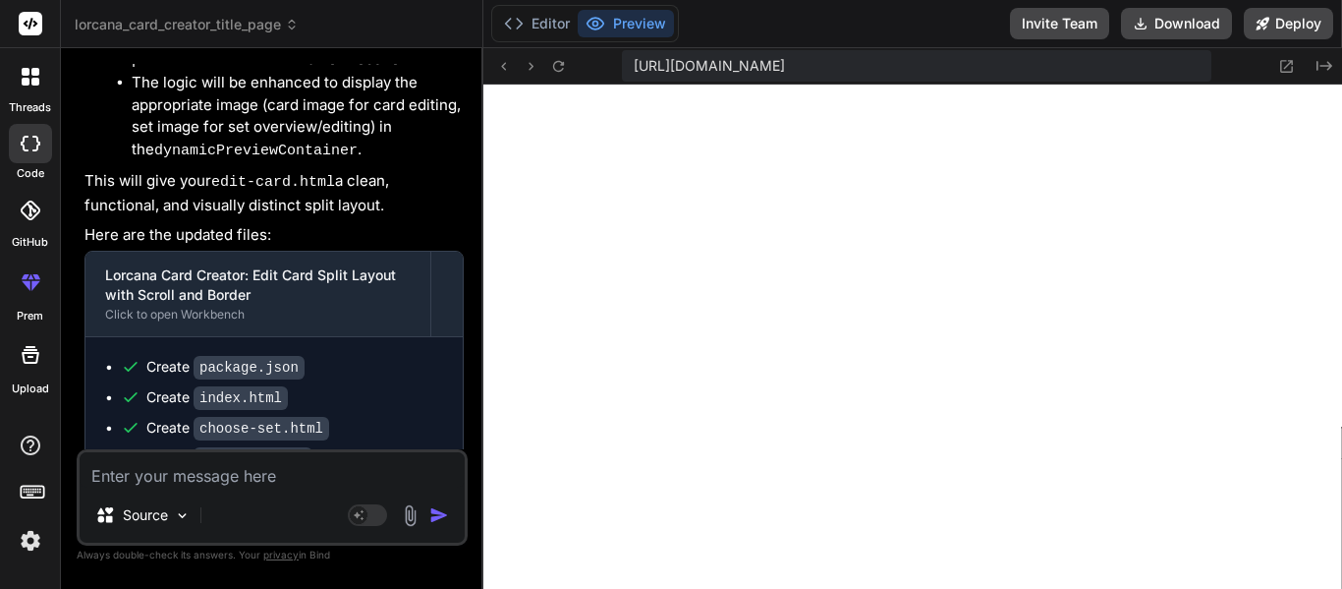
scroll to position [14775, 0]
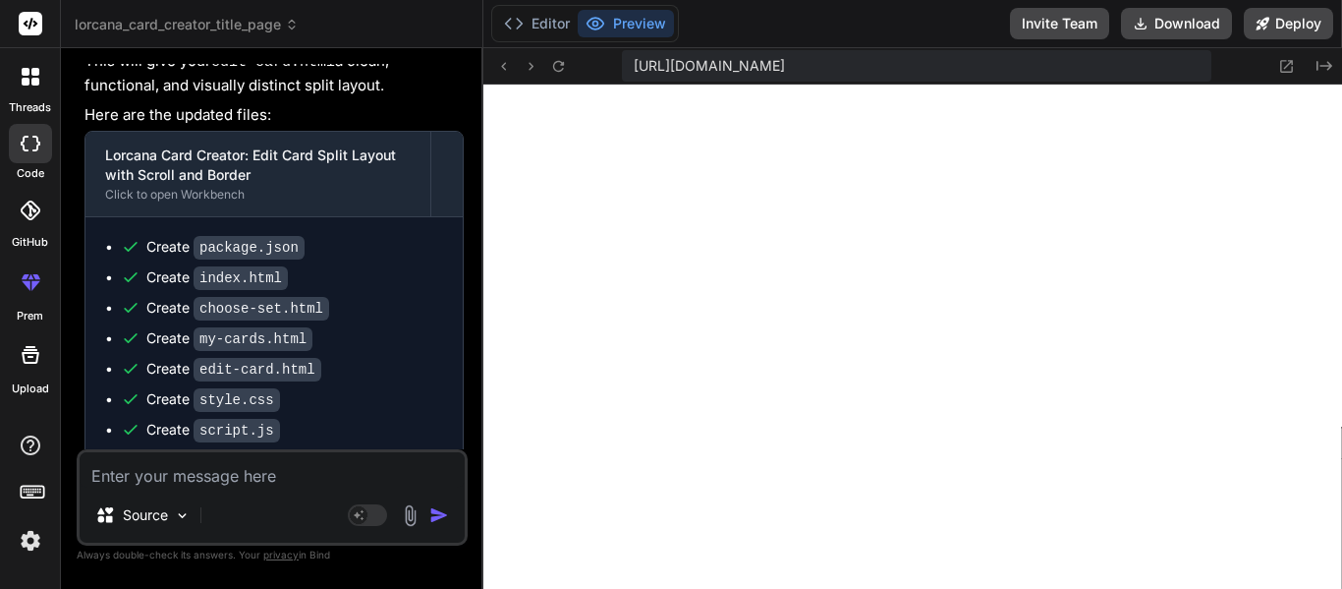
click at [301, 483] on textarea at bounding box center [272, 469] width 385 height 35
click at [262, 472] on textarea "Make it so" at bounding box center [272, 469] width 385 height 35
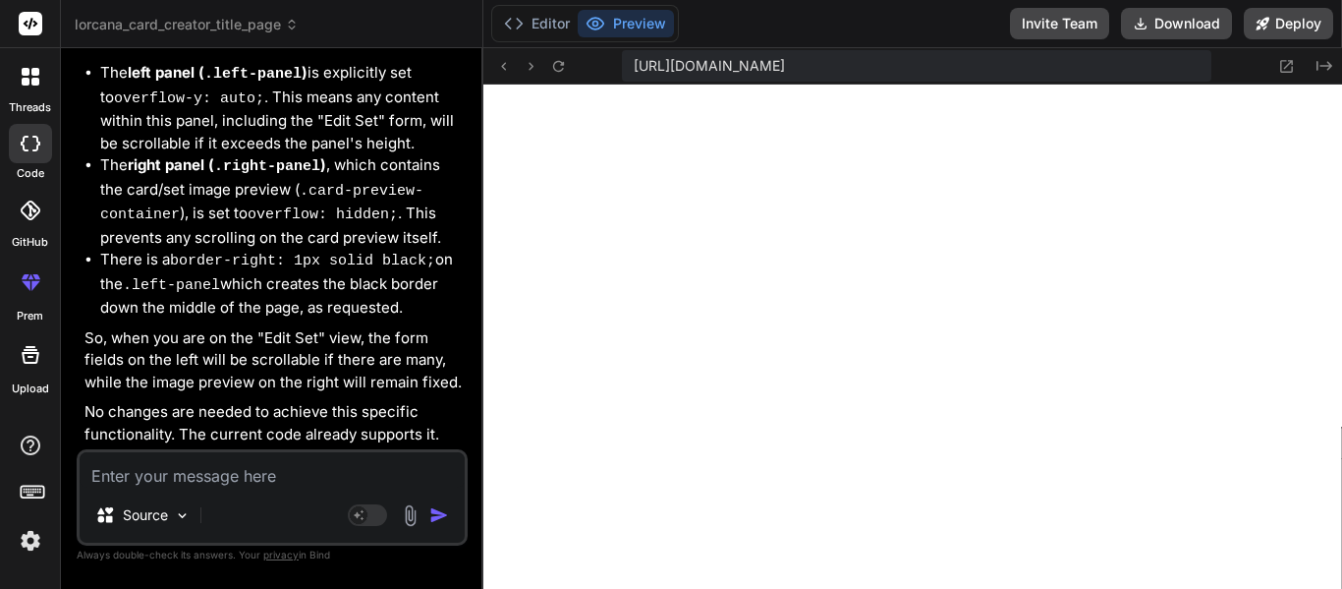
scroll to position [15668, 0]
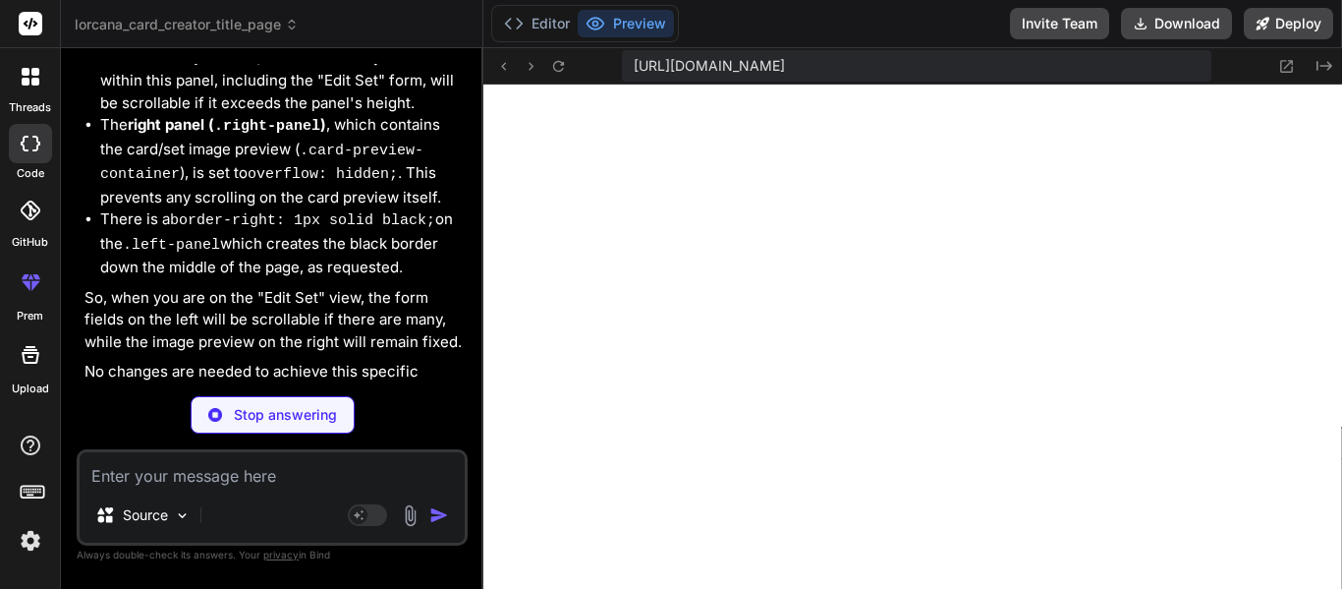
click at [162, 432] on div "Stop answering" at bounding box center [272, 414] width 391 height 37
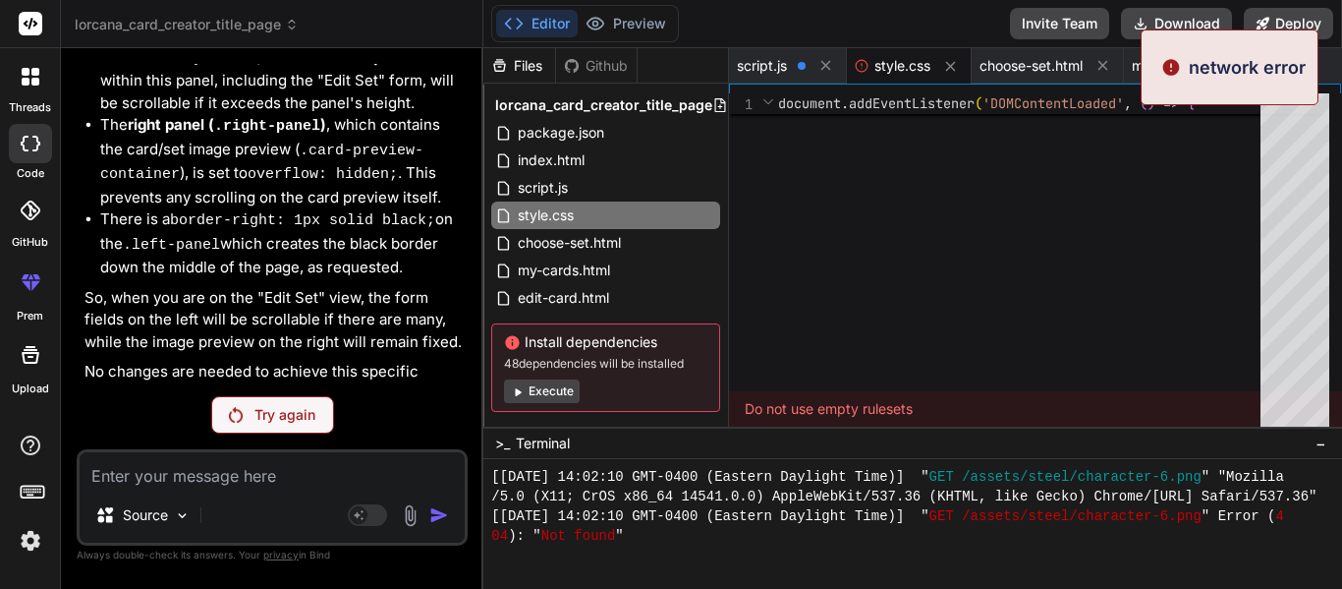
scroll to position [15598, 0]
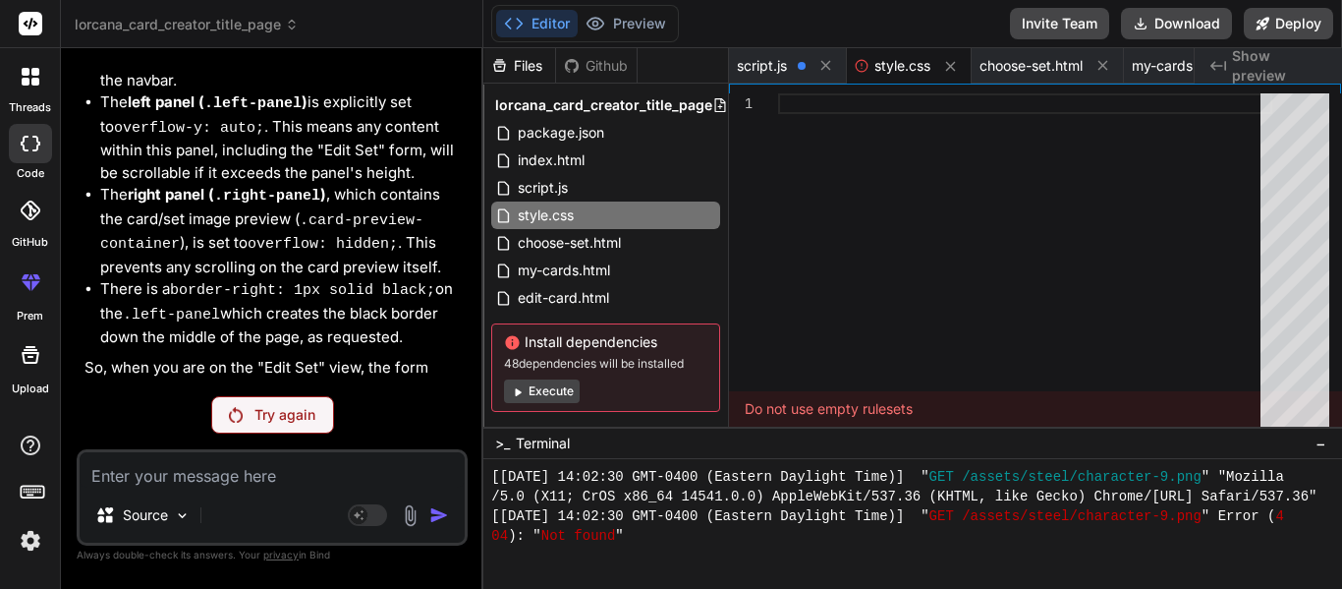
click at [157, 427] on div "Try again" at bounding box center [272, 414] width 391 height 37
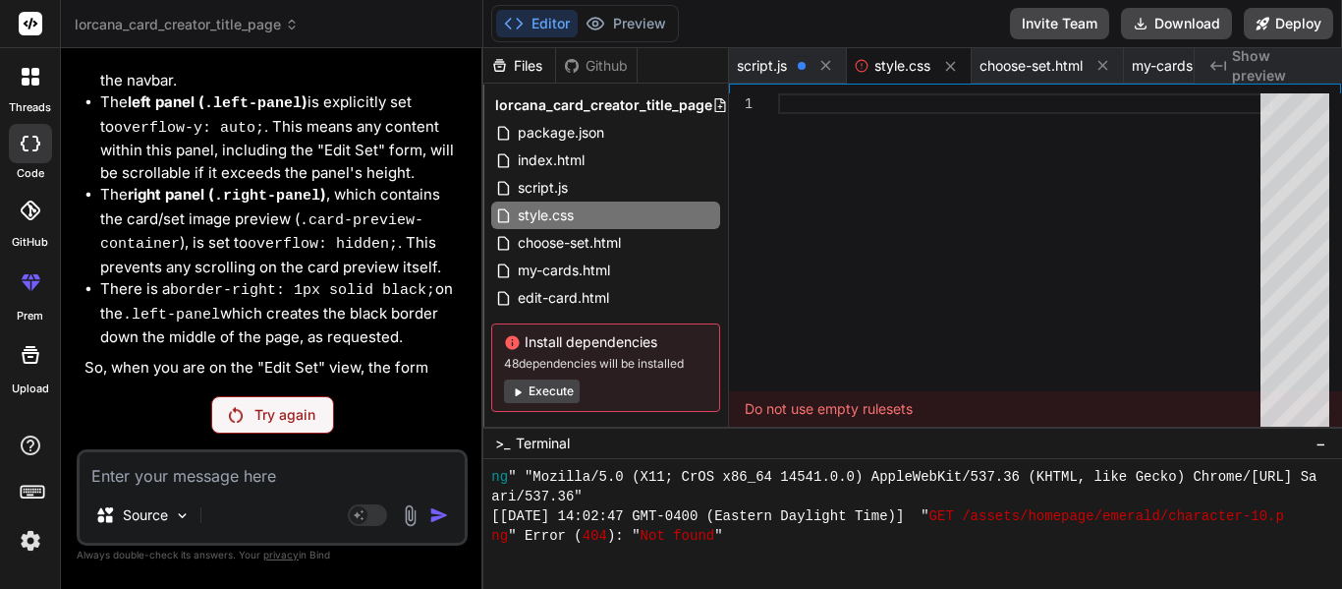
click at [280, 405] on p "Try again" at bounding box center [285, 415] width 61 height 20
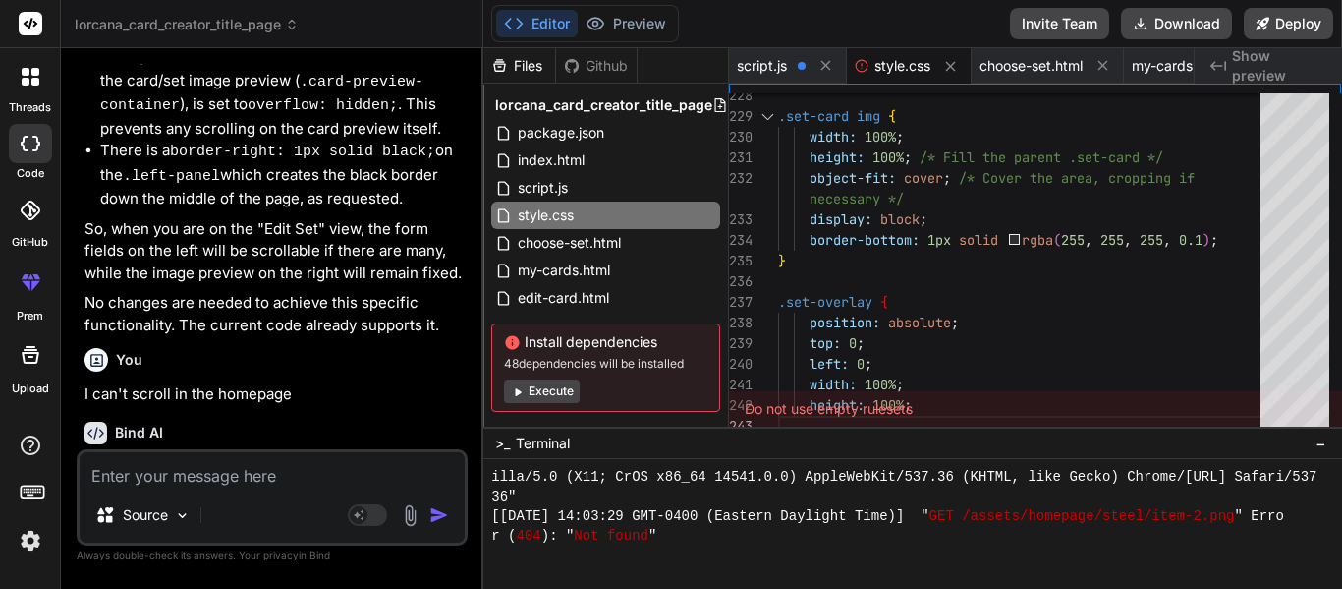
scroll to position [16315, 0]
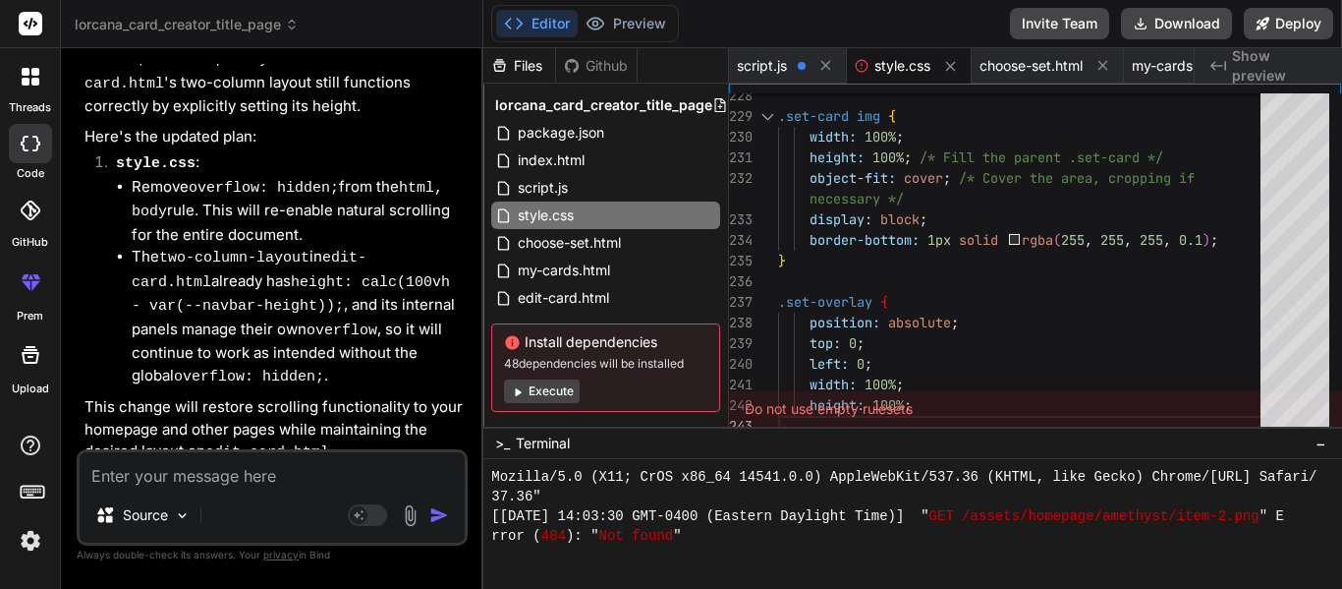
click at [1323, 63] on span "Show preview" at bounding box center [1279, 65] width 94 height 39
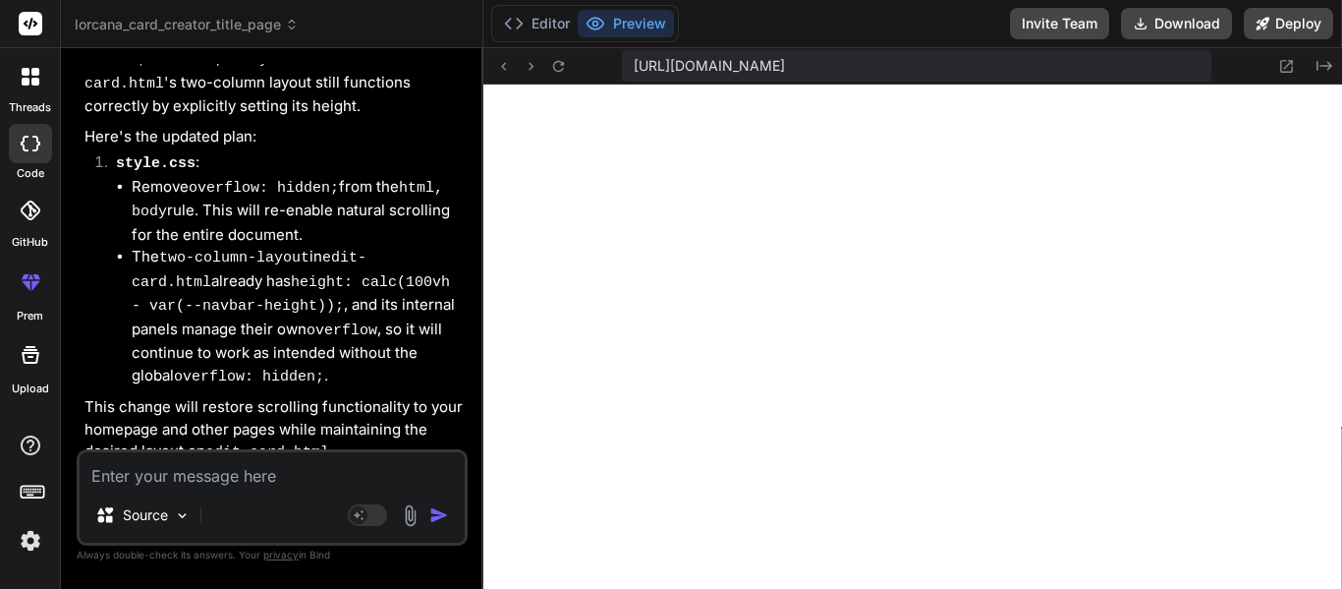
click at [257, 471] on textarea at bounding box center [272, 469] width 385 height 35
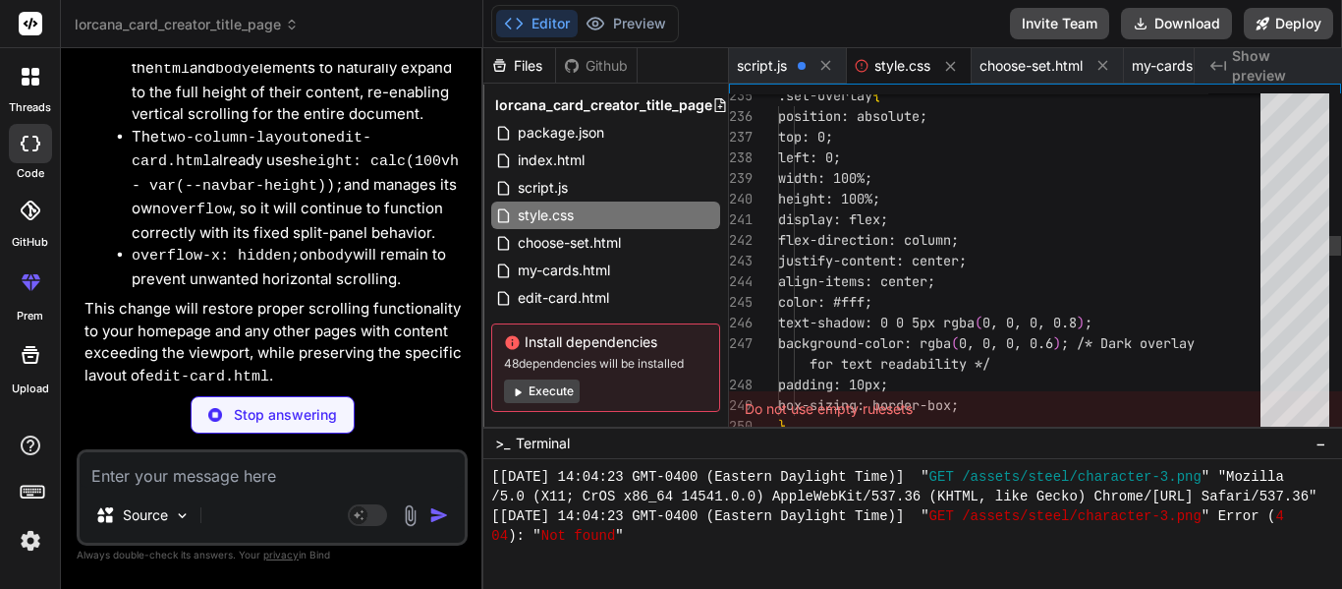
scroll to position [17250, 0]
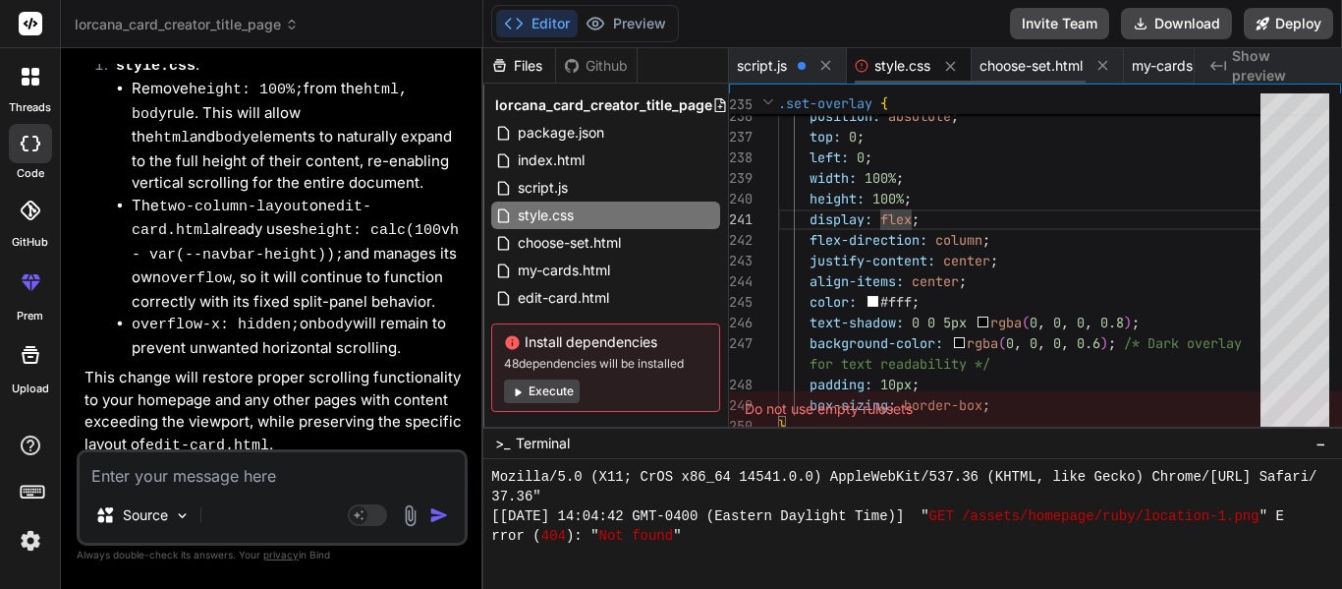
click at [899, 59] on span "style.css" at bounding box center [903, 66] width 56 height 20
click at [1300, 70] on span "Show preview" at bounding box center [1279, 65] width 94 height 39
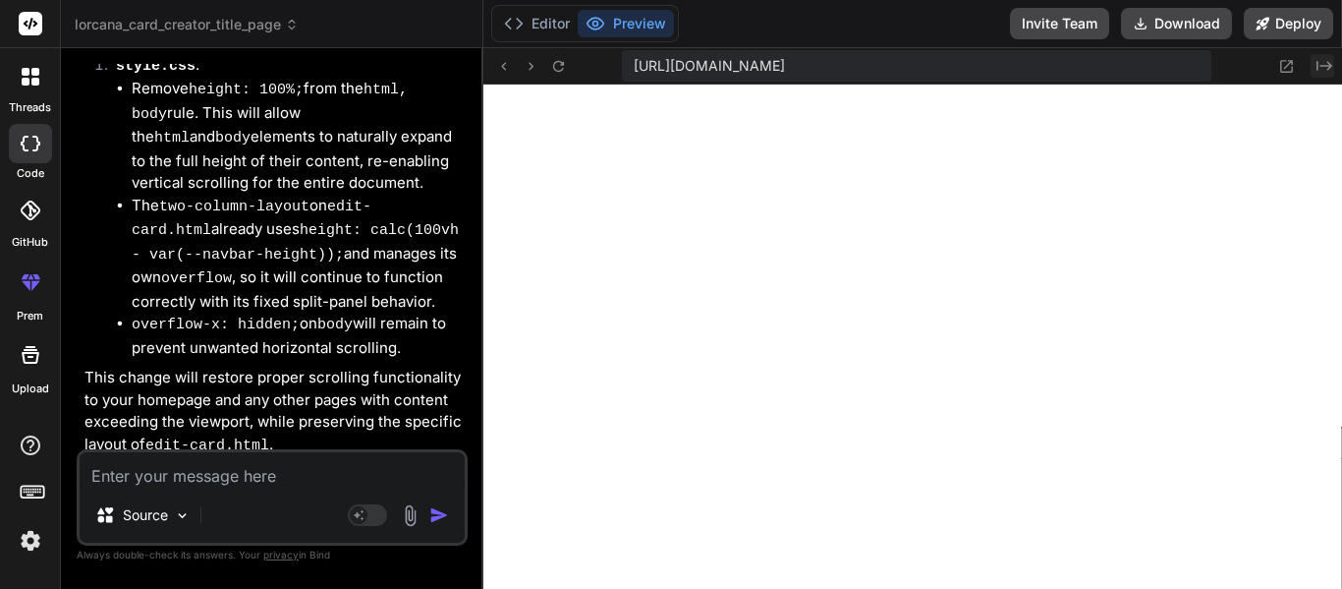
click at [1325, 56] on button "Created with Pixso." at bounding box center [1323, 66] width 24 height 24
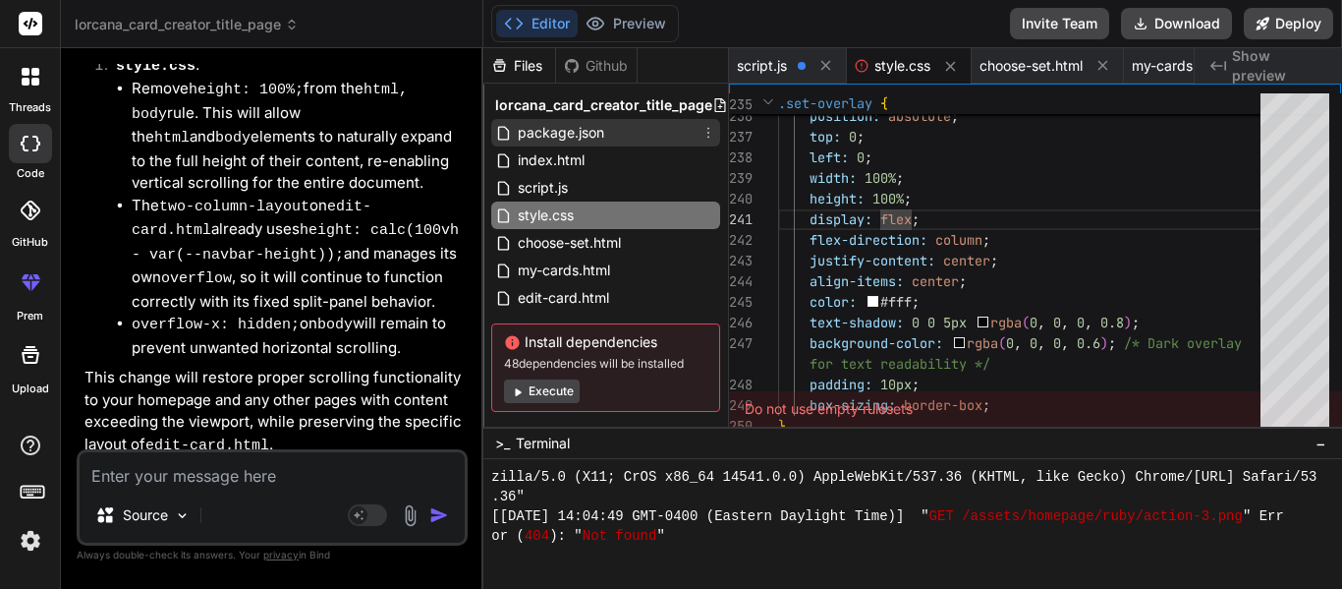
click at [635, 124] on div "package.json" at bounding box center [605, 133] width 229 height 28
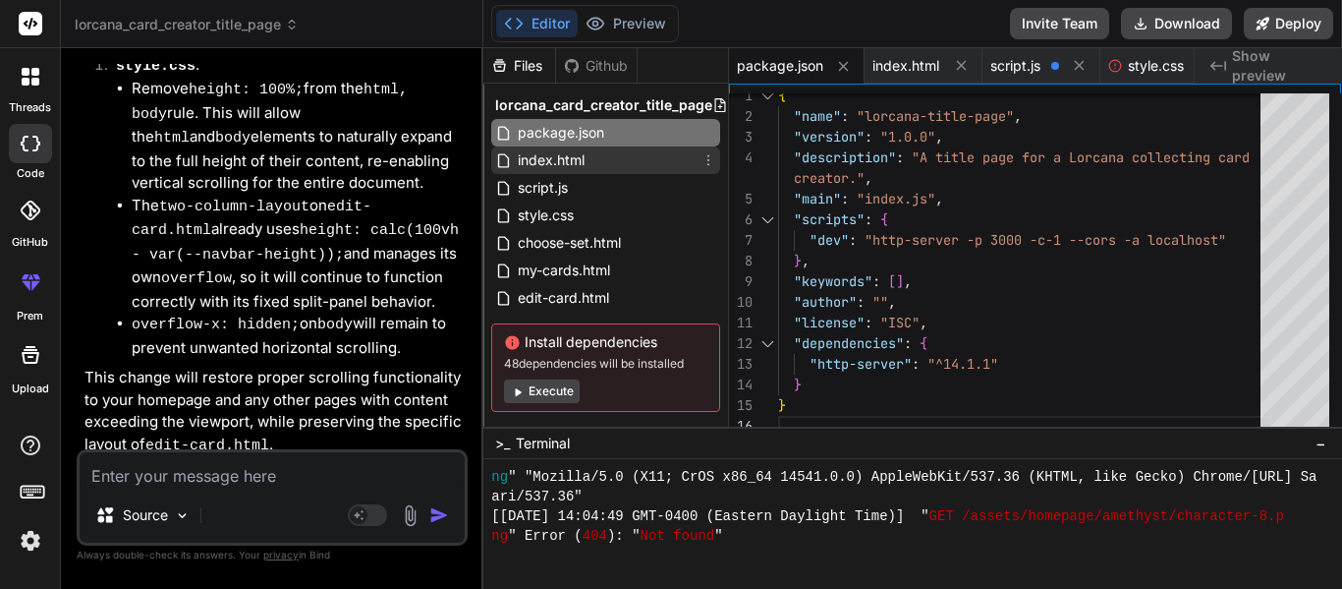
click at [609, 160] on div "index.html" at bounding box center [605, 160] width 229 height 28
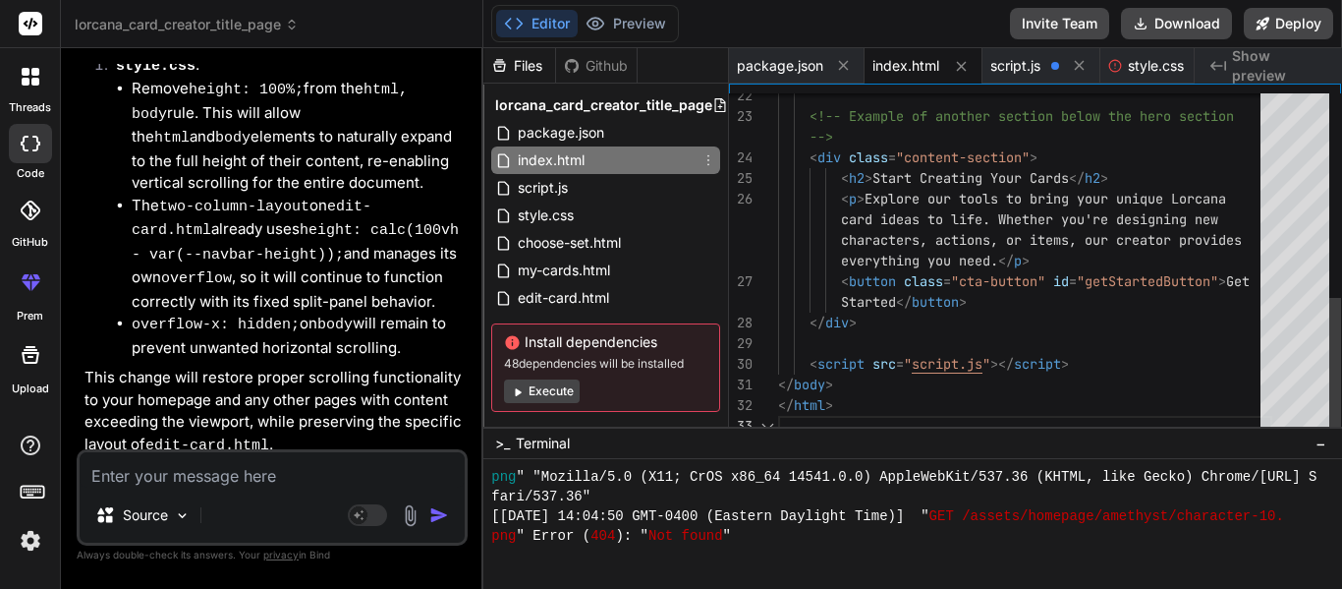
click at [939, 242] on div "<!-- Example of another section below the hero sec tion --> < div class = "cont…" at bounding box center [1025, 13] width 494 height 846
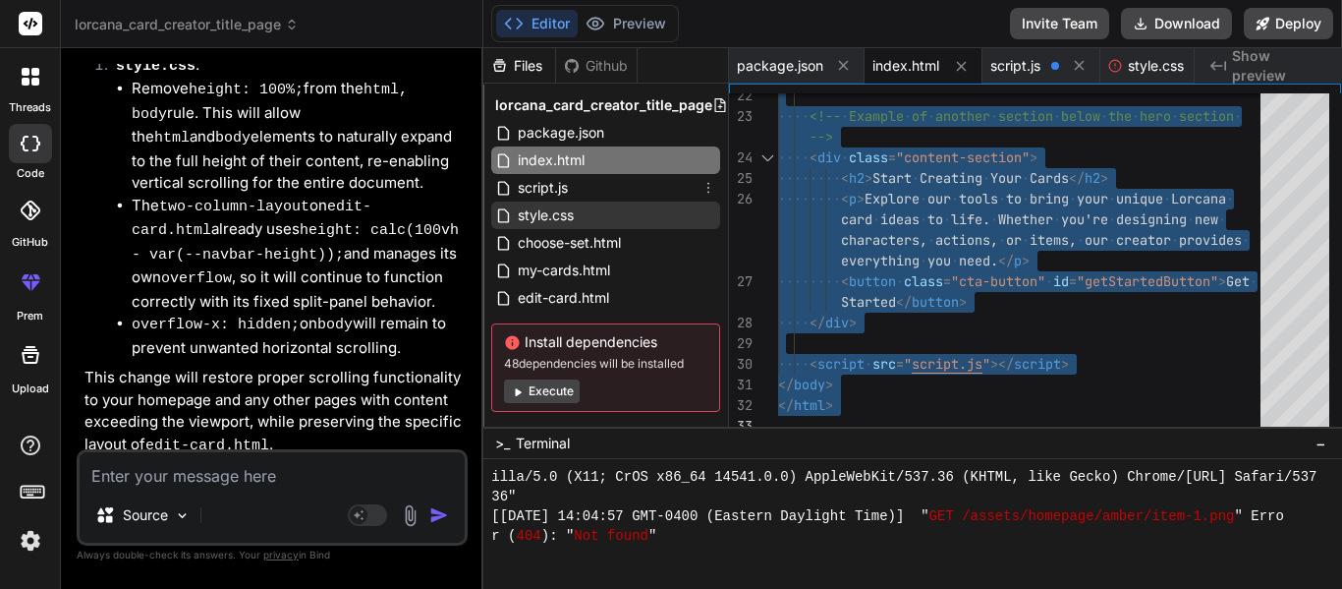
click at [599, 211] on div "style.css" at bounding box center [605, 215] width 229 height 28
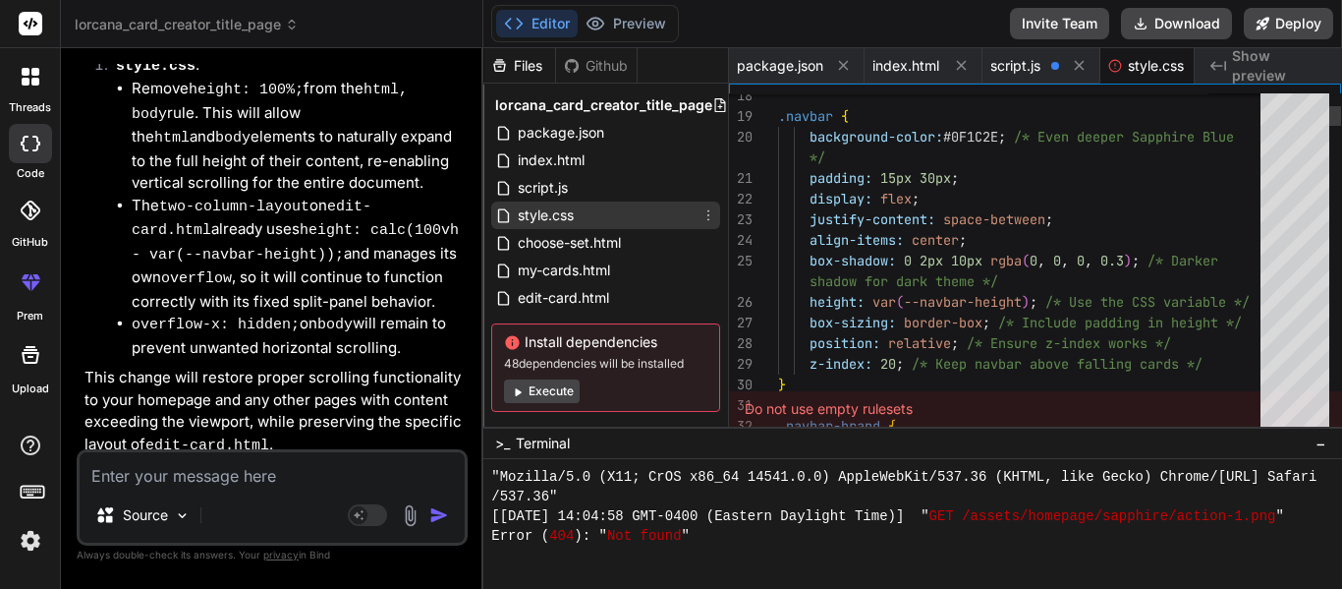
scroll to position [0, 33]
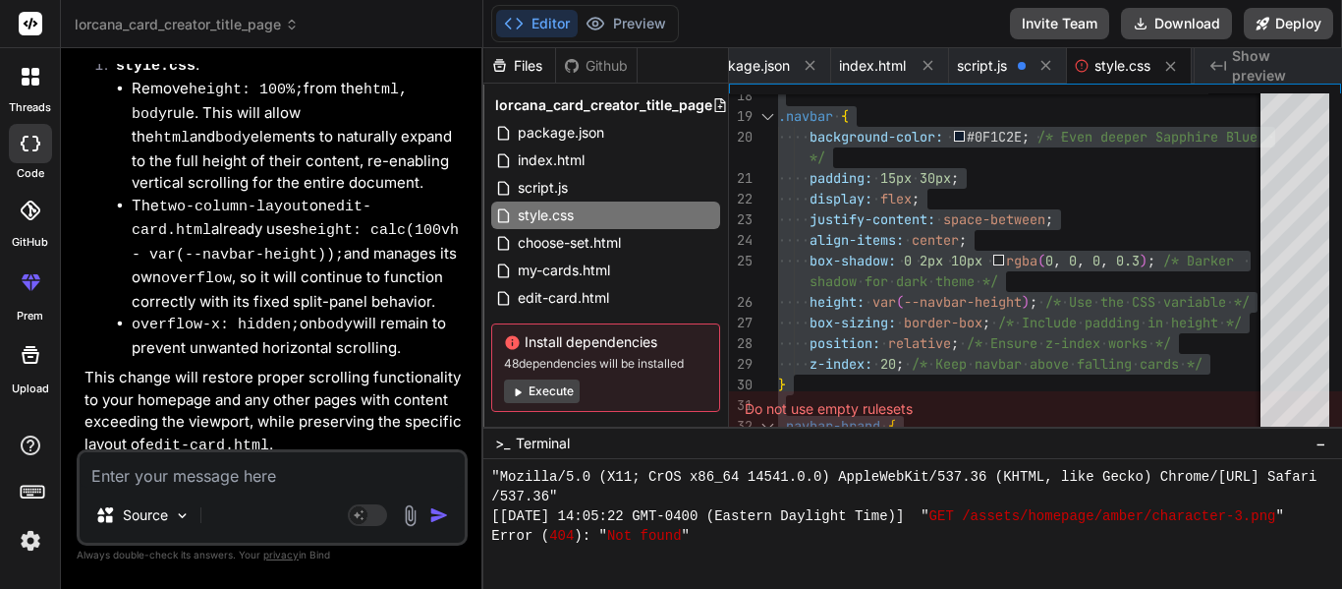
click at [172, 477] on textarea at bounding box center [272, 469] width 385 height 35
